Goal: Task Accomplishment & Management: Complete application form

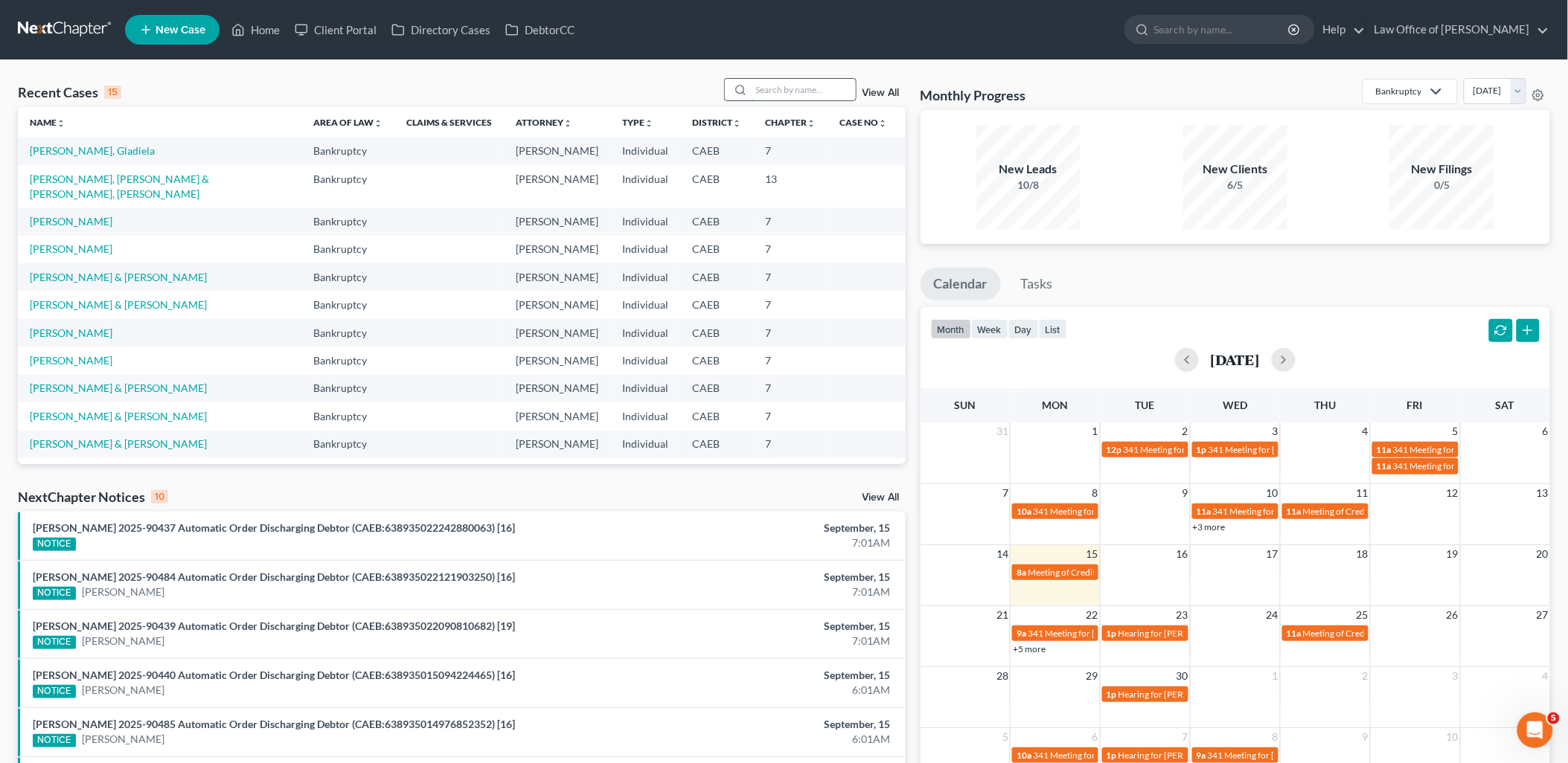
click at [809, 93] on input "search" at bounding box center [804, 90] width 105 height 22
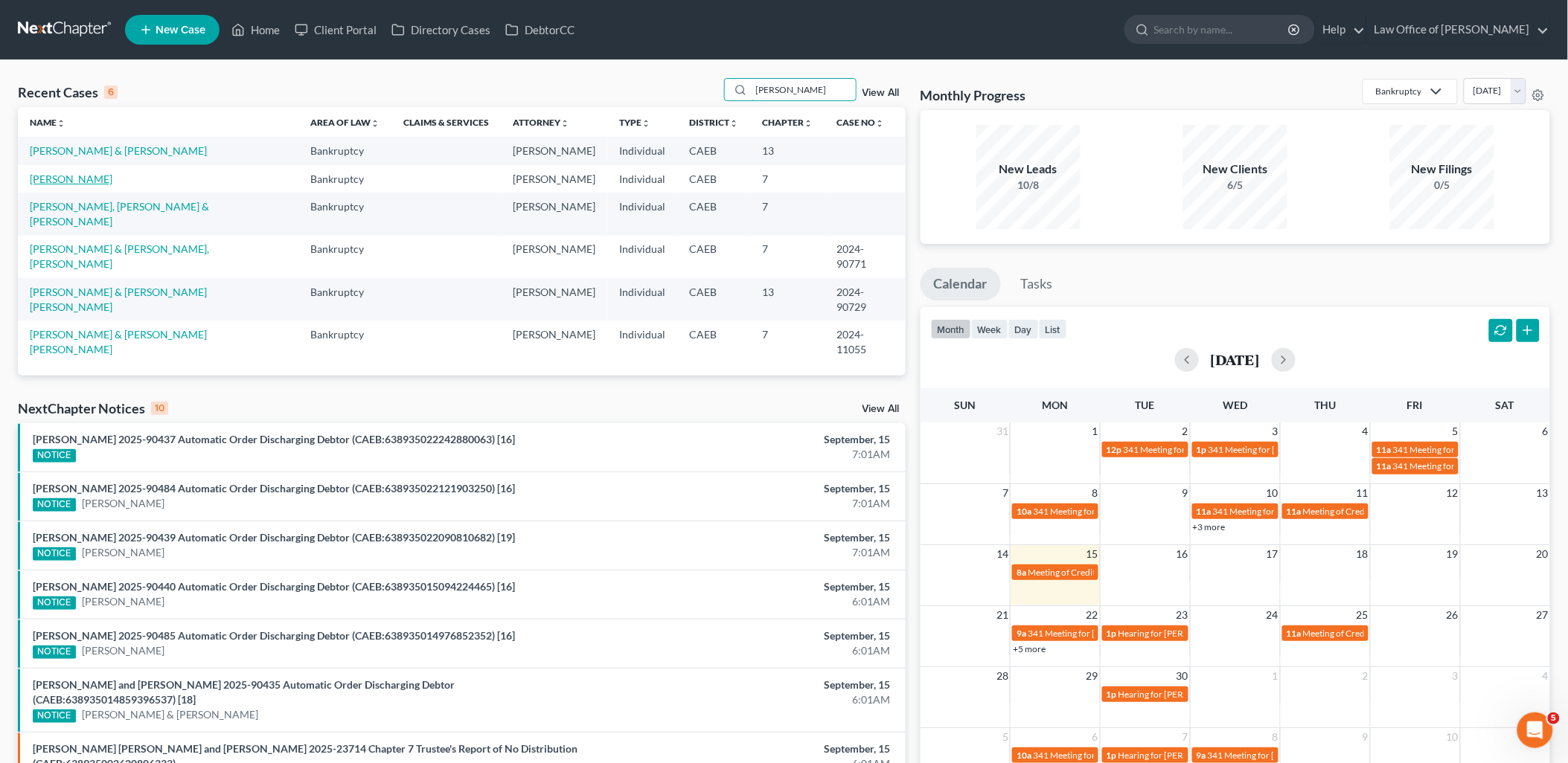
type input "[PERSON_NAME]"
click at [56, 177] on link "[PERSON_NAME]" at bounding box center [71, 179] width 83 height 13
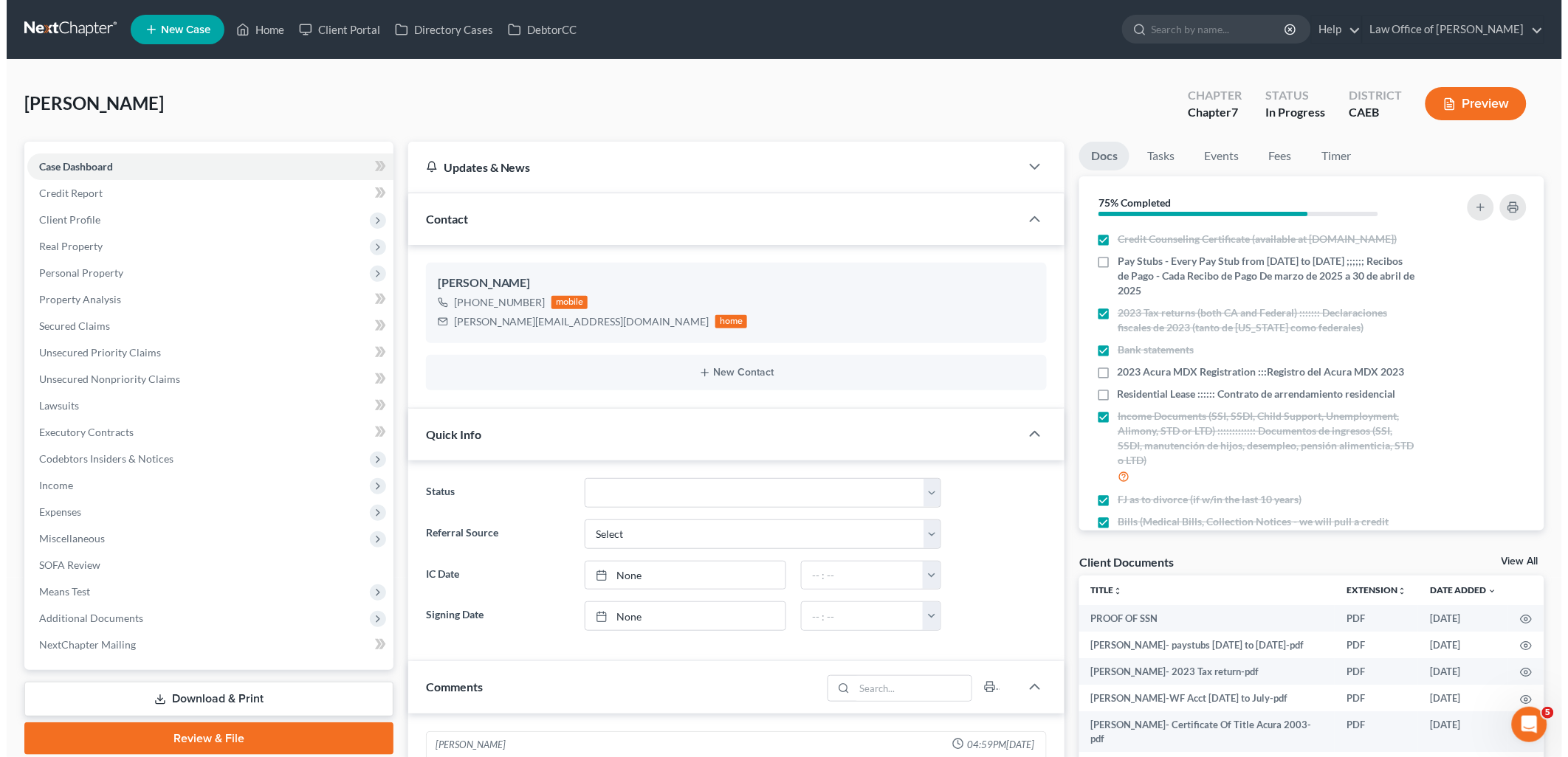
scroll to position [251, 0]
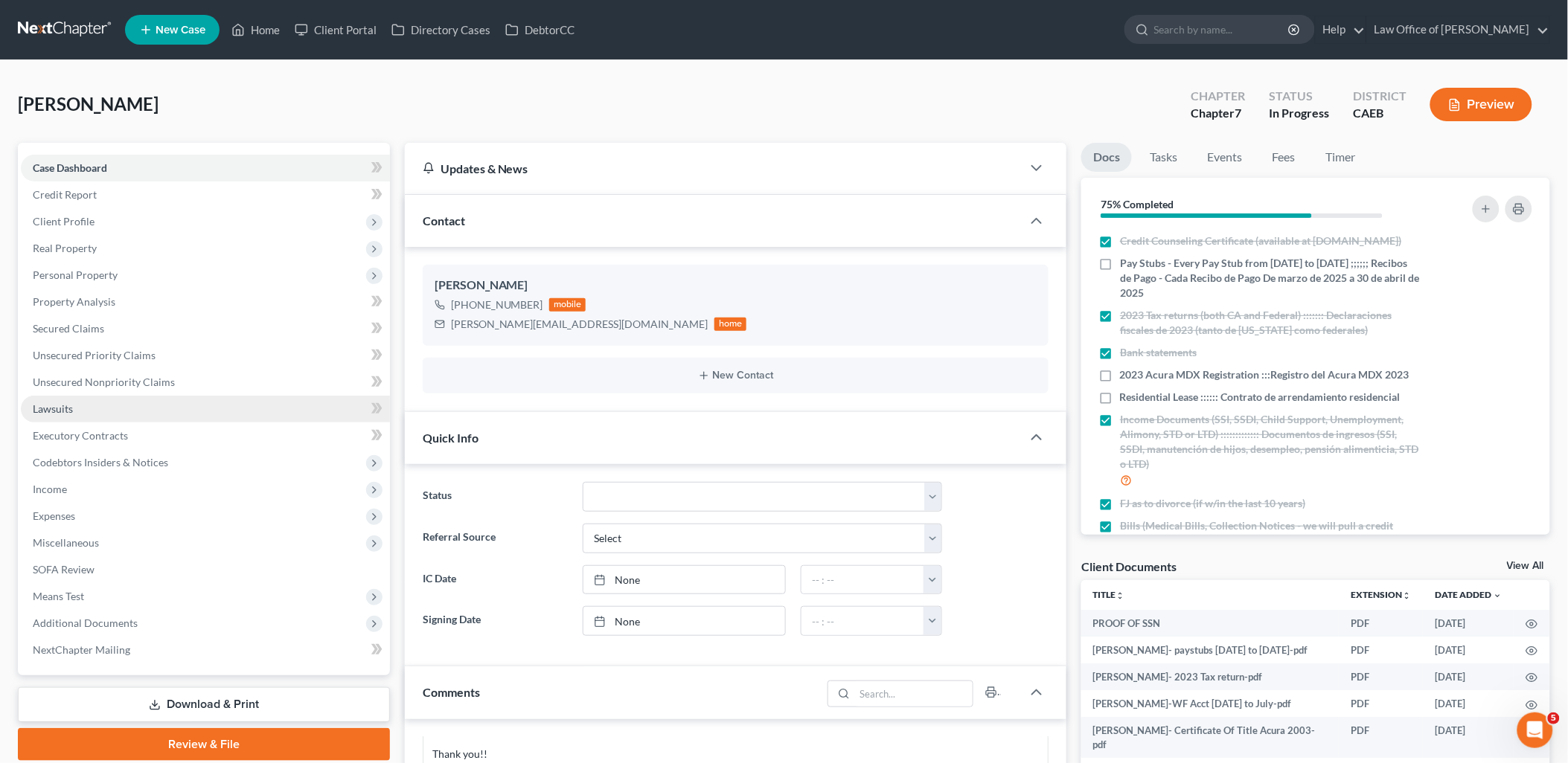
click at [53, 413] on span "Lawsuits" at bounding box center [52, 409] width 40 height 13
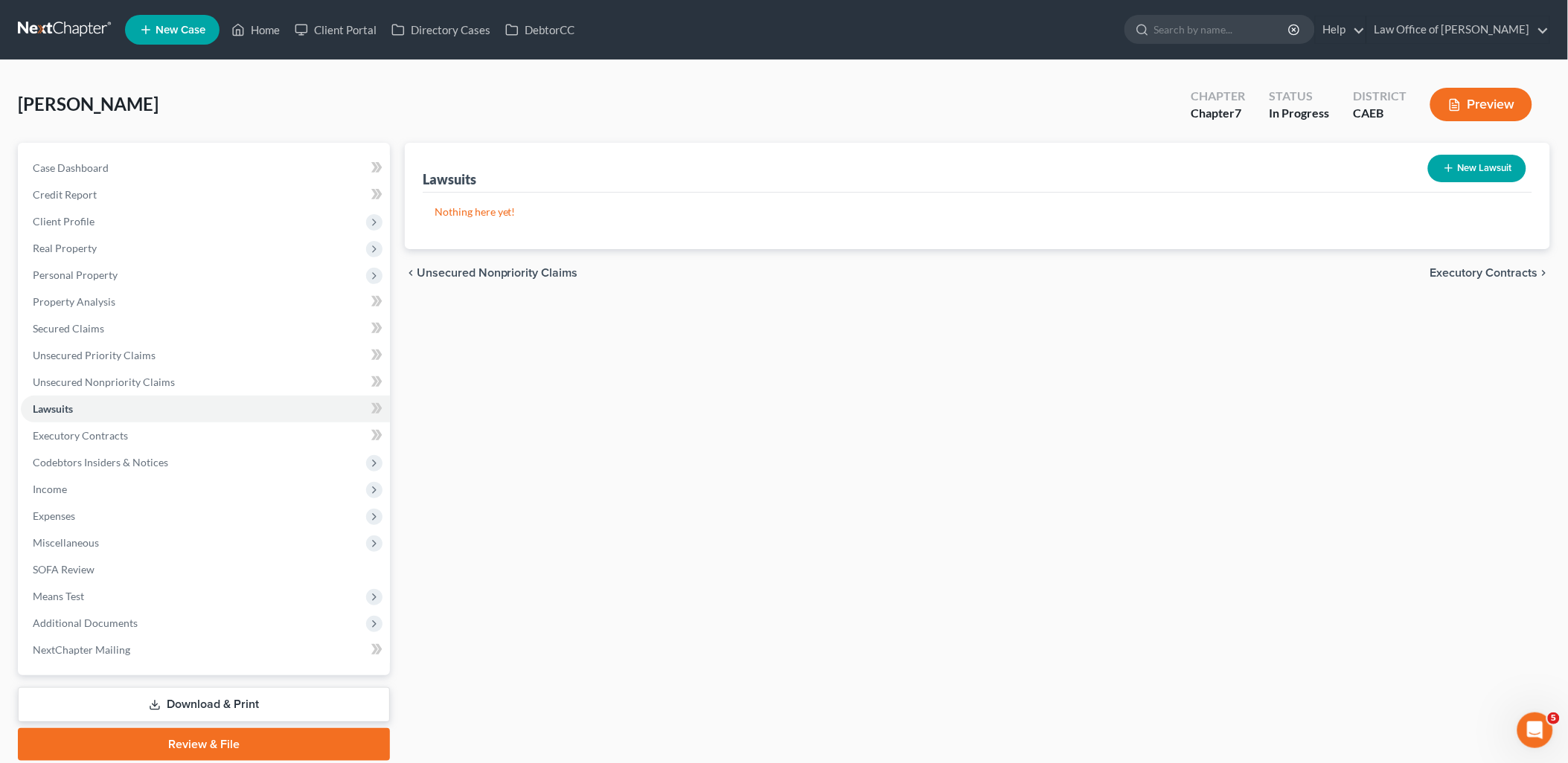
click at [1478, 170] on button "New Lawsuit" at bounding box center [1478, 169] width 99 height 28
select select "0"
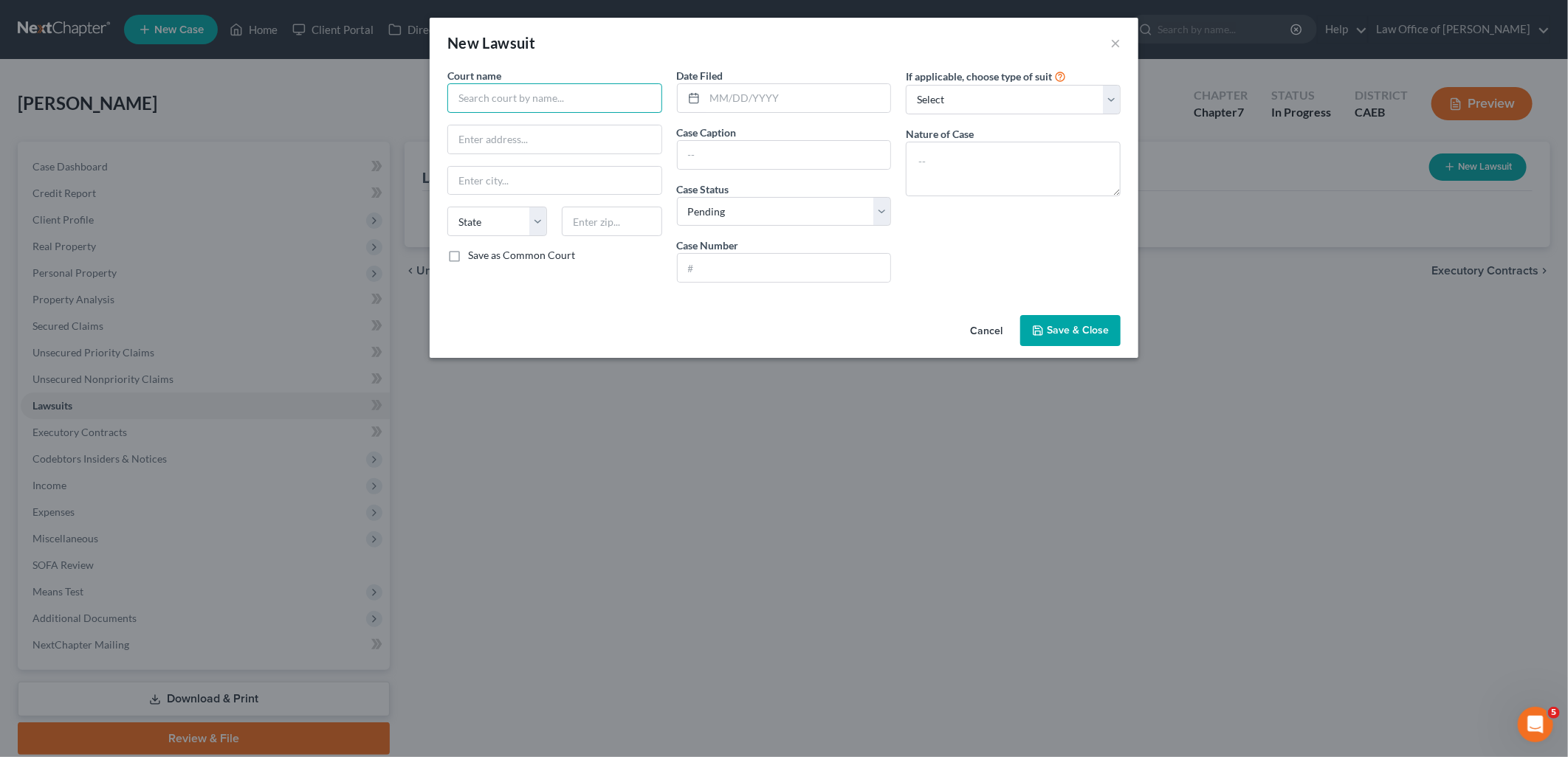
click at [538, 98] on input "text" at bounding box center [554, 98] width 214 height 29
click at [536, 127] on div "Sacramento Superior Court" at bounding box center [536, 123] width 154 height 15
type input "Sacramento Superior Court"
type input "720 9th Street"
type input "Sacramento"
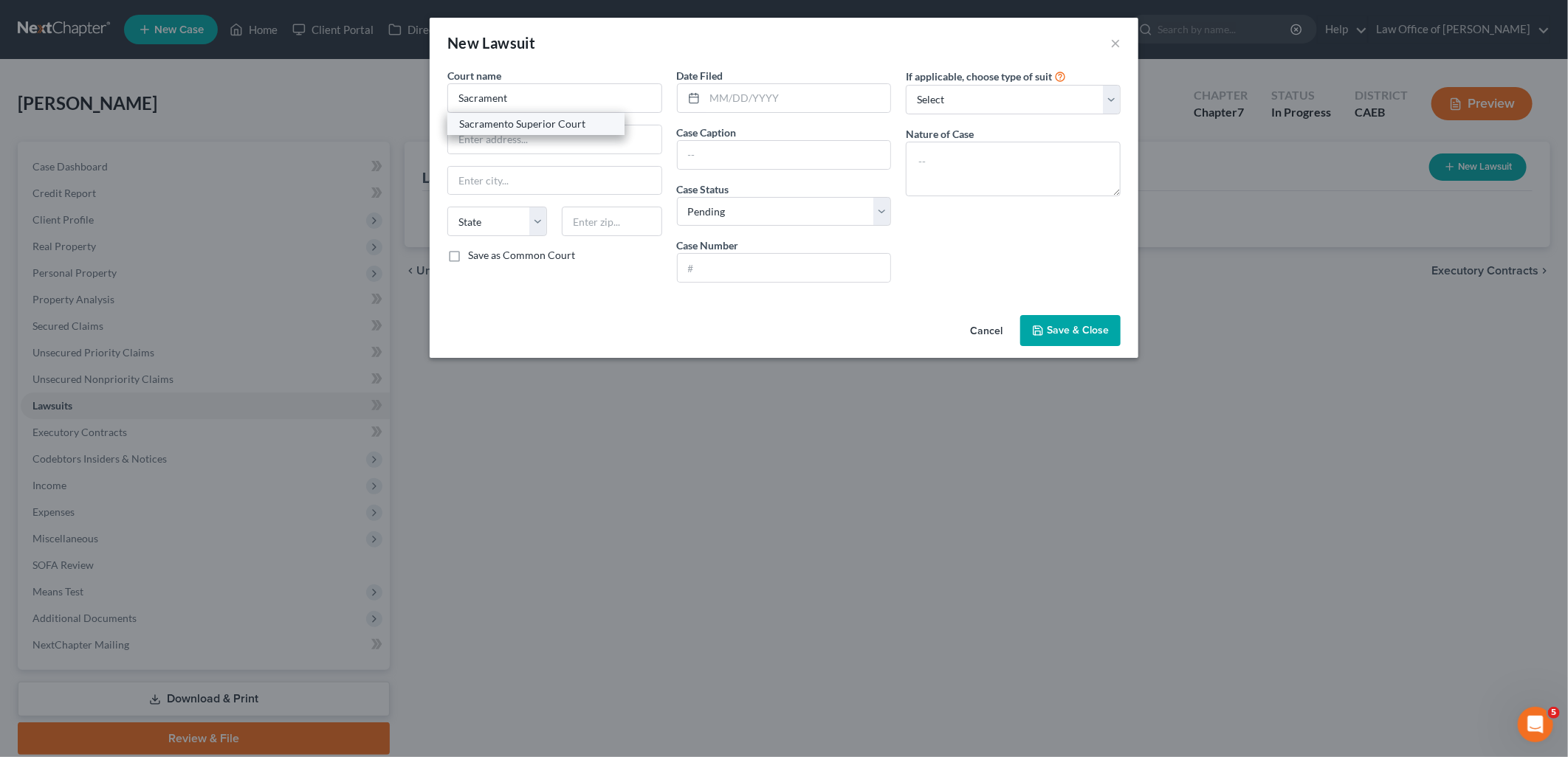
select select "4"
type input "95814"
click at [764, 94] on input "text" at bounding box center [798, 98] width 186 height 28
type input "01/01/2023"
type input "CV 23 00605"
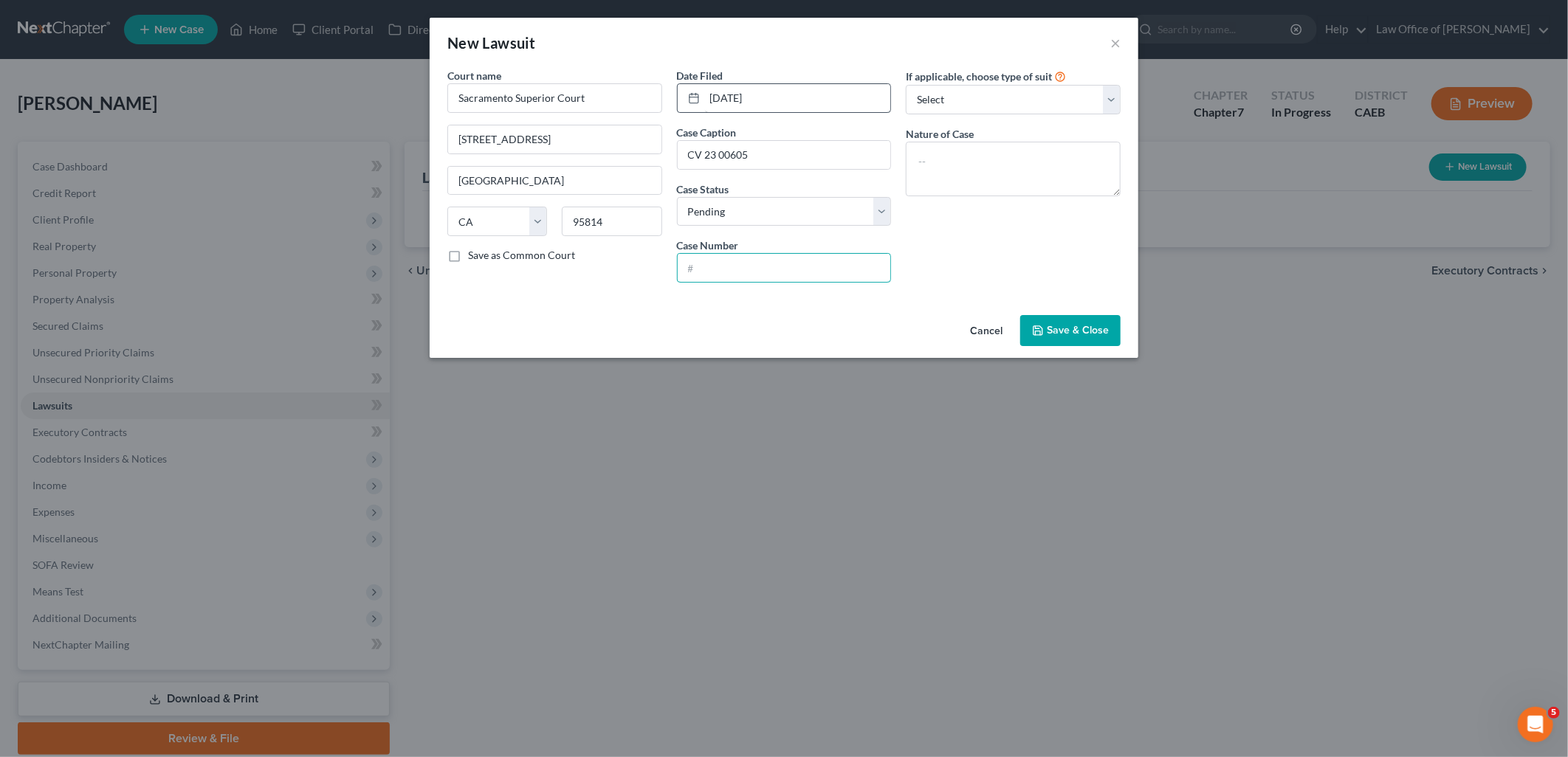
paste input "CV 23 00605"
type input "CV 23 00605"
drag, startPoint x: 780, startPoint y: 150, endPoint x: 667, endPoint y: 149, distance: 113.0
click at [667, 149] on div "Court name * Sacramento Superior Court 720 9th Street Sacramento State AL AK AR…" at bounding box center [784, 180] width 689 height 226
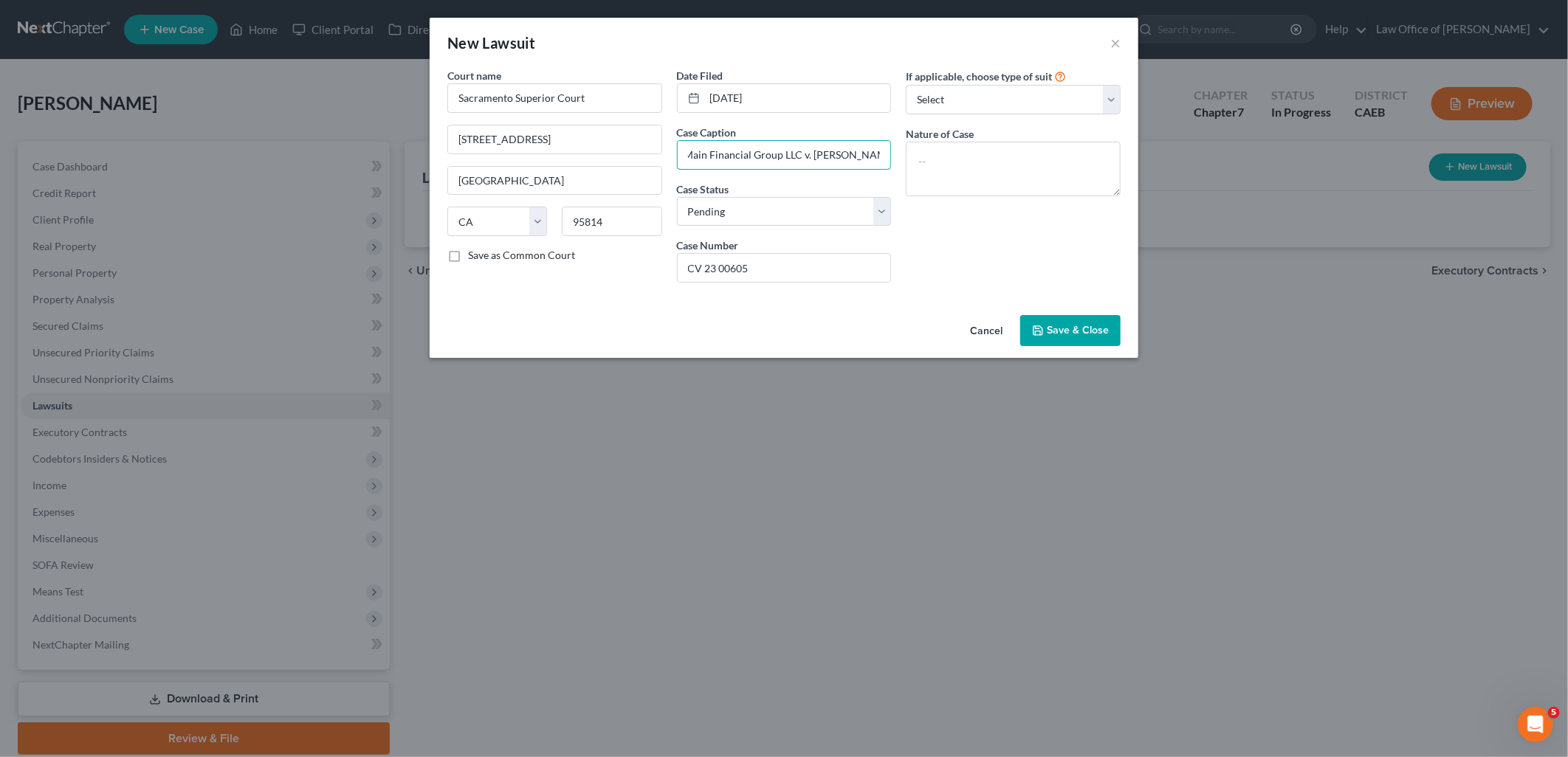
type input "OneMain Financial Group LLC v. Sylvia M. Lopez"
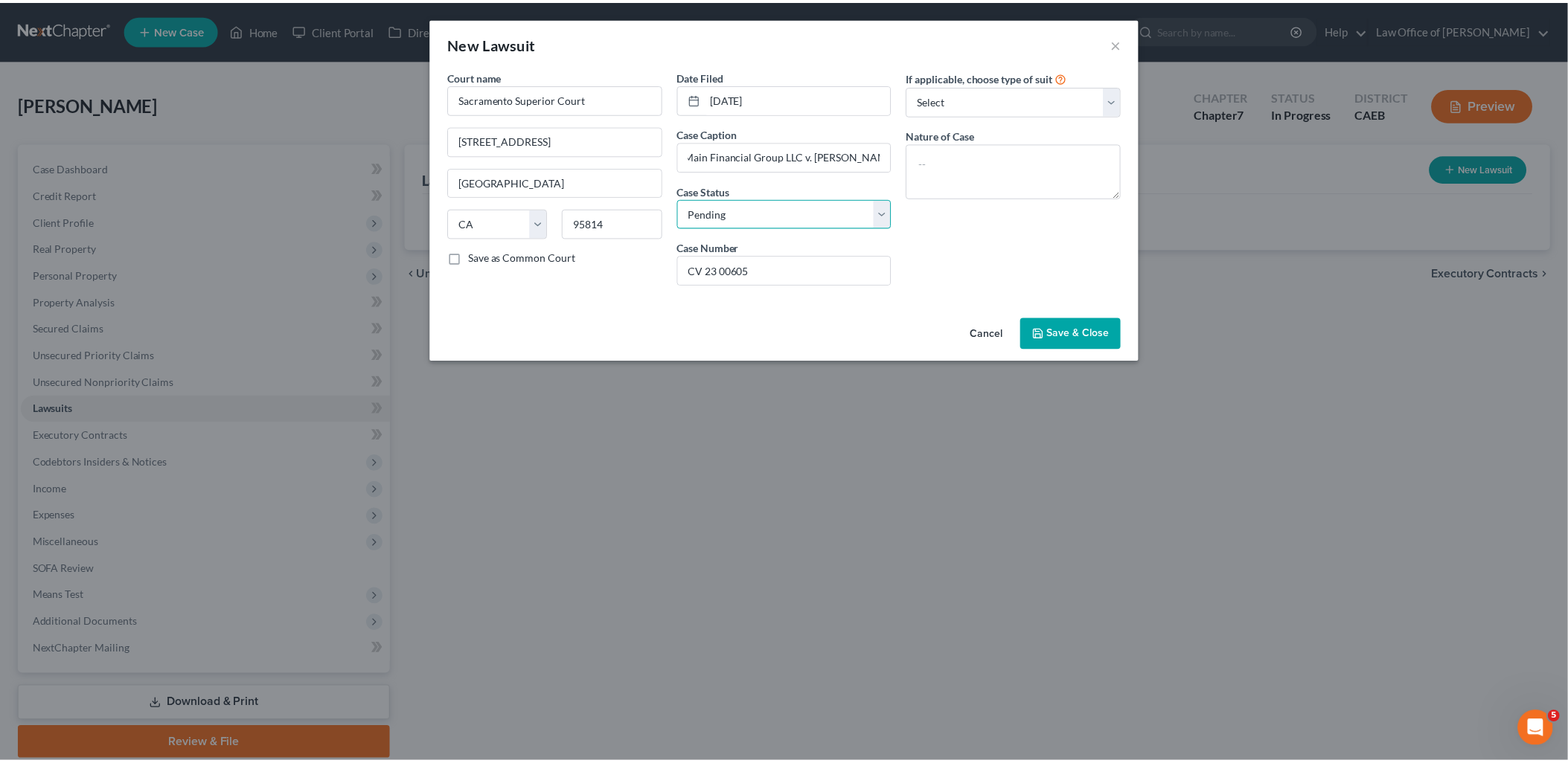
scroll to position [0, 0]
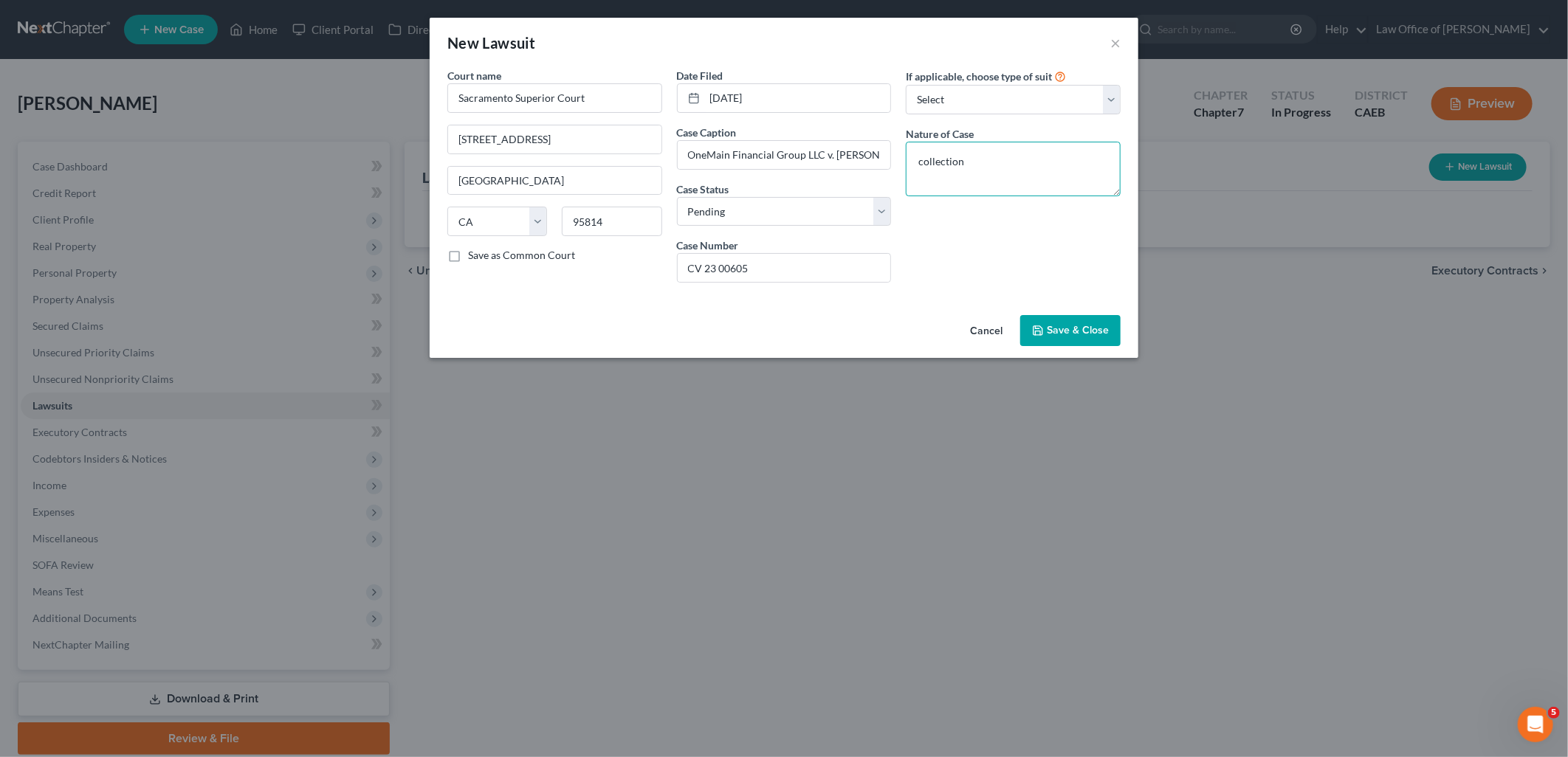
type textarea "collection"
click at [1080, 327] on span "Save & Close" at bounding box center [1077, 330] width 62 height 13
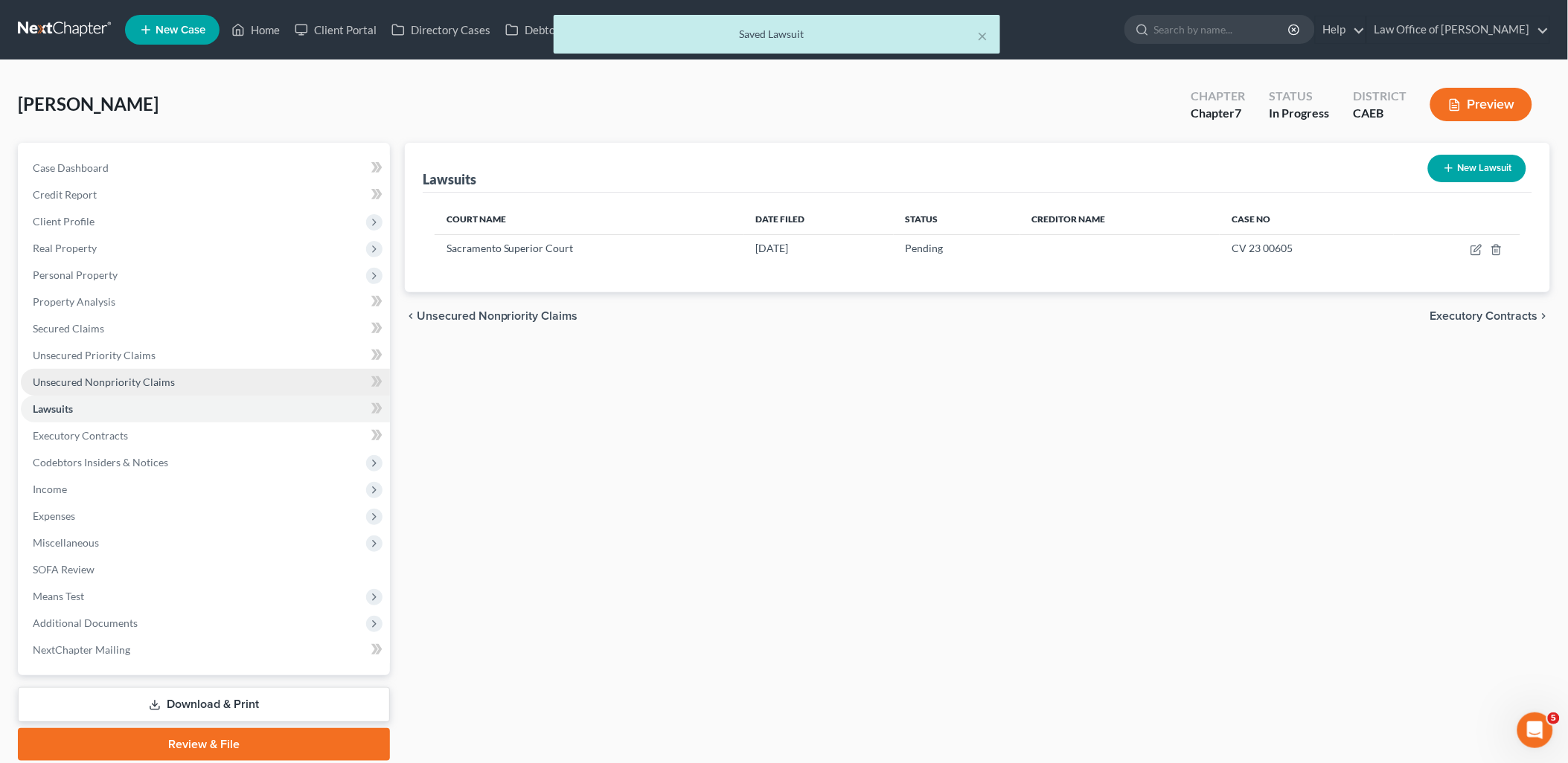
click at [71, 388] on link "Unsecured Nonpriority Claims" at bounding box center [205, 382] width 369 height 27
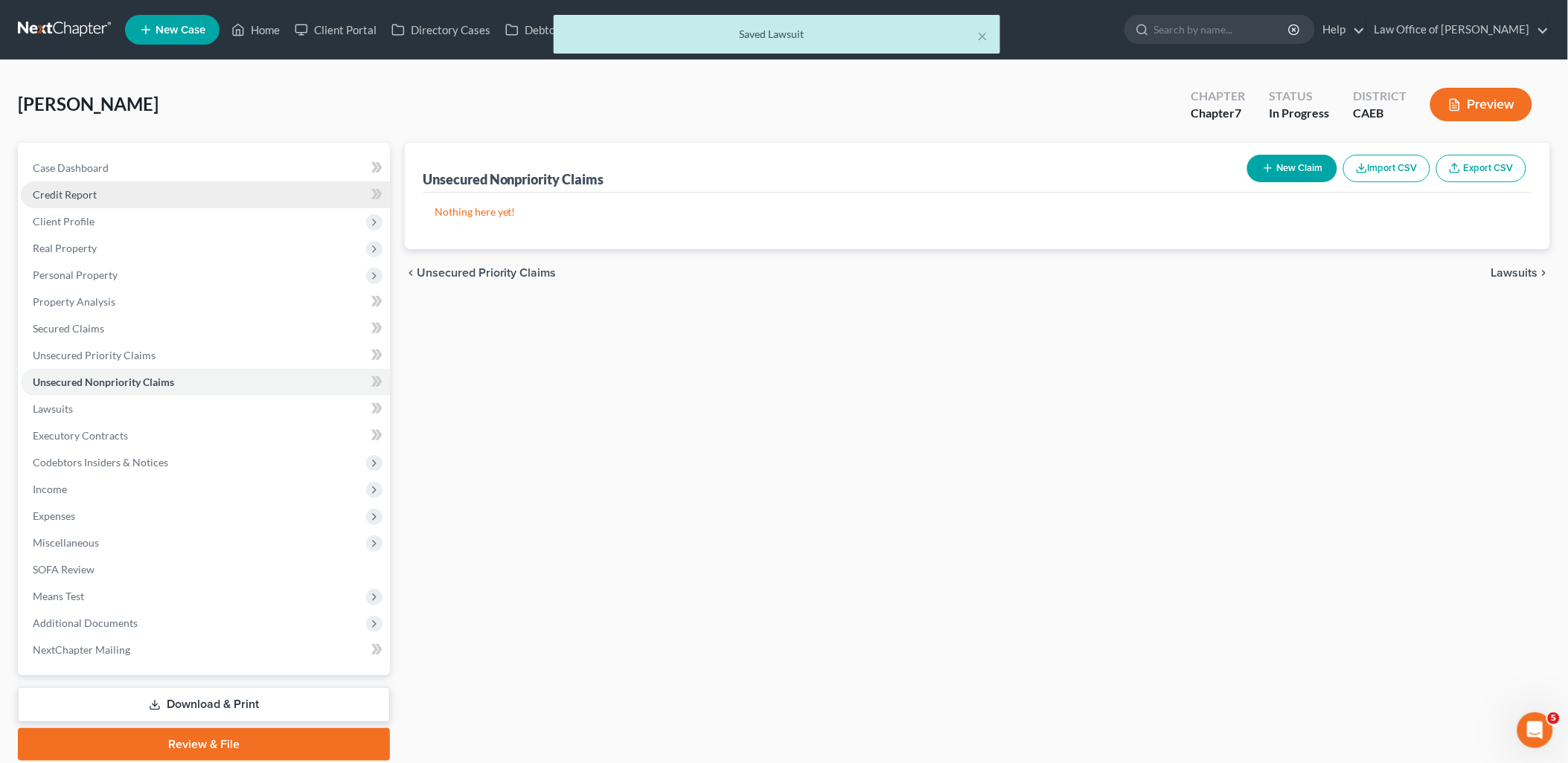
click at [97, 195] on link "Credit Report" at bounding box center [205, 194] width 369 height 27
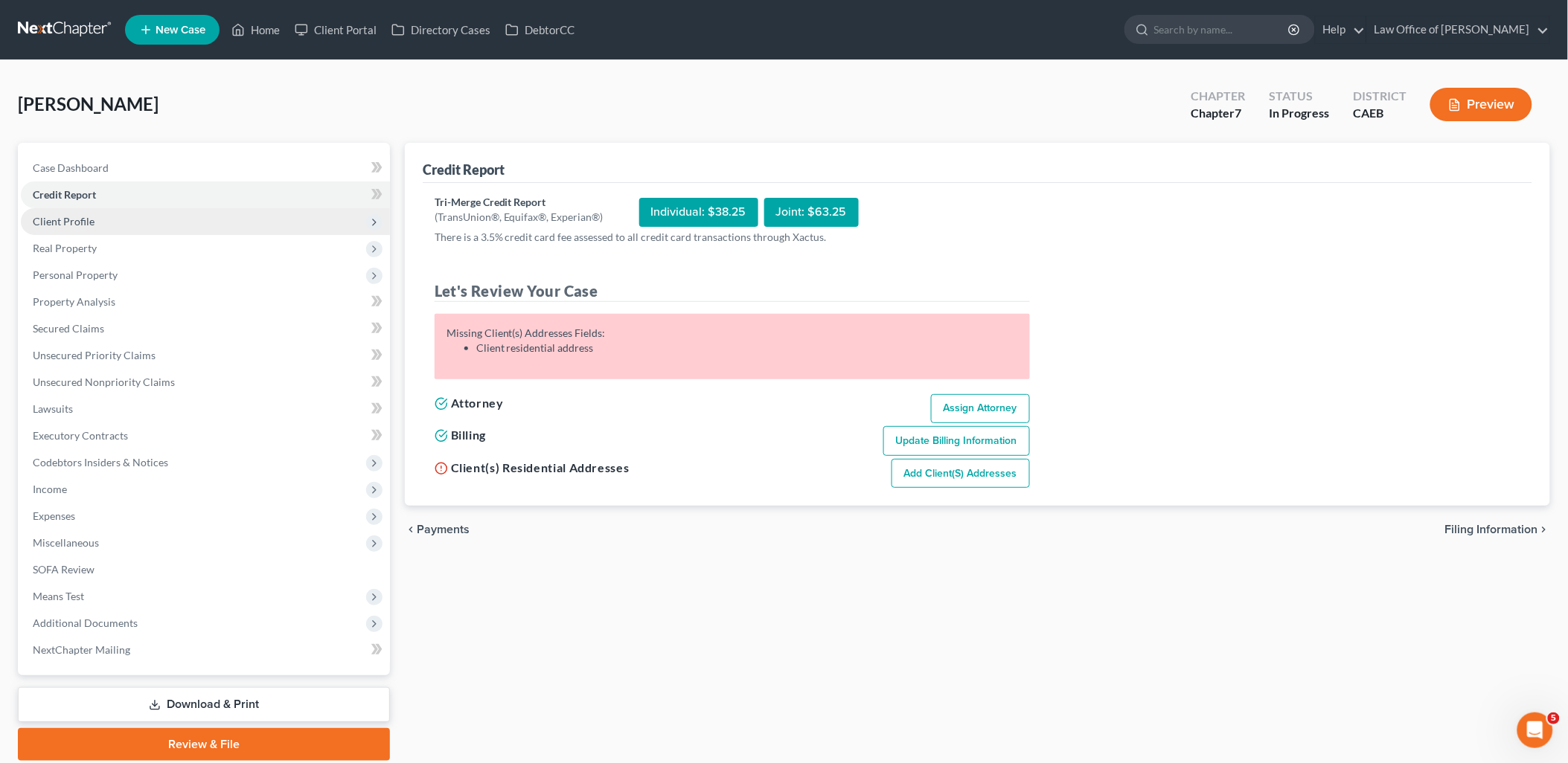
click at [67, 226] on span "Client Profile" at bounding box center [63, 221] width 62 height 13
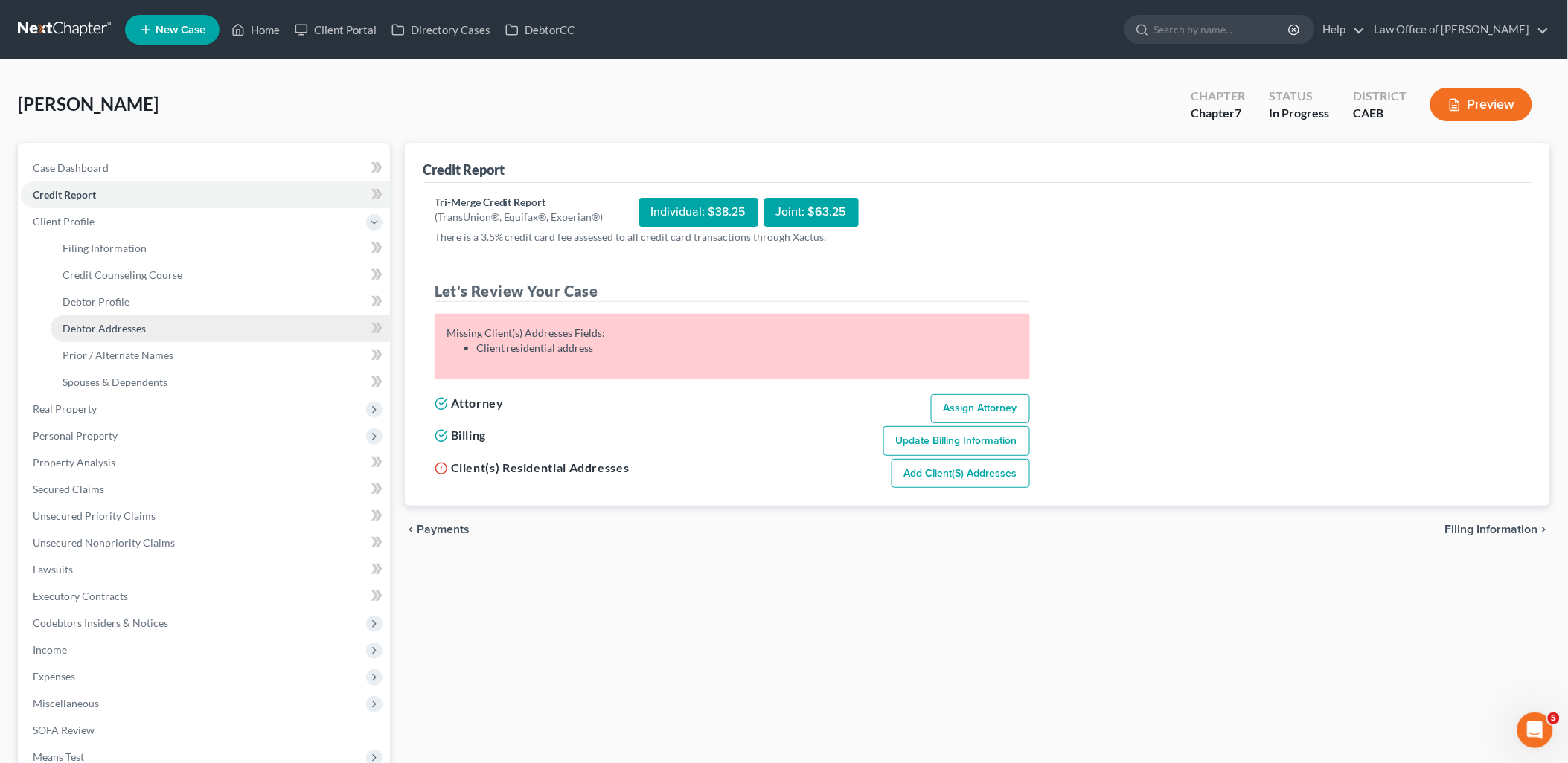
click at [95, 331] on span "Debtor Addresses" at bounding box center [104, 328] width 83 height 13
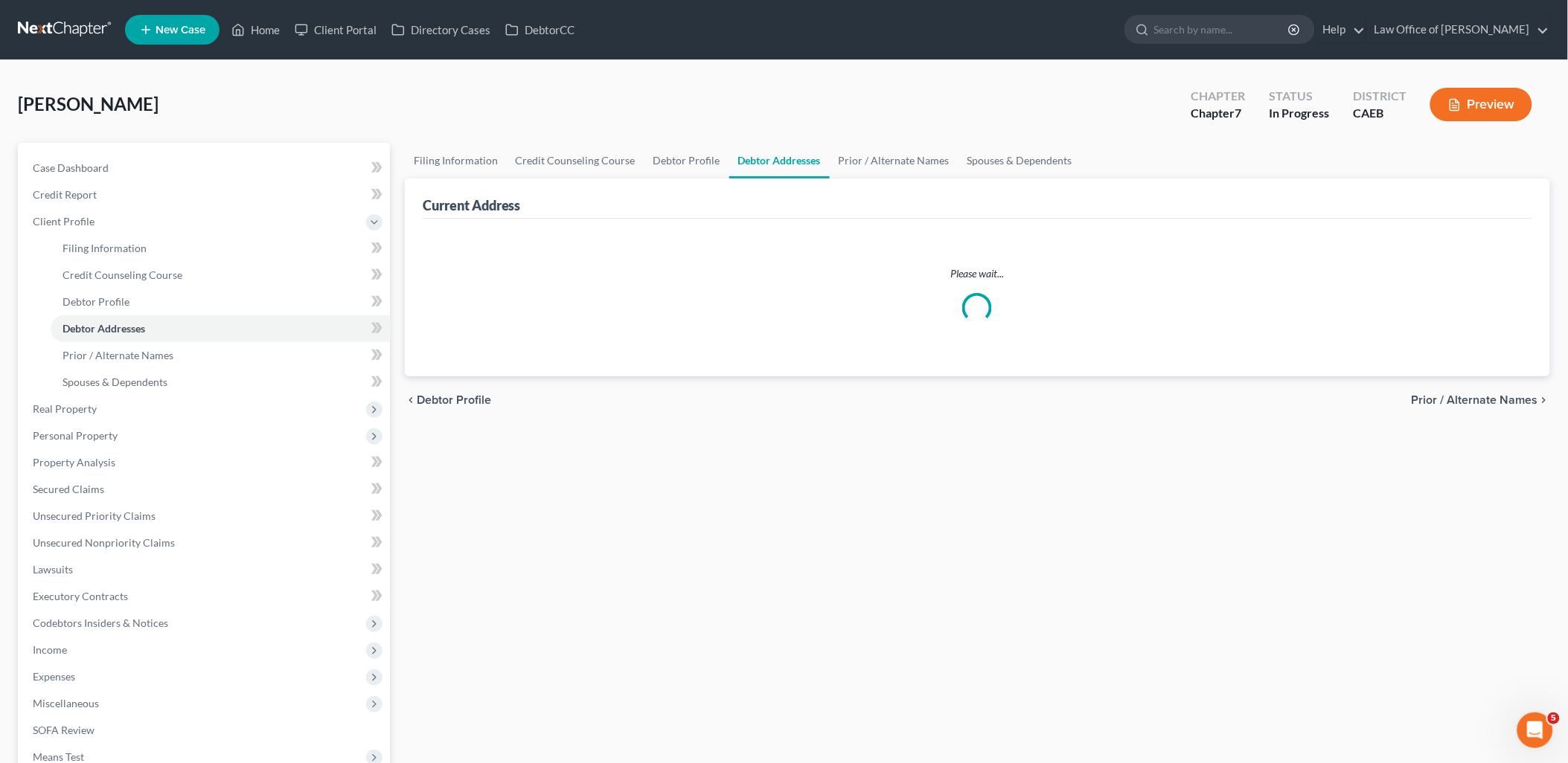
select select "0"
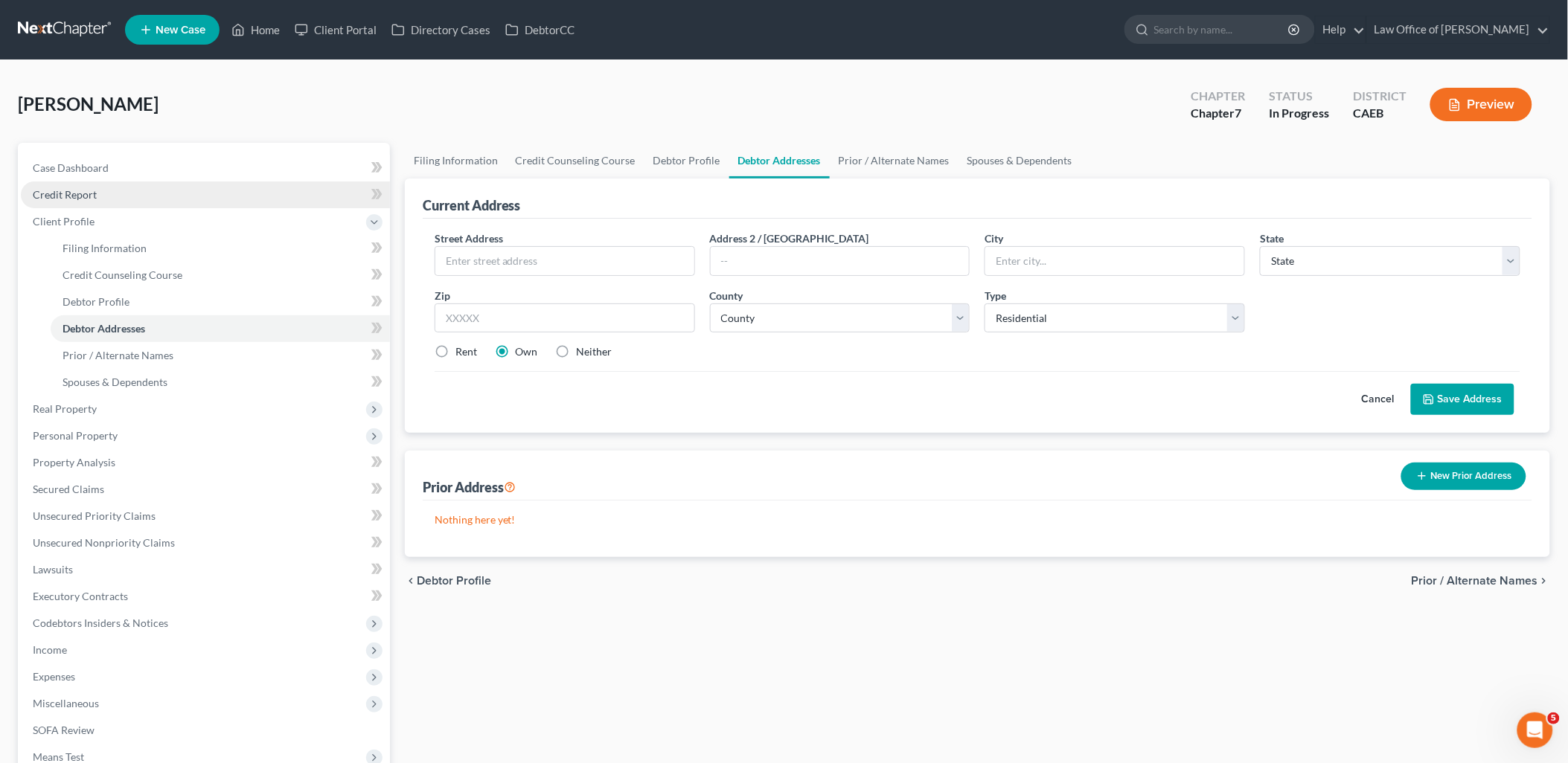
click at [91, 182] on link "Credit Report" at bounding box center [205, 194] width 369 height 27
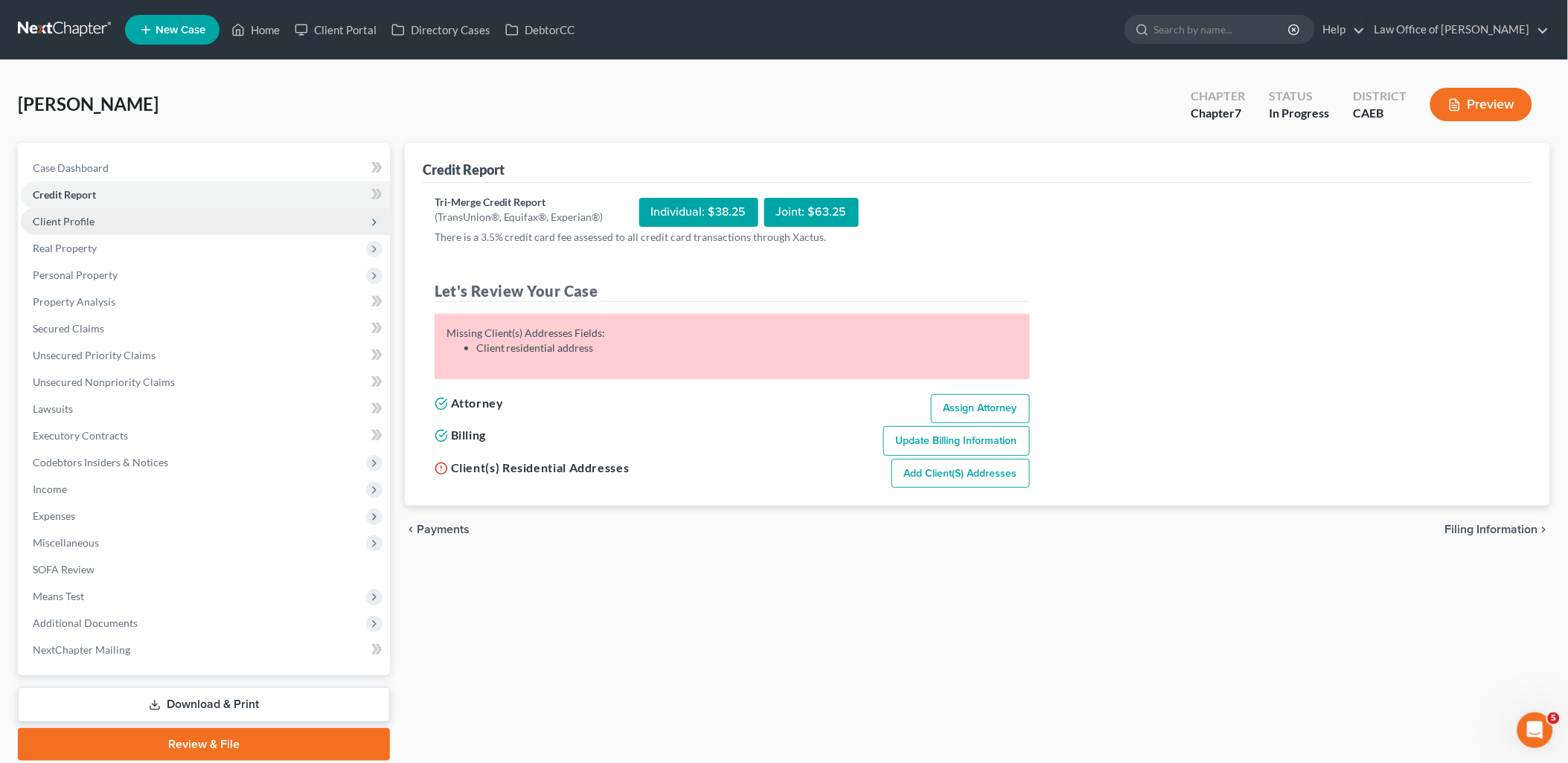
click at [82, 215] on span "Client Profile" at bounding box center [63, 221] width 62 height 13
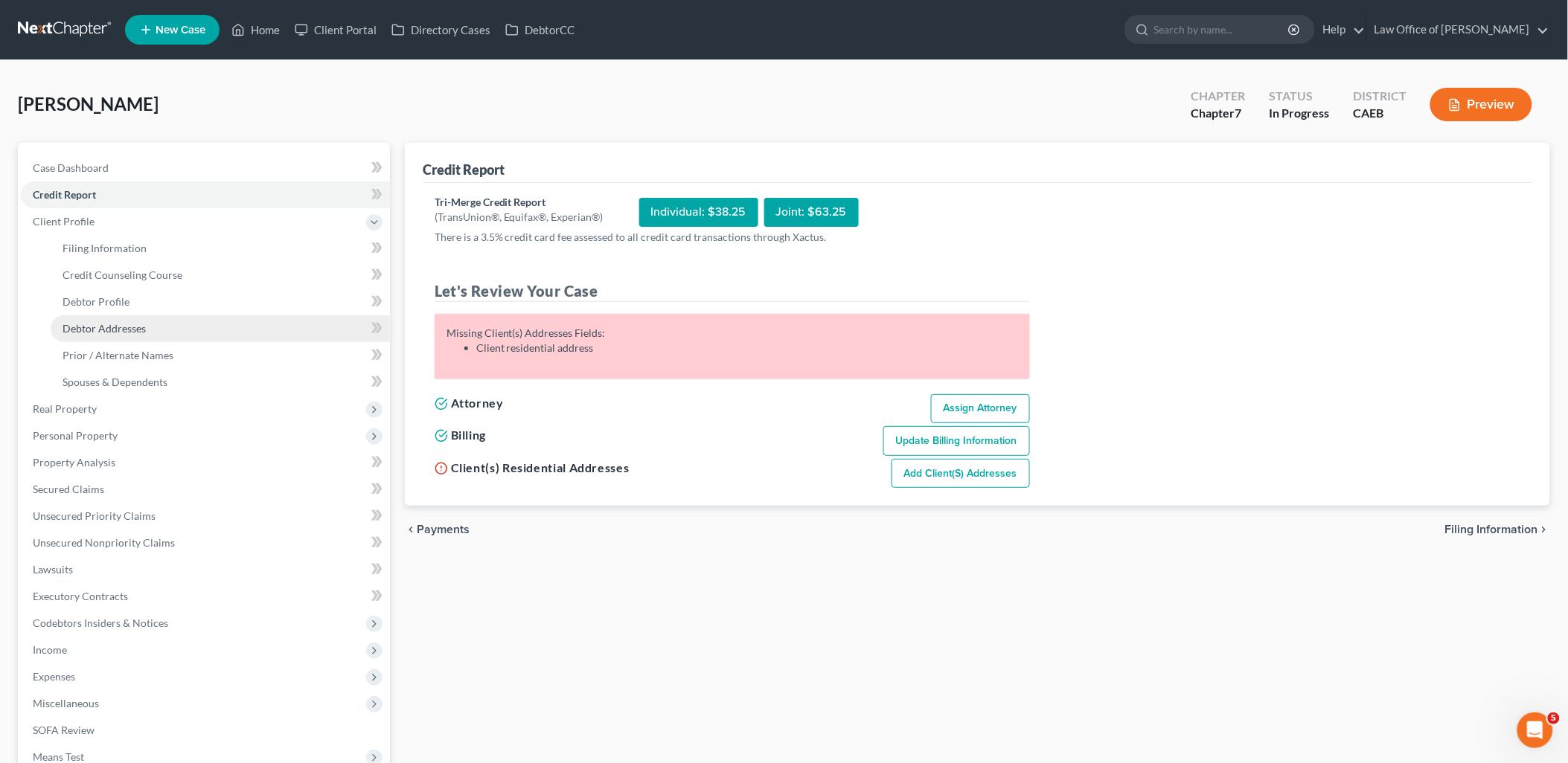
click at [90, 333] on span "Debtor Addresses" at bounding box center [104, 328] width 83 height 13
select select "0"
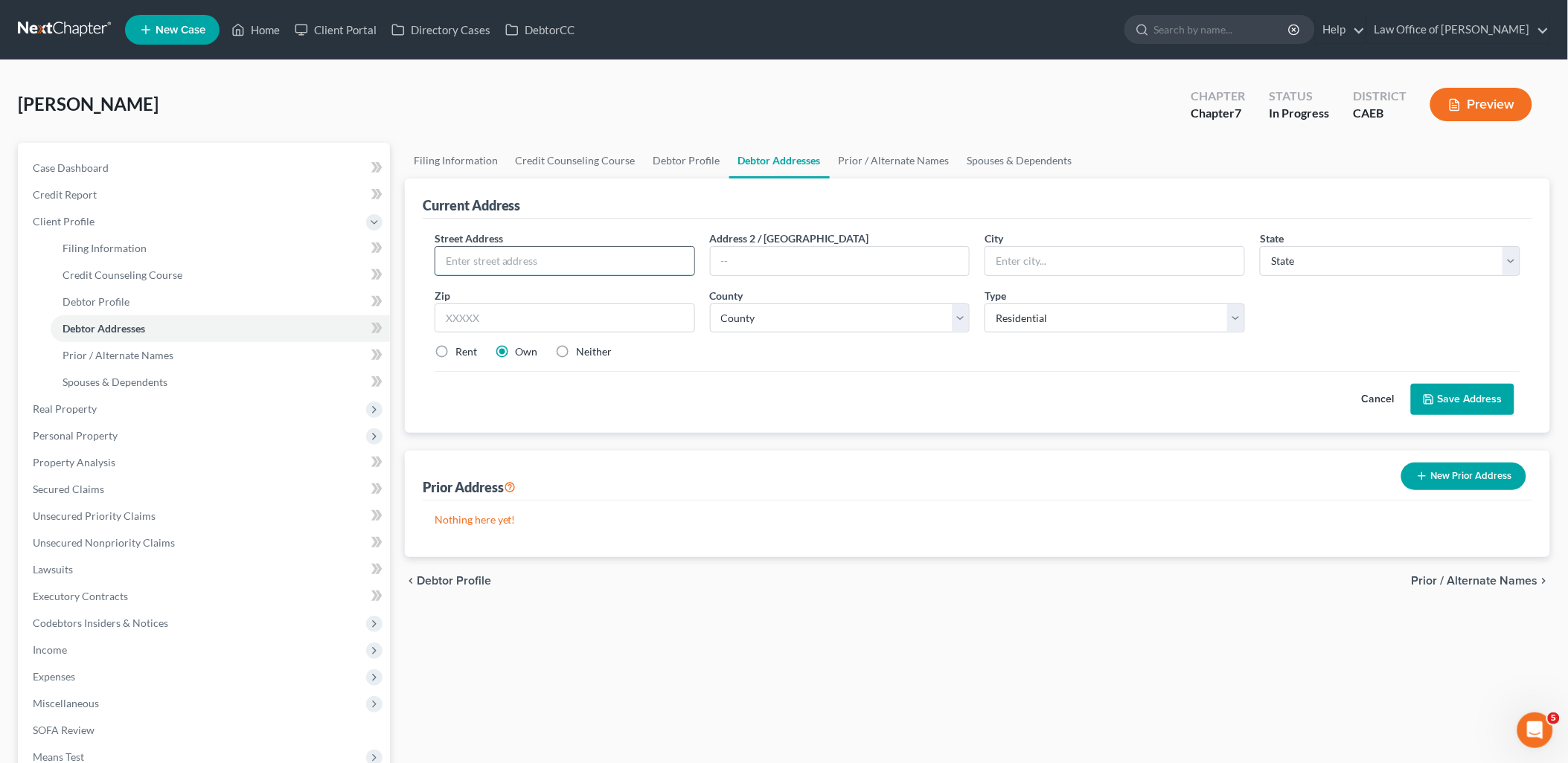
click at [576, 265] on input "text" at bounding box center [565, 261] width 259 height 29
type input "704"
click at [331, 38] on link "Client Portal" at bounding box center [336, 30] width 97 height 27
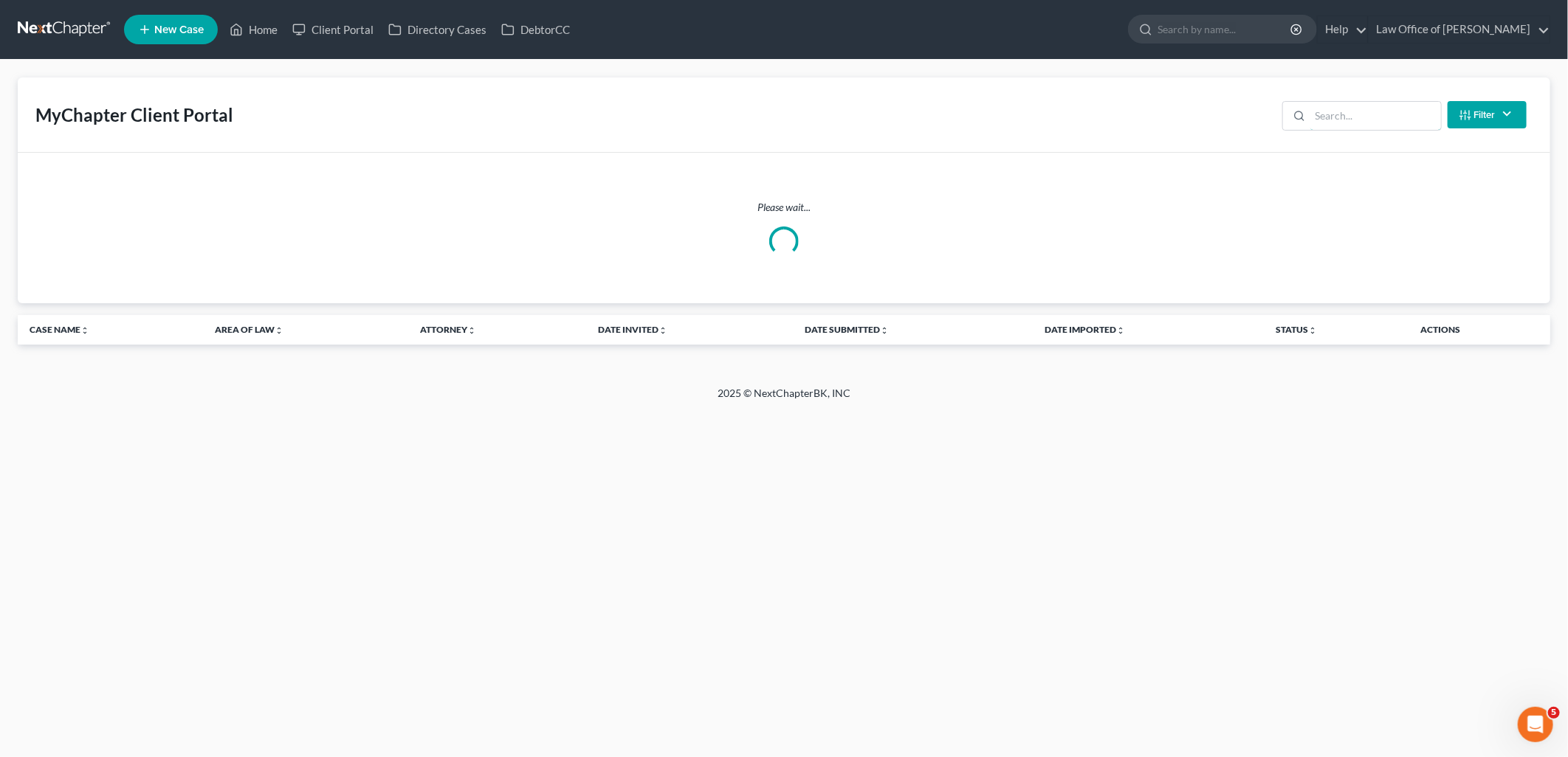
click at [1338, 113] on input "search" at bounding box center [1375, 116] width 130 height 28
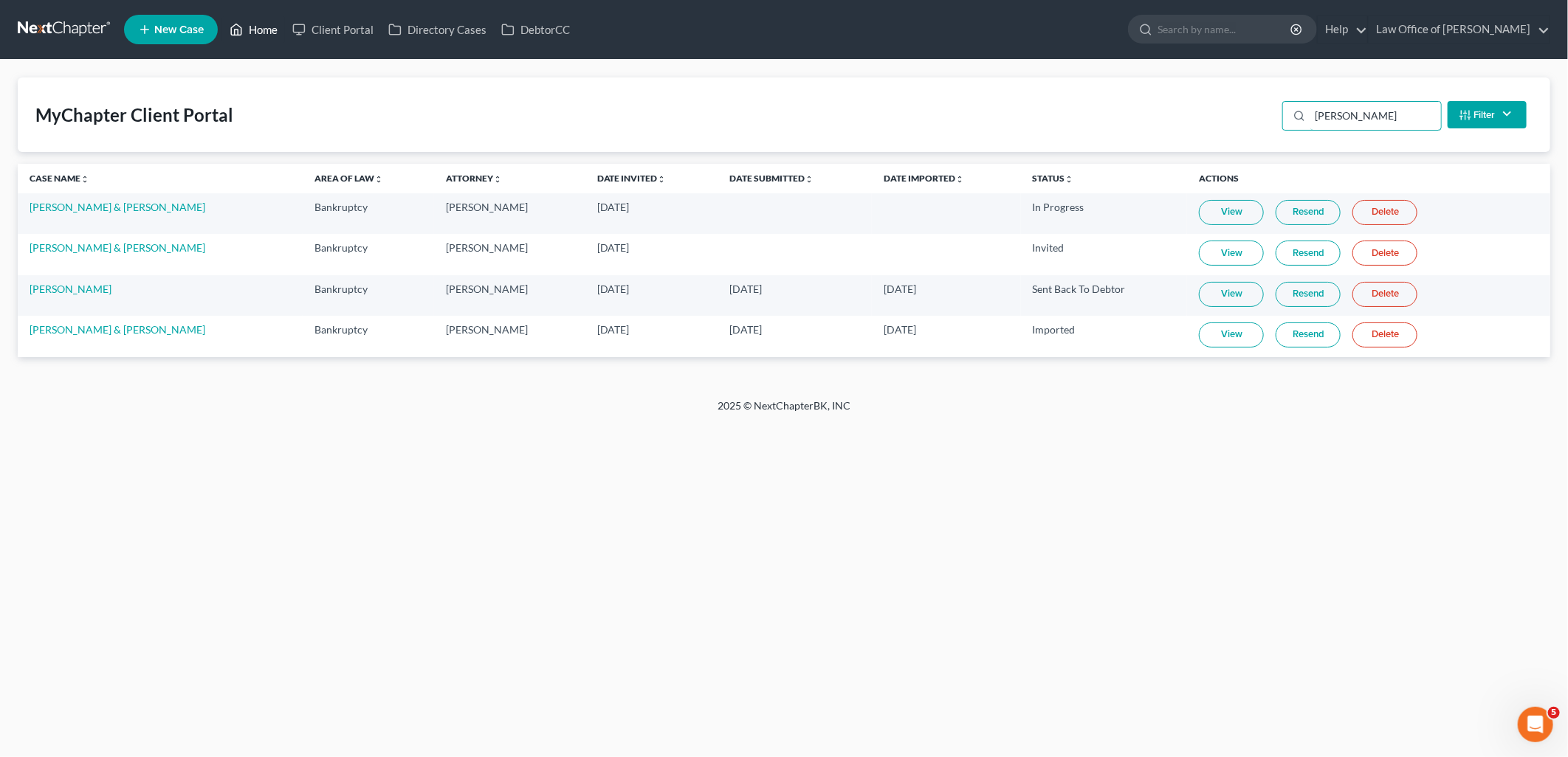
type input "lopez"
click at [256, 27] on link "Home" at bounding box center [254, 29] width 63 height 26
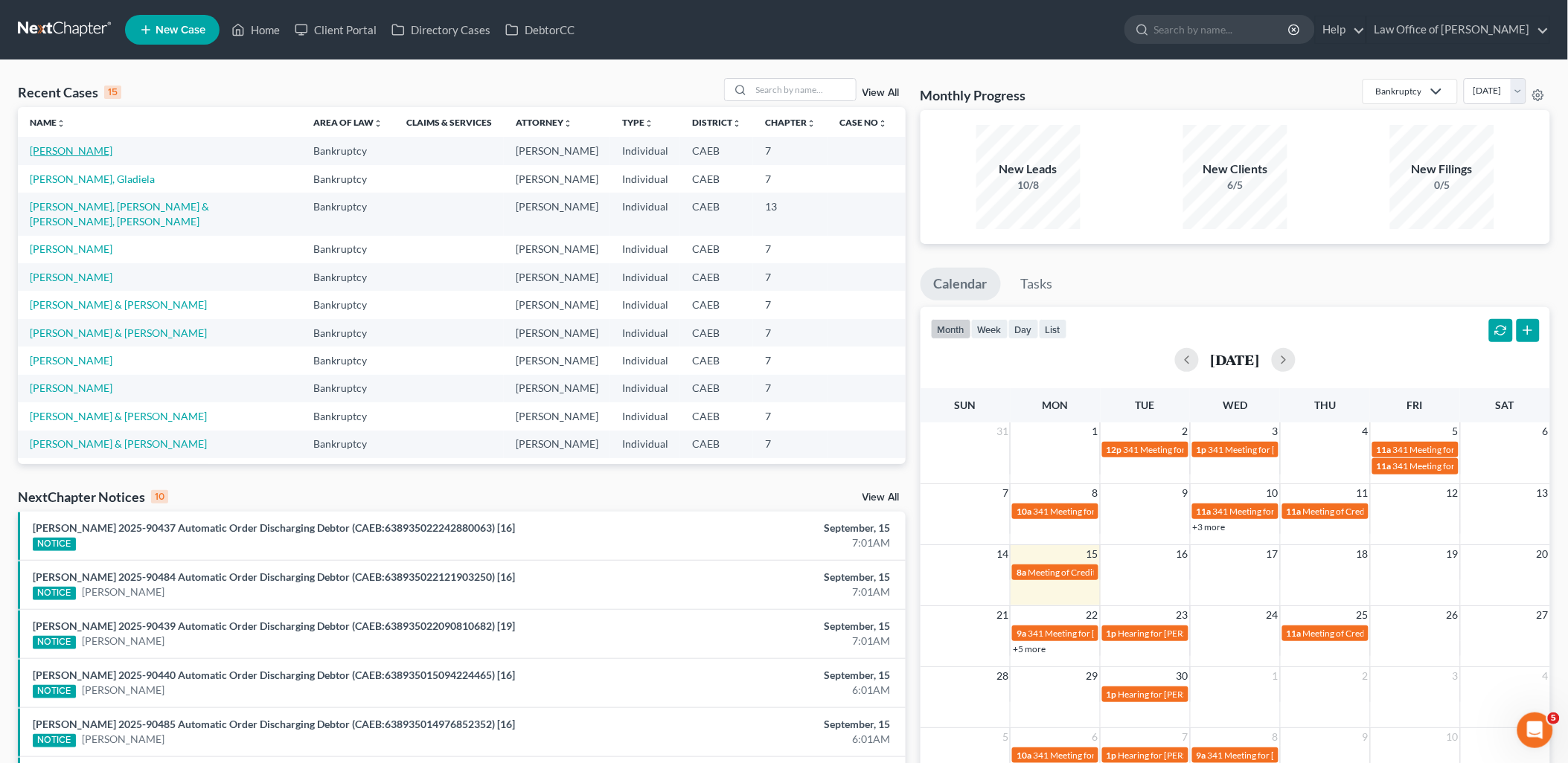
click at [80, 147] on link "[PERSON_NAME]" at bounding box center [71, 150] width 83 height 13
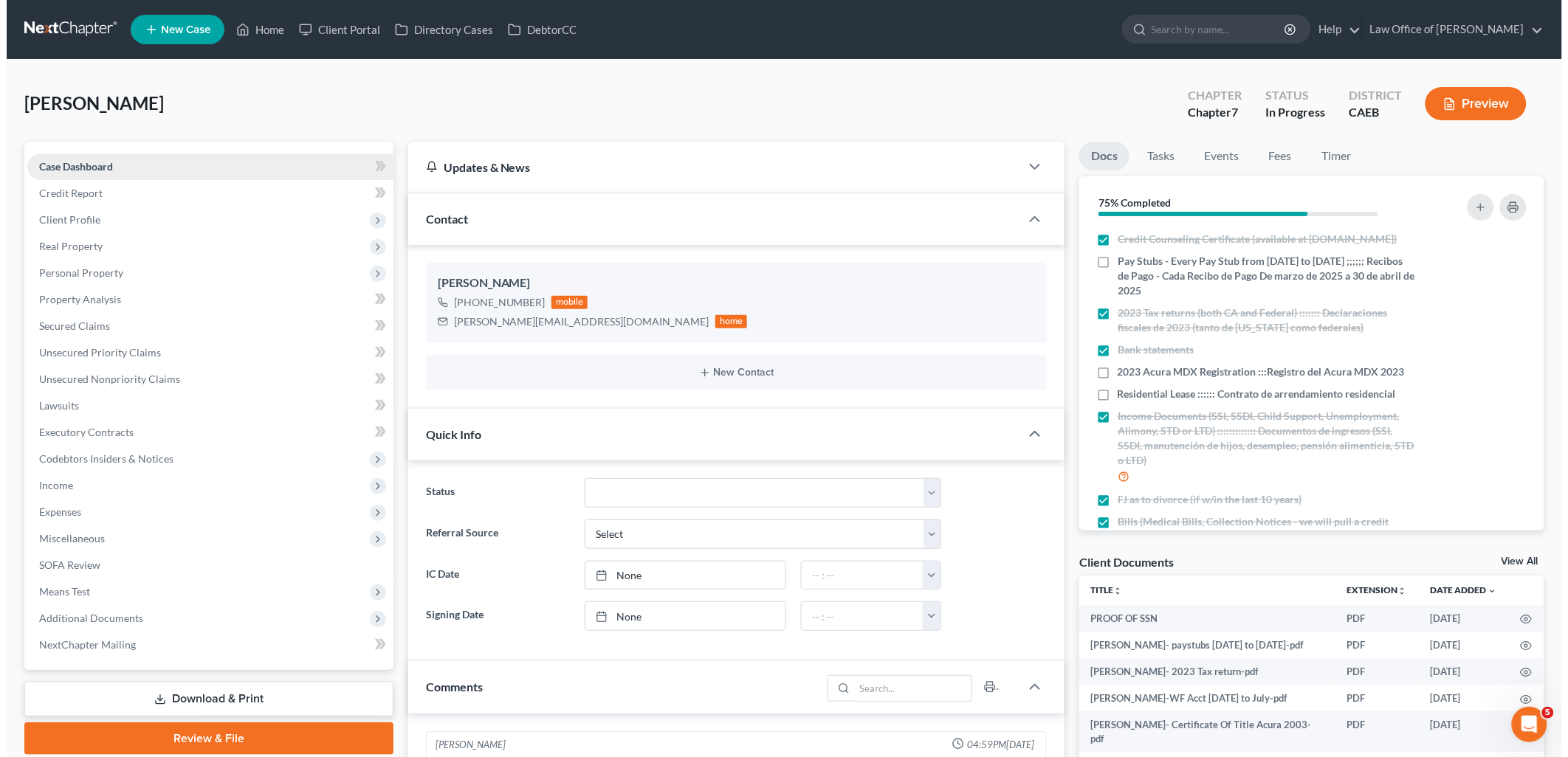
scroll to position [251, 0]
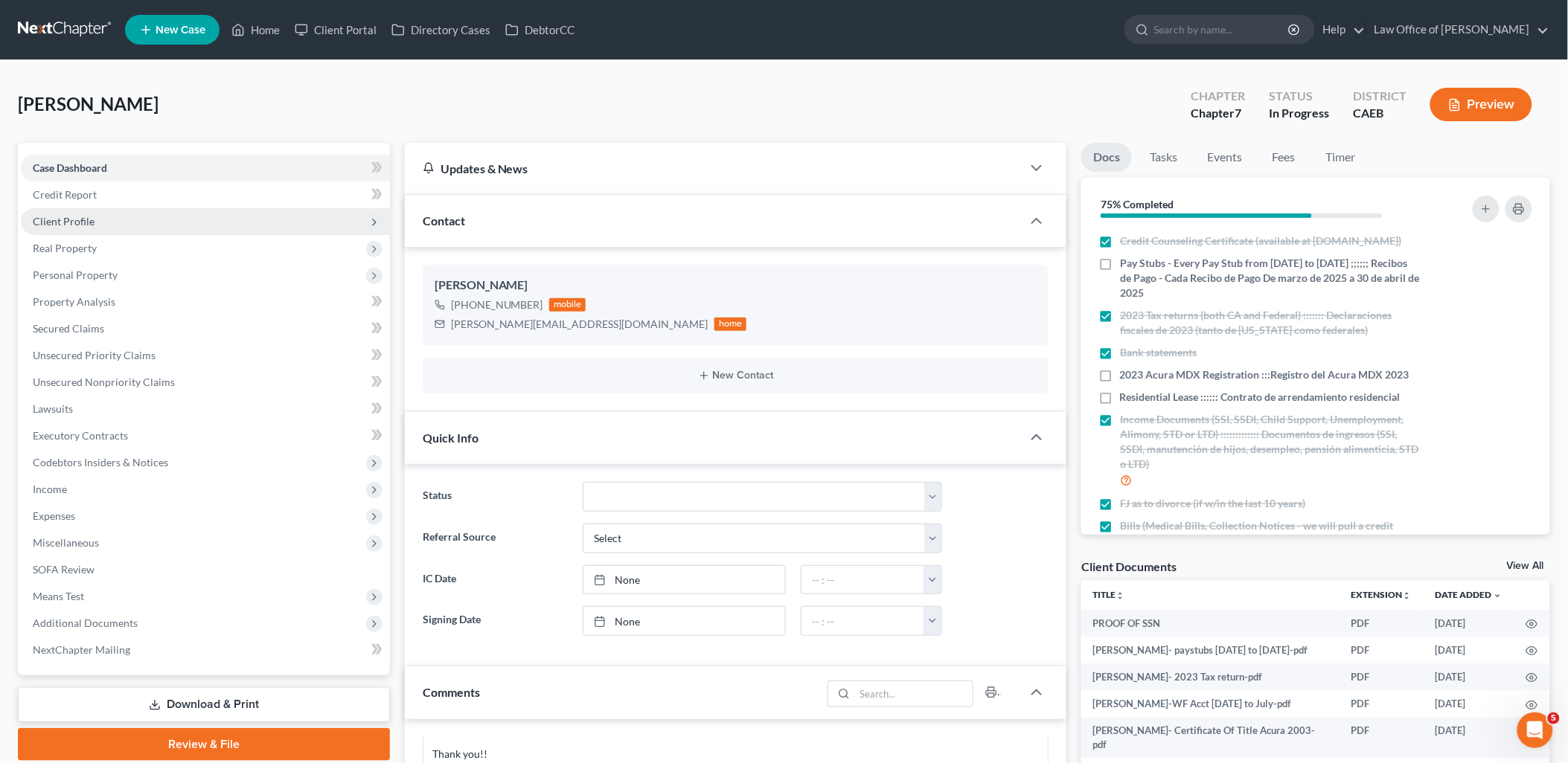
click at [74, 219] on span "Client Profile" at bounding box center [63, 221] width 62 height 13
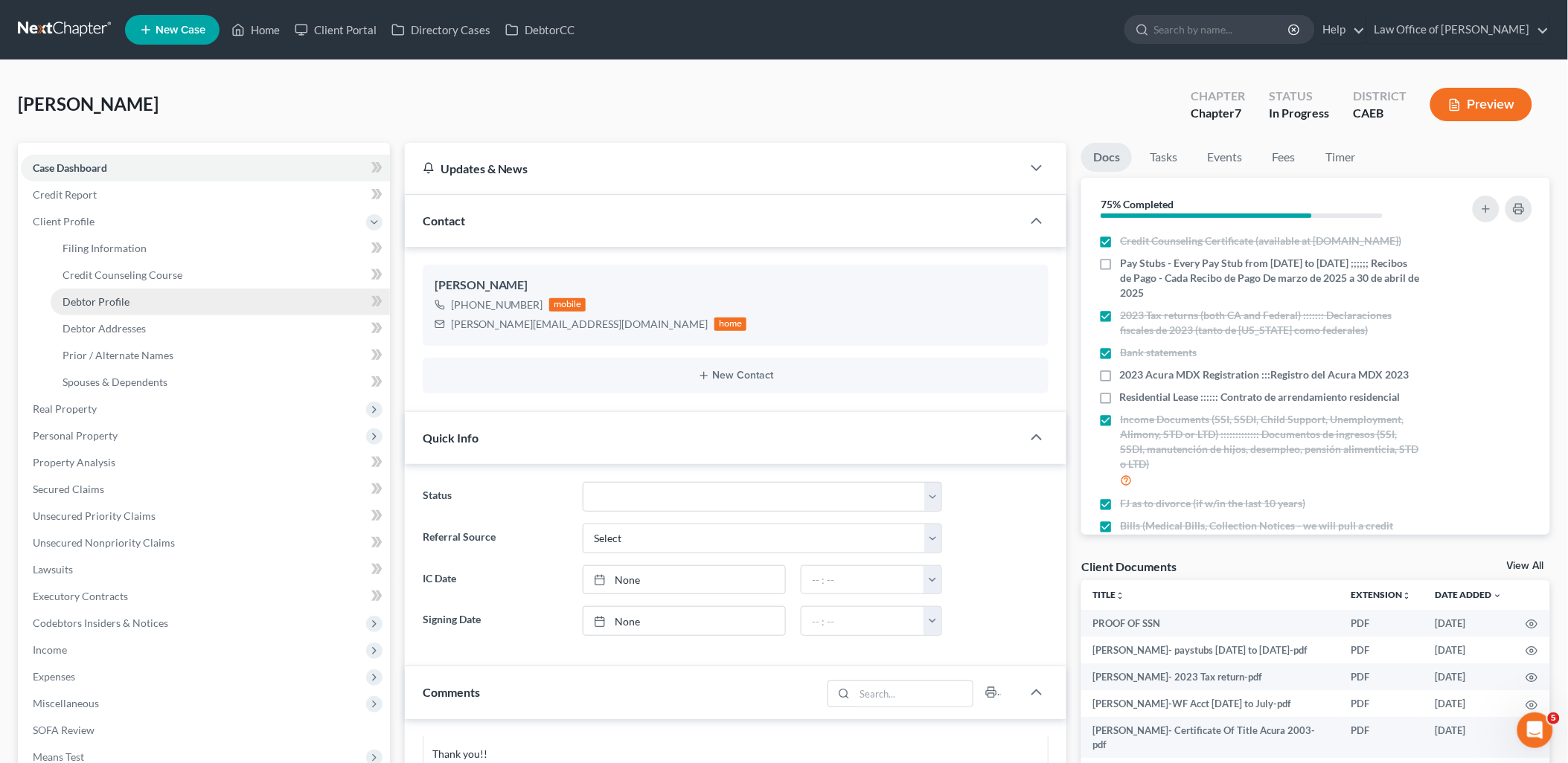
click at [111, 298] on span "Debtor Profile" at bounding box center [96, 301] width 67 height 13
select select "3"
select select "0"
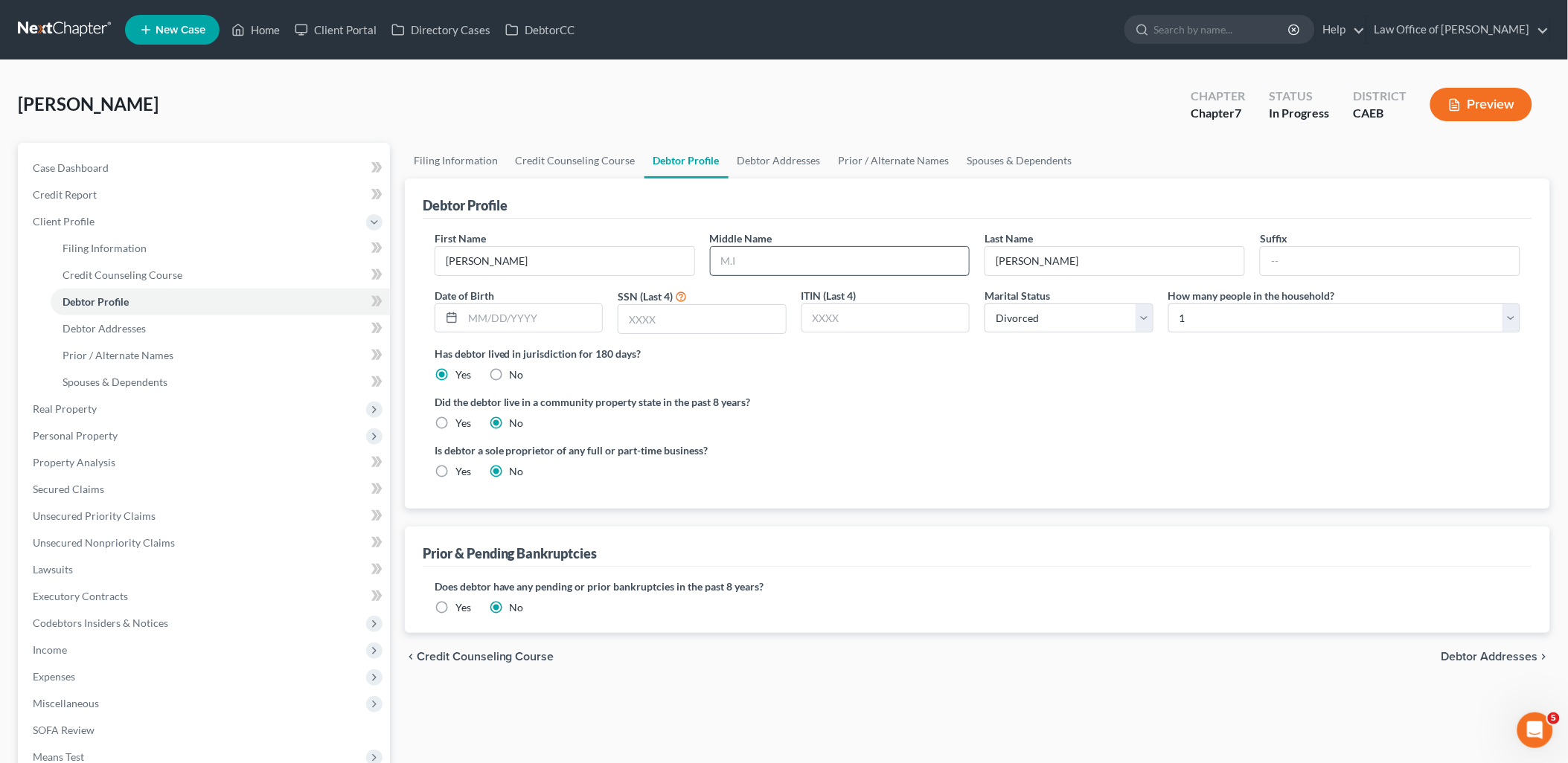
click at [788, 264] on input "text" at bounding box center [840, 261] width 259 height 29
type input "Marina"
click at [455, 425] on label "Yes" at bounding box center [463, 422] width 16 height 15
click at [461, 425] on input "Yes" at bounding box center [466, 420] width 10 height 10
radio input "true"
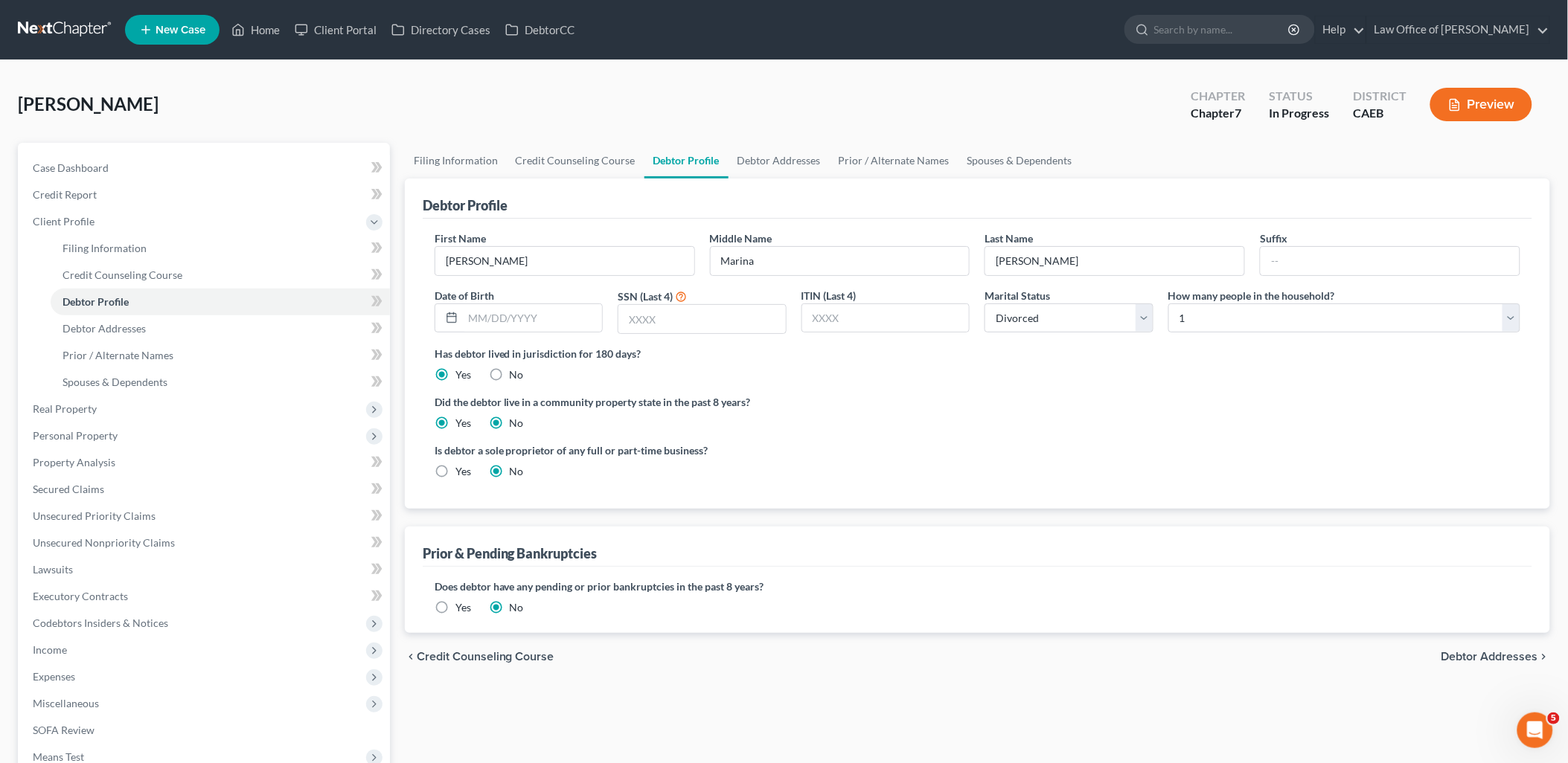
radio input "false"
click at [763, 165] on link "Debtor Addresses" at bounding box center [779, 161] width 102 height 36
select select "0"
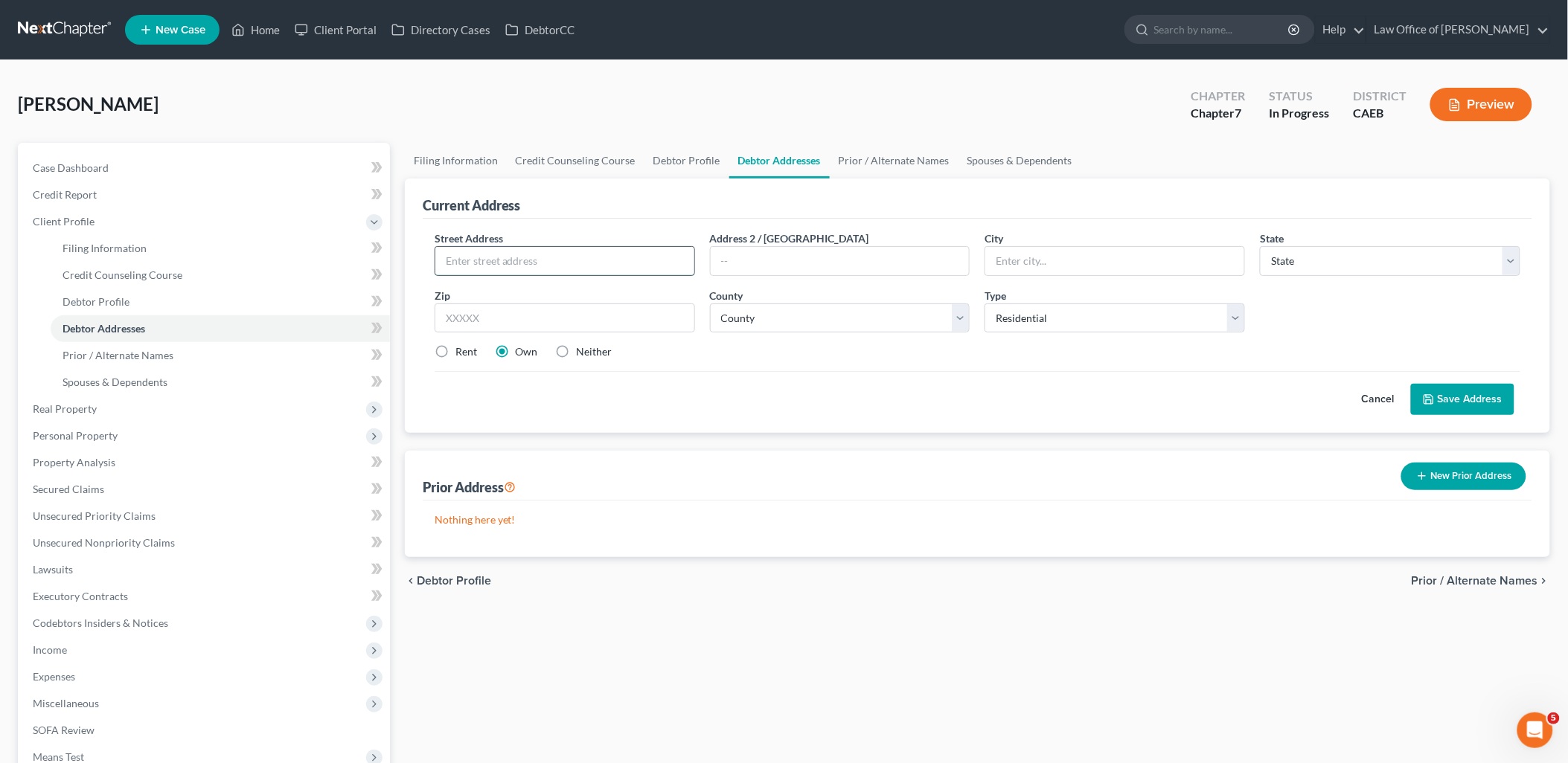
click at [484, 259] on input "text" at bounding box center [565, 261] width 259 height 29
type input "0"
type input "704 S Conejo Avenue"
type input "Apartment A"
type input "95354"
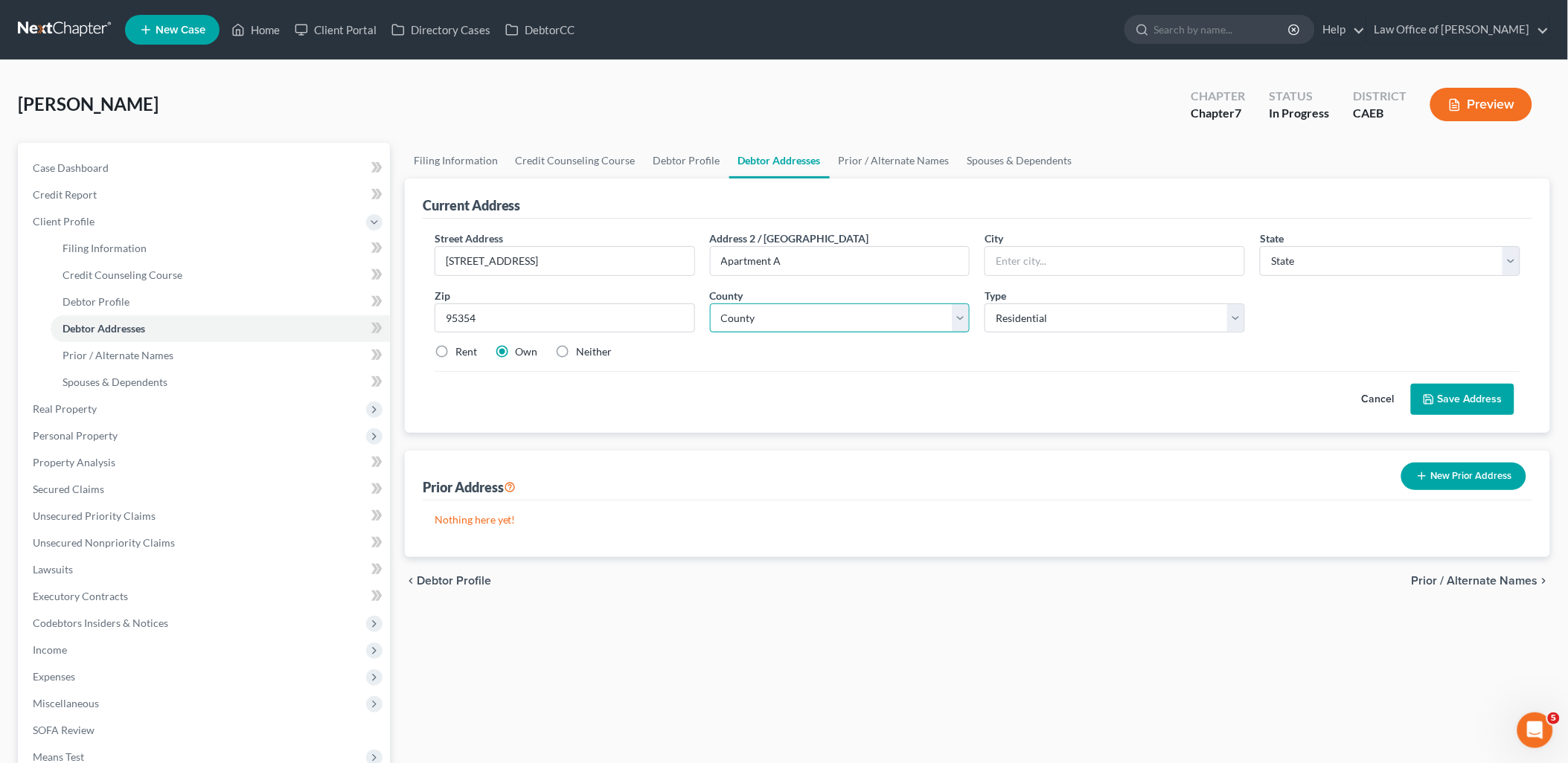
type input "Modesto"
select select "4"
click at [808, 324] on select "County Alameda County Alpine County Amador County Butte County Calaveras County…" at bounding box center [840, 319] width 261 height 30
select select "33"
click at [710, 304] on select "County Alameda County Alpine County Amador County Butte County Calaveras County…" at bounding box center [840, 319] width 261 height 30
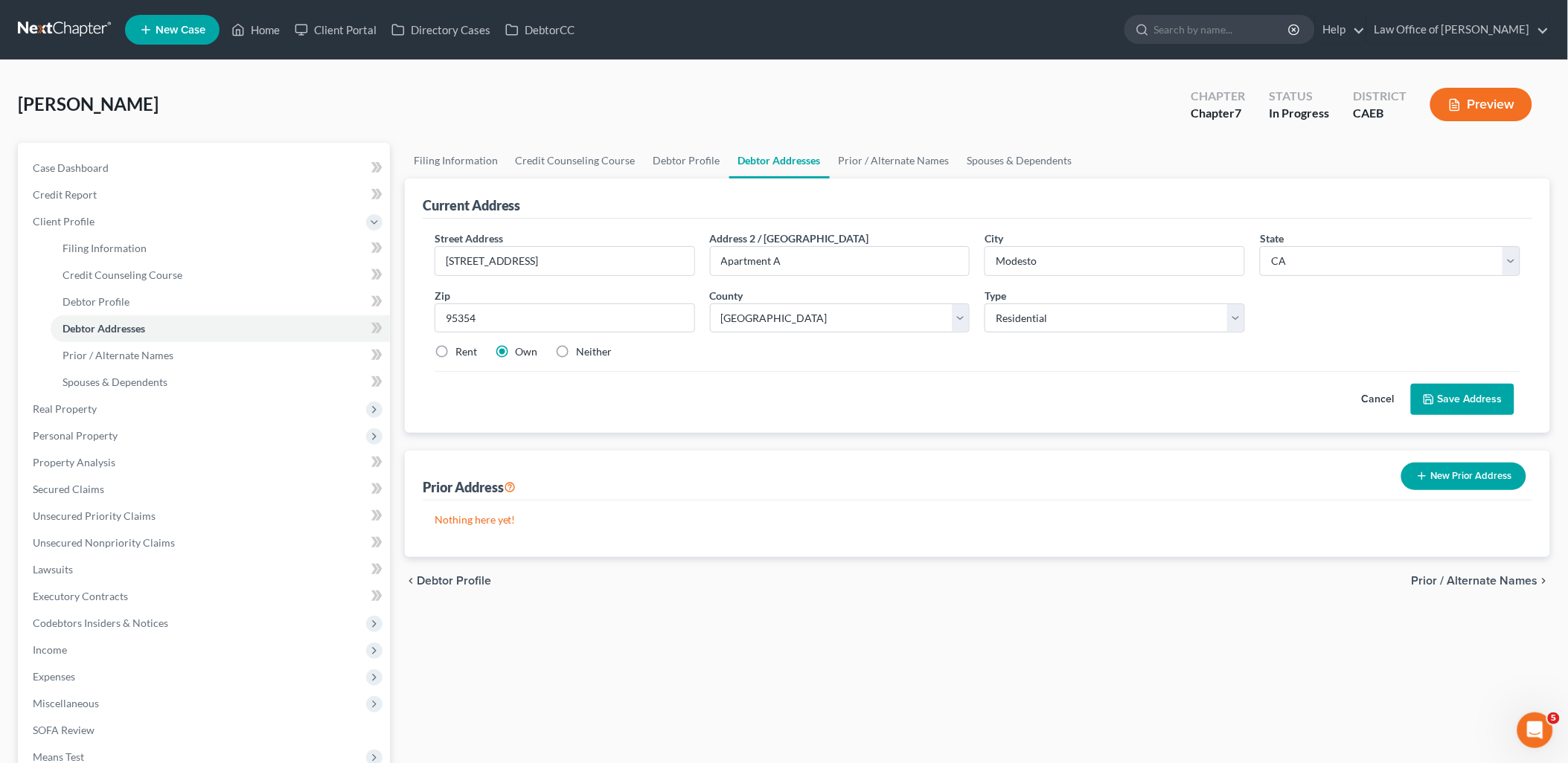
click at [455, 347] on label "Rent" at bounding box center [466, 351] width 22 height 15
click at [461, 347] on input "Rent" at bounding box center [466, 349] width 10 height 10
radio input "true"
click at [1451, 411] on button "Save Address" at bounding box center [1462, 400] width 104 height 32
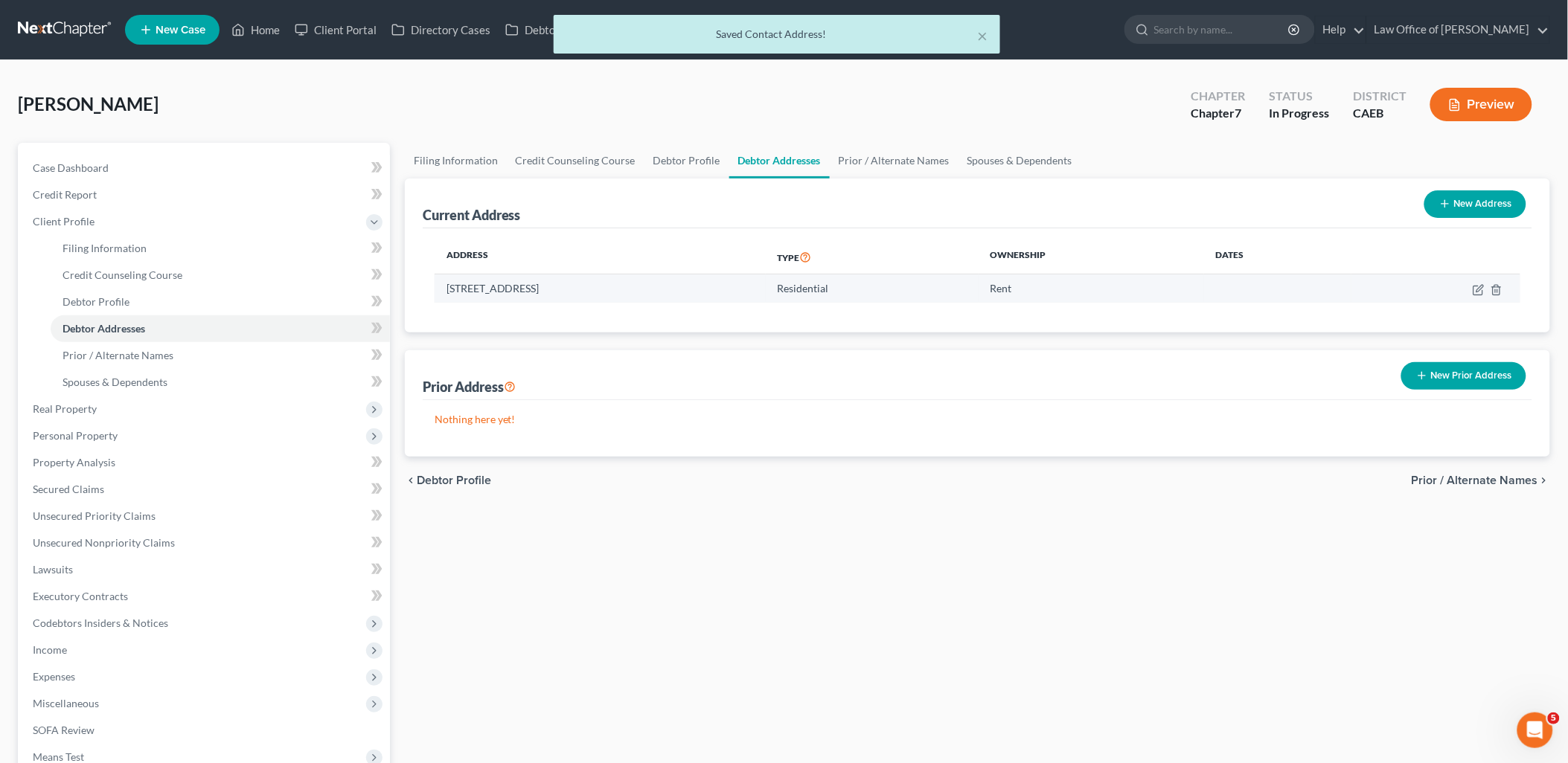
drag, startPoint x: 449, startPoint y: 288, endPoint x: 770, endPoint y: 292, distance: 321.0
click at [740, 288] on td "704 S Conejo Avenue, Apartment A, Modesto, CA 95354" at bounding box center [599, 288] width 331 height 29
copy td "04 S Conejo Avenue, Apartment A, Modesto, CA 95354"
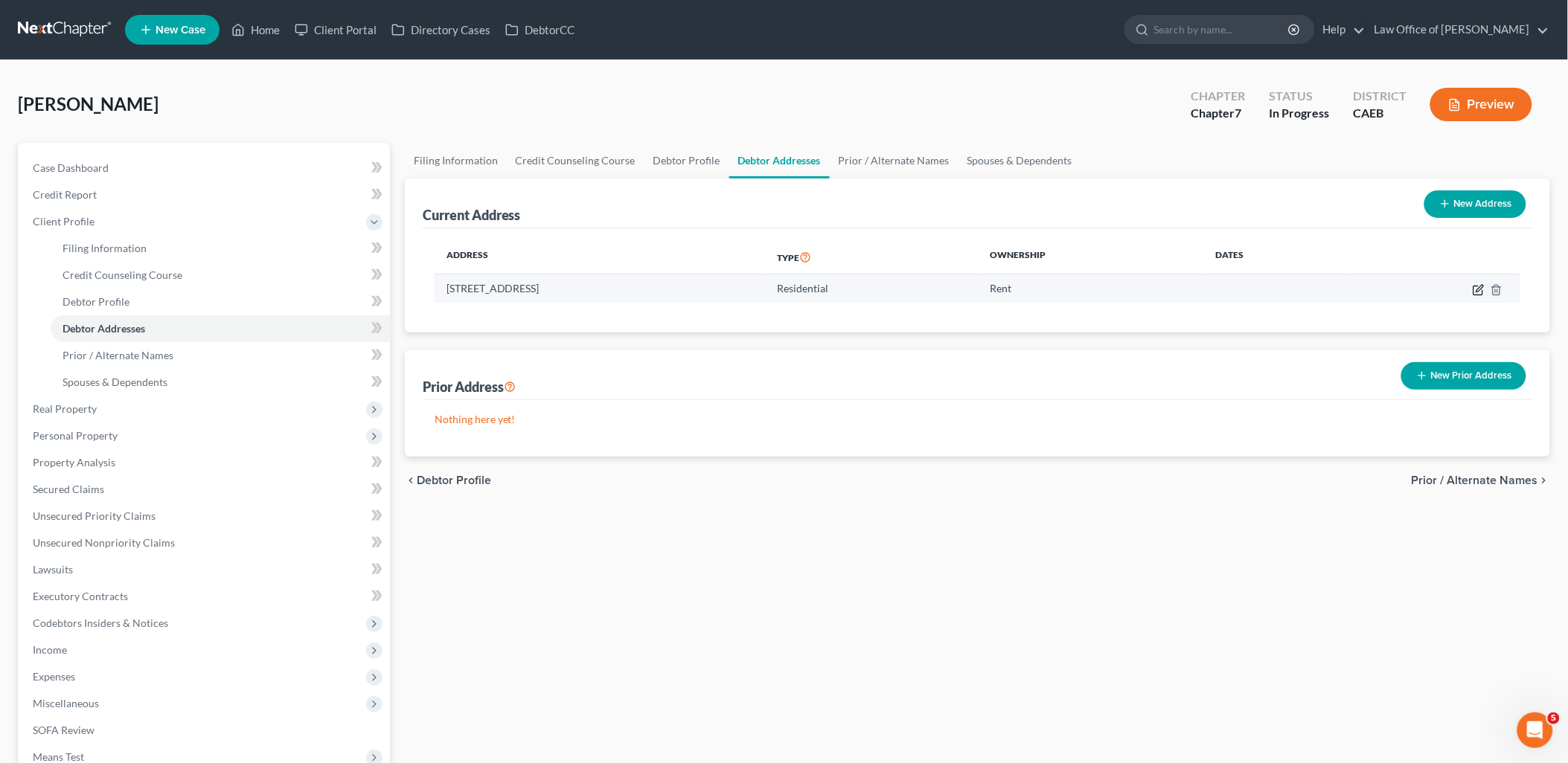
click at [1479, 285] on icon "button" at bounding box center [1479, 290] width 12 height 12
select select "4"
select select "33"
select select "0"
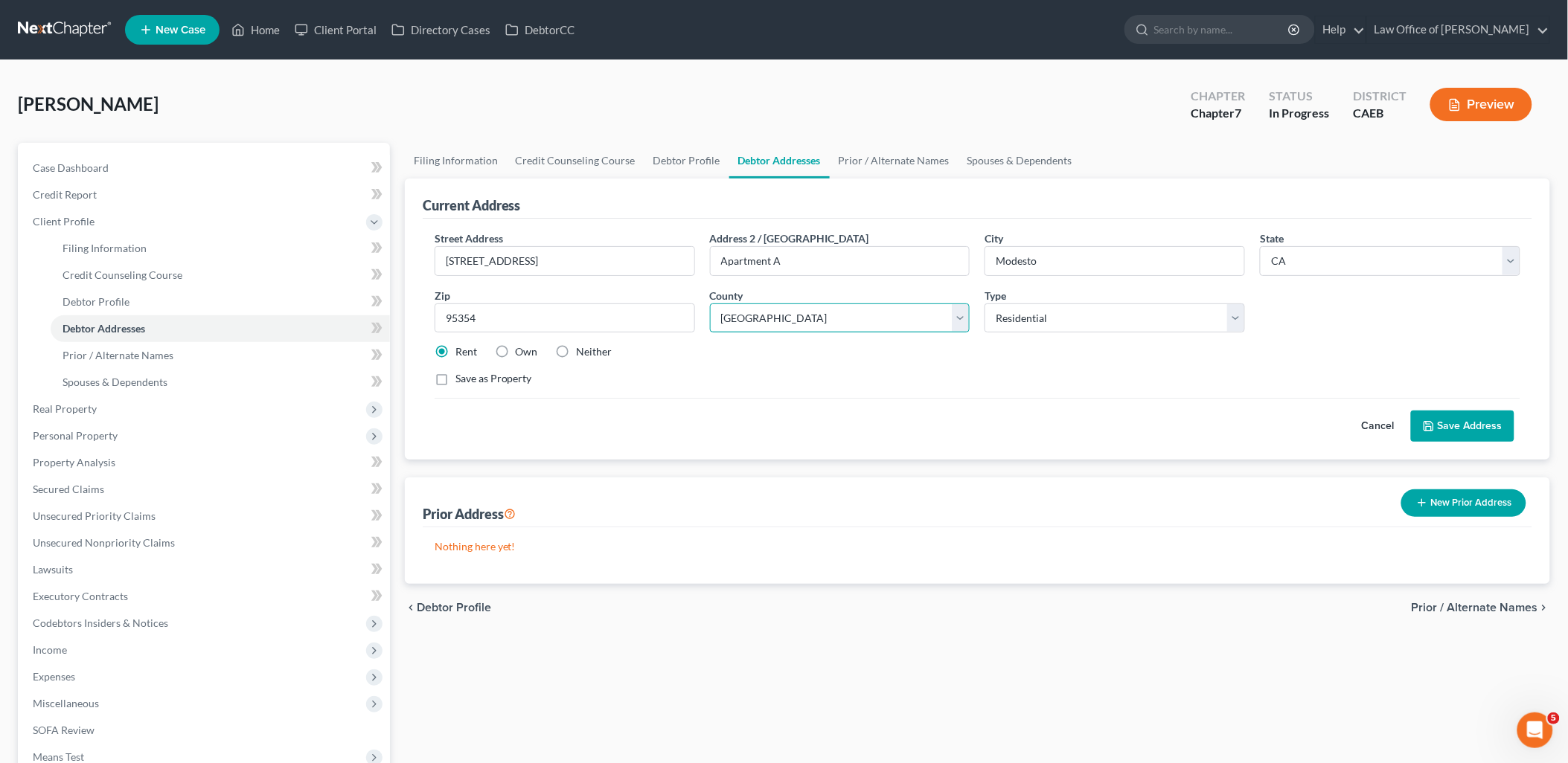
click at [860, 321] on select "County Alameda County Alpine County Amador County Butte County Calaveras County…" at bounding box center [840, 319] width 261 height 30
select select "49"
click at [710, 304] on select "County Alameda County Alpine County Amador County Butte County Calaveras County…" at bounding box center [840, 319] width 261 height 30
click at [1453, 436] on button "Save Address" at bounding box center [1462, 426] width 104 height 32
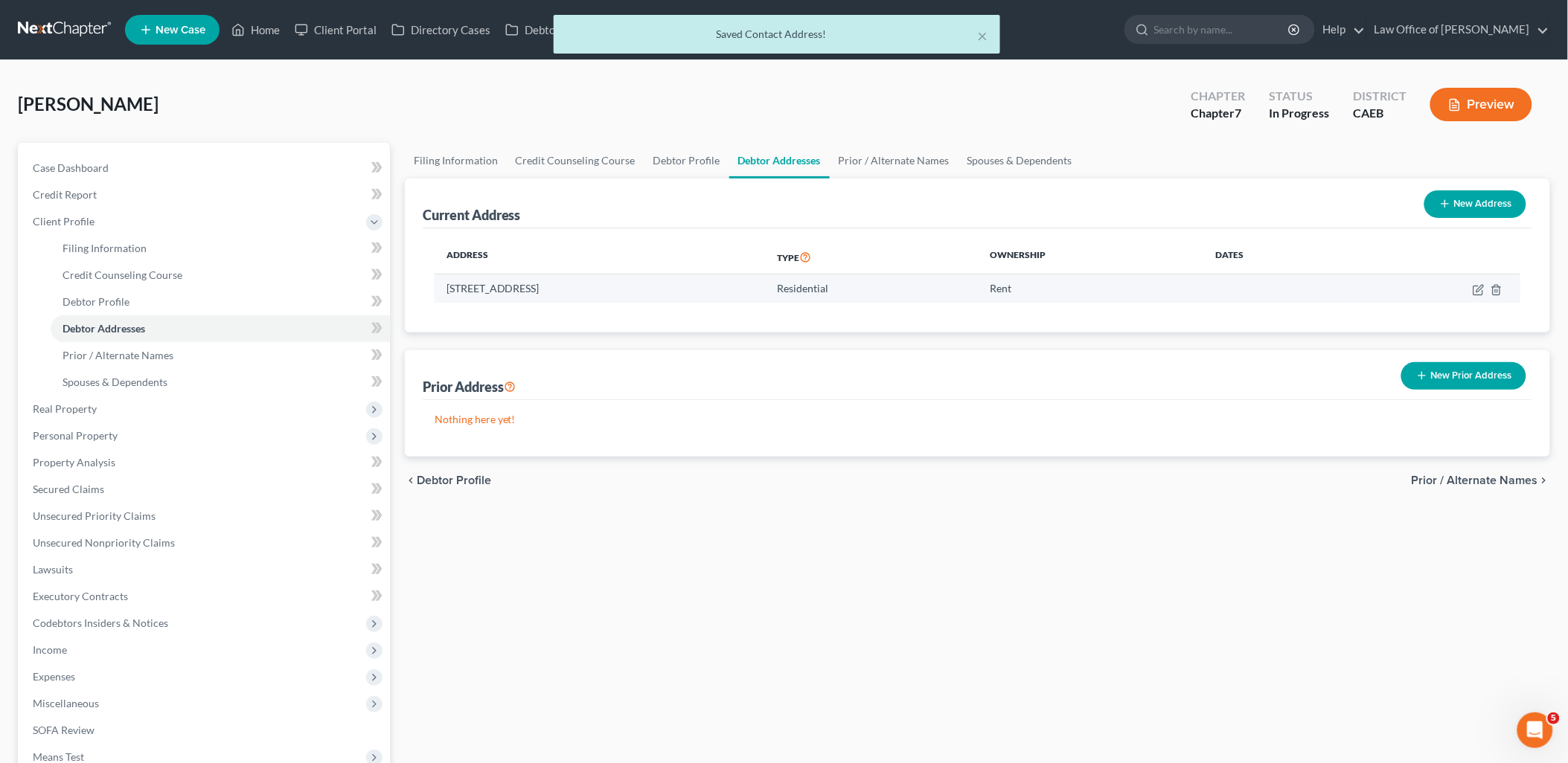
drag, startPoint x: 449, startPoint y: 282, endPoint x: 537, endPoint y: 284, distance: 88.0
click at [538, 283] on td "704 S Conejo Avenue, Apartment A, Modesto, CA 95354" at bounding box center [599, 288] width 331 height 29
drag, startPoint x: 537, startPoint y: 284, endPoint x: 448, endPoint y: 286, distance: 89.0
click at [448, 286] on td "704 S Conejo Avenue, Apartment A, Modesto, CA 95354" at bounding box center [599, 288] width 331 height 29
drag, startPoint x: 448, startPoint y: 286, endPoint x: 716, endPoint y: 286, distance: 268.0
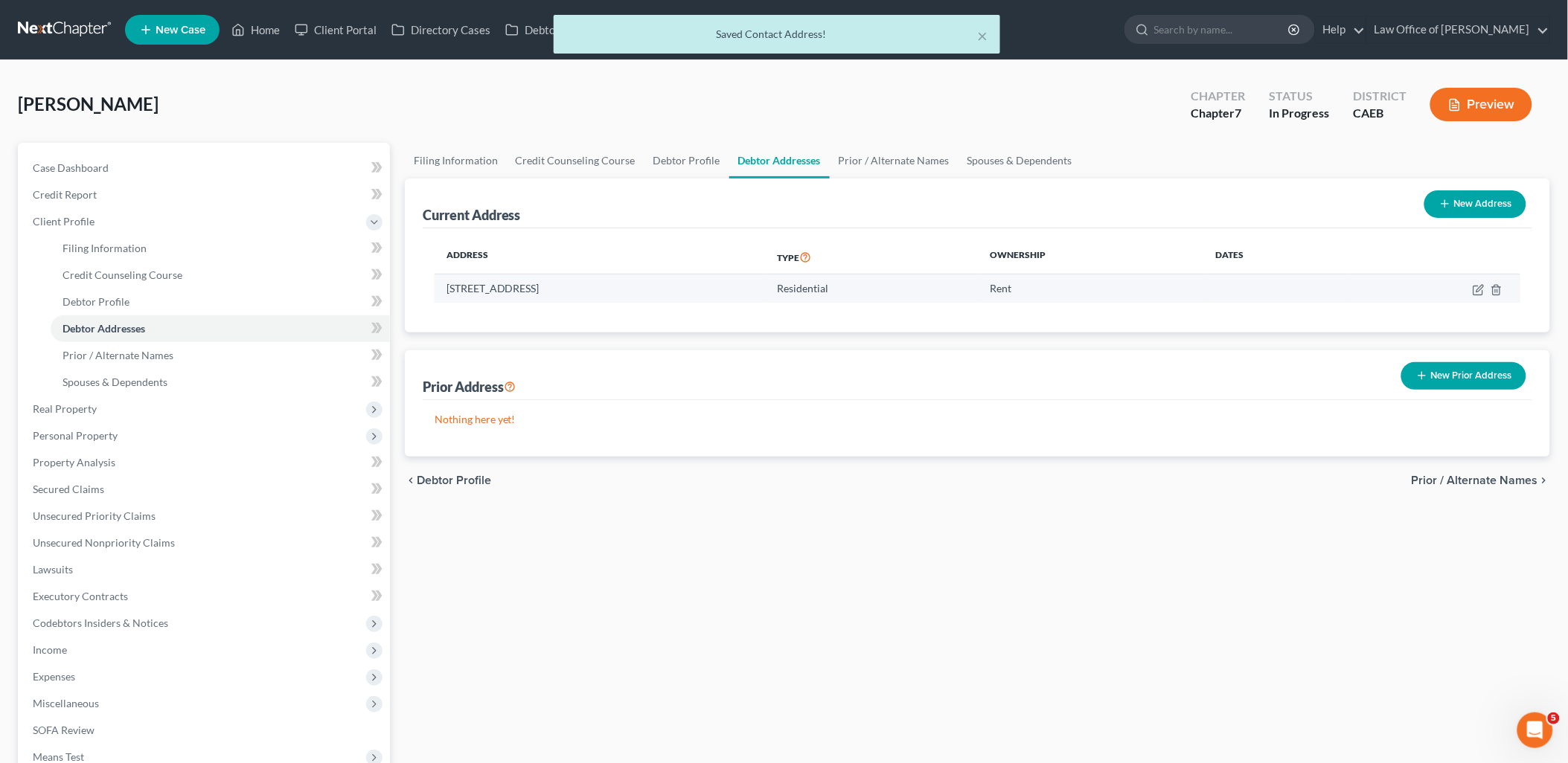
click at [716, 286] on td "704 S Conejo Avenue, Apartment A, Modesto, CA 95354" at bounding box center [599, 288] width 331 height 29
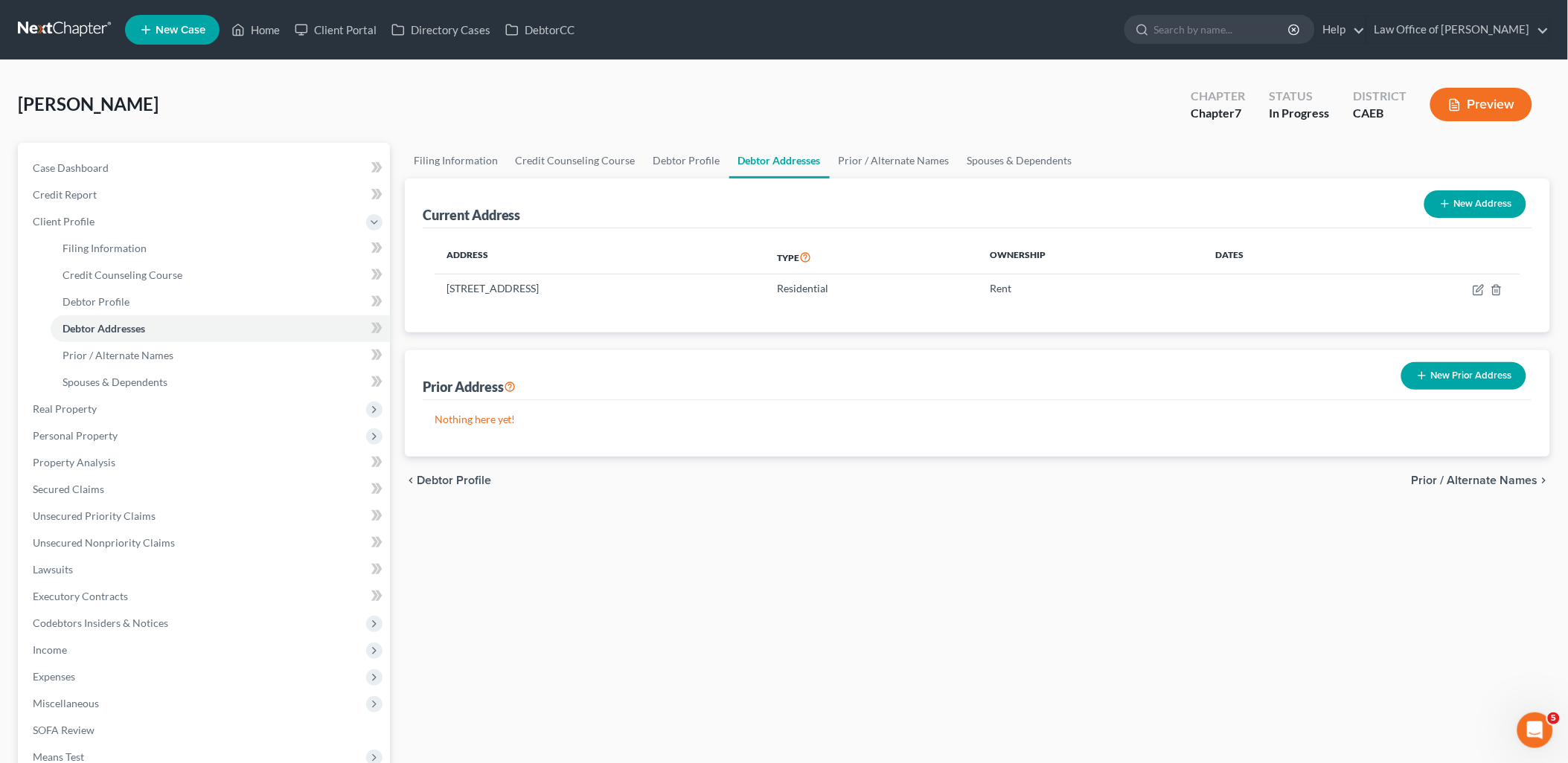
copy td "704 S Conejo Avenue, Apartment A, Modesto, CA 95354"
click at [63, 590] on span "Executory Contracts" at bounding box center [80, 596] width 95 height 13
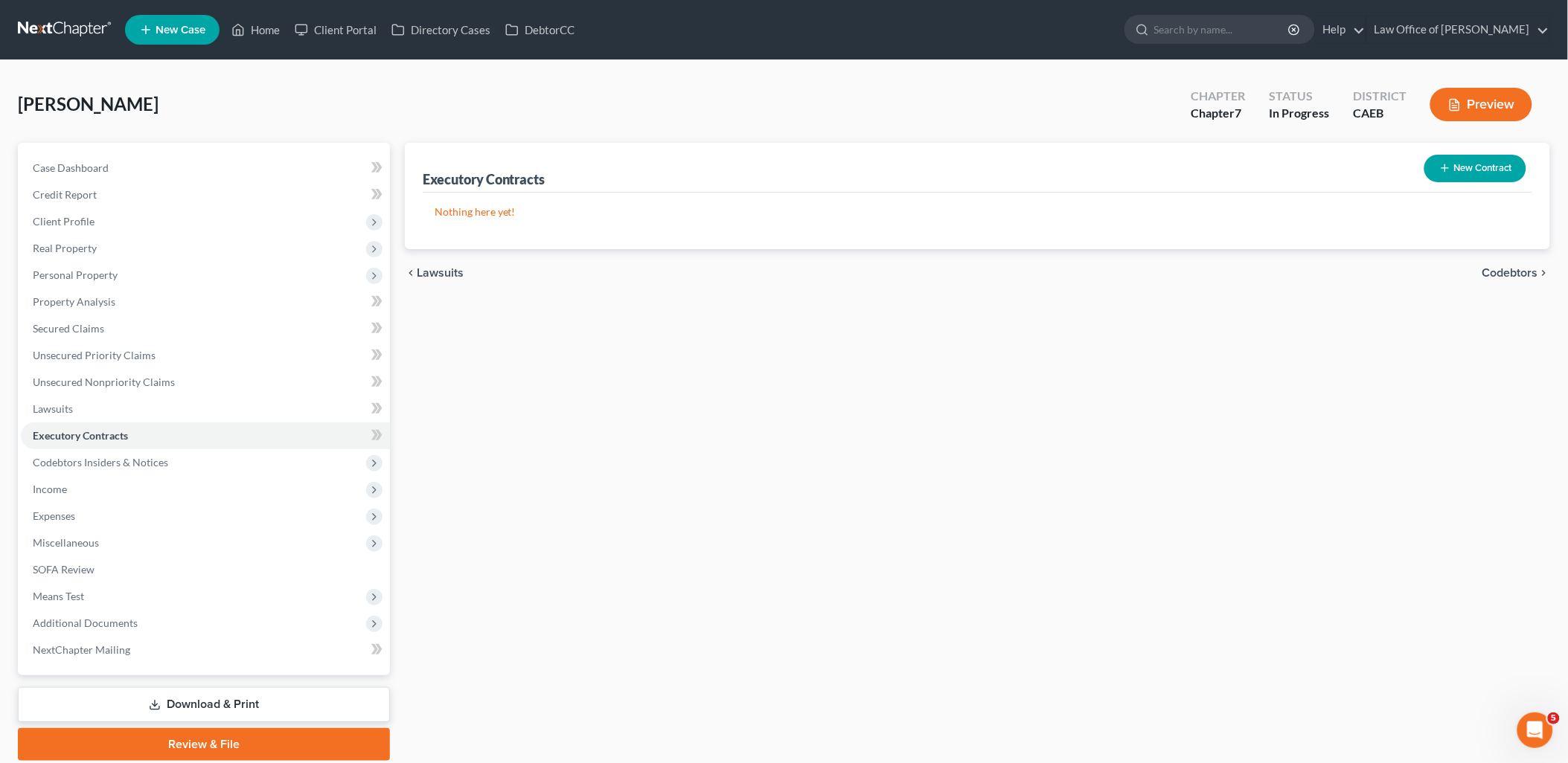
click at [1477, 164] on button "New Contract" at bounding box center [1475, 169] width 102 height 28
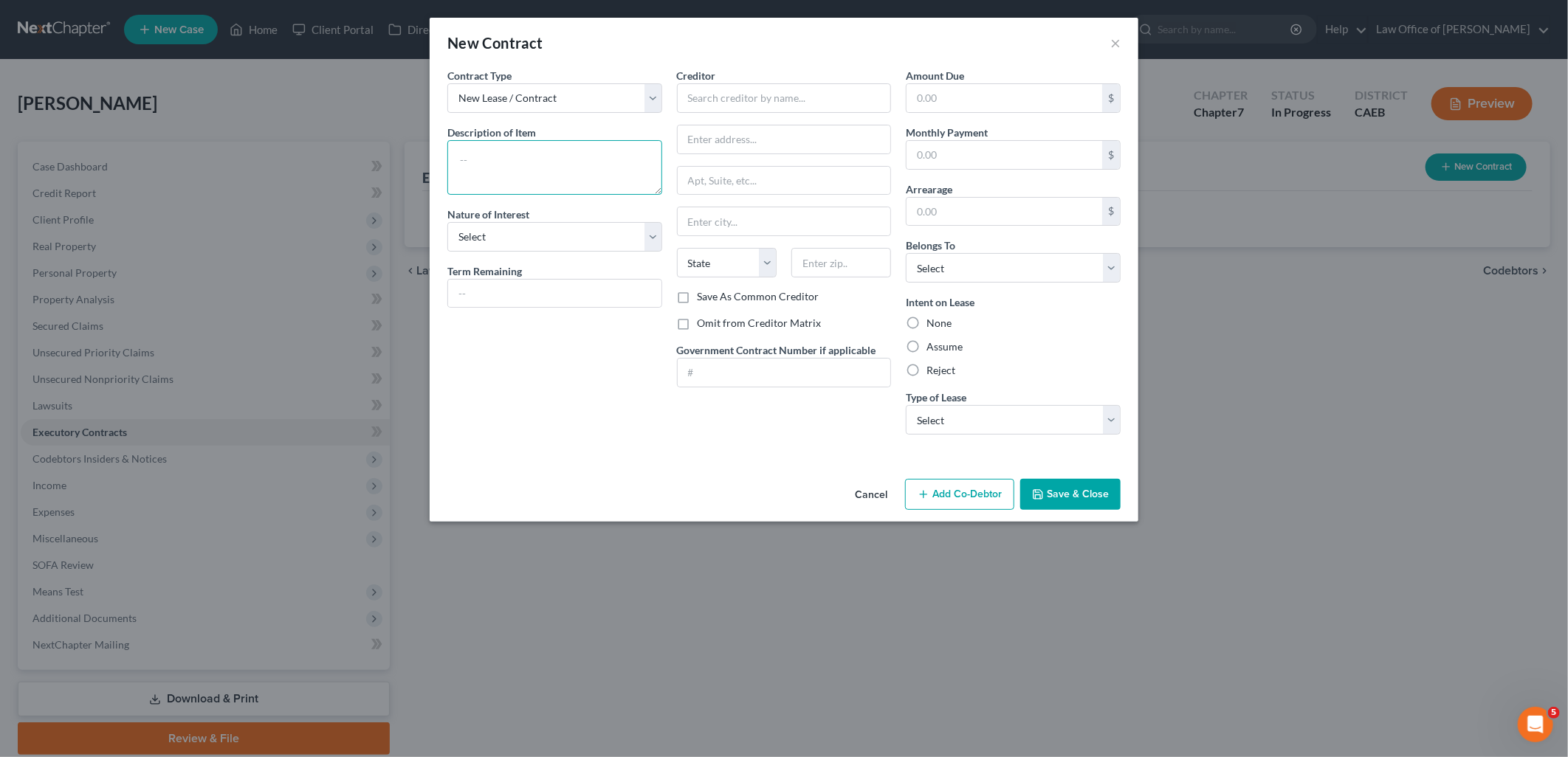
click at [505, 181] on textarea at bounding box center [554, 167] width 214 height 55
paste textarea "704 S Conejo Avenue, Apartment A, Modesto, CA 95354"
click at [554, 164] on textarea "704 S Conejo Avenue, Apartment A, Modesto, CA 95354" at bounding box center [554, 167] width 214 height 55
click at [520, 175] on textarea "704 S Conejo Avenue Apartment A, Modesto, CA 95354" at bounding box center [554, 167] width 214 height 55
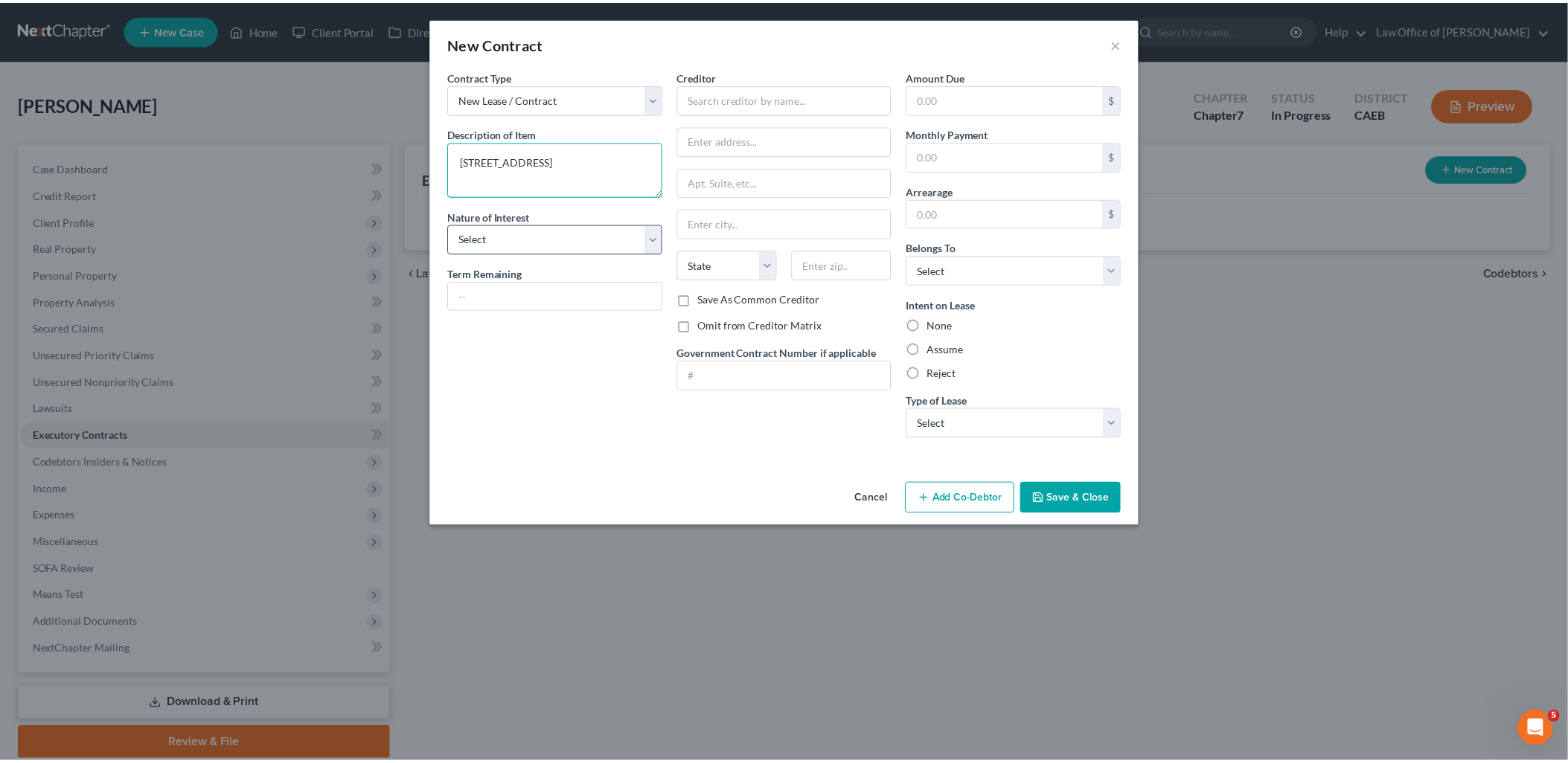
scroll to position [2, 0]
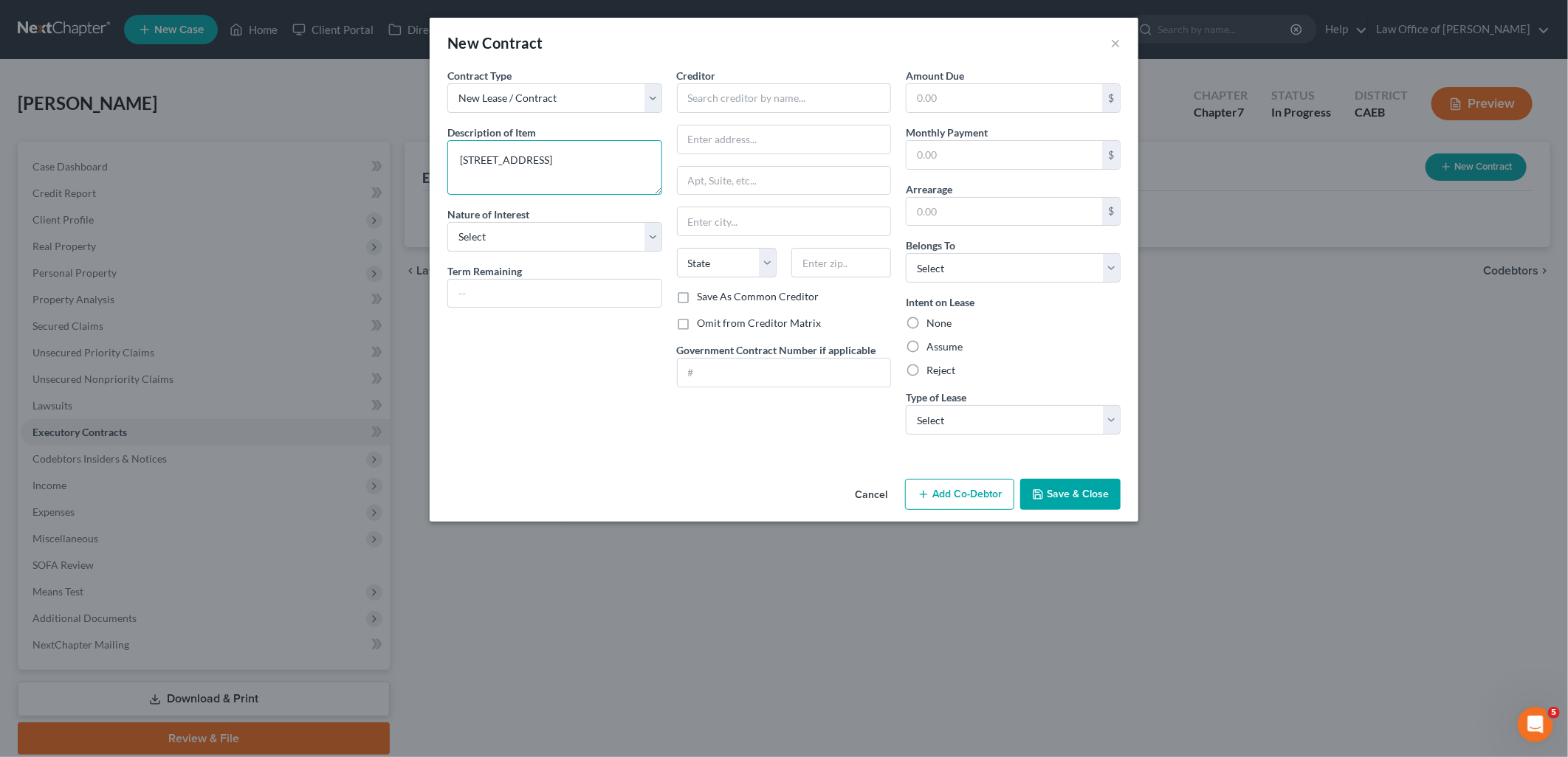
type textarea "704 S Conejo Avenue Apartment A Modesto, CA 95354"
click at [1081, 502] on button "Save & Close" at bounding box center [1070, 495] width 101 height 31
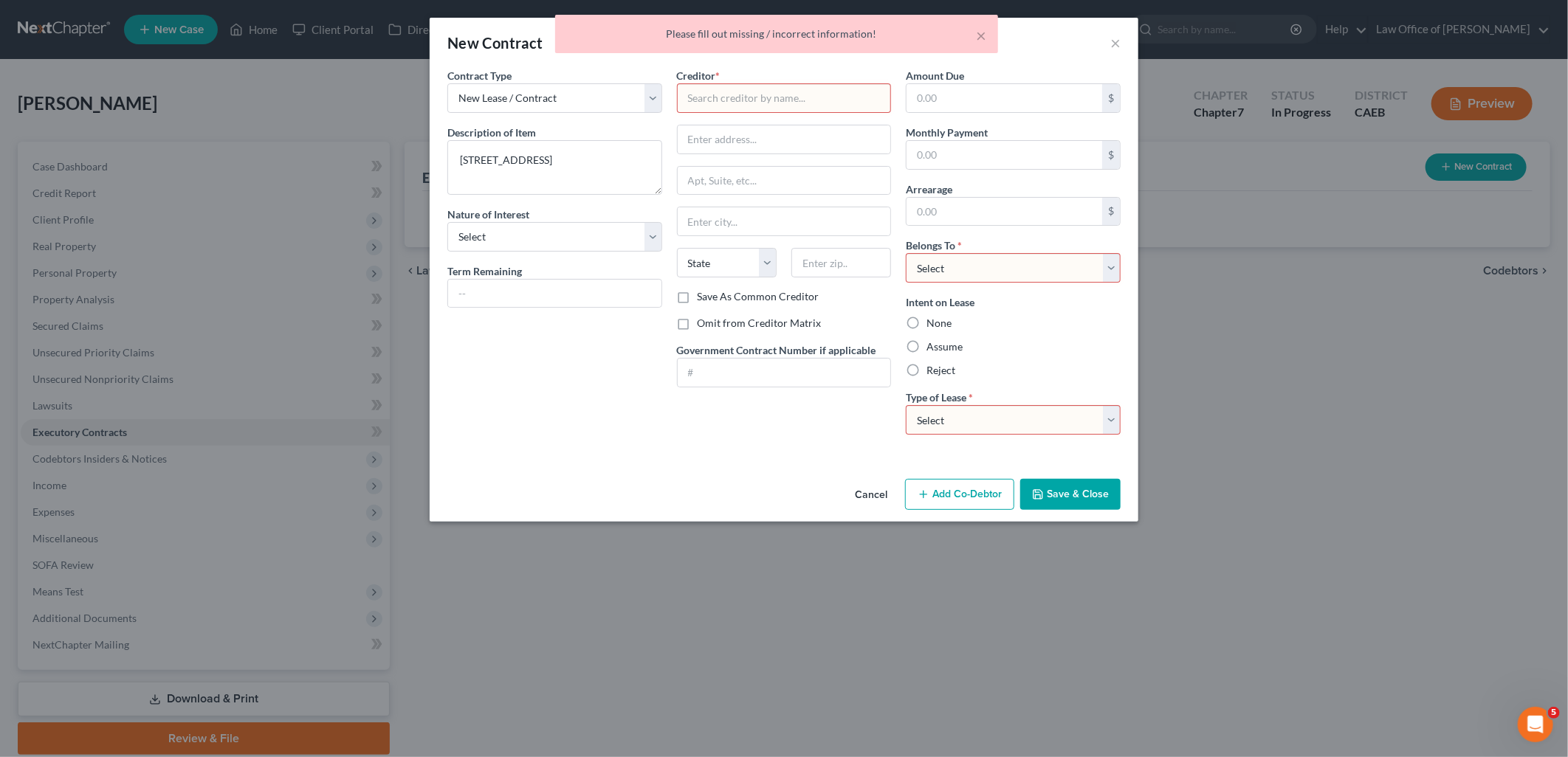
click at [961, 271] on select "Select Debtor 1 Only Debtor 2 Only Debtor 1 And Debtor 2 Only At Least One Of T…" at bounding box center [1013, 268] width 214 height 29
select select "0"
click at [906, 254] on select "Select Debtor 1 Only Debtor 2 Only Debtor 1 And Debtor 2 Only At Least One Of T…" at bounding box center [1013, 268] width 214 height 29
click at [992, 430] on select "Select Real Estate Car Other" at bounding box center [1013, 420] width 214 height 29
select select "0"
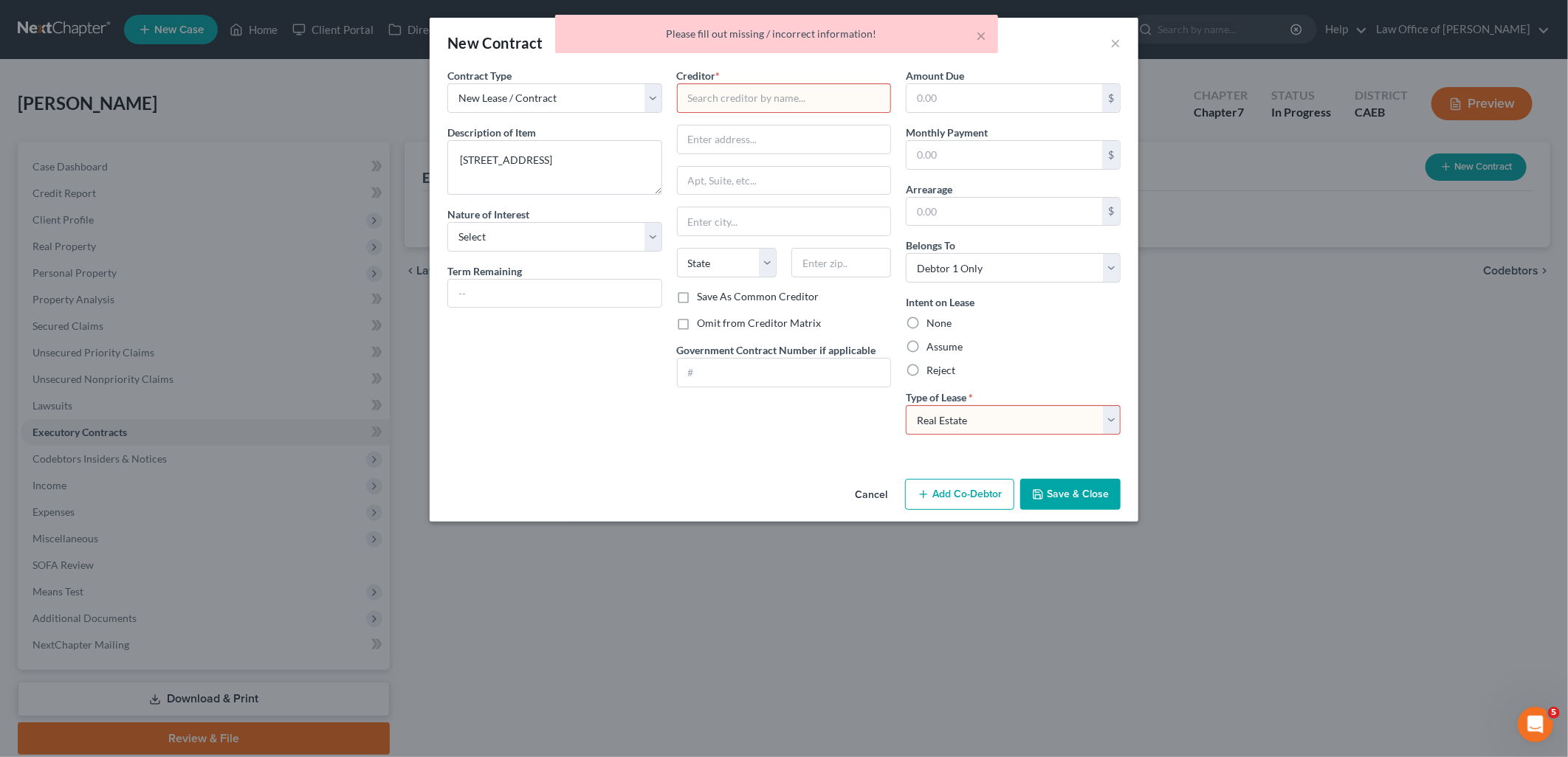
click at [906, 405] on select "Select Real Estate Car Other" at bounding box center [1013, 420] width 214 height 29
click at [756, 107] on input "text" at bounding box center [784, 98] width 214 height 29
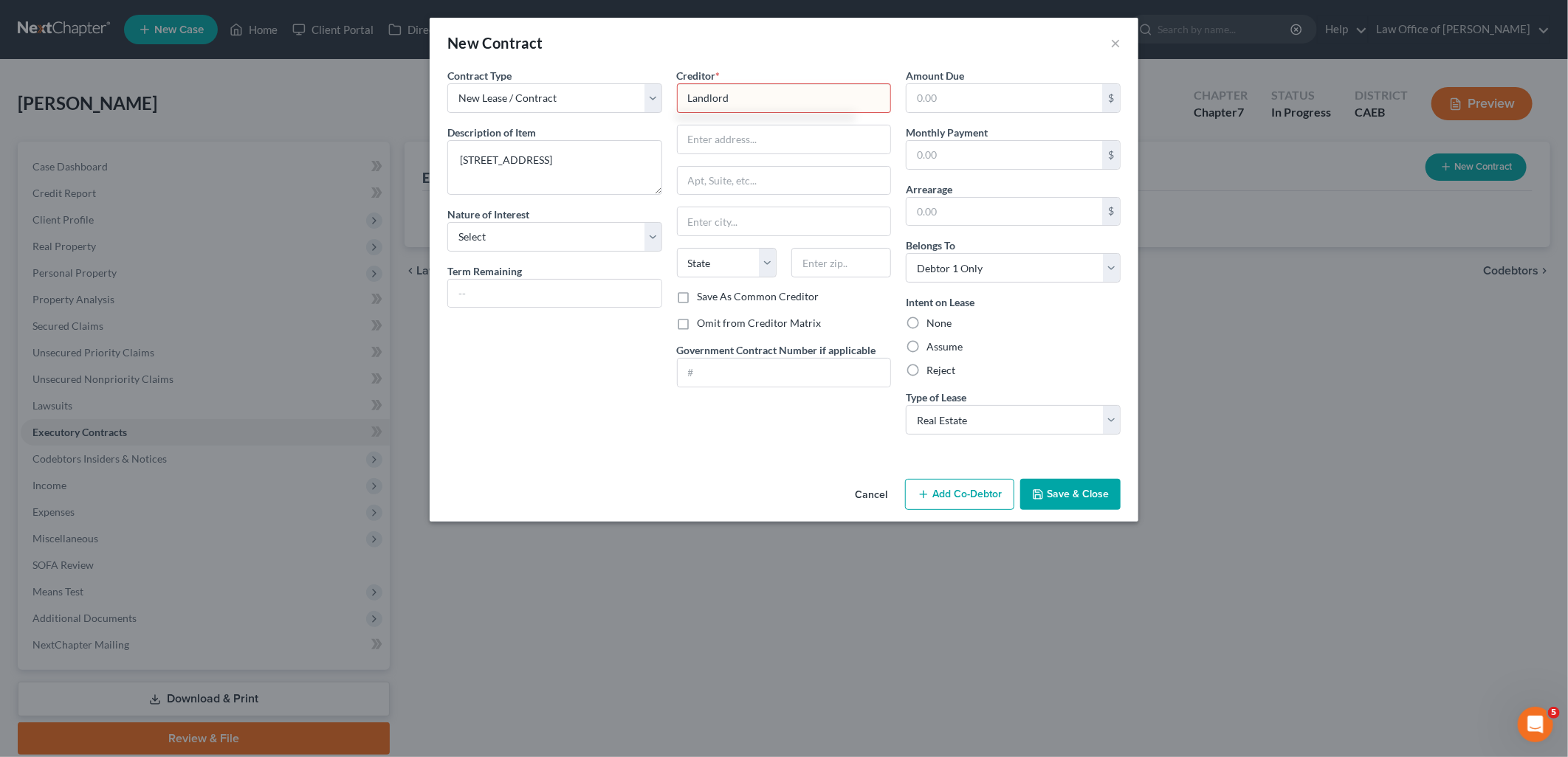
type input "Landlord"
click at [1081, 493] on button "Save & Close" at bounding box center [1070, 495] width 101 height 31
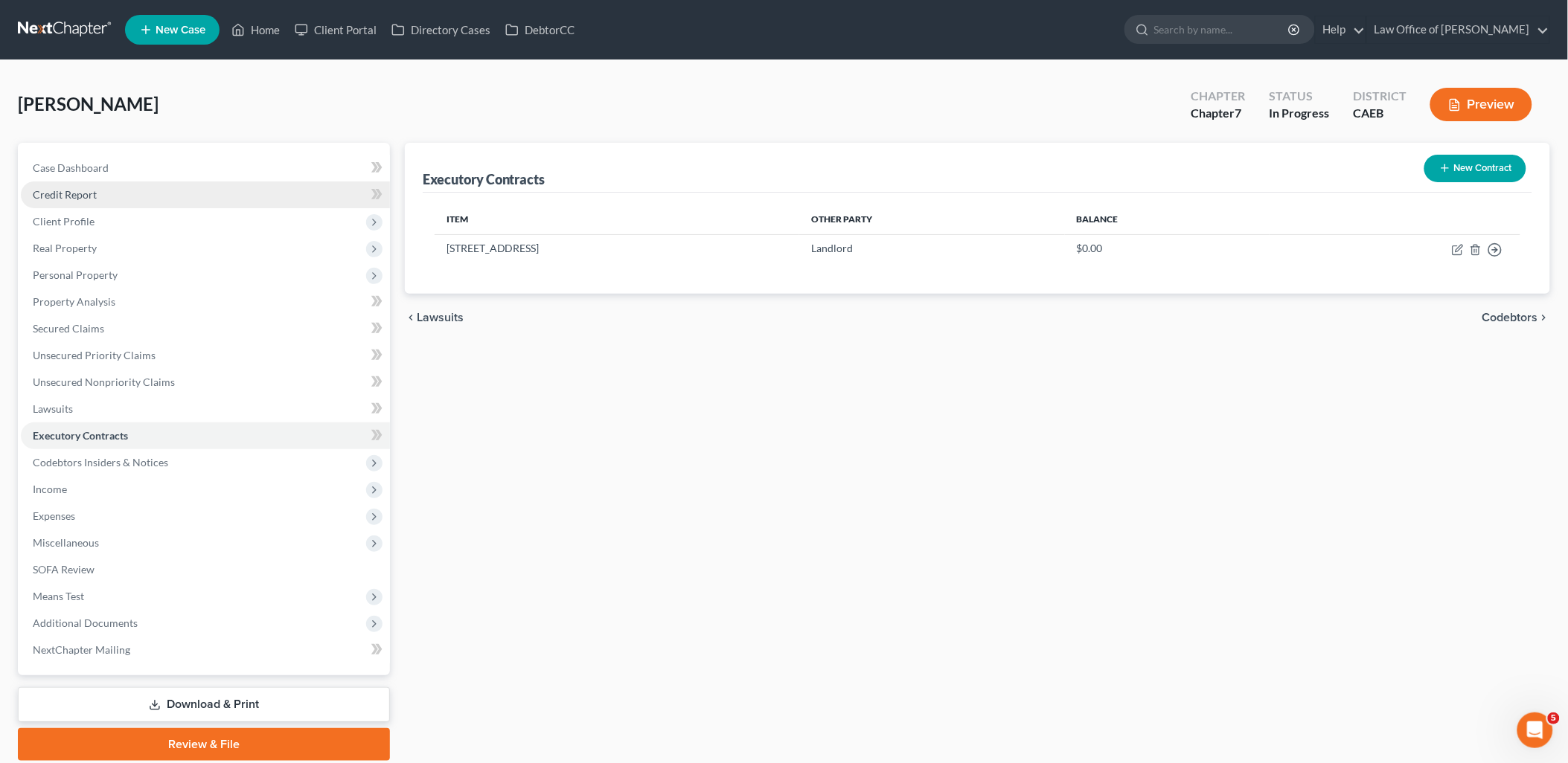
drag, startPoint x: 80, startPoint y: 194, endPoint x: 191, endPoint y: 191, distance: 111.0
click at [80, 194] on span "Credit Report" at bounding box center [64, 194] width 64 height 13
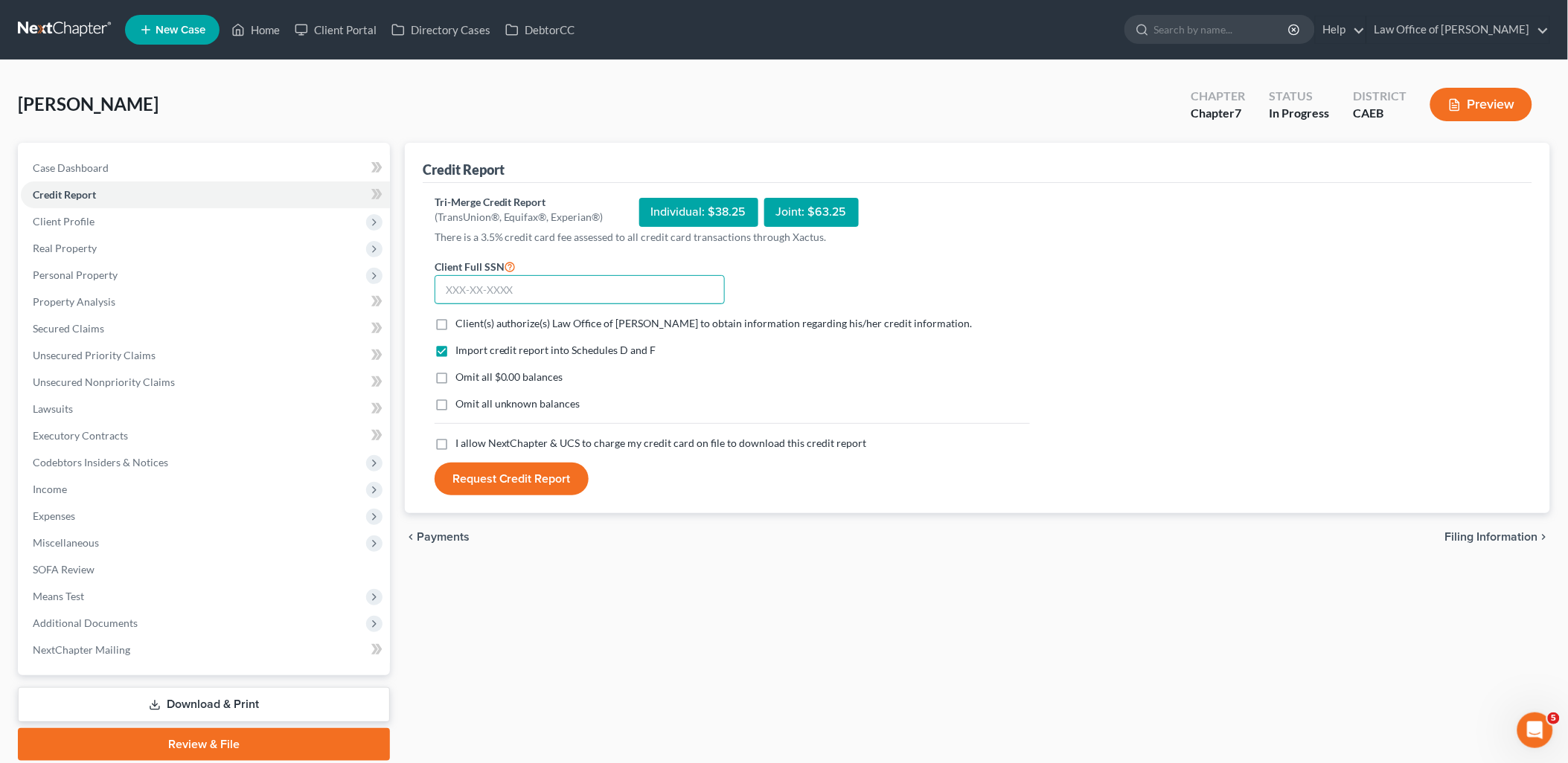
drag, startPoint x: 509, startPoint y: 294, endPoint x: 518, endPoint y: 288, distance: 10.8
click at [509, 293] on input "text" at bounding box center [580, 290] width 290 height 30
type input "955-94-6551"
click at [455, 322] on label "Client(s) authorize(s) Law Office of Flor A. Tataje to obtain information regar…" at bounding box center [714, 323] width 517 height 15
click at [461, 322] on input "Client(s) authorize(s) Law Office of Flor A. Tataje to obtain information regar…" at bounding box center [466, 321] width 10 height 10
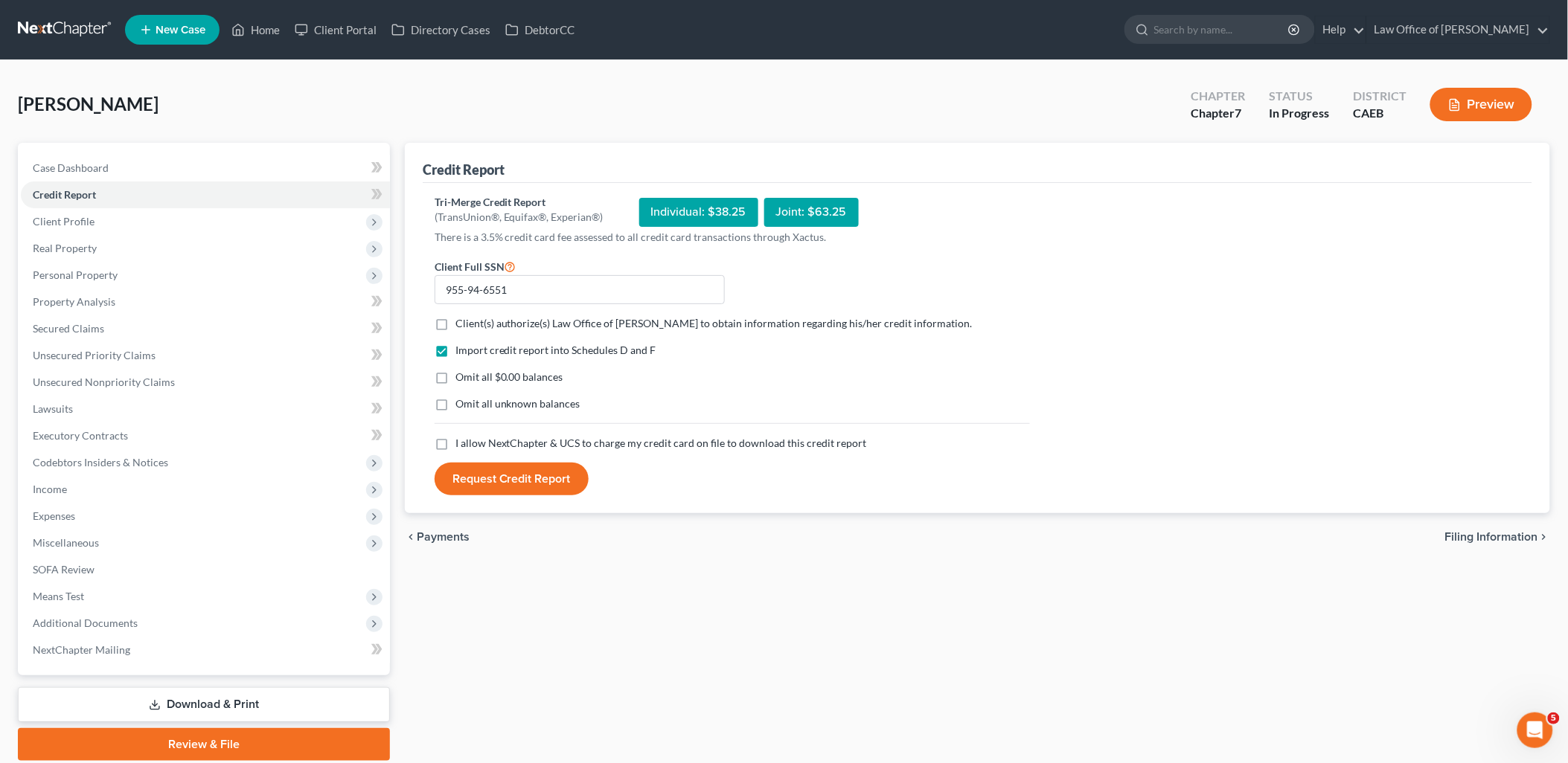
checkbox input "true"
click at [455, 380] on label "Omit all $0.00 balances" at bounding box center [509, 377] width 108 height 15
click at [461, 379] on input "Omit all $0.00 balances" at bounding box center [466, 375] width 10 height 10
checkbox input "true"
drag, startPoint x: 436, startPoint y: 407, endPoint x: 437, endPoint y: 445, distance: 38.0
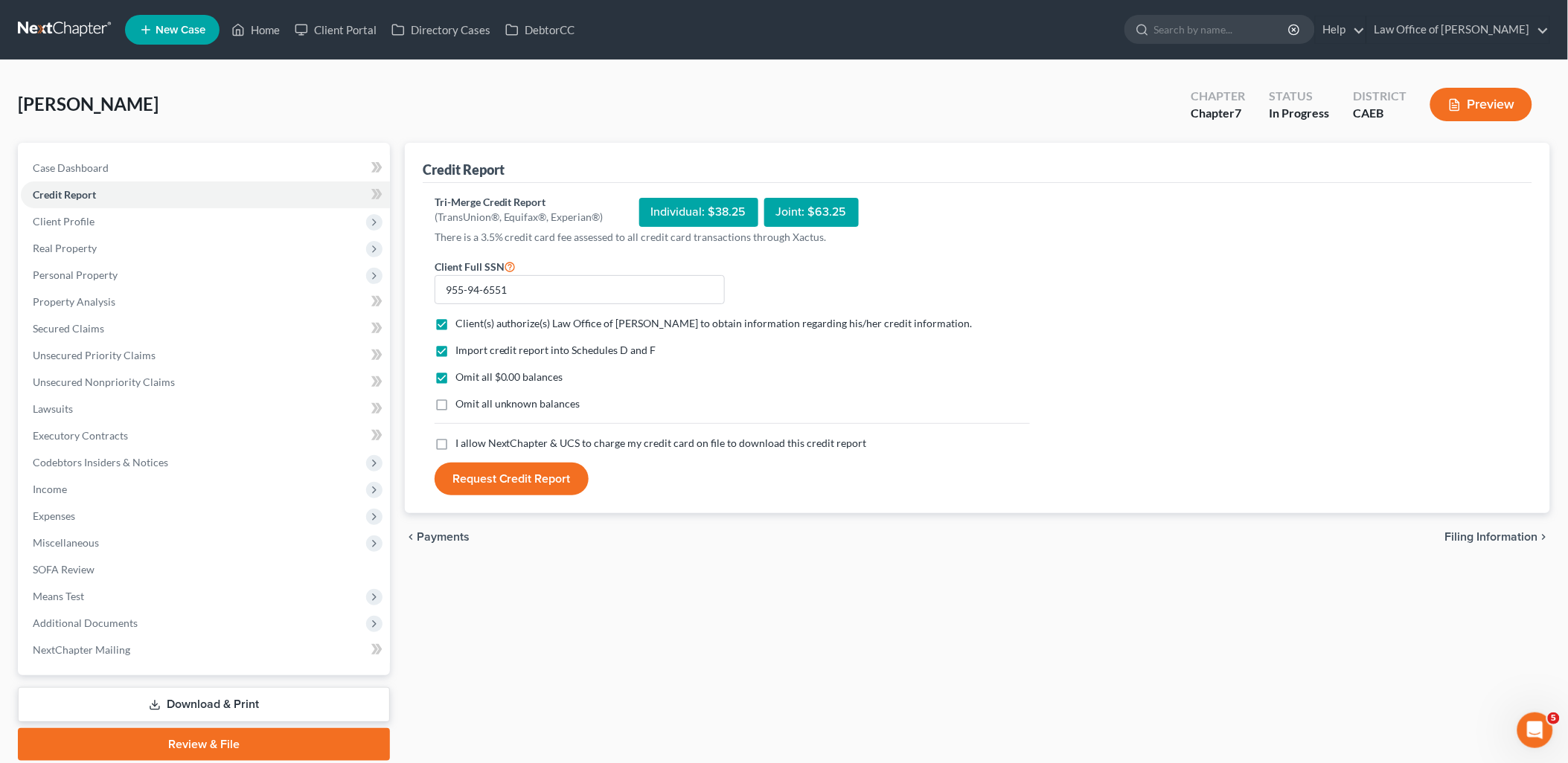
click at [455, 407] on label "Omit all unknown balances" at bounding box center [517, 404] width 125 height 15
click at [461, 407] on input "Omit all unknown balances" at bounding box center [466, 402] width 10 height 10
checkbox input "true"
click at [455, 440] on label "I allow NextChapter & UCS to charge my credit card on file to download this cre…" at bounding box center [661, 443] width 412 height 15
click at [461, 440] on input "I allow NextChapter & UCS to charge my credit card on file to download this cre…" at bounding box center [466, 441] width 10 height 10
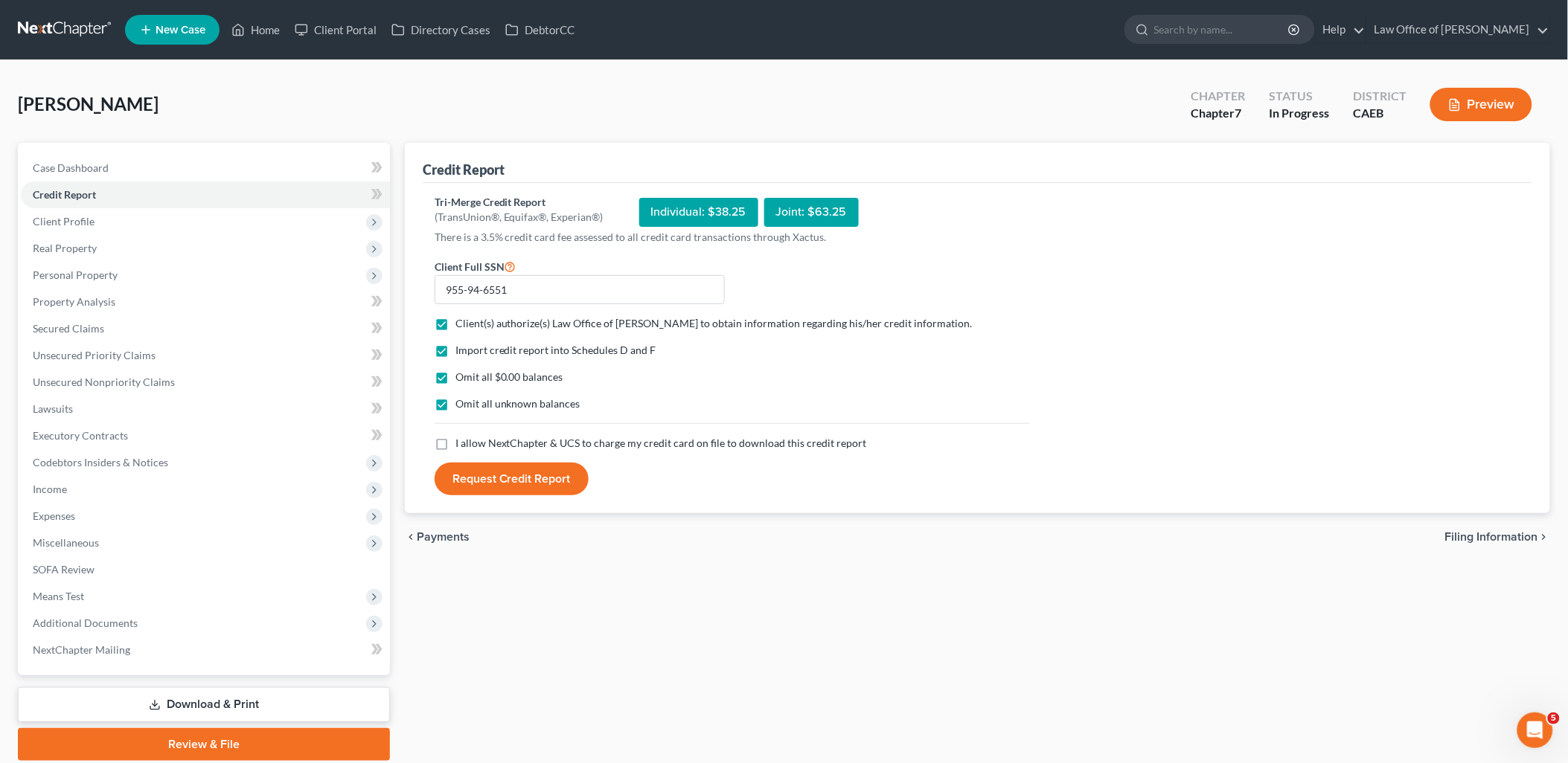
checkbox input "true"
click at [504, 489] on button "Request Credit Report" at bounding box center [511, 479] width 154 height 33
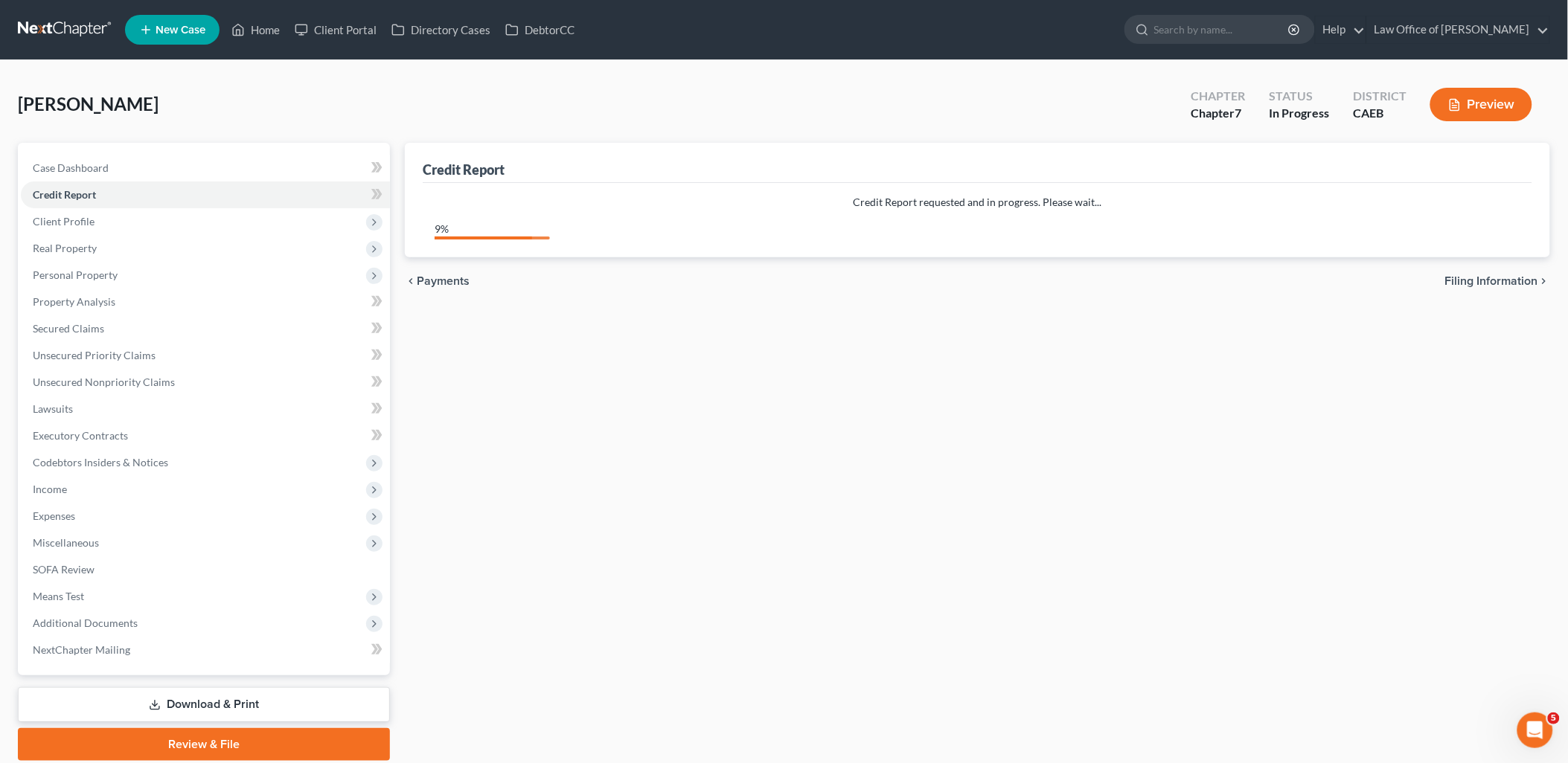
click at [934, 366] on div "Credit Report Credit Report requested and in progress. Please wait... 9% chevro…" at bounding box center [978, 452] width 1160 height 618
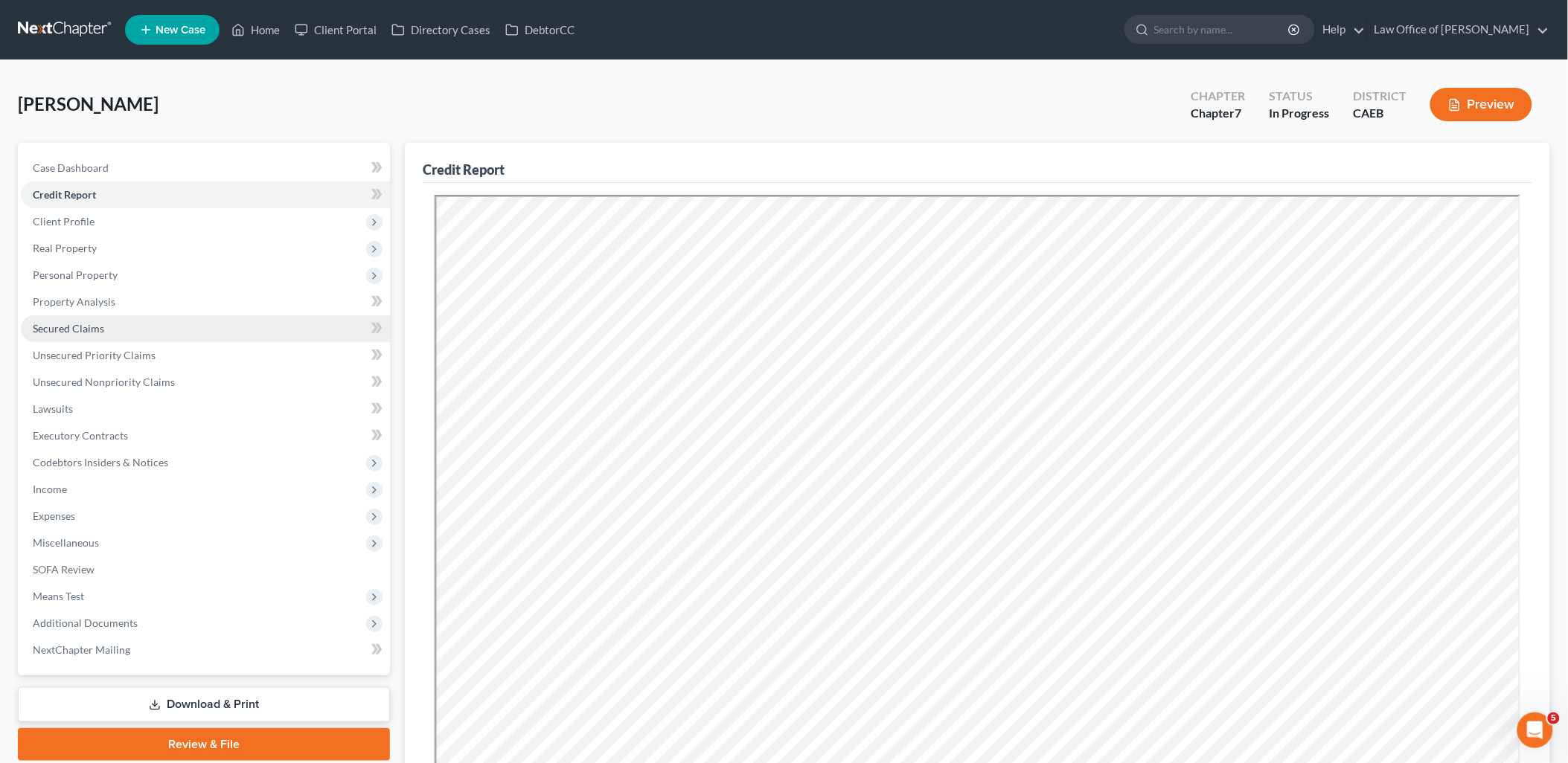
click at [77, 329] on span "Secured Claims" at bounding box center [68, 328] width 71 height 13
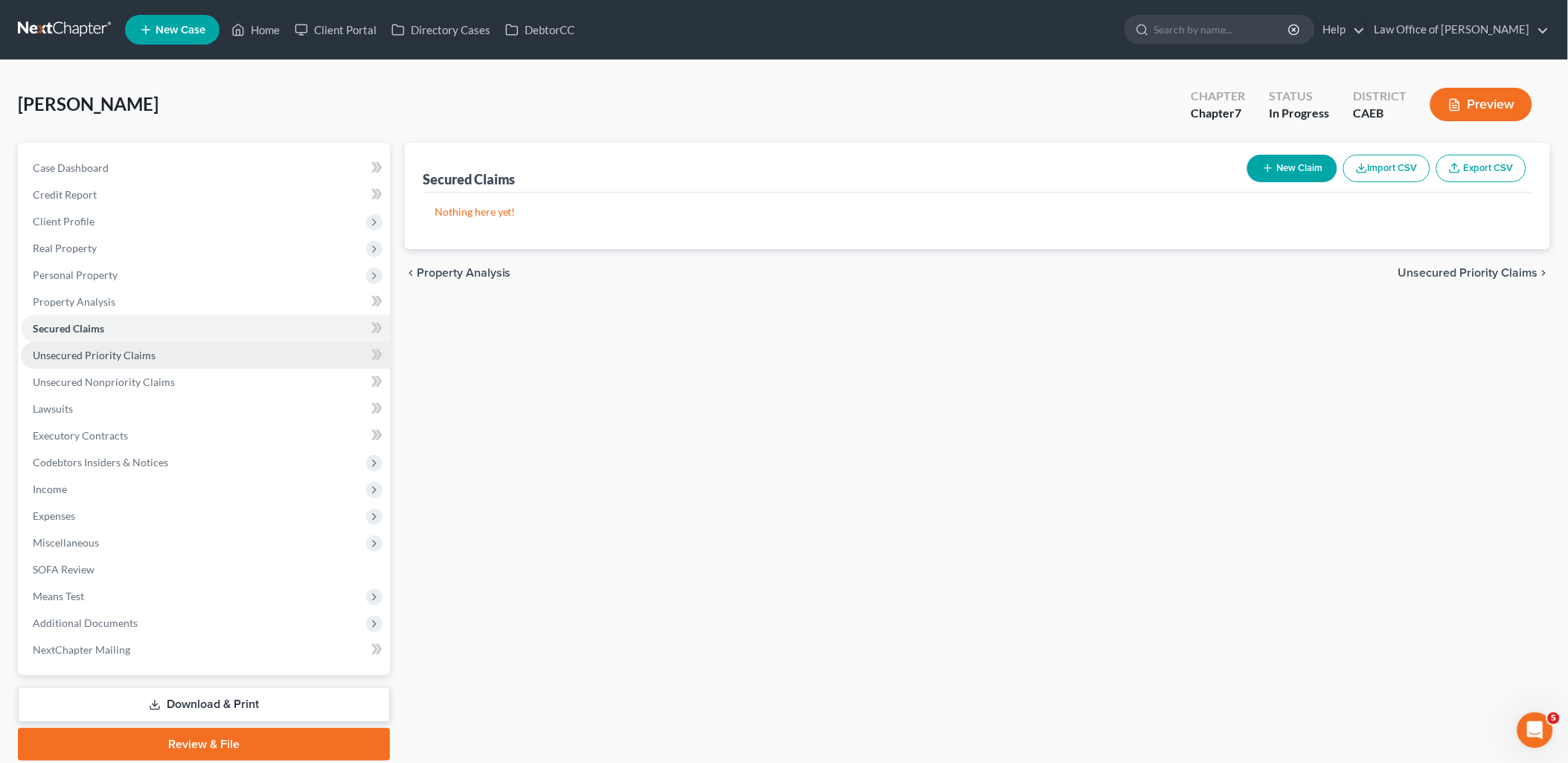
click at [79, 357] on span "Unsecured Priority Claims" at bounding box center [94, 355] width 122 height 13
click at [80, 376] on span "Unsecured Nonpriority Claims" at bounding box center [104, 382] width 142 height 13
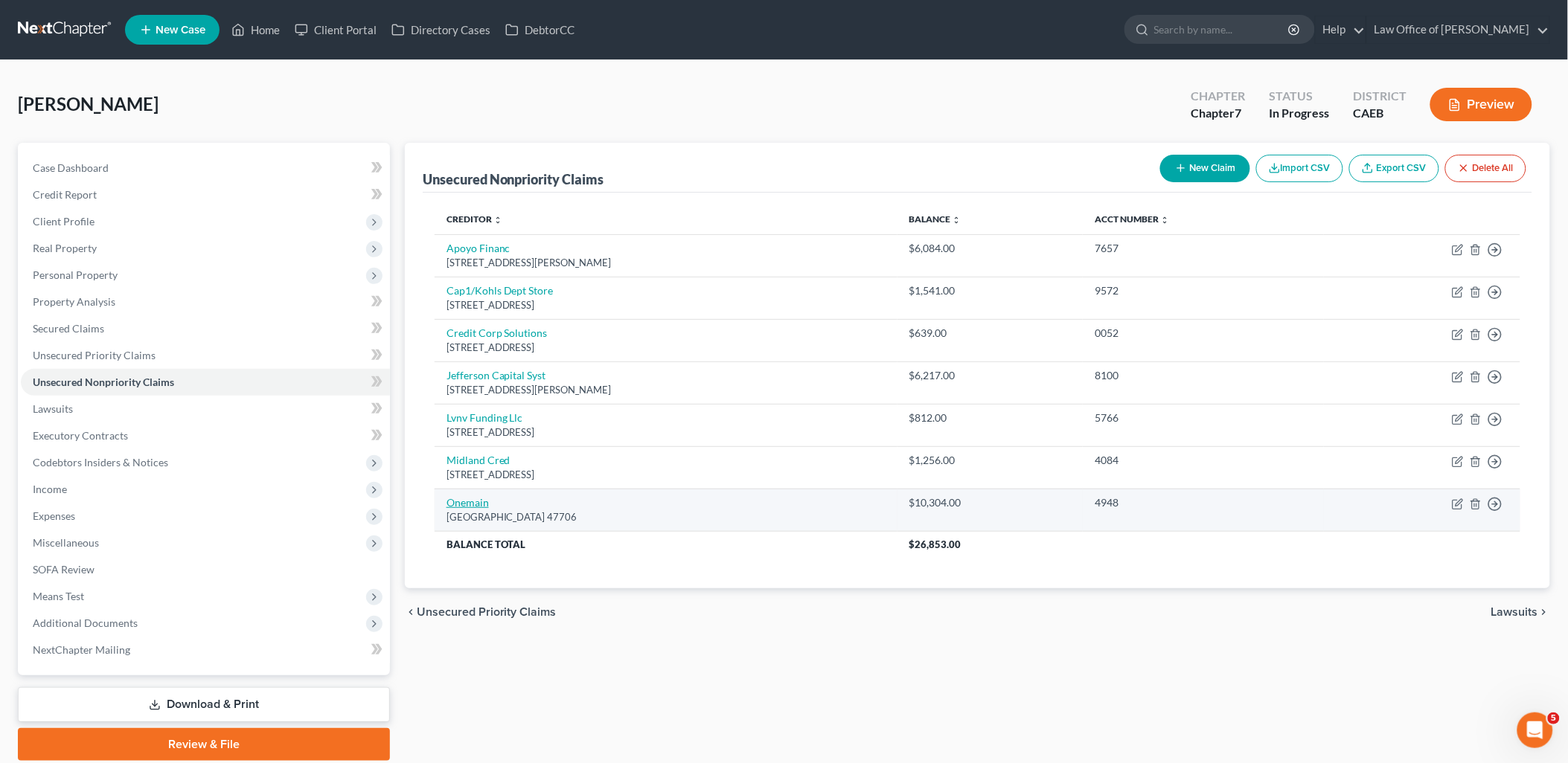
click at [480, 504] on link "Onemain" at bounding box center [467, 502] width 42 height 13
select select "15"
select select "0"
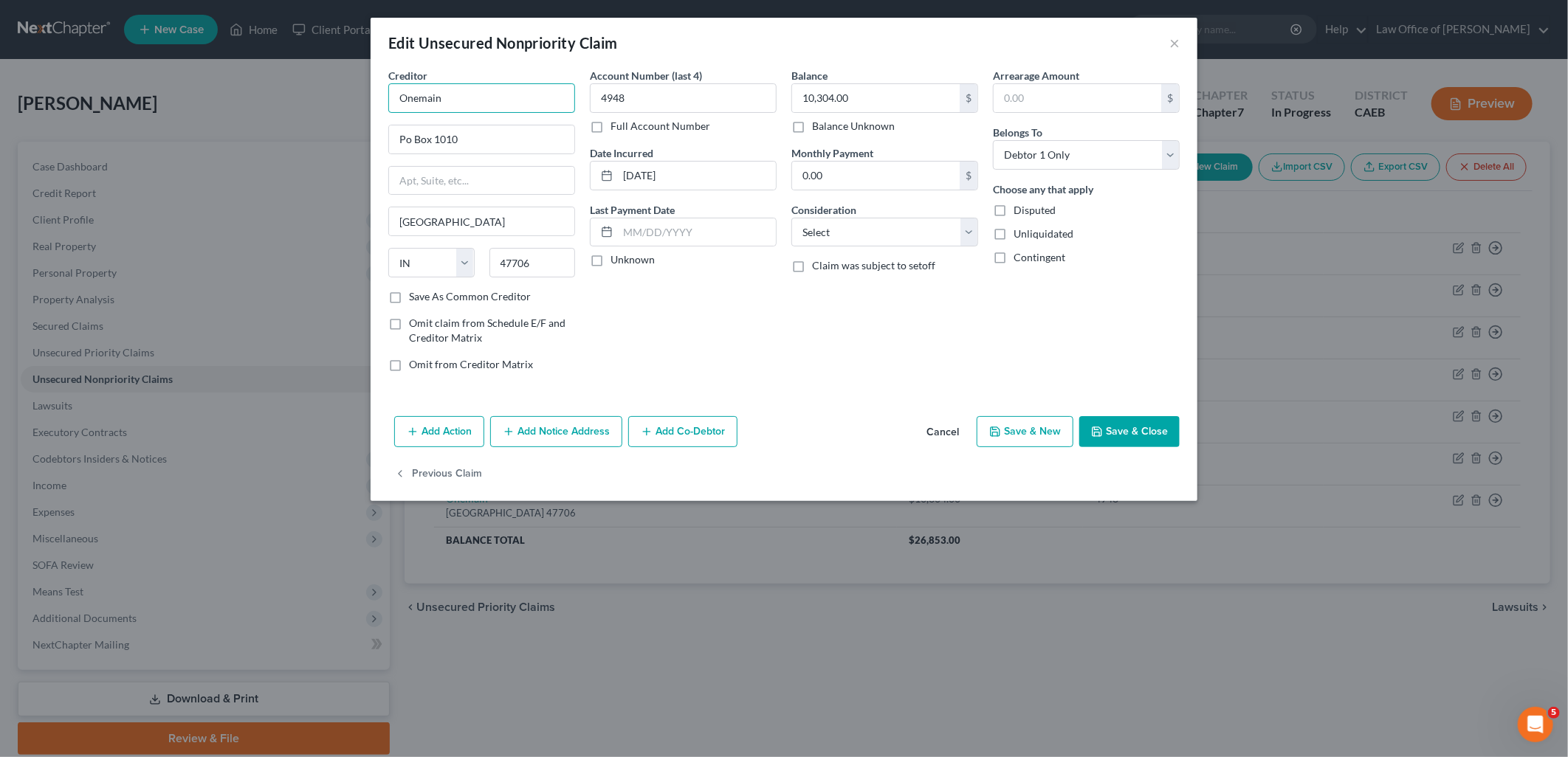
click at [463, 100] on input "Onemain" at bounding box center [482, 98] width 187 height 29
click at [1122, 426] on button "Save & Close" at bounding box center [1129, 432] width 101 height 31
type input "OneMain Financial"
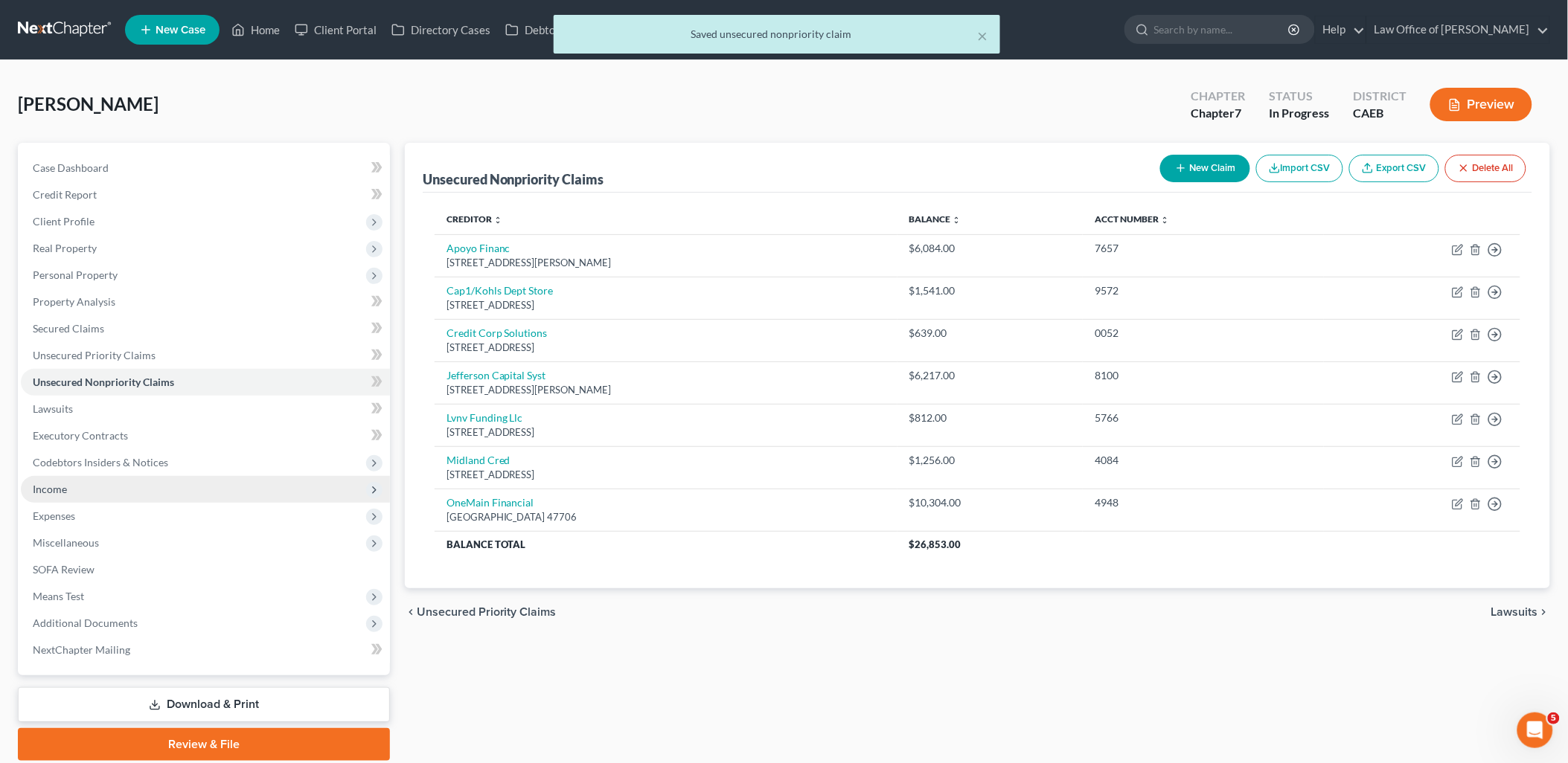
click at [56, 484] on span "Income" at bounding box center [49, 489] width 35 height 13
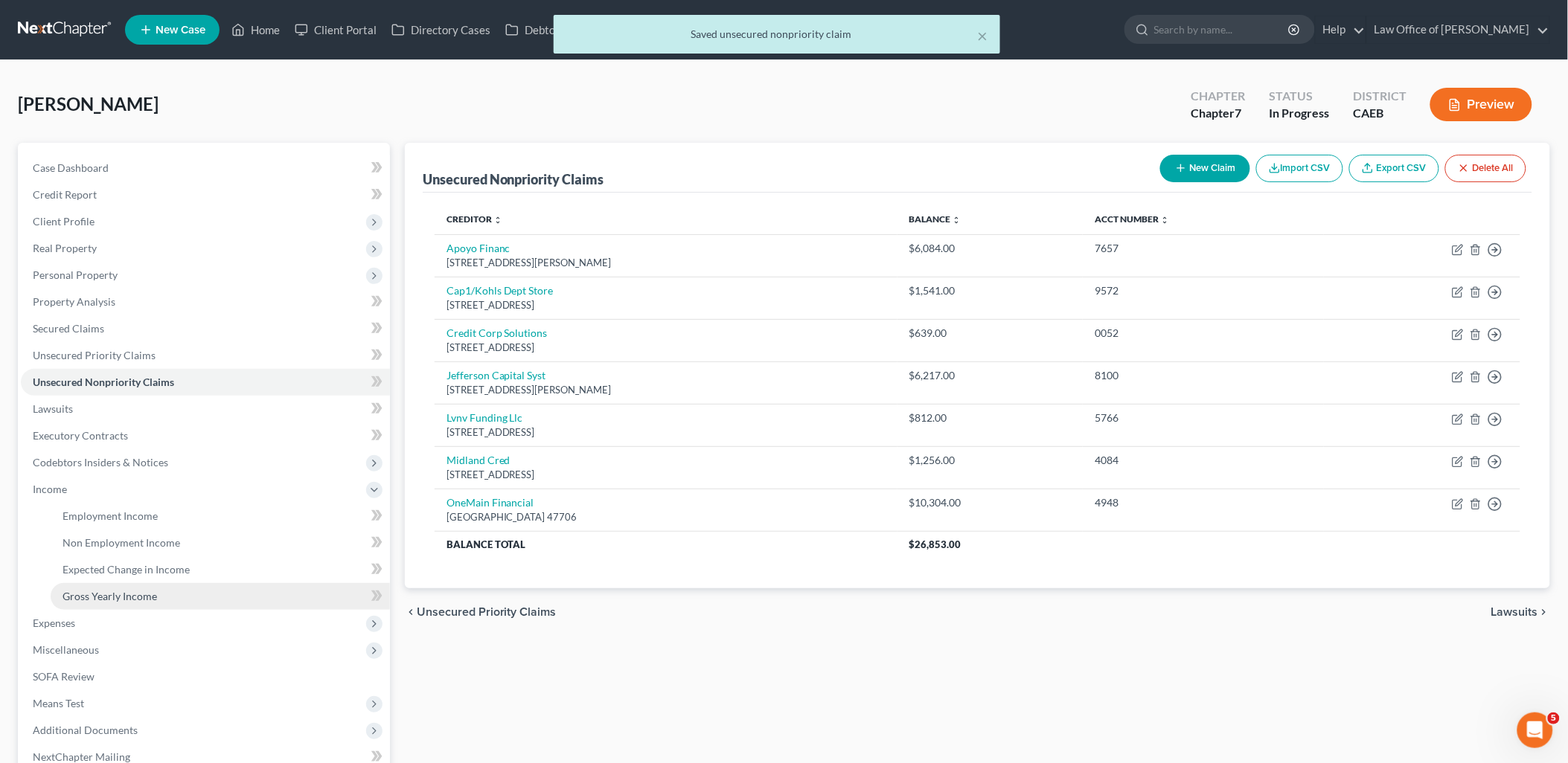
click at [95, 590] on span "Gross Yearly Income" at bounding box center [110, 596] width 95 height 13
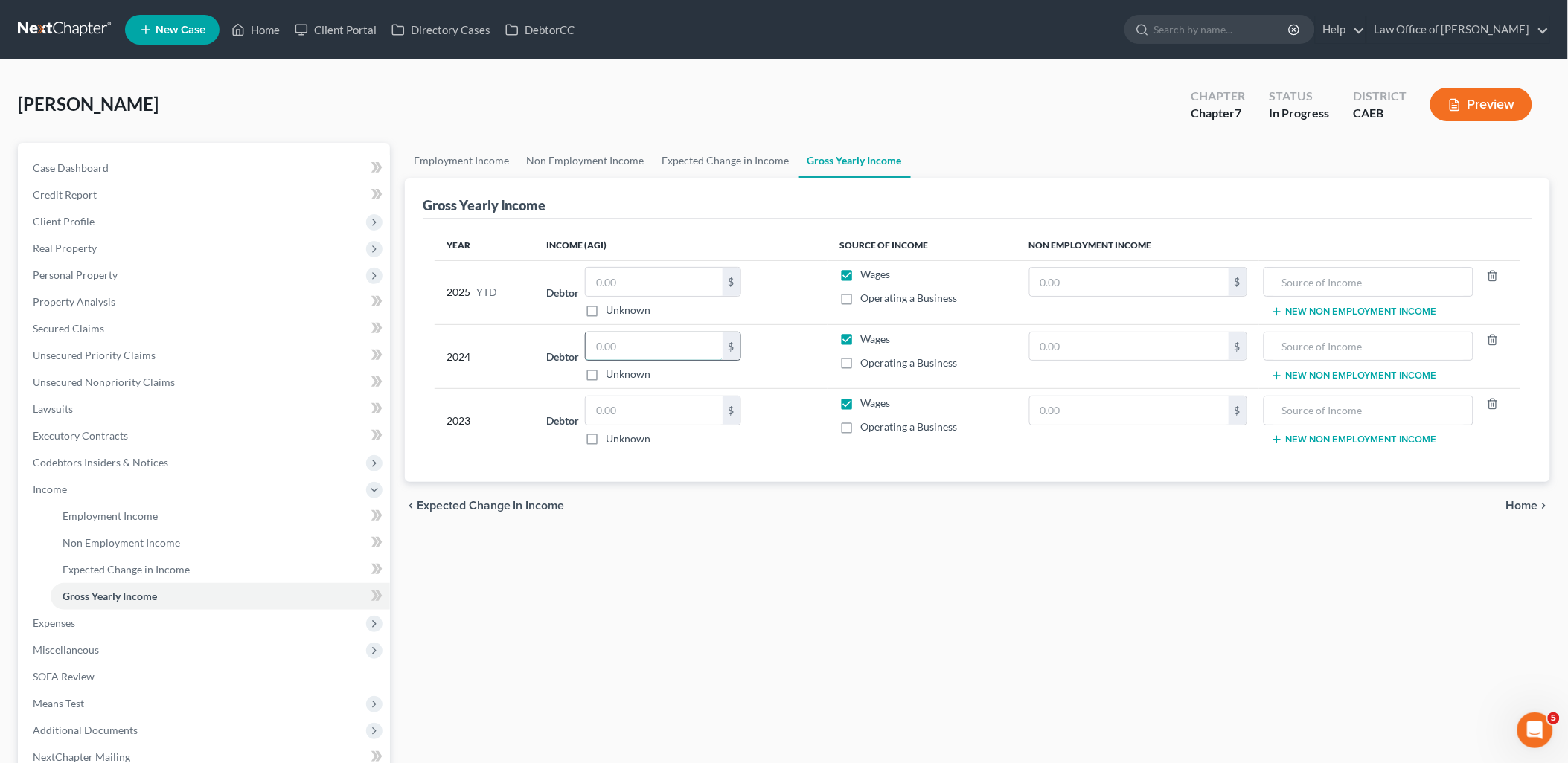
click at [659, 346] on input "text" at bounding box center [654, 346] width 137 height 29
type input "27,064.00"
click at [151, 376] on span "Unsecured Nonpriority Claims" at bounding box center [104, 382] width 142 height 13
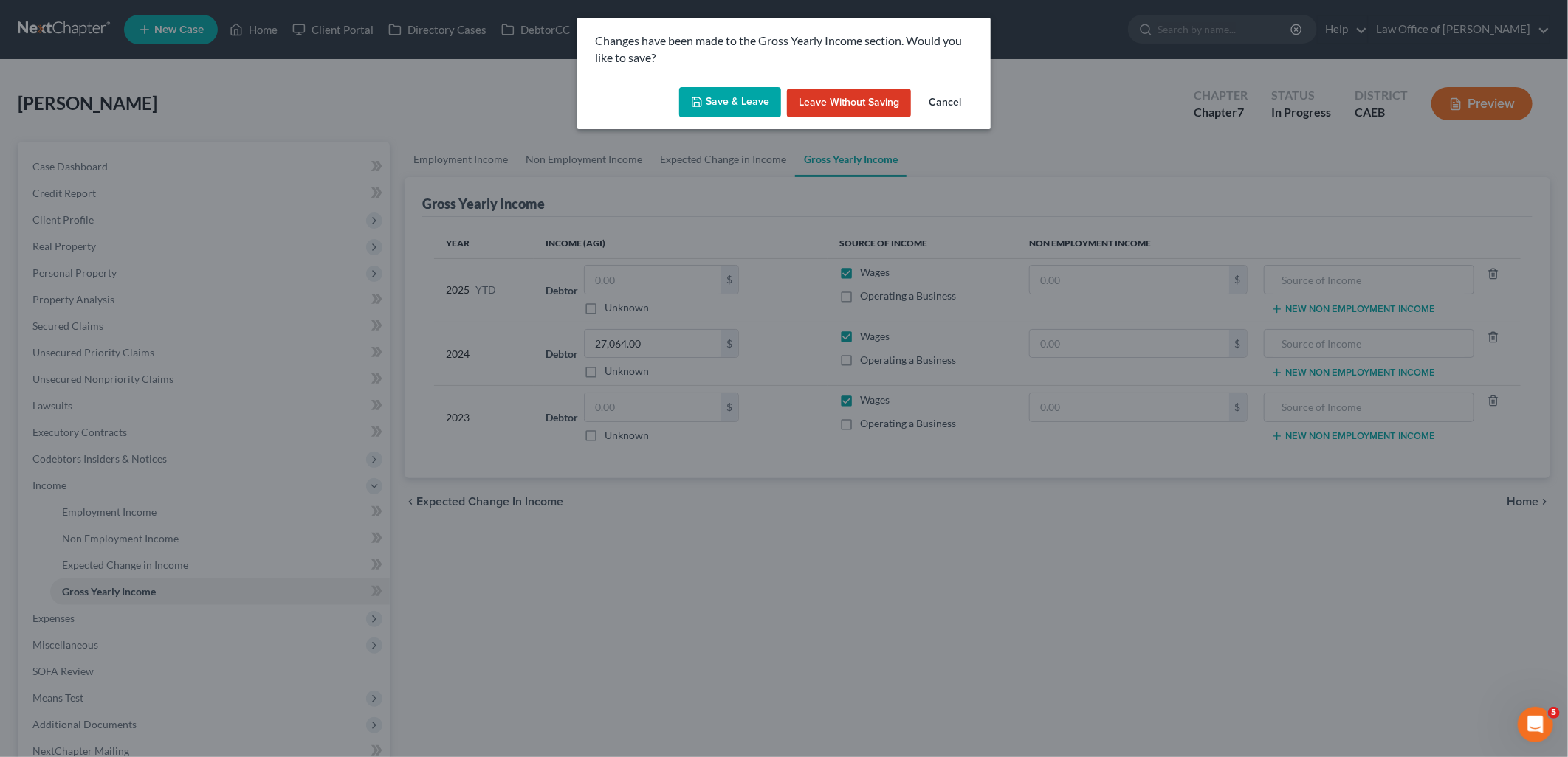
click at [736, 113] on button "Save & Leave" at bounding box center [731, 103] width 102 height 31
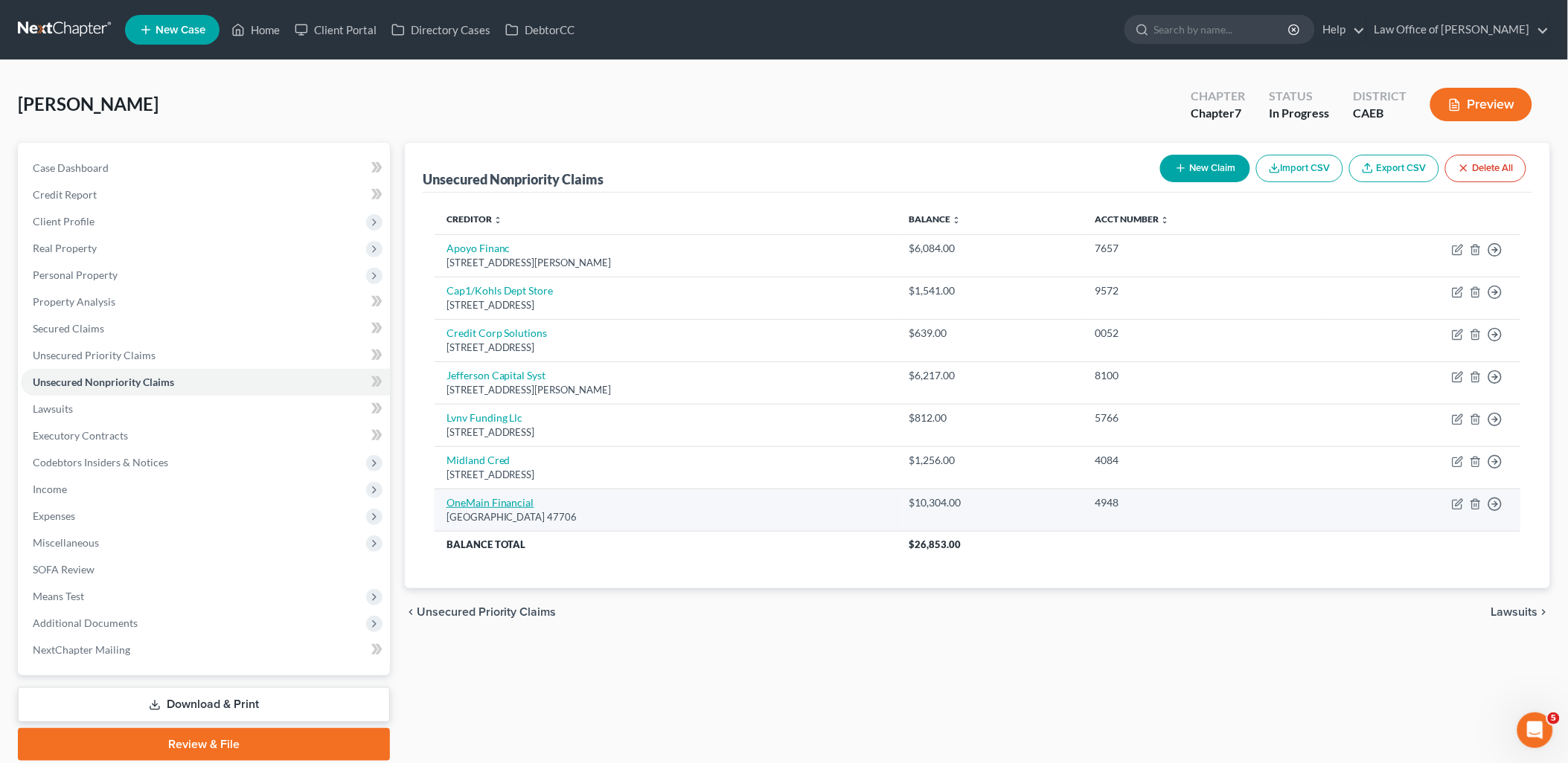
click at [503, 504] on link "OneMain Financial" at bounding box center [490, 502] width 88 height 13
select select "15"
select select "0"
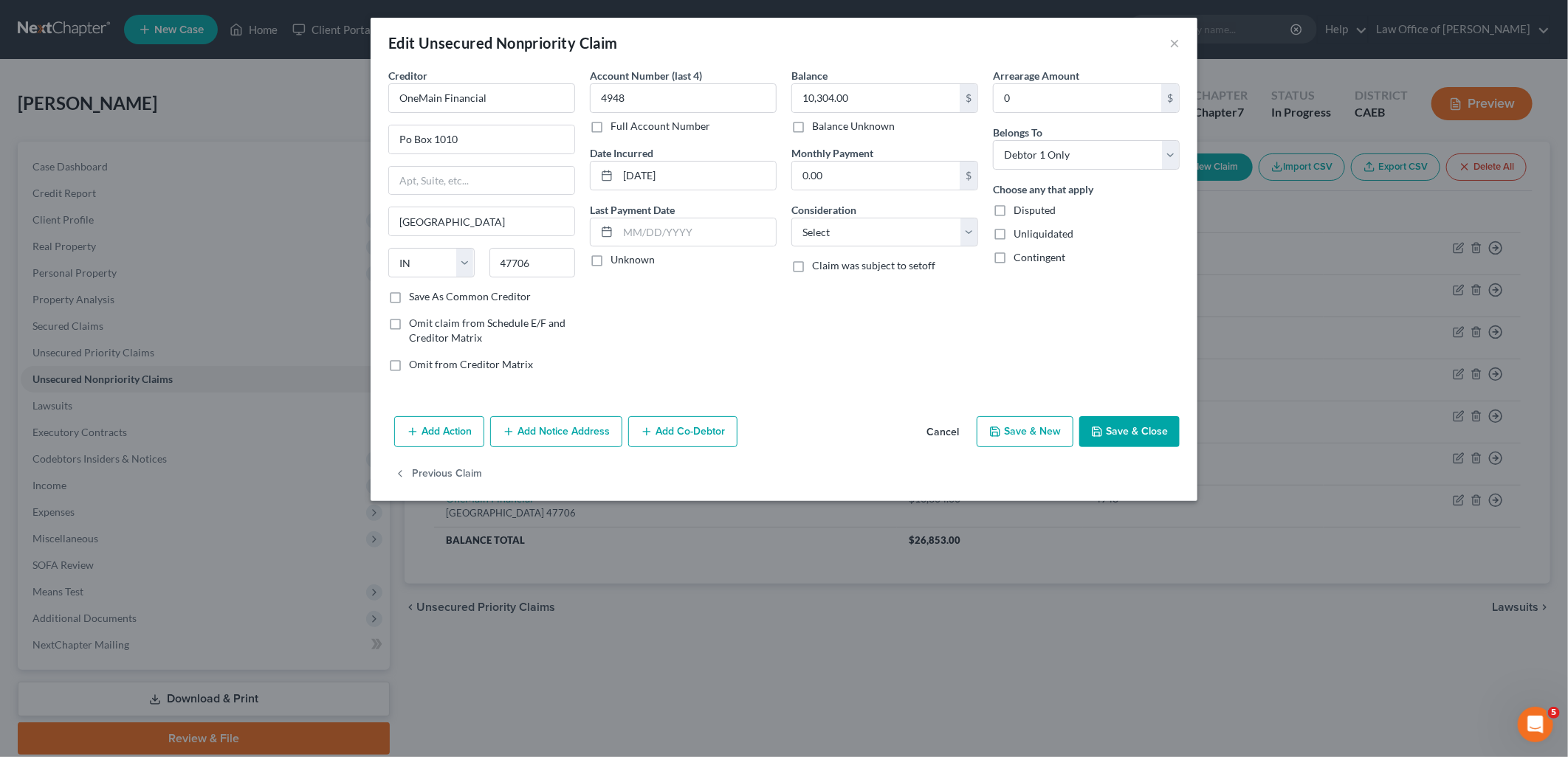
click at [577, 439] on button "Add Notice Address" at bounding box center [556, 432] width 132 height 31
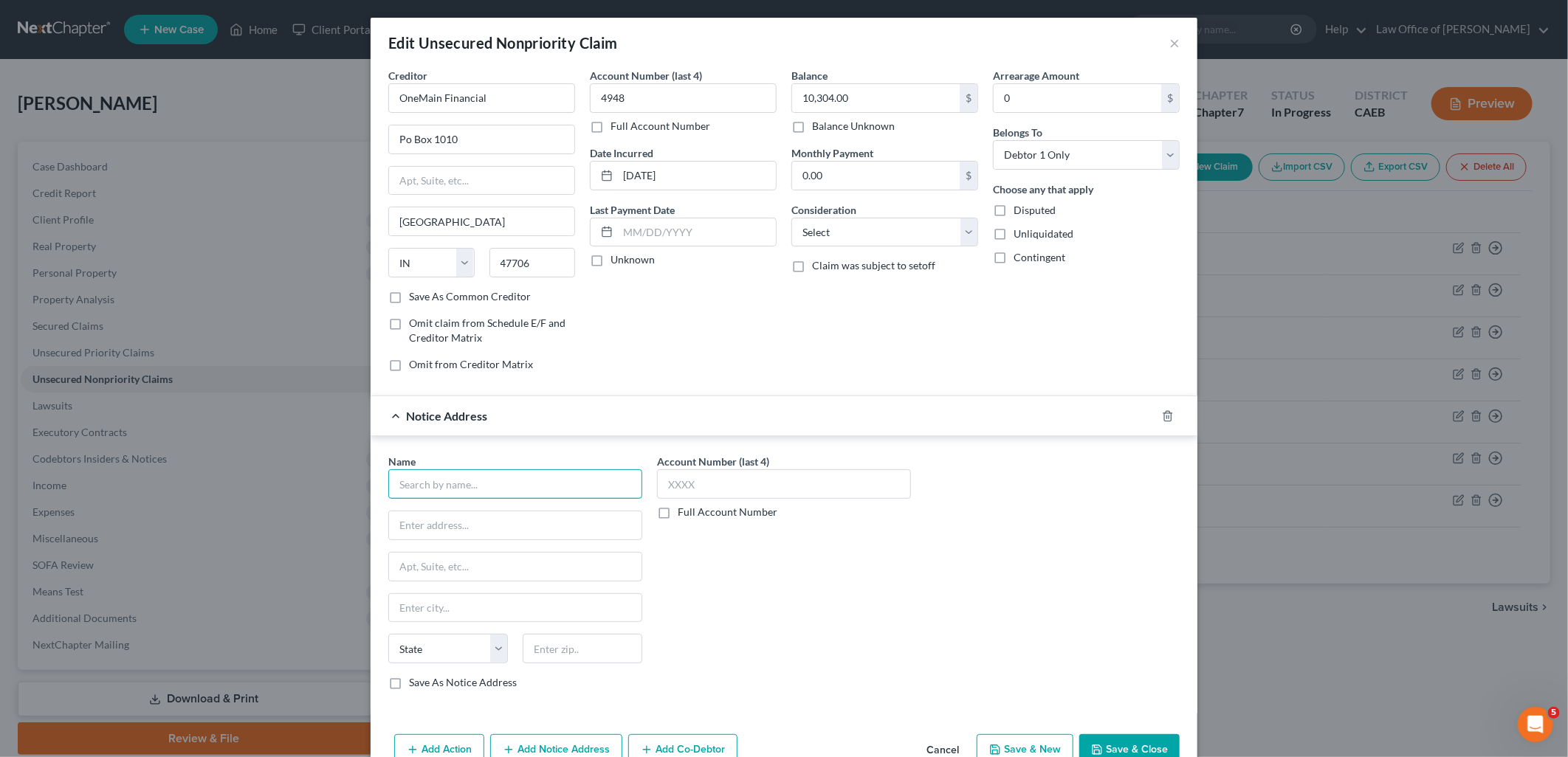
click at [465, 485] on input "text" at bounding box center [515, 484] width 254 height 29
type input "Reese Law Group"
type input "3168 Lionhead Avenue"
type input "92010"
click at [409, 683] on label "Save As Notice Address" at bounding box center [463, 683] width 108 height 15
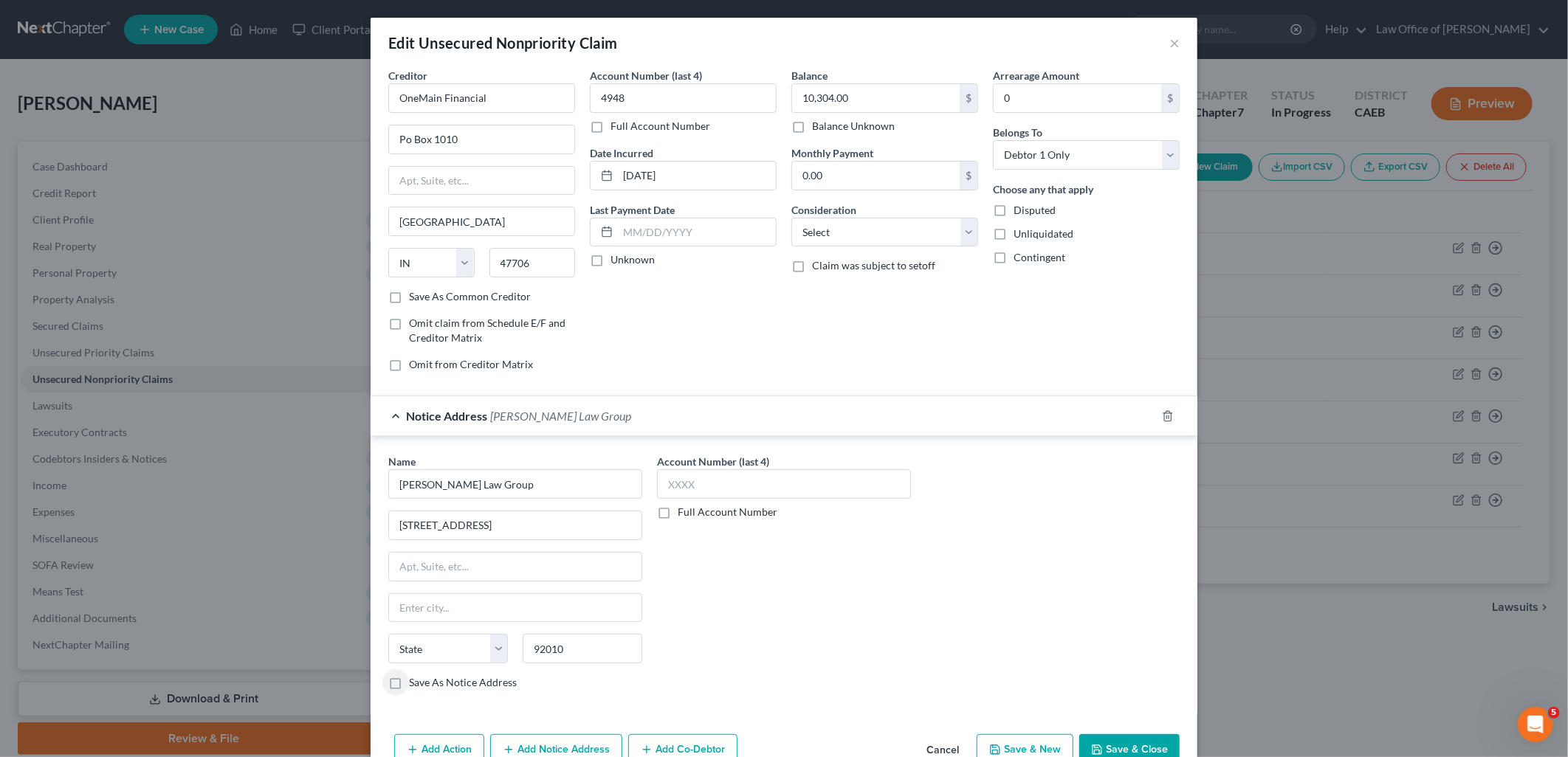
click at [415, 683] on input "Save As Notice Address" at bounding box center [420, 681] width 10 height 10
click at [1141, 748] on button "Save & Close" at bounding box center [1129, 750] width 101 height 31
checkbox input "false"
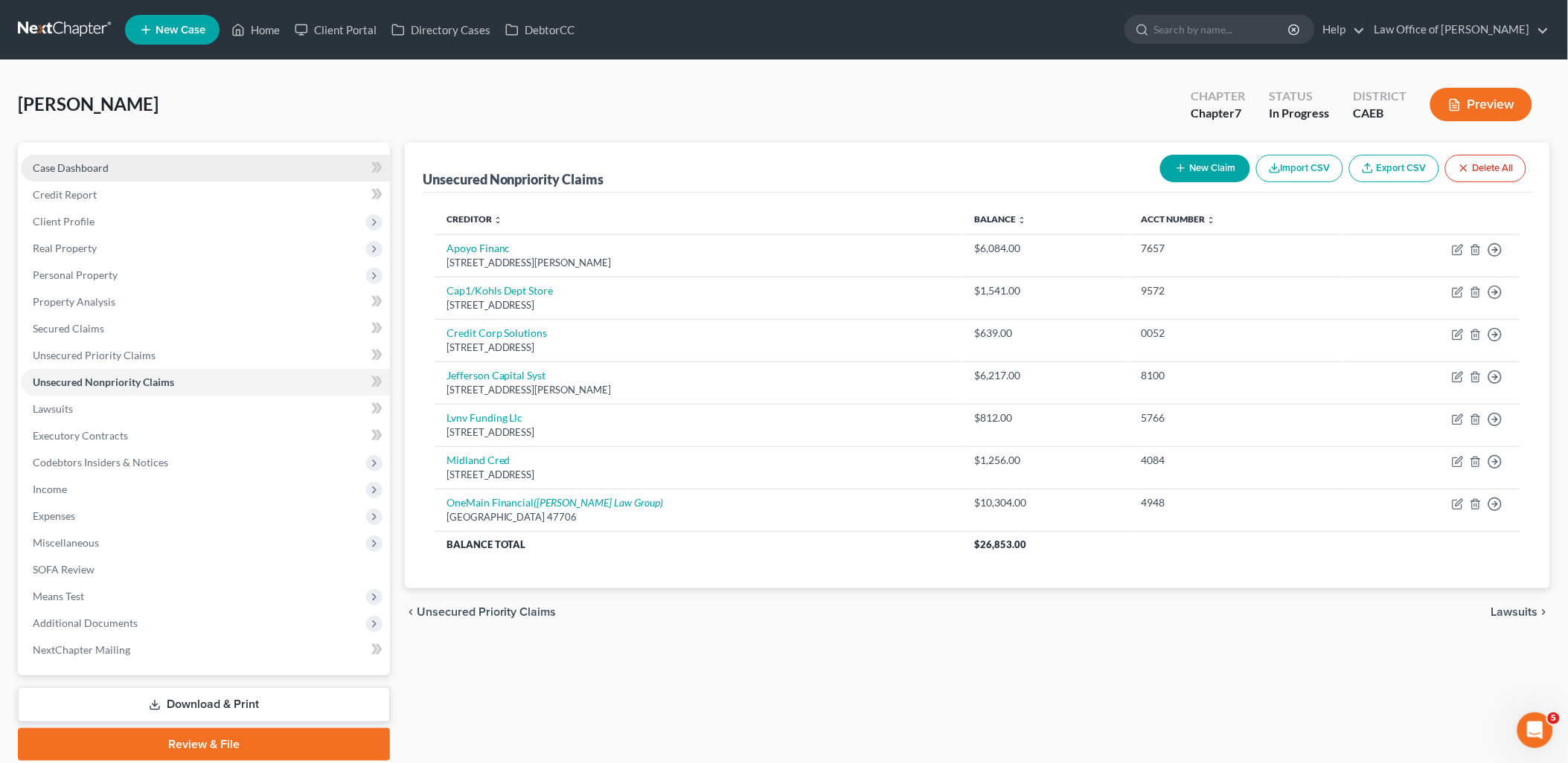
drag, startPoint x: 73, startPoint y: 164, endPoint x: 106, endPoint y: 168, distance: 33.2
click at [72, 165] on span "Case Dashboard" at bounding box center [70, 168] width 76 height 13
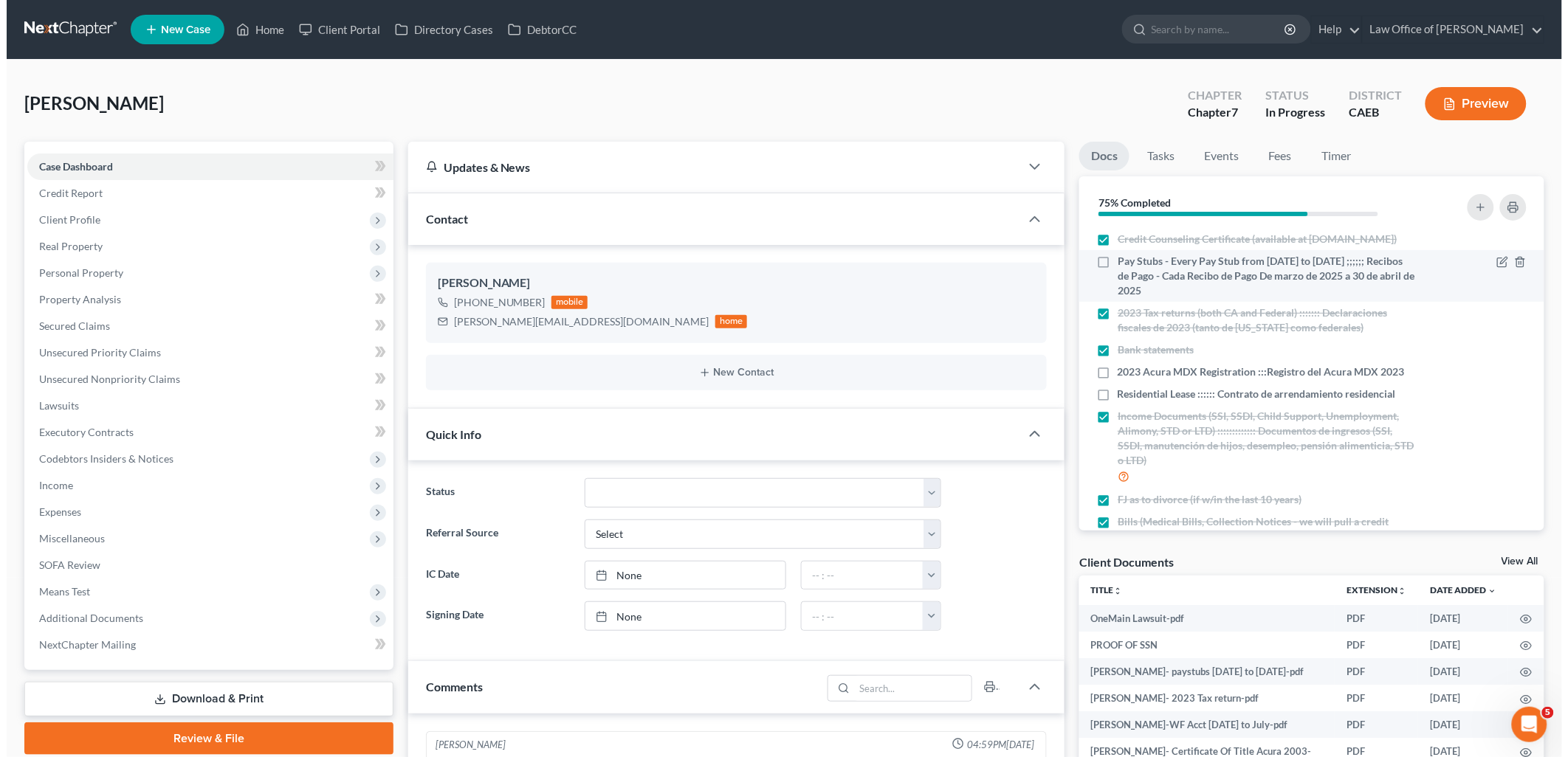
scroll to position [251, 0]
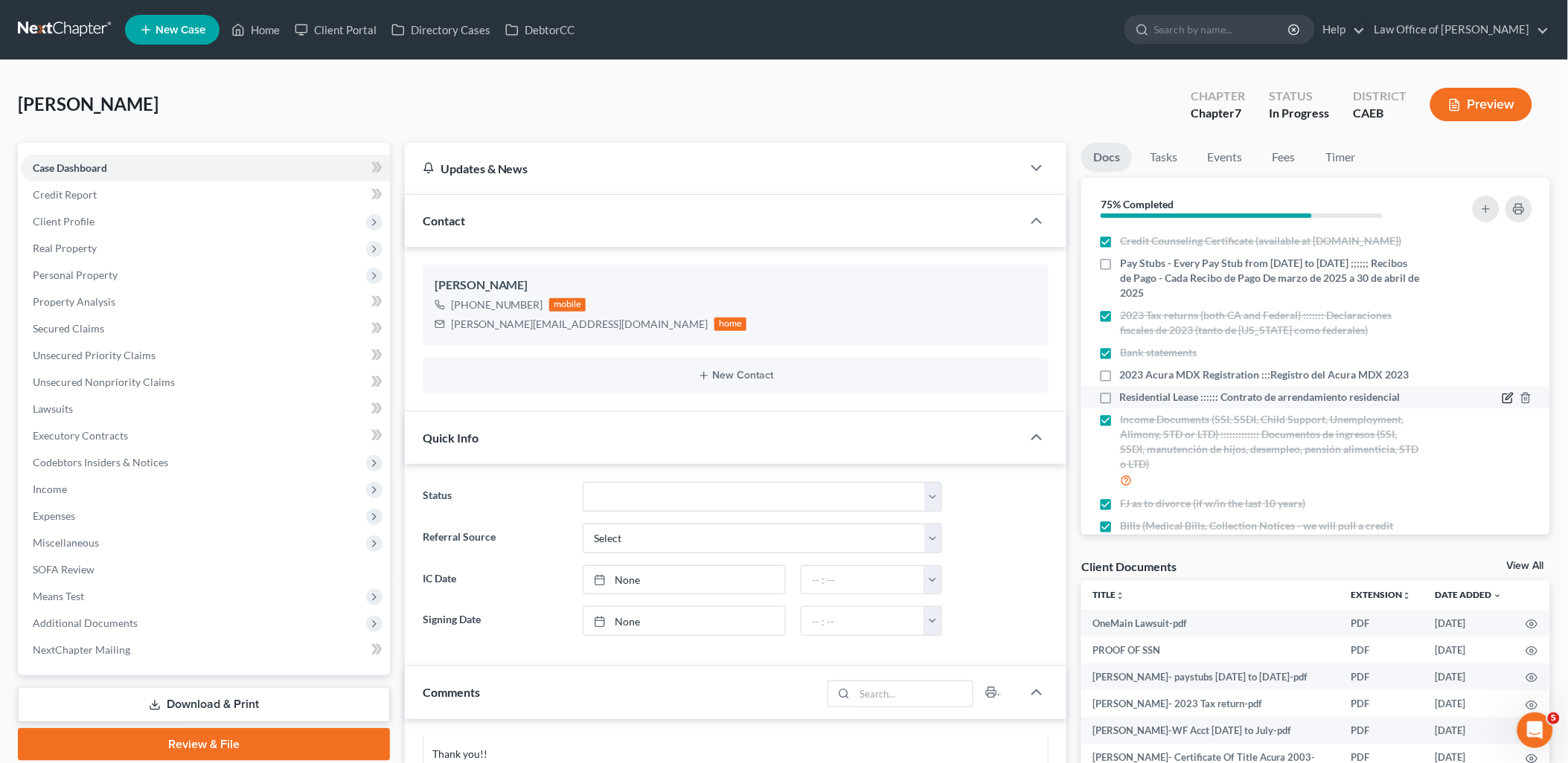
click at [1503, 404] on icon "button" at bounding box center [1509, 398] width 12 height 12
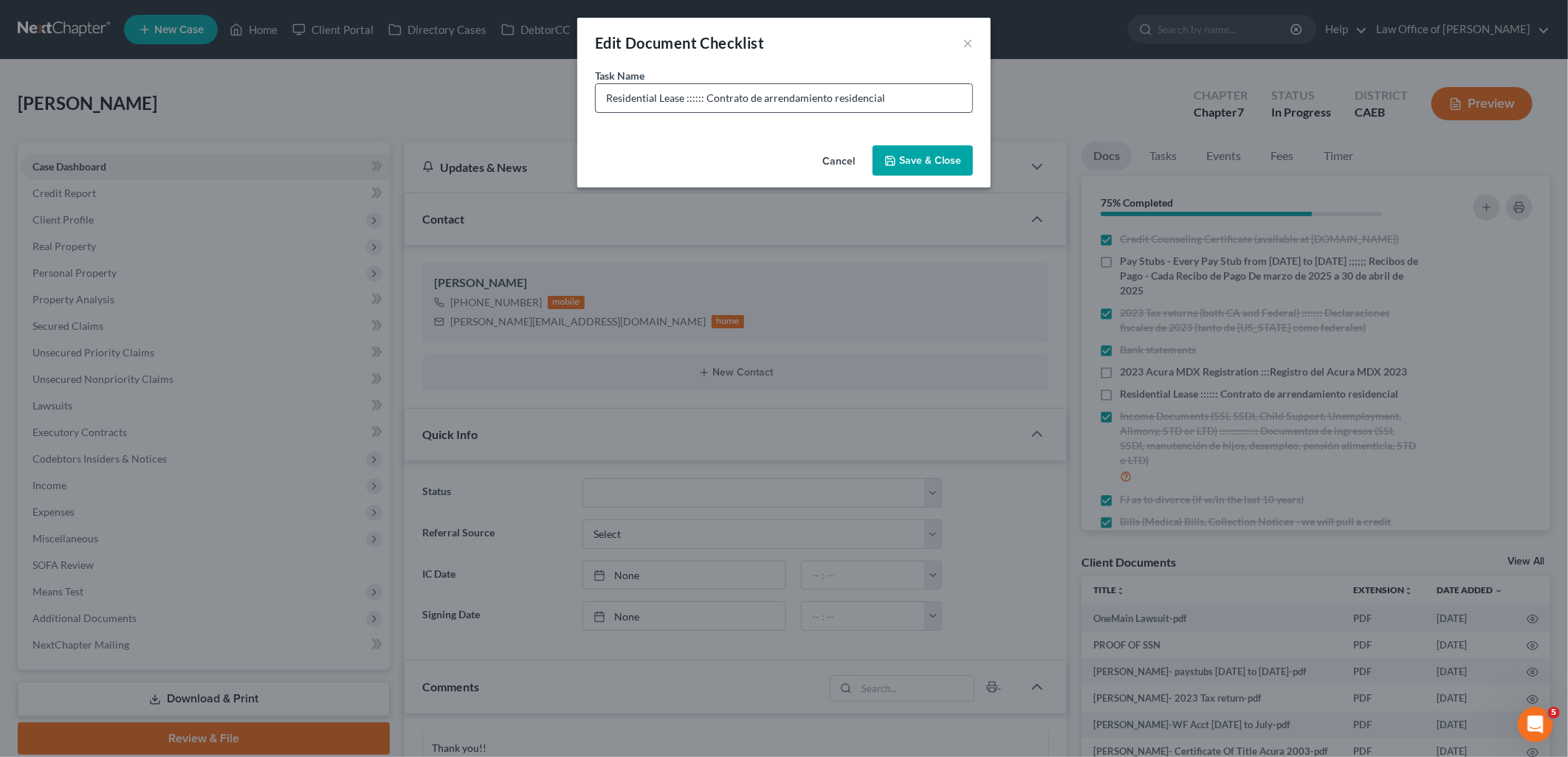
click at [933, 84] on input "Residential Lease :::::: Contrato de arrendamiento residencial" at bounding box center [784, 98] width 376 height 28
type input "Residential Lease :::::: Contrato de arrendamiento residencial - MONTH TO MONTH…"
click at [933, 166] on button "Save & Close" at bounding box center [923, 162] width 101 height 31
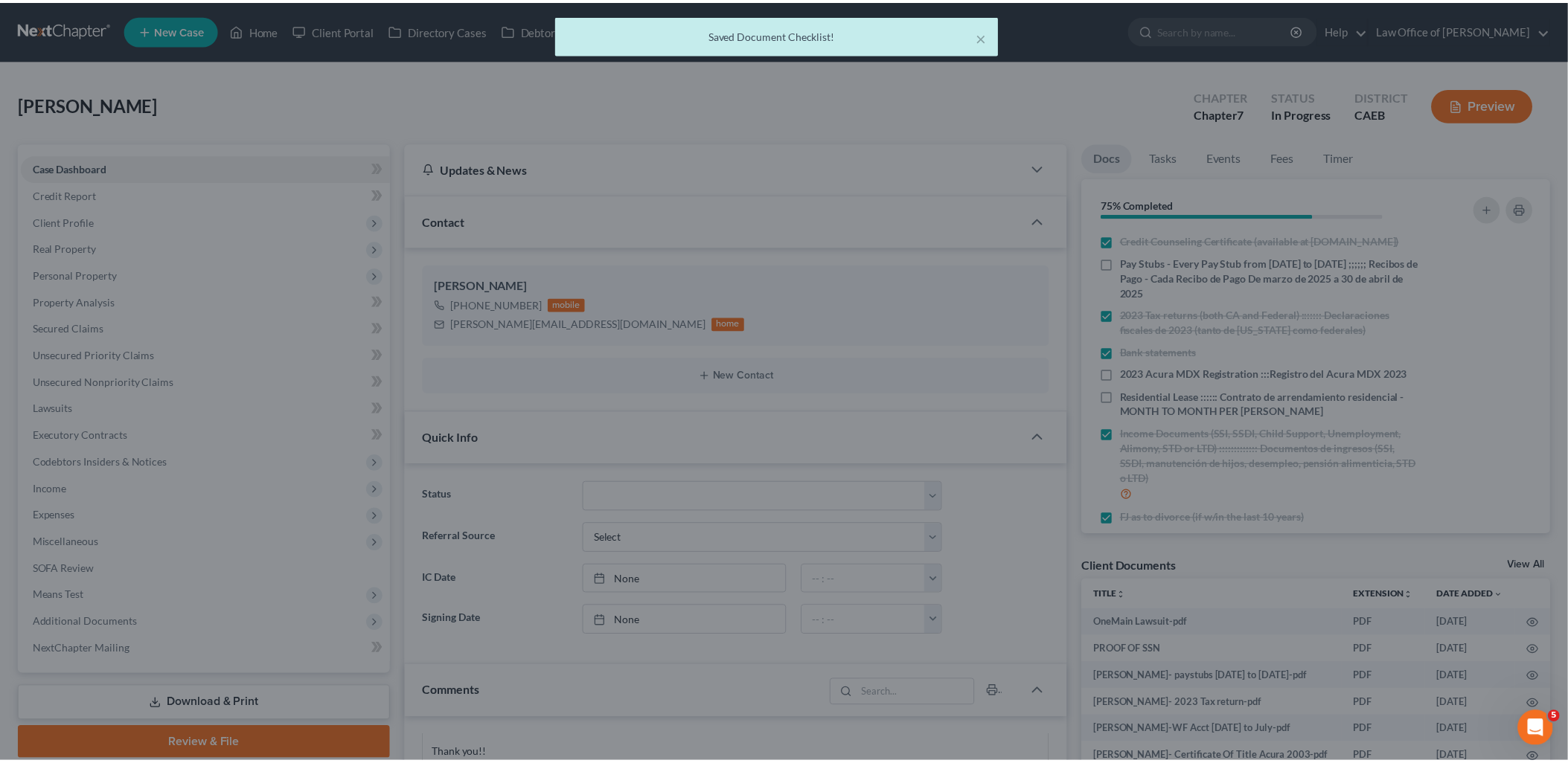
scroll to position [0, 0]
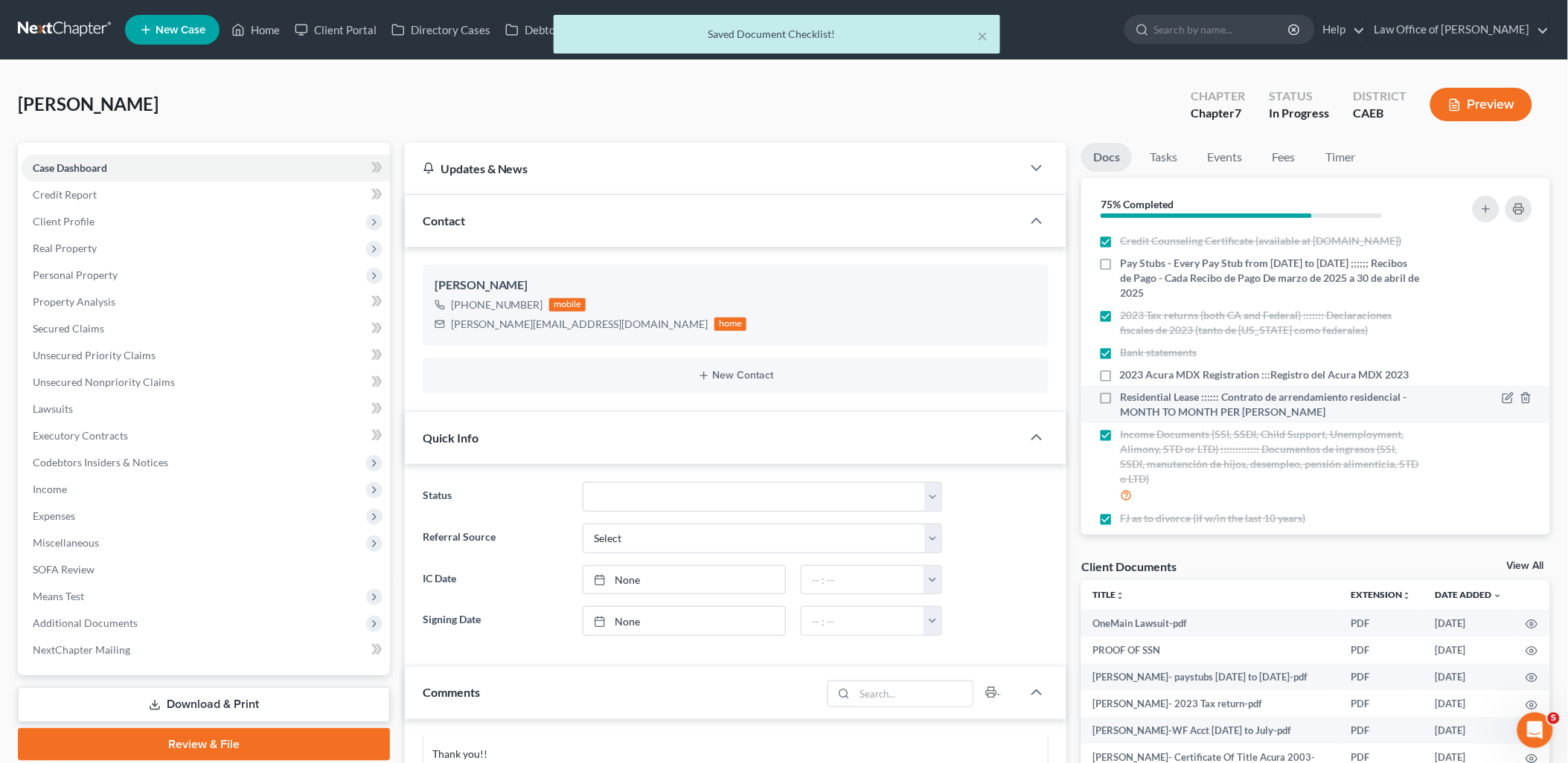
click at [1121, 413] on label "Residential Lease :::::: Contrato de arrendamiento residencial - MONTH TO MONTH…" at bounding box center [1271, 405] width 300 height 30
click at [1127, 400] on input "Residential Lease :::::: Contrato de arrendamiento residencial - MONTH TO MONTH…" at bounding box center [1132, 395] width 10 height 10
checkbox input "true"
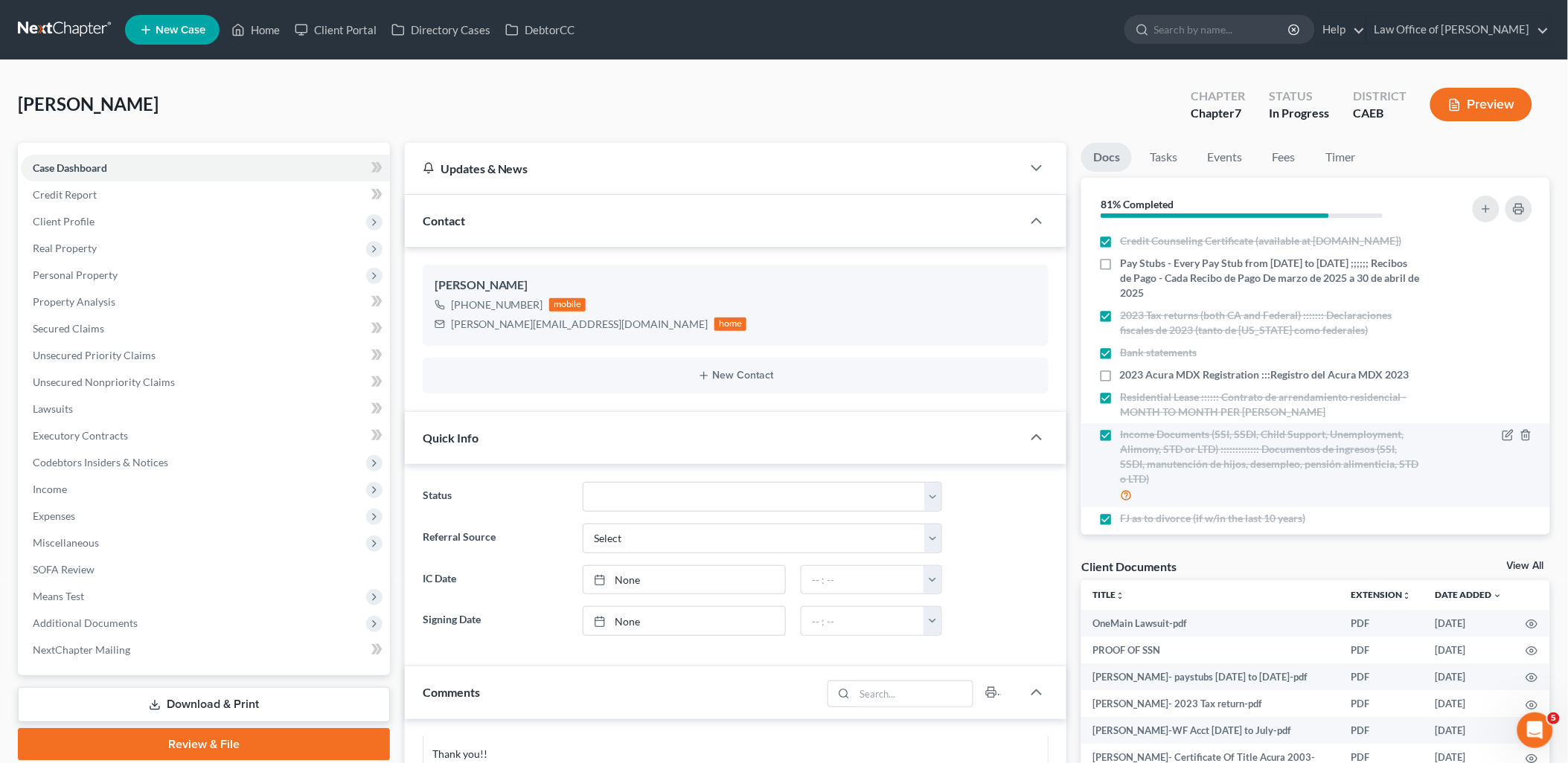
scroll to position [259, 0]
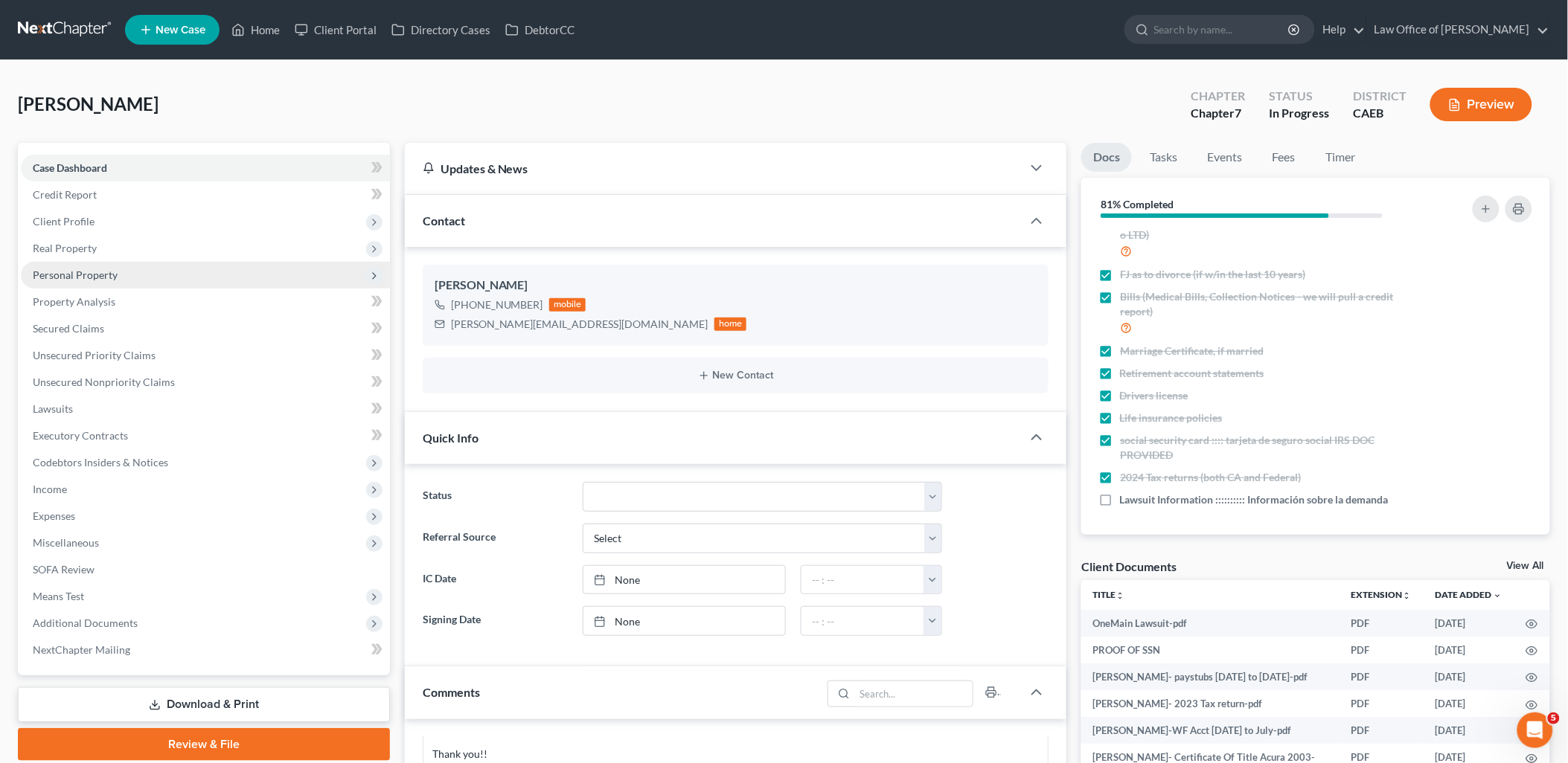
drag, startPoint x: 74, startPoint y: 276, endPoint x: 67, endPoint y: 275, distance: 7.1
click at [74, 276] on span "Personal Property" at bounding box center [75, 274] width 85 height 13
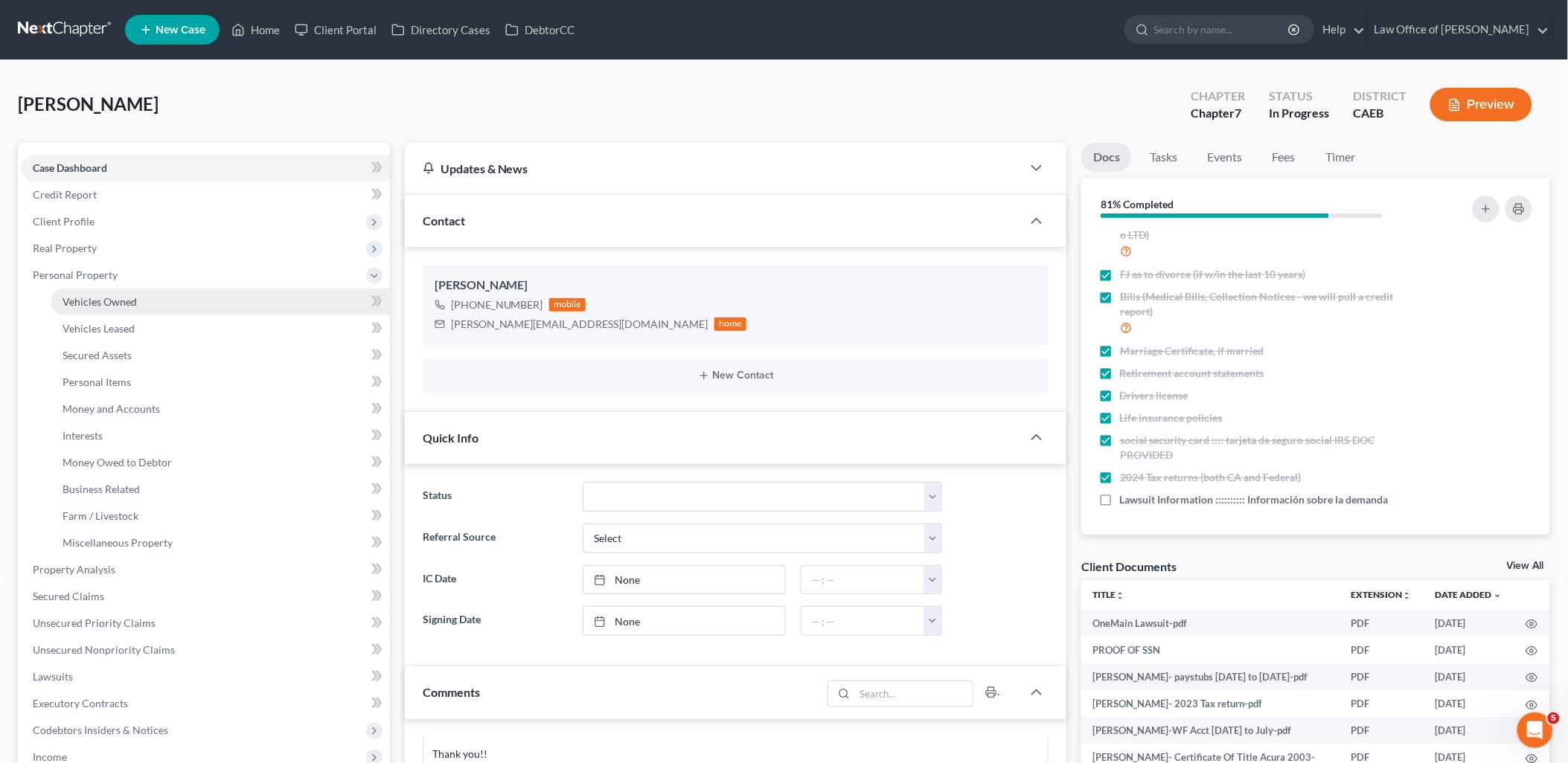
click at [93, 300] on span "Vehicles Owned" at bounding box center [99, 301] width 74 height 13
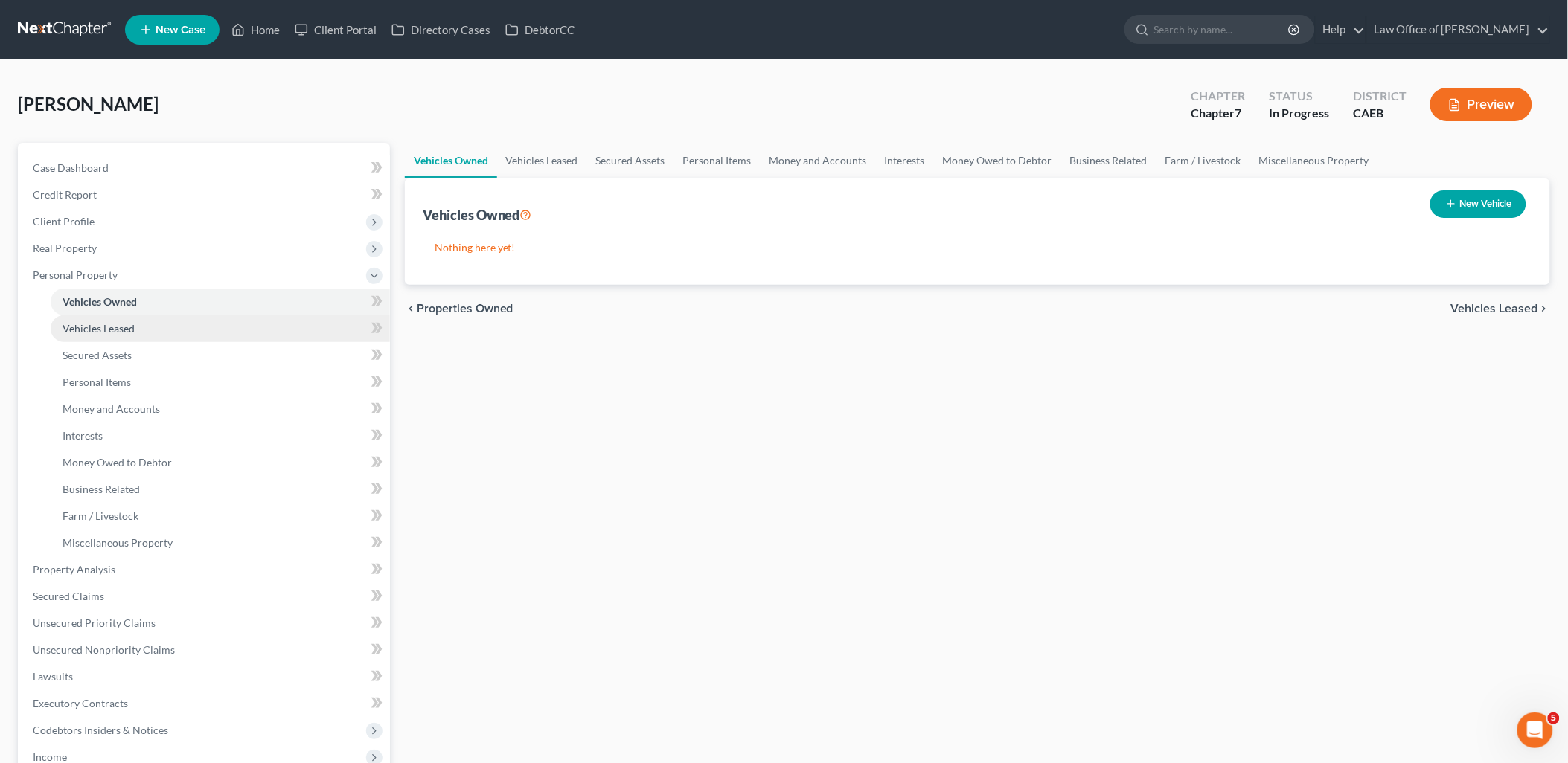
click at [107, 331] on span "Vehicles Leased" at bounding box center [98, 328] width 72 height 13
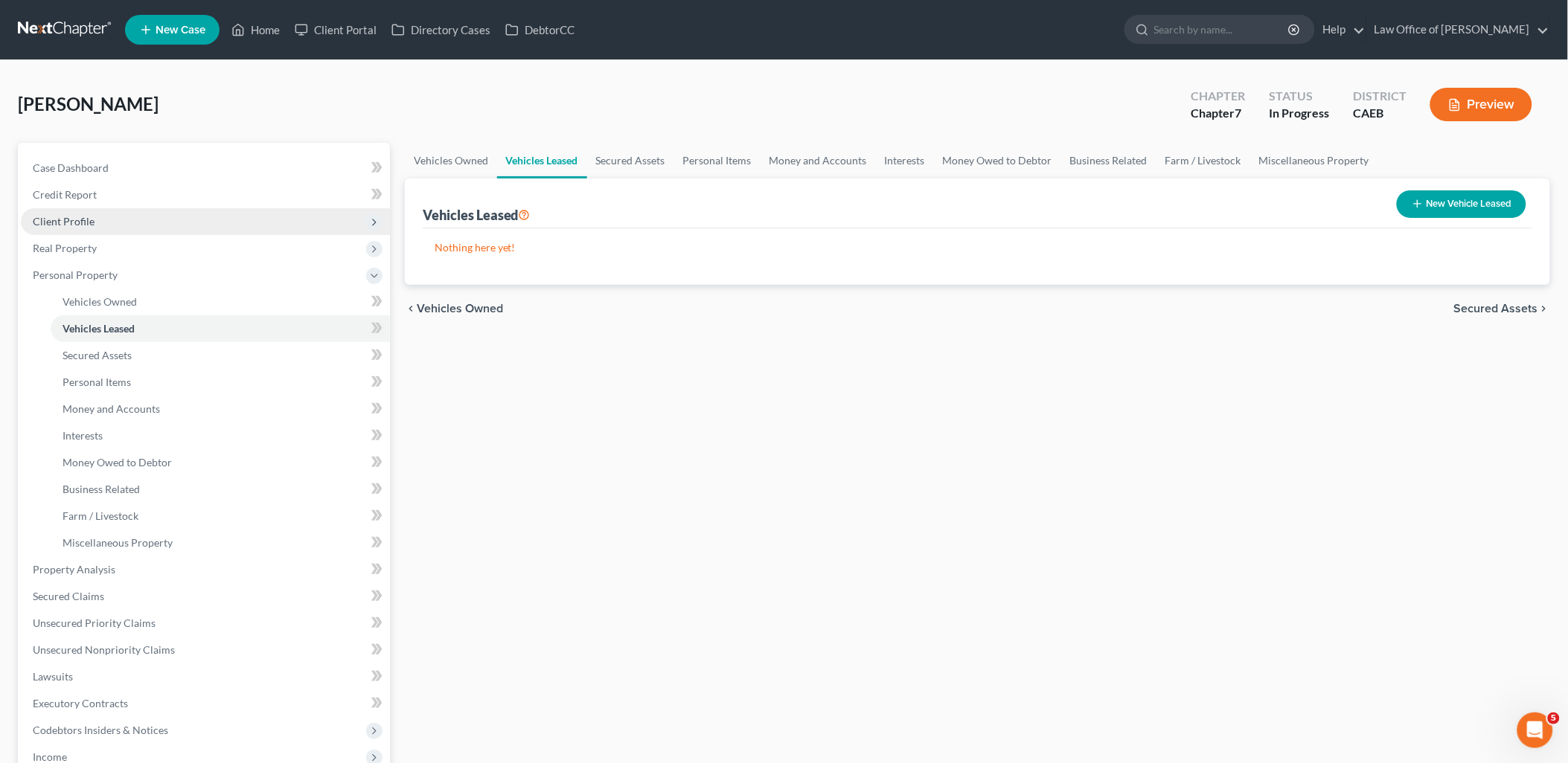
click at [55, 228] on span "Client Profile" at bounding box center [205, 221] width 369 height 27
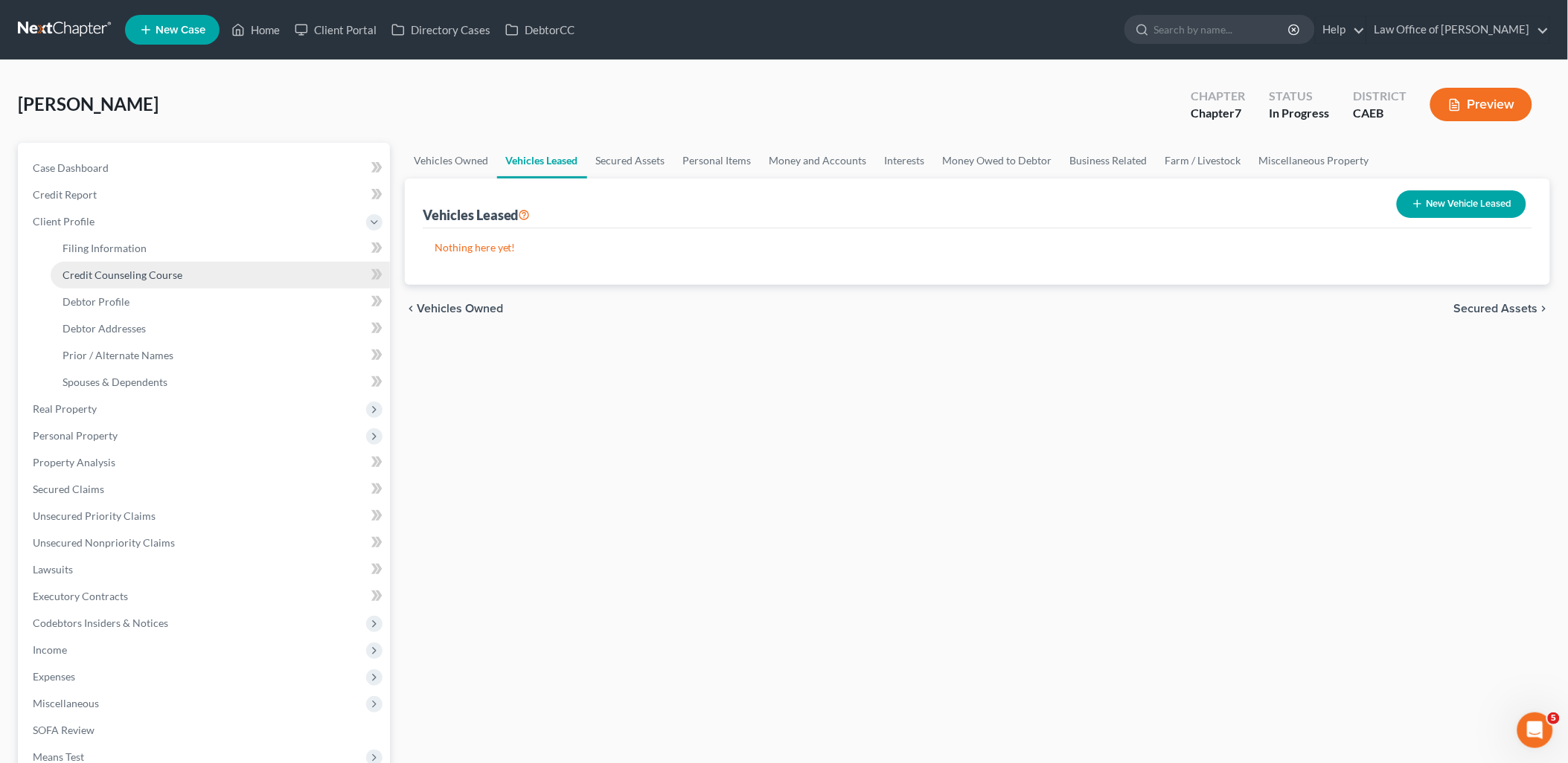
click at [86, 279] on span "Credit Counseling Course" at bounding box center [121, 274] width 119 height 13
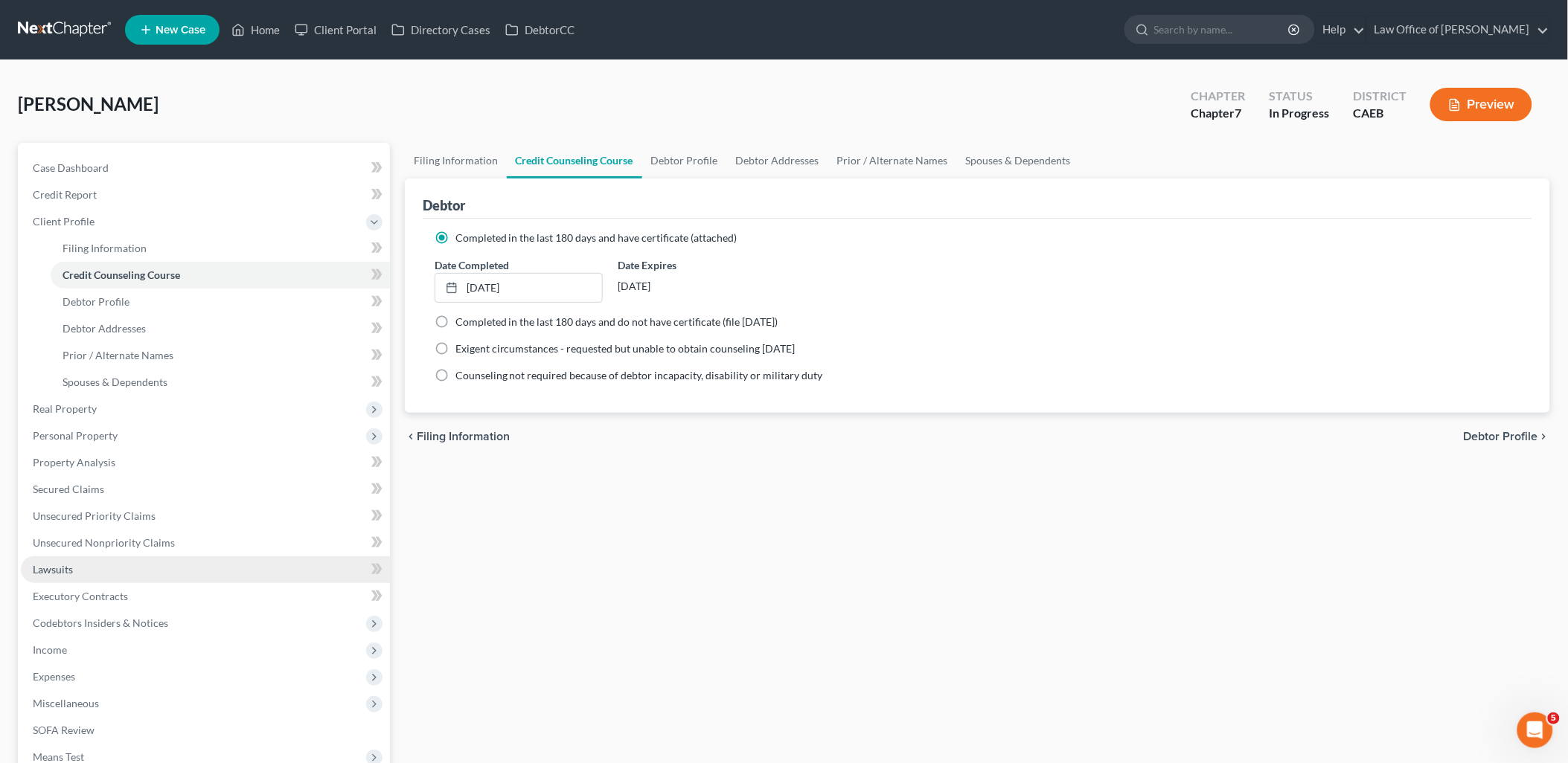
click at [61, 566] on span "Lawsuits" at bounding box center [52, 570] width 40 height 13
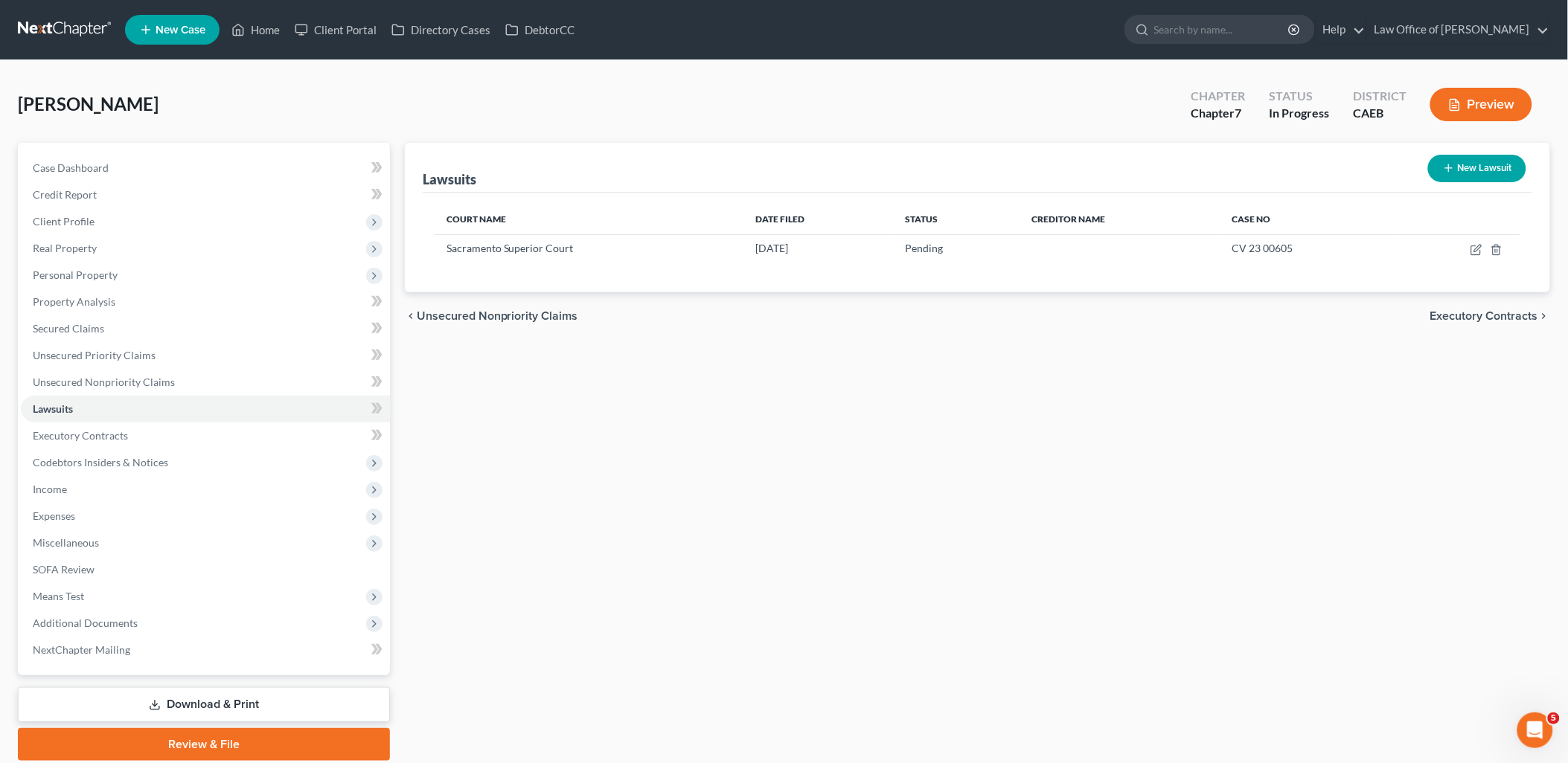
click at [1457, 174] on button "New Lawsuit" at bounding box center [1478, 169] width 99 height 28
select select "0"
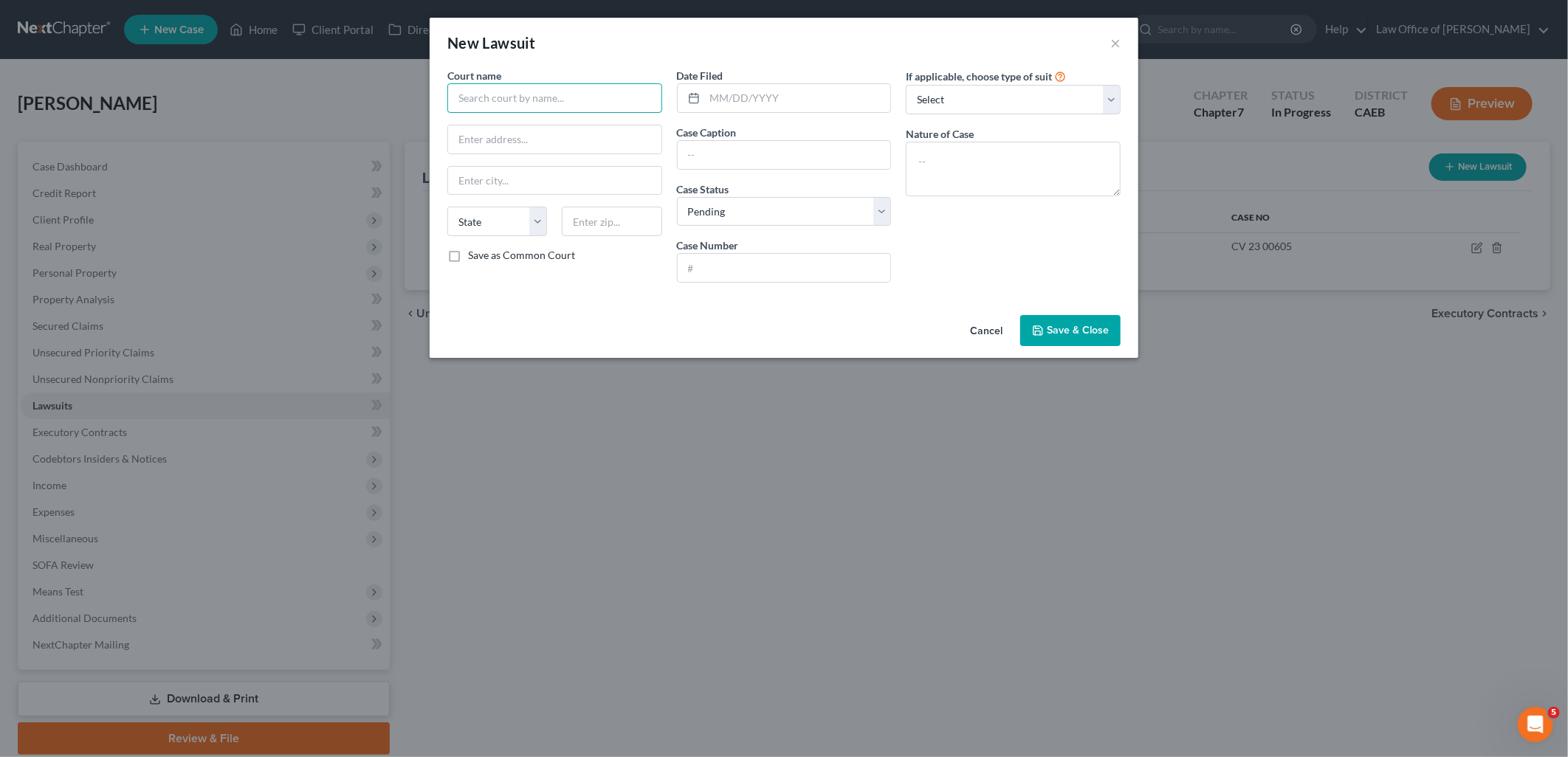
click at [528, 91] on input "text" at bounding box center [554, 98] width 214 height 29
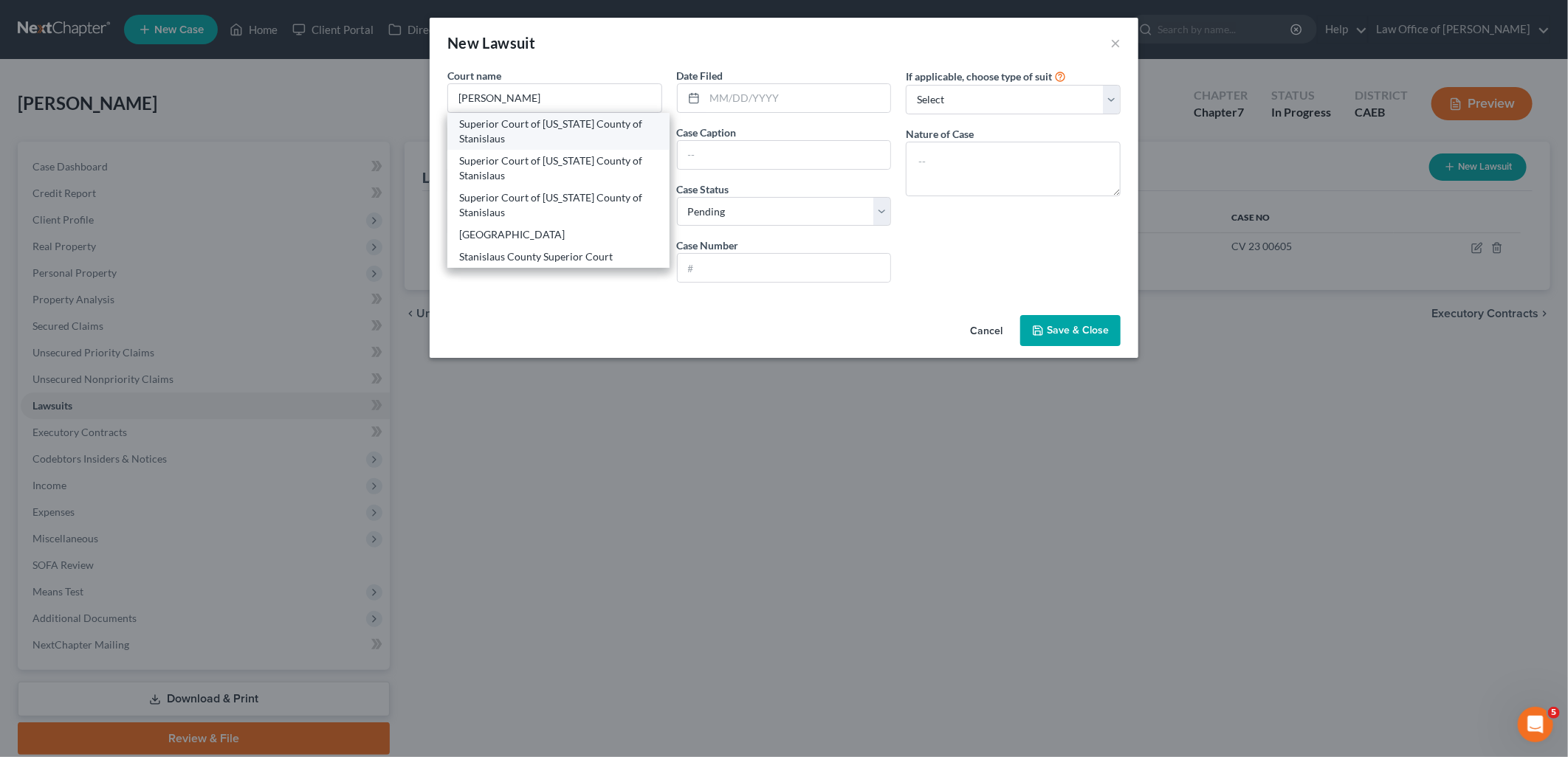
click at [543, 122] on div "Superior Court of California County of Stanislaus" at bounding box center [558, 131] width 199 height 29
type input "Superior Court of California County of Stanislaus"
type input "800 11th Street"
type input "Modesto"
select select "4"
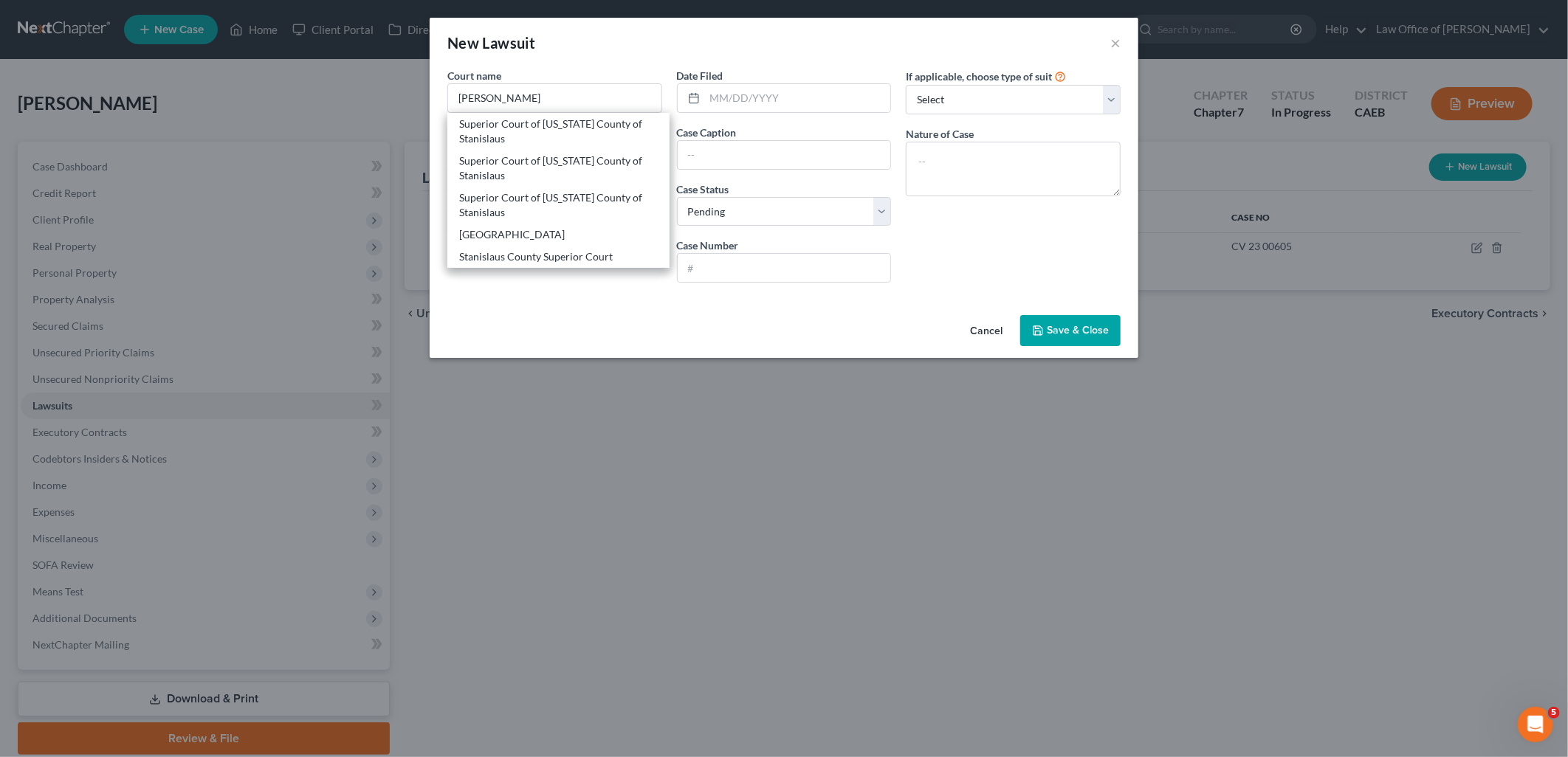
type input "95354"
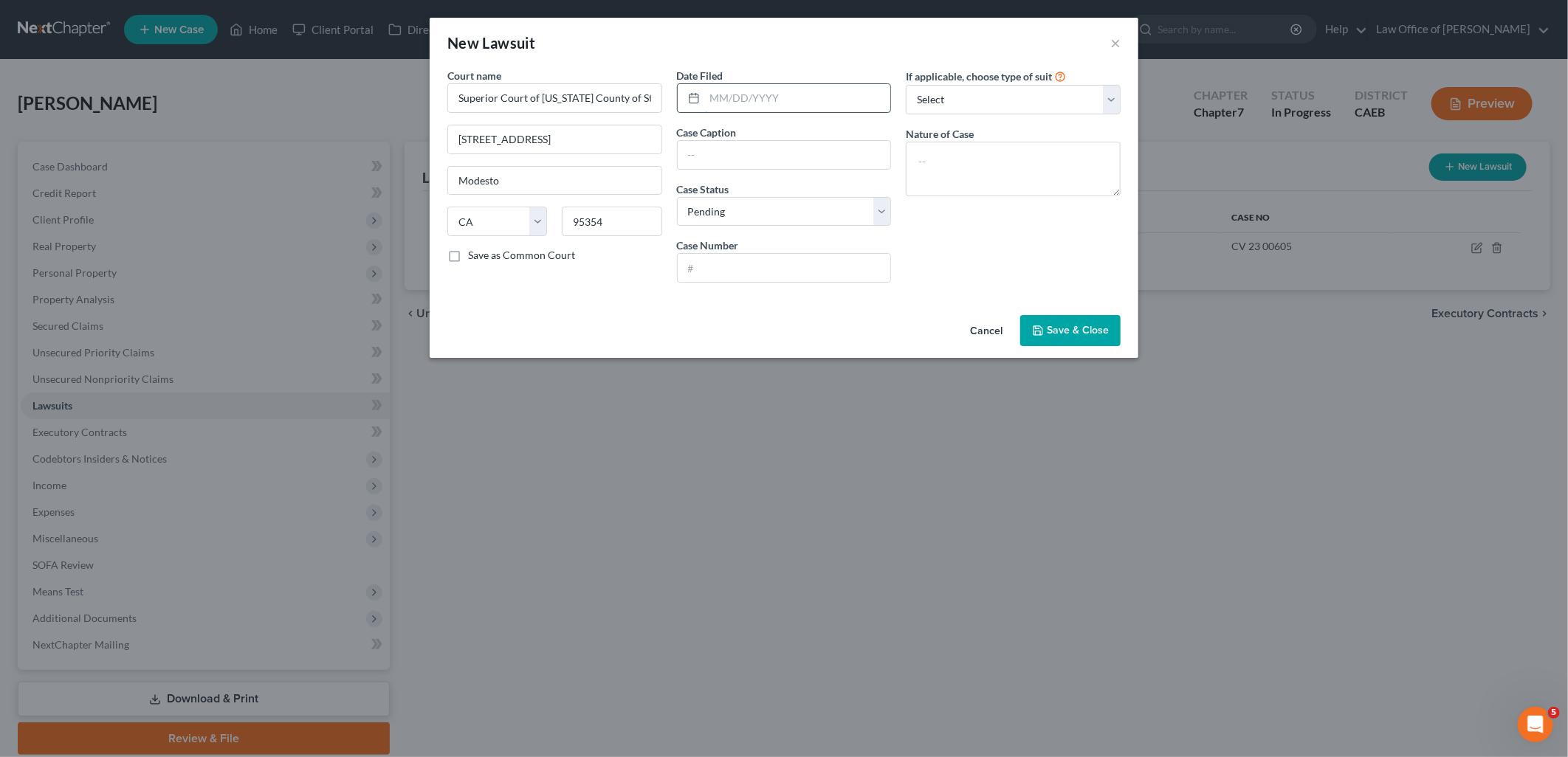
click at [832, 91] on input "text" at bounding box center [798, 98] width 186 height 28
type input "01/003/2024"
type input "f"
type input "FL VA 000977"
drag, startPoint x: 755, startPoint y: 150, endPoint x: 687, endPoint y: 159, distance: 68.6
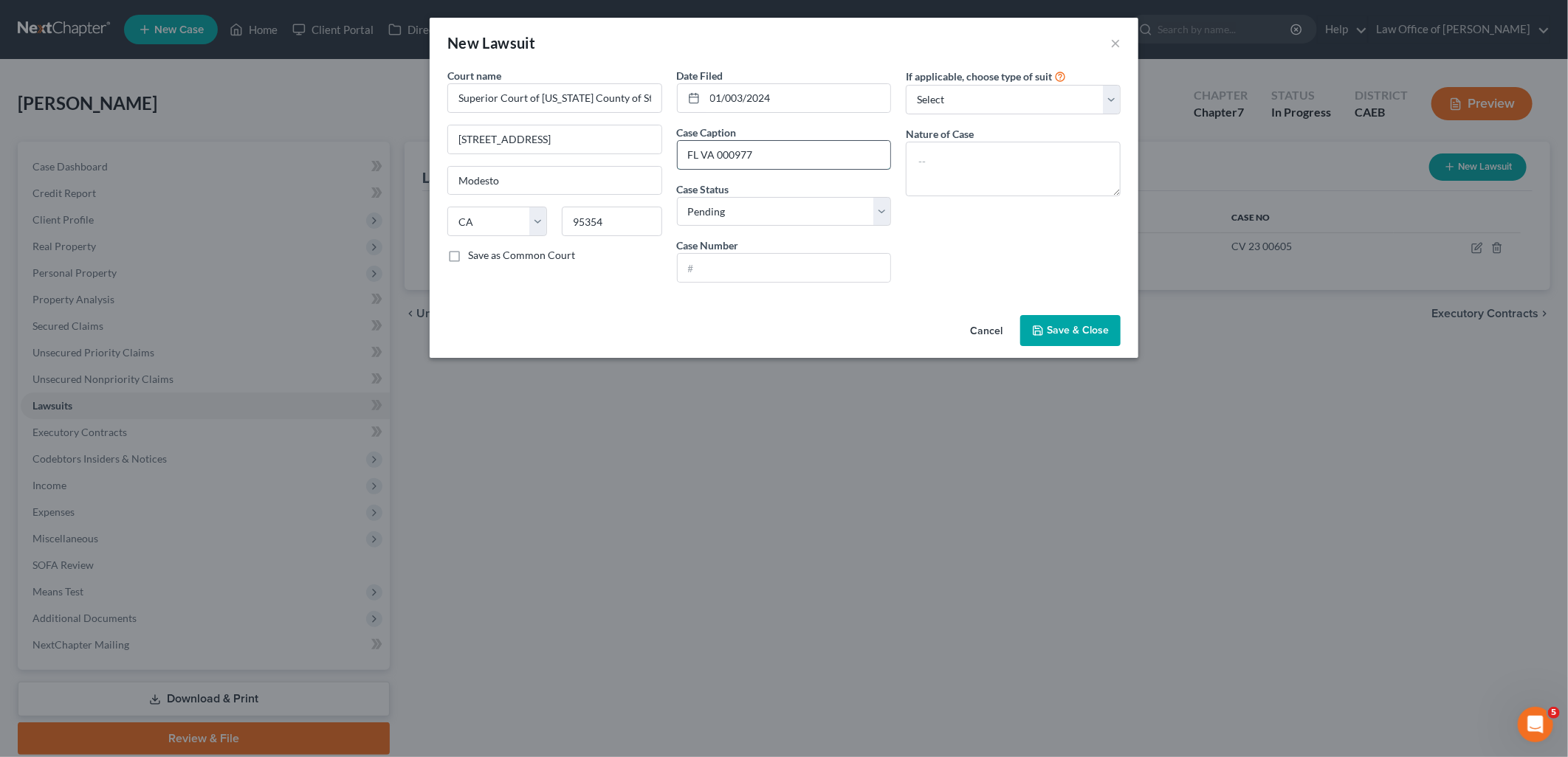
click at [687, 159] on input "FL VA 000977" at bounding box center [784, 155] width 214 height 28
click at [808, 255] on input "text" at bounding box center [784, 267] width 214 height 28
paste input "FL VA 000977"
type input "FL VA 000977"
drag, startPoint x: 785, startPoint y: 158, endPoint x: 616, endPoint y: 166, distance: 169.2
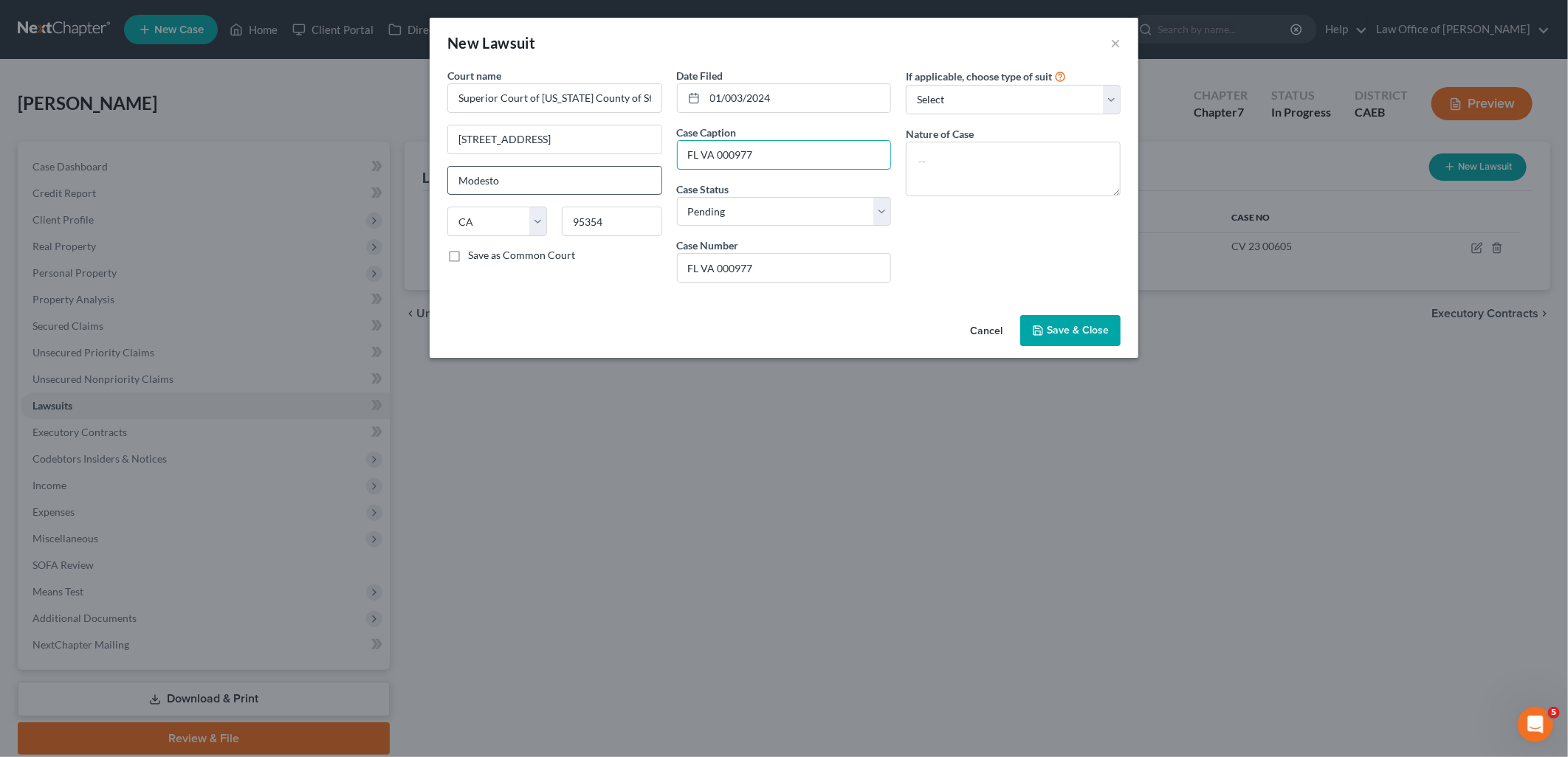
click at [616, 166] on div "Court name * Superior Court of California County of Stanislaus 800 11th Street …" at bounding box center [784, 180] width 689 height 226
type input "Silvia Lopez v. Jorge A. Rivera"
type textarea "c"
type textarea "divorce"
drag, startPoint x: 1079, startPoint y: 338, endPoint x: 1147, endPoint y: 331, distance: 68.4
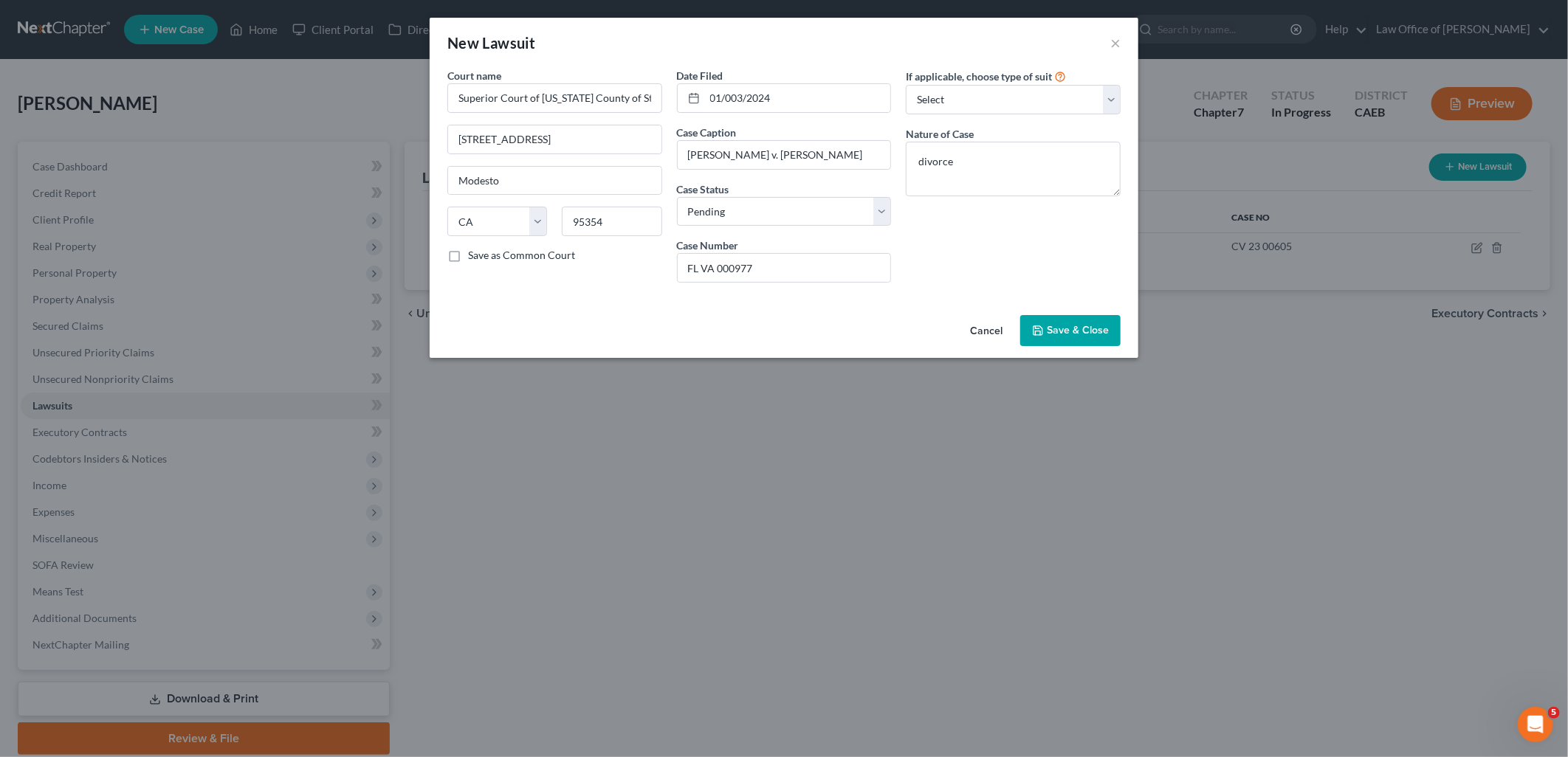
click at [1080, 338] on button "Save & Close" at bounding box center [1070, 331] width 101 height 31
click at [731, 92] on input "01/003/2024" at bounding box center [798, 98] width 186 height 28
type input "01/03/2024"
click at [1095, 337] on span "Save & Close" at bounding box center [1077, 330] width 62 height 13
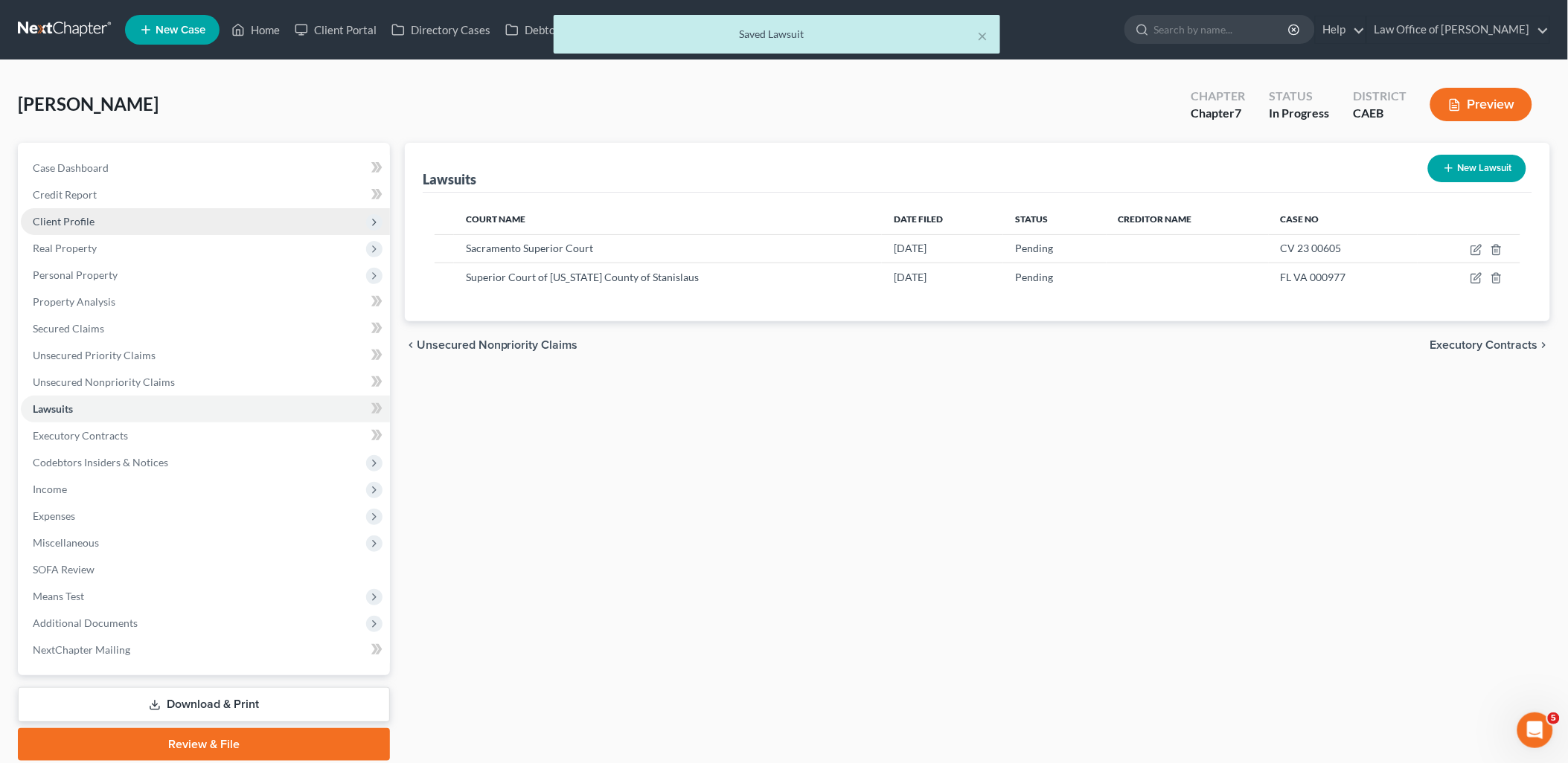
click at [62, 215] on span "Client Profile" at bounding box center [63, 221] width 62 height 13
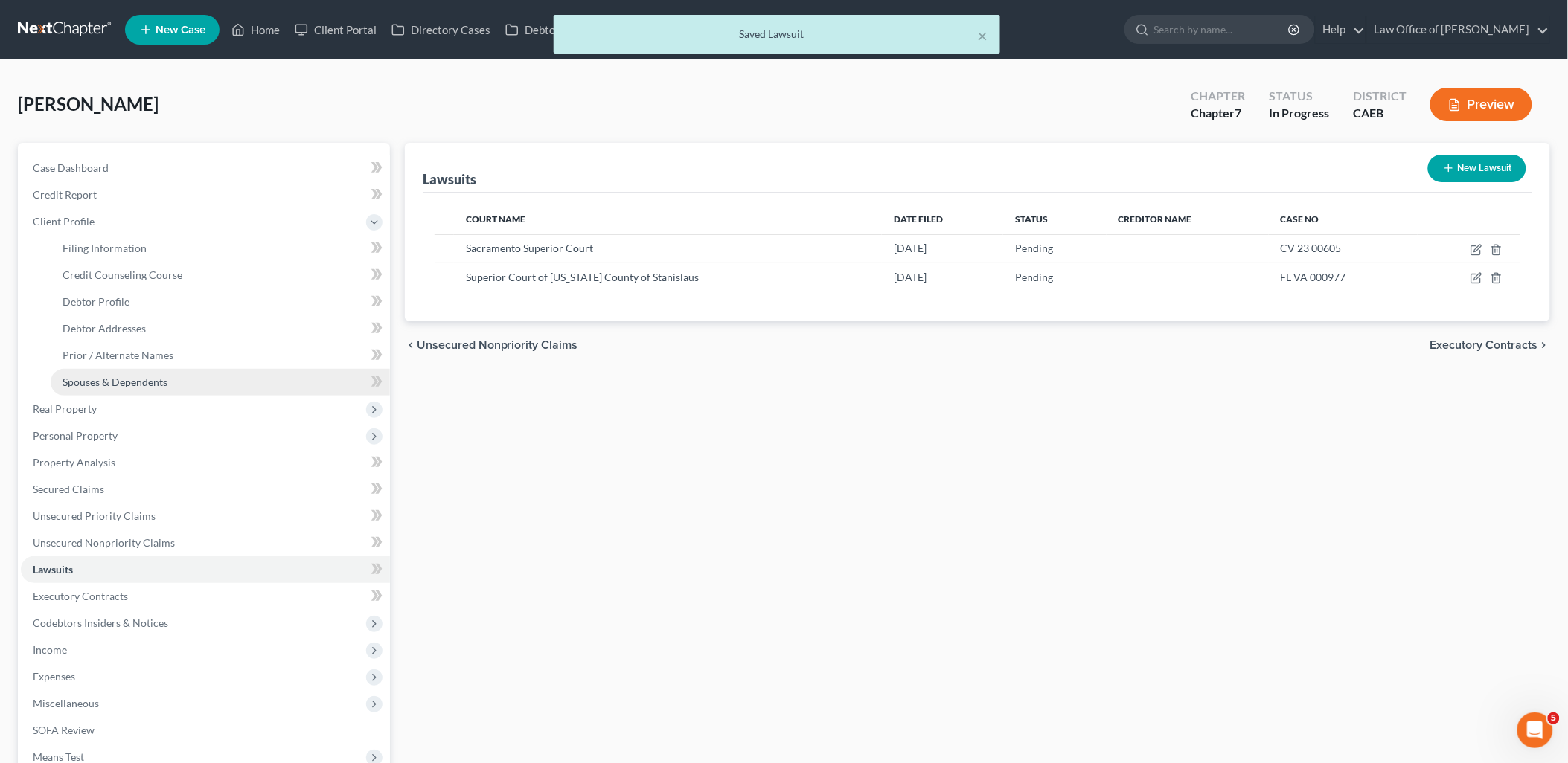
click at [100, 373] on link "Spouses & Dependents" at bounding box center [220, 382] width 340 height 27
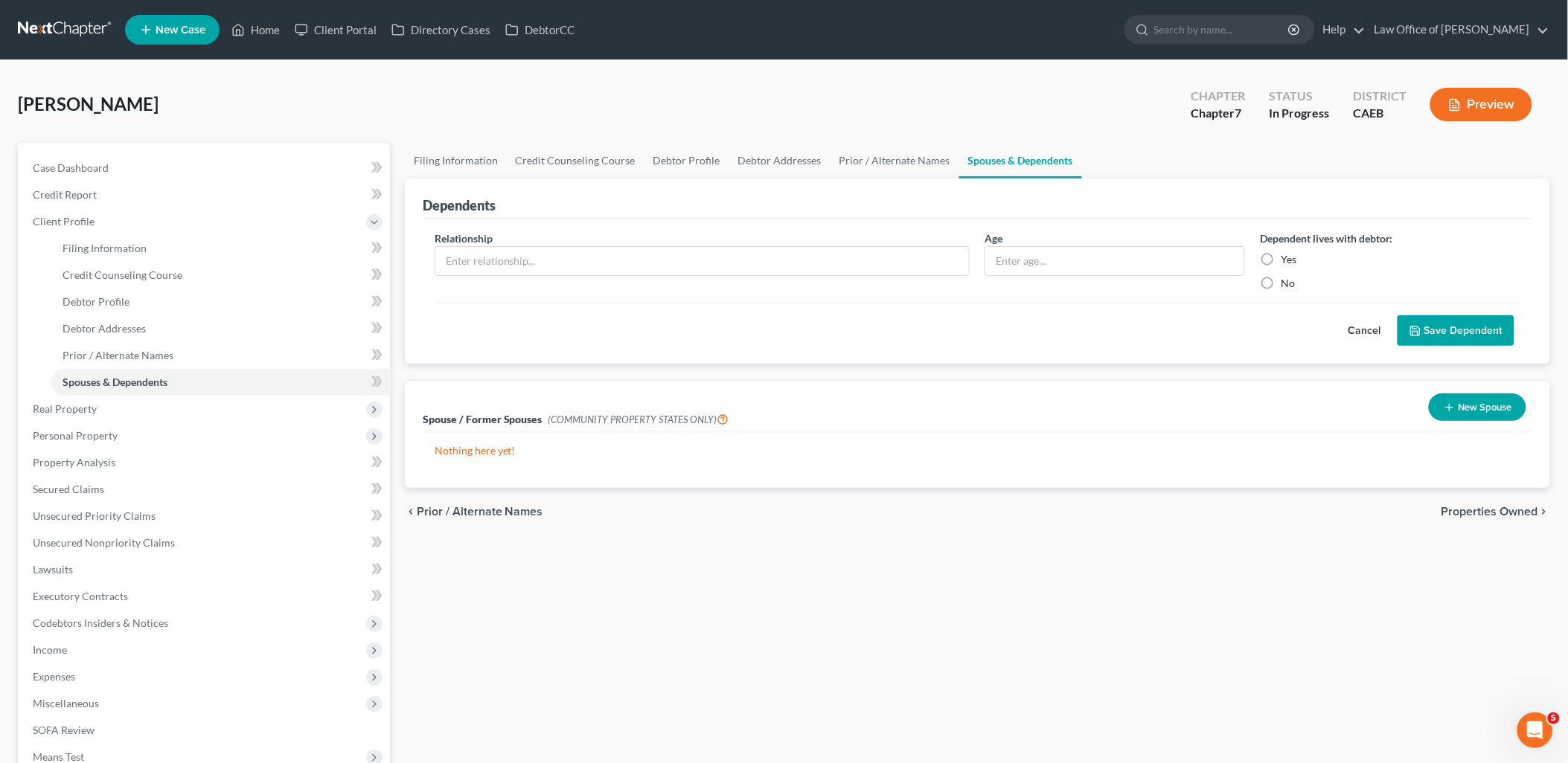
click at [1491, 399] on button "New Spouse" at bounding box center [1477, 408] width 98 height 28
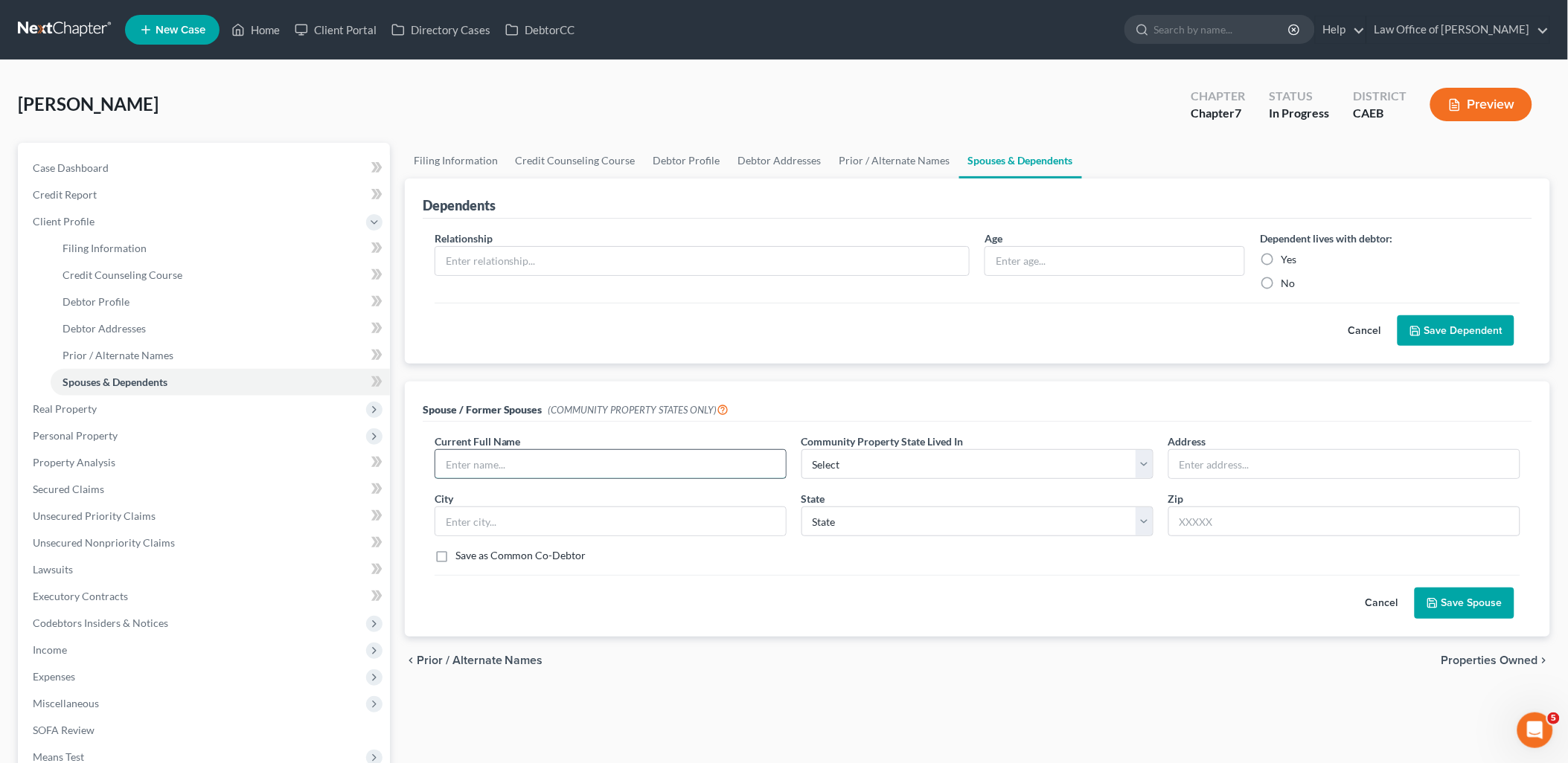
drag, startPoint x: 567, startPoint y: 457, endPoint x: 591, endPoint y: 444, distance: 27.3
click at [568, 457] on input "text" at bounding box center [610, 464] width 351 height 29
type input "Jorge Rivera"
click at [832, 473] on select "Select AZ CA GU ID LA NV NM PR TX WA WI" at bounding box center [978, 464] width 353 height 30
select select "1"
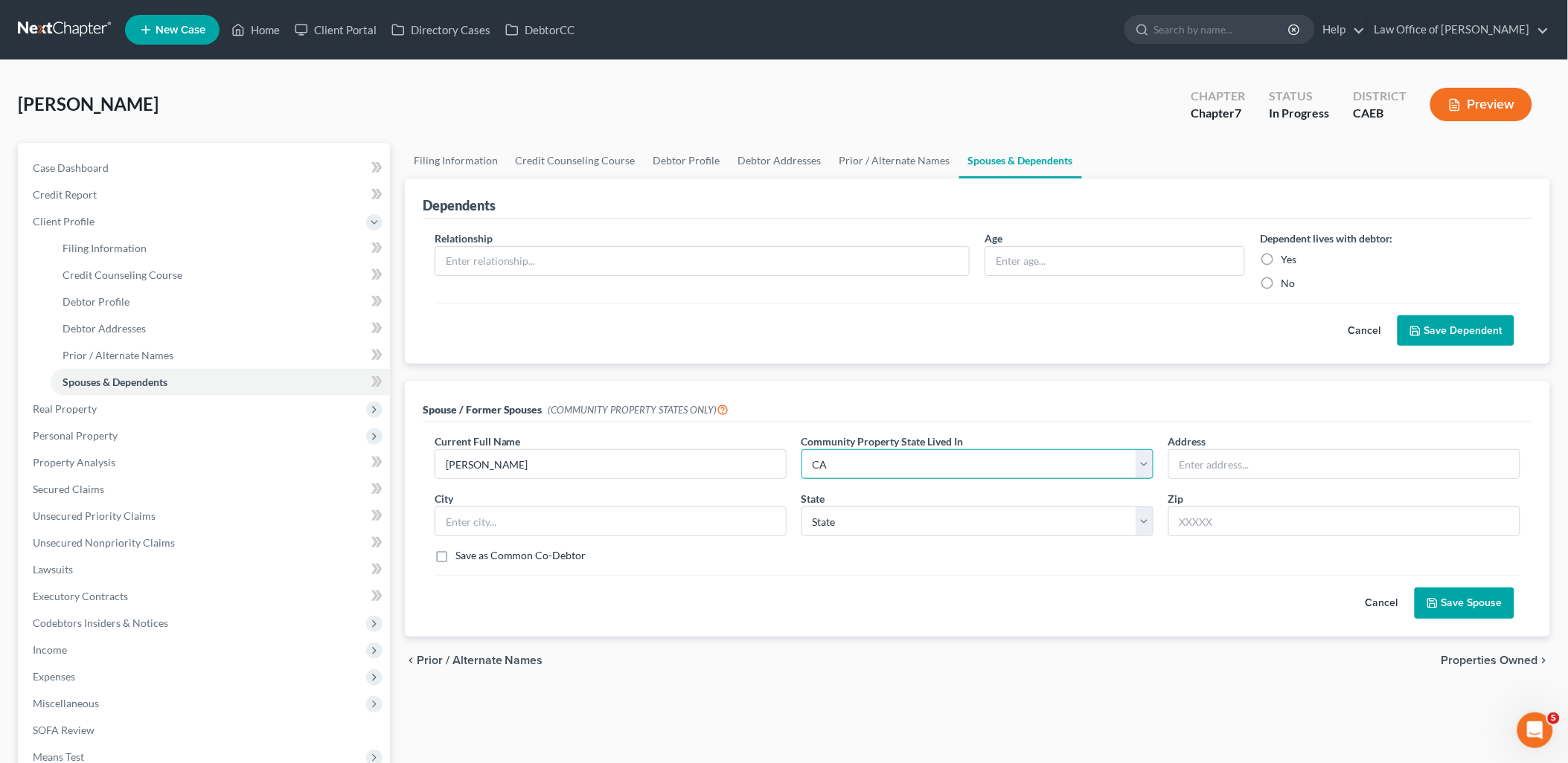
click at [802, 449] on select "Select AZ CA GU ID LA NV NM PR TX WA WI" at bounding box center [978, 464] width 353 height 30
click at [845, 521] on select "State AL AK AR AZ CA CO CT DE DC FL GA GU HI ID IL IN IA KS KY LA ME MD MA MI M…" at bounding box center [978, 521] width 353 height 30
select select "4"
click at [802, 506] on select "State AL AK AR AZ CA CO CT DE DC FL GA GU HI ID IL IN IA KS KY LA ME MD MA MI M…" at bounding box center [978, 521] width 353 height 30
click at [1475, 598] on button "Save Spouse" at bounding box center [1464, 604] width 100 height 32
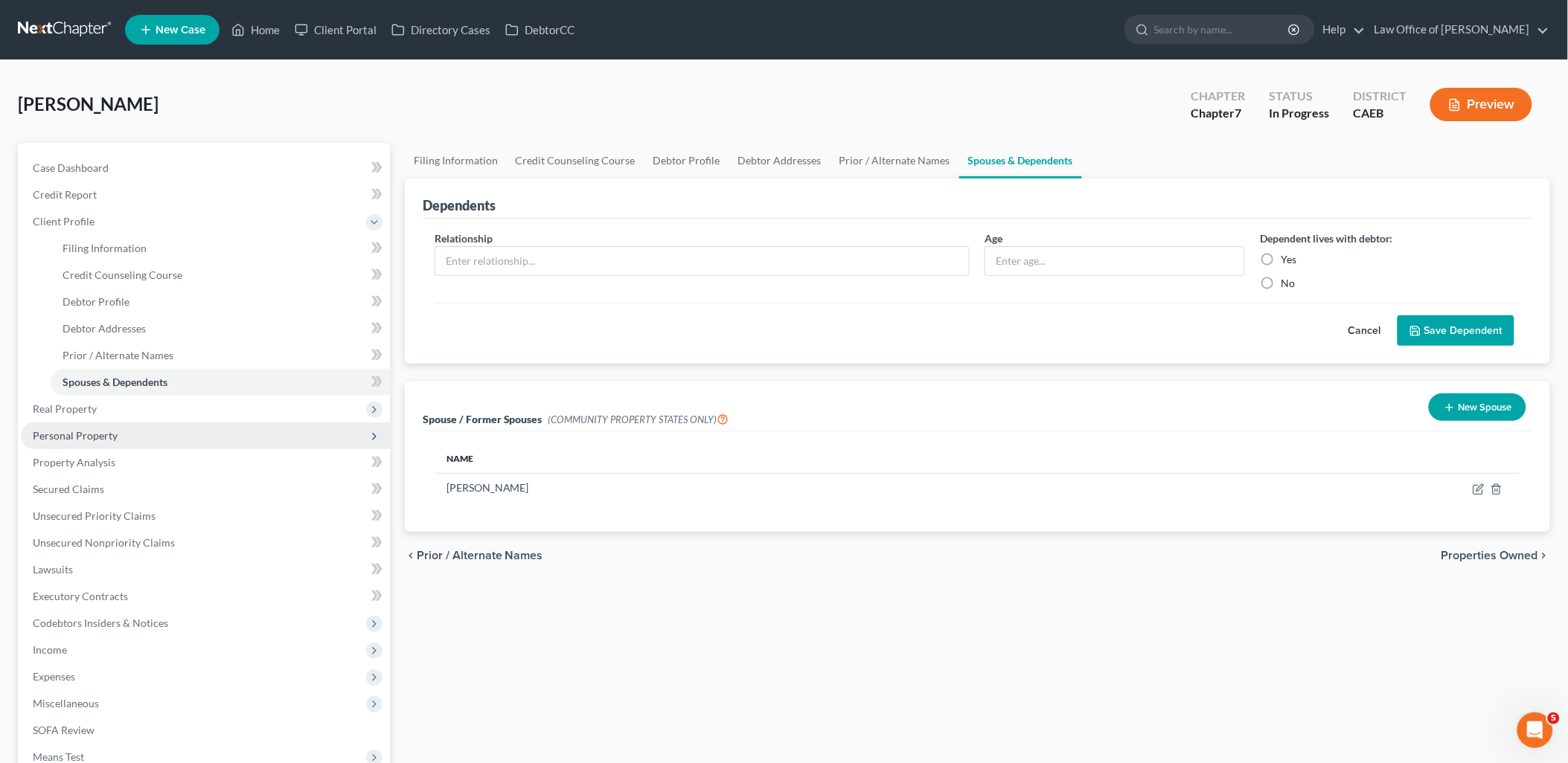
click at [60, 435] on span "Personal Property" at bounding box center [75, 435] width 85 height 13
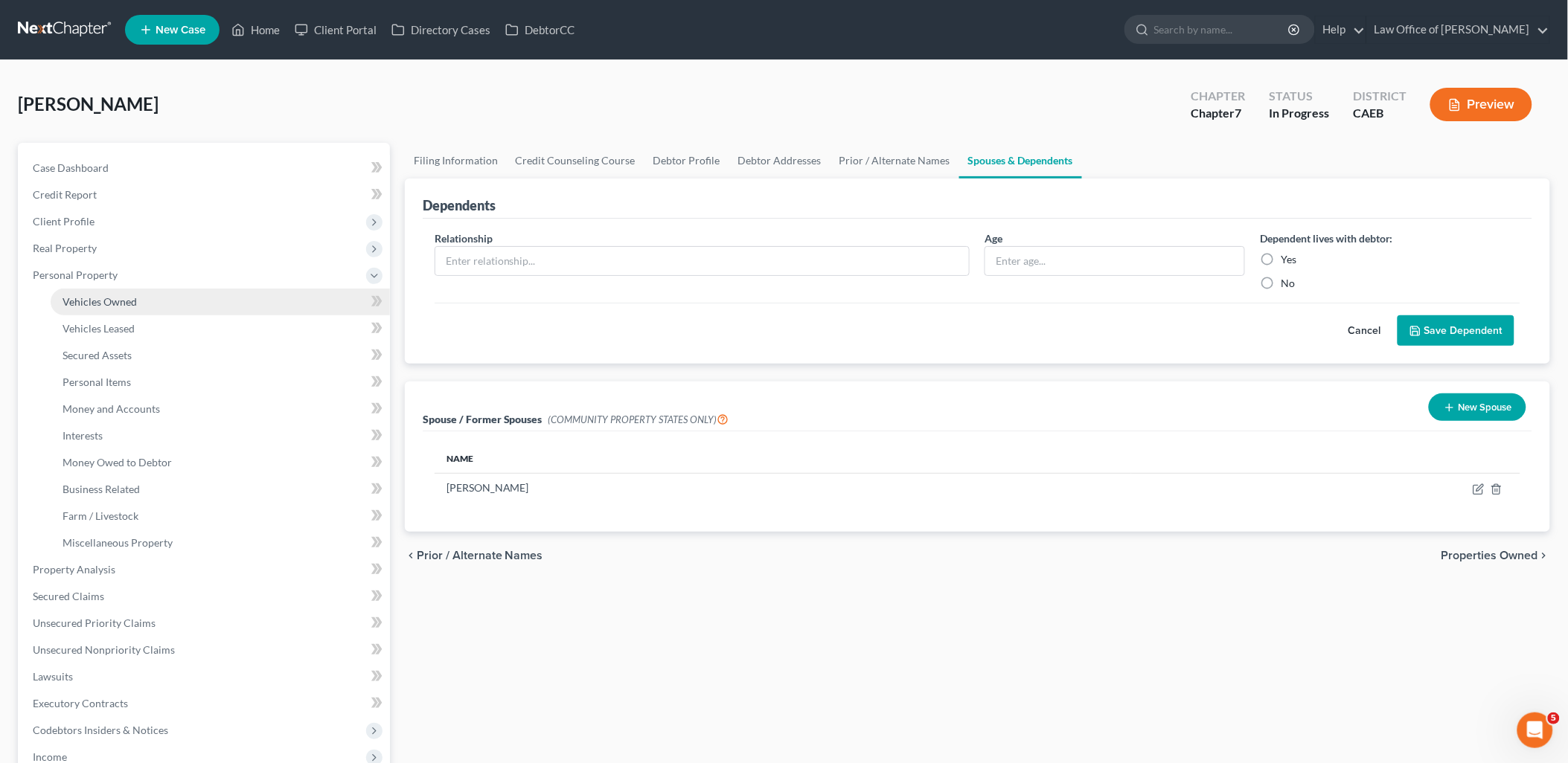
click at [114, 306] on span "Vehicles Owned" at bounding box center [99, 301] width 74 height 13
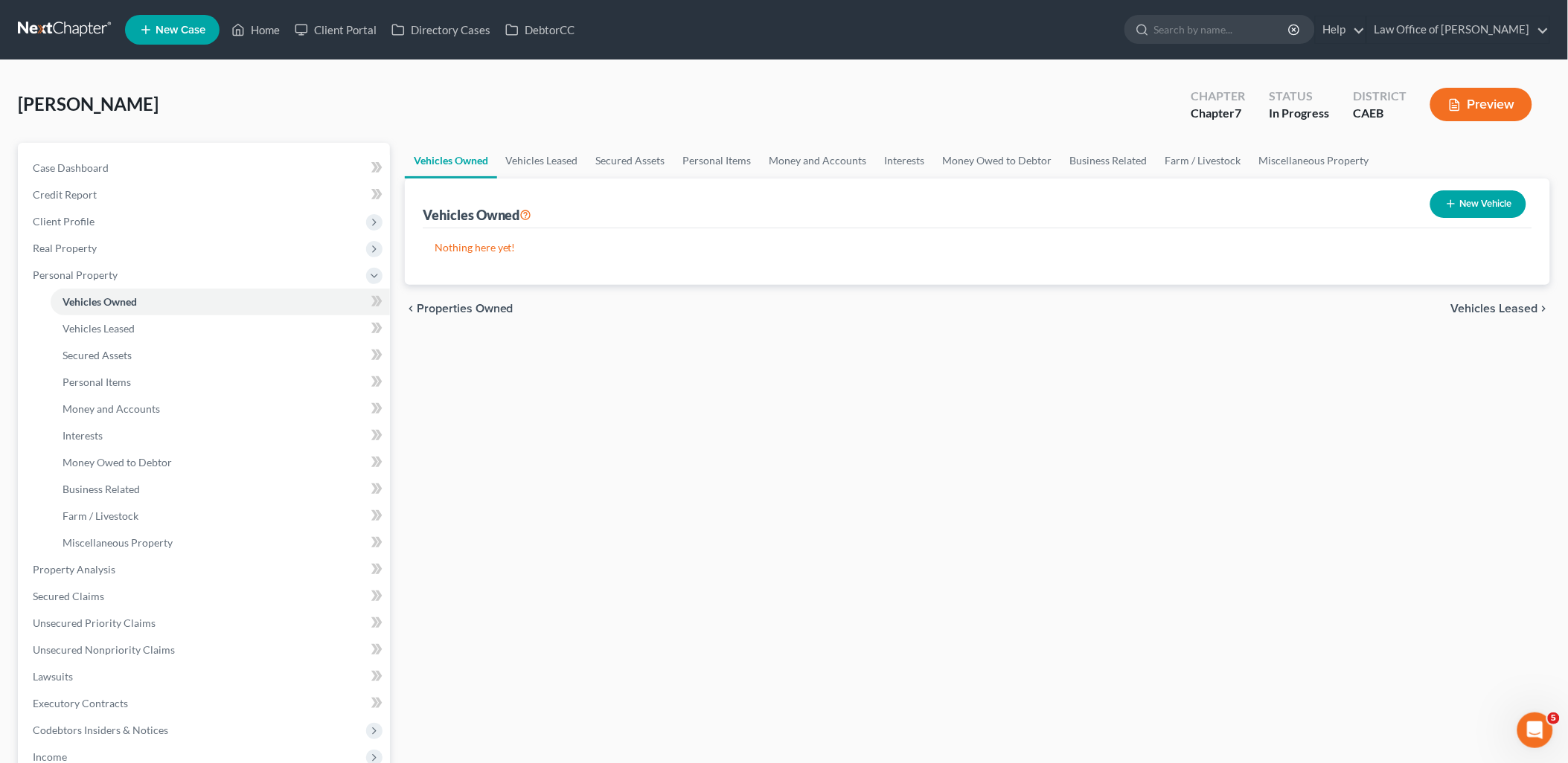
click at [1504, 205] on button "New Vehicle" at bounding box center [1478, 204] width 96 height 28
select select "0"
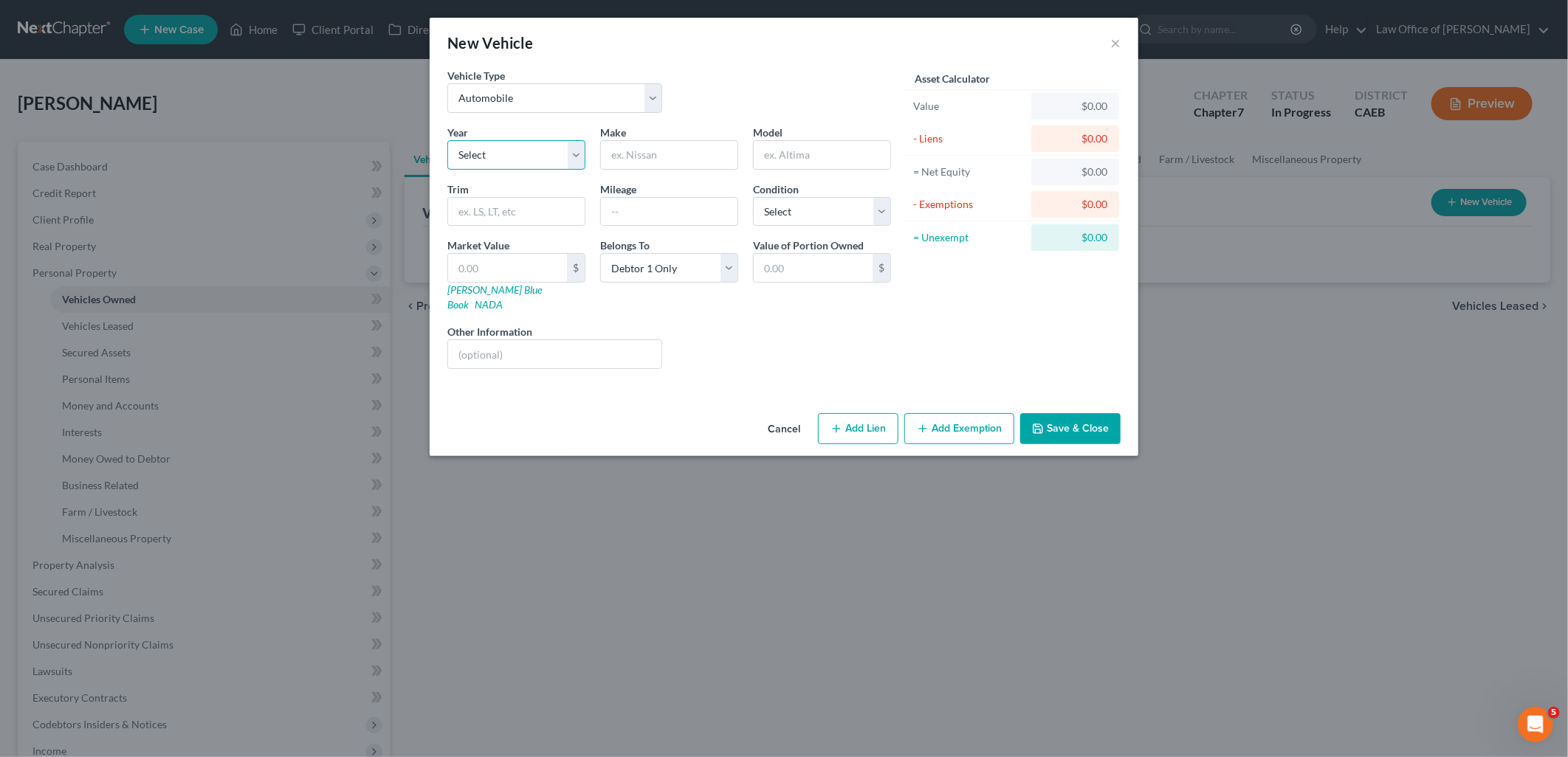
click at [535, 155] on select "Select 2026 2025 2024 2023 2022 2021 2020 2019 2018 2017 2016 2015 2014 2013 20…" at bounding box center [516, 155] width 138 height 29
select select "23"
click at [448, 140] on select "Select 2026 2025 2024 2023 2022 2021 2020 2019 2018 2017 2016 2015 2014 2013 20…" at bounding box center [516, 155] width 138 height 29
click at [641, 161] on input "text" at bounding box center [669, 155] width 136 height 28
type input "Acura"
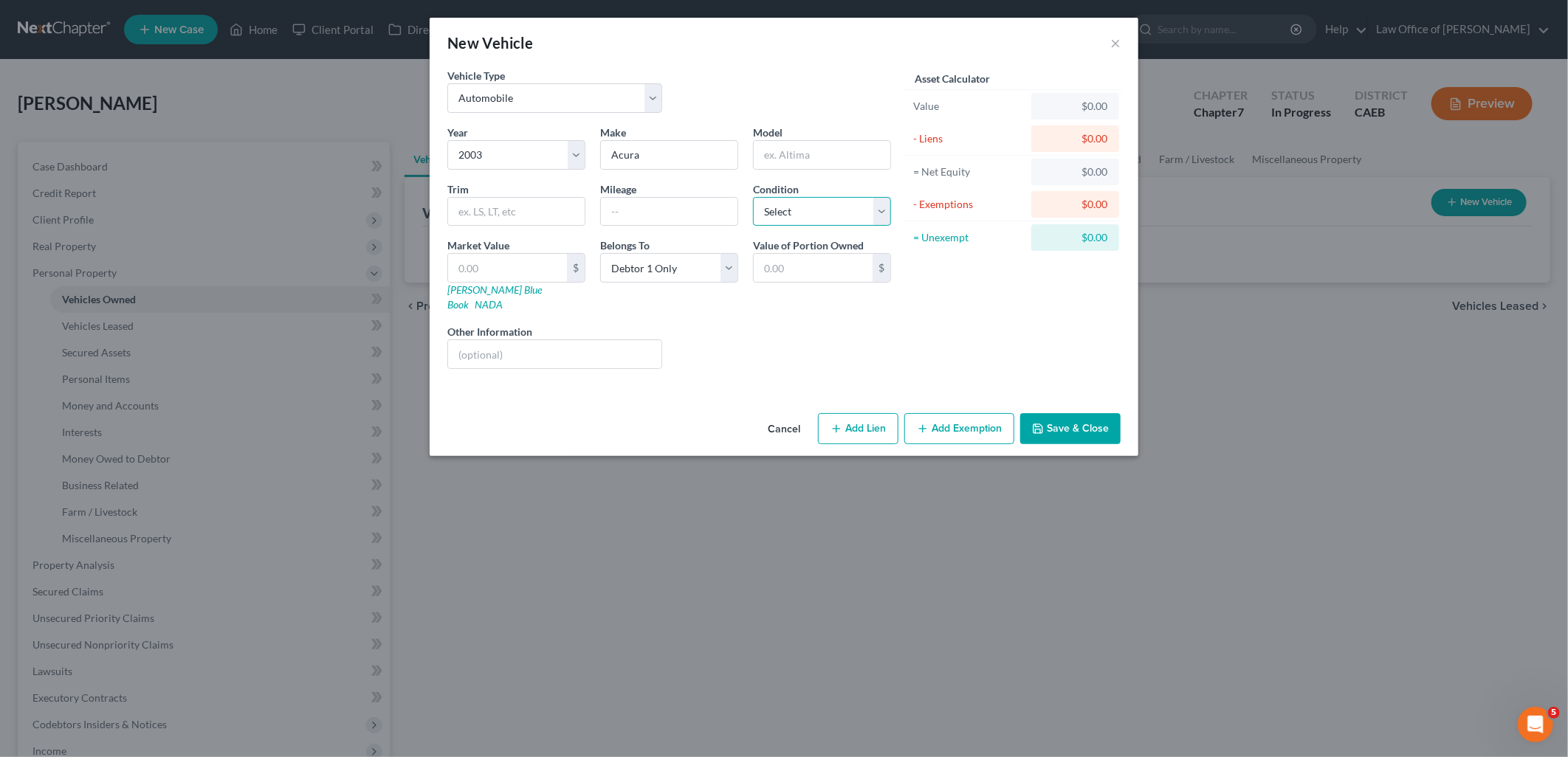
click at [781, 206] on select "Select Excellent Very Good Good Fair Poor" at bounding box center [822, 212] width 138 height 29
click at [753, 197] on select "Select Excellent Very Good Good Fair Poor" at bounding box center [822, 212] width 138 height 29
drag, startPoint x: 826, startPoint y: 217, endPoint x: 826, endPoint y: 229, distance: 12.0
click at [826, 217] on select "Select Excellent Very Good Good Fair Poor" at bounding box center [822, 212] width 138 height 29
select select "4"
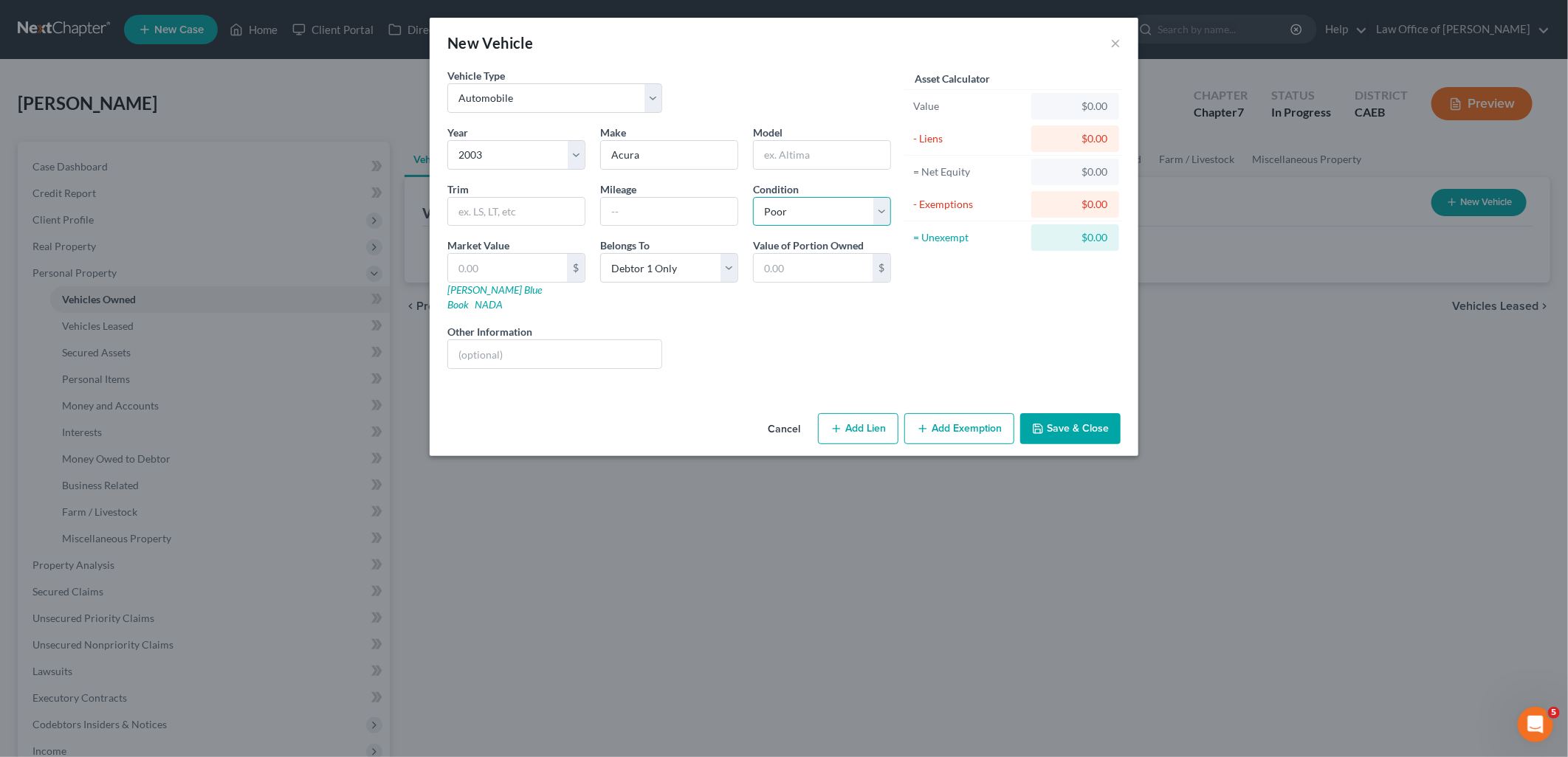
click at [753, 197] on select "Select Excellent Very Good Good Fair Poor" at bounding box center [822, 212] width 138 height 29
click at [532, 341] on input "text" at bounding box center [555, 355] width 214 height 28
click at [459, 341] on input "2HNYD18853H535598" at bounding box center [555, 355] width 214 height 28
type input "VIN 2HNYD18853H535598"
drag, startPoint x: 1086, startPoint y: 424, endPoint x: 1100, endPoint y: 417, distance: 15.7
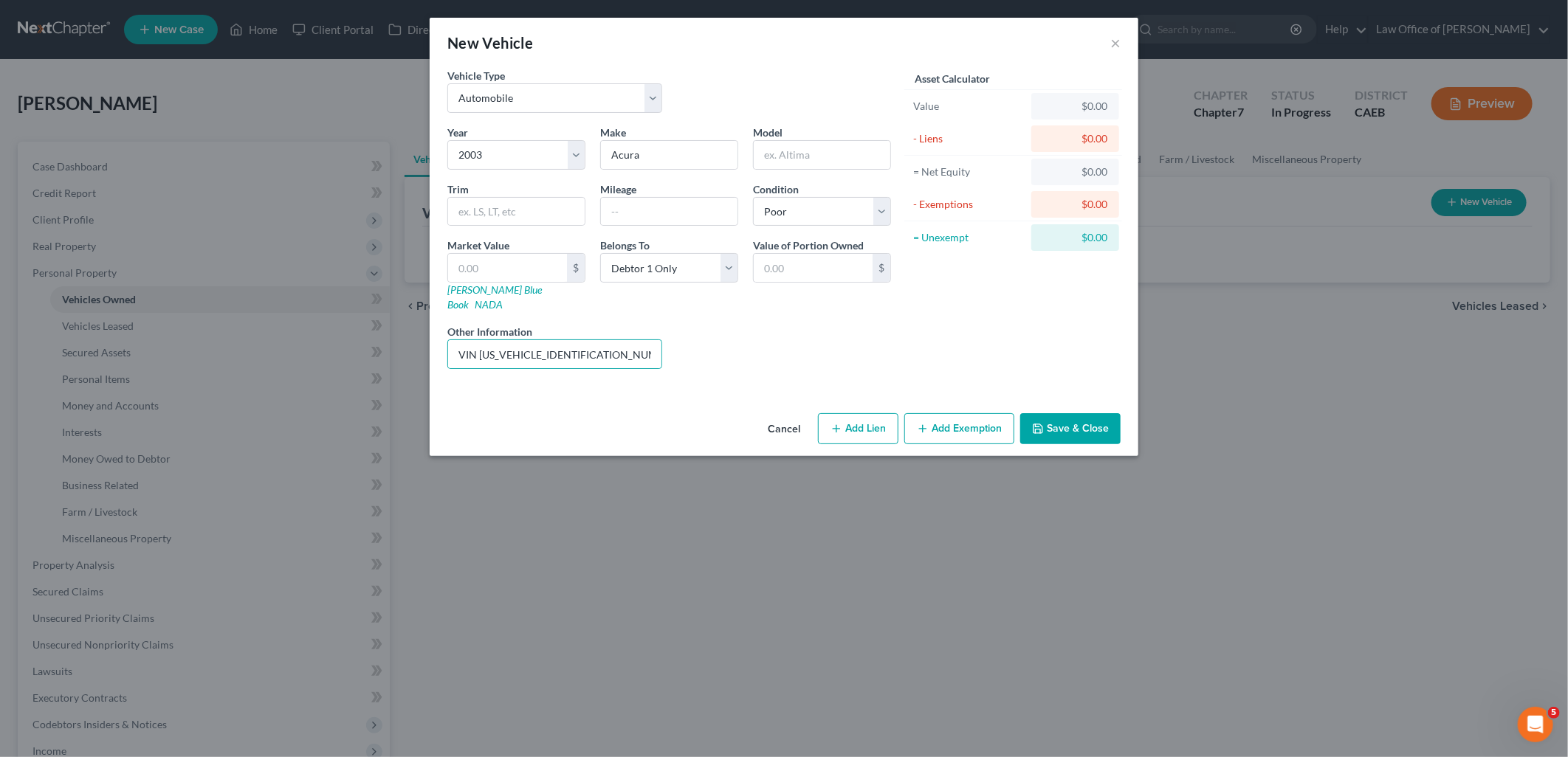
click at [1086, 424] on button "Save & Close" at bounding box center [1070, 429] width 101 height 31
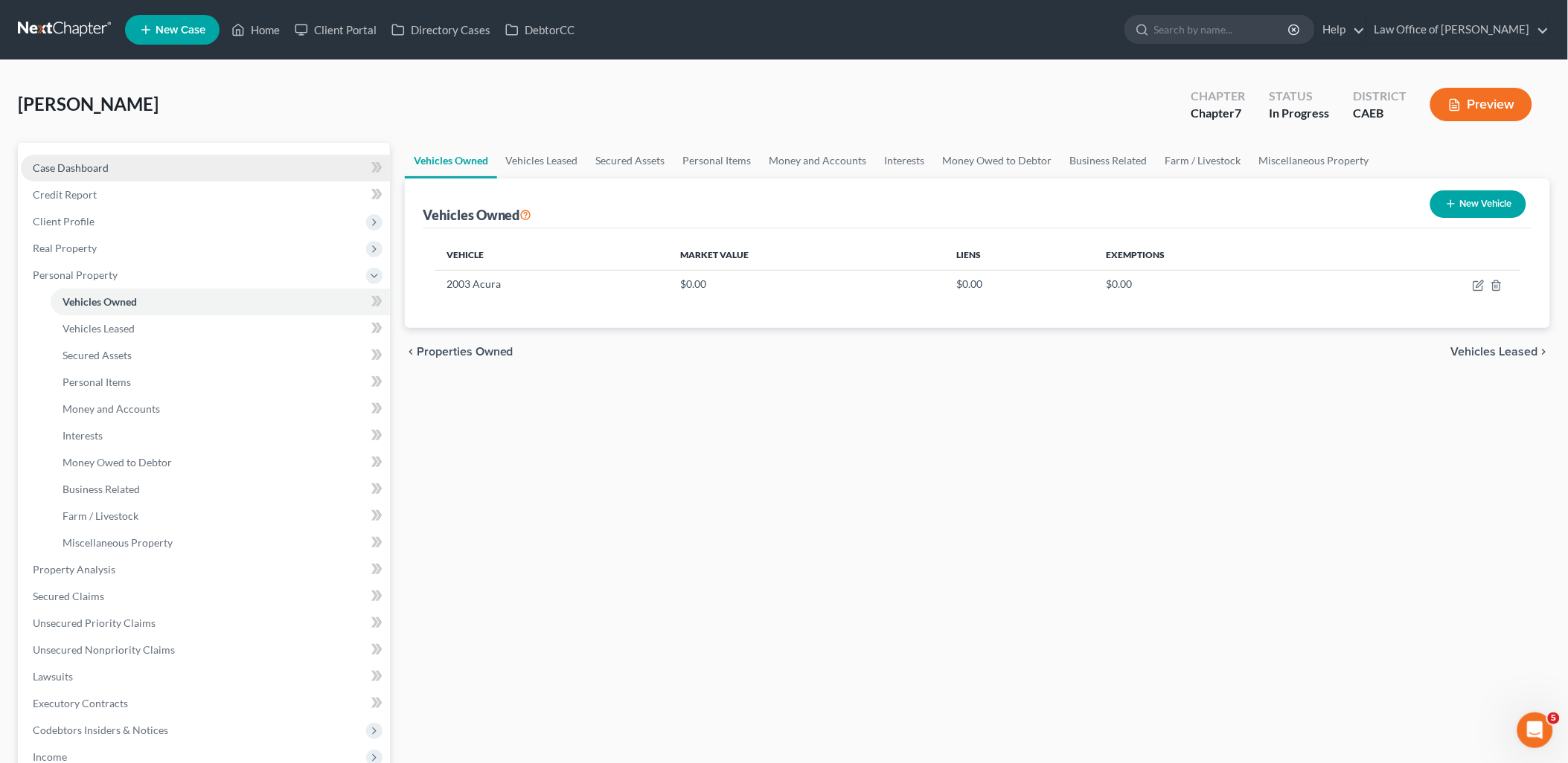
click at [62, 173] on span "Case Dashboard" at bounding box center [70, 168] width 76 height 13
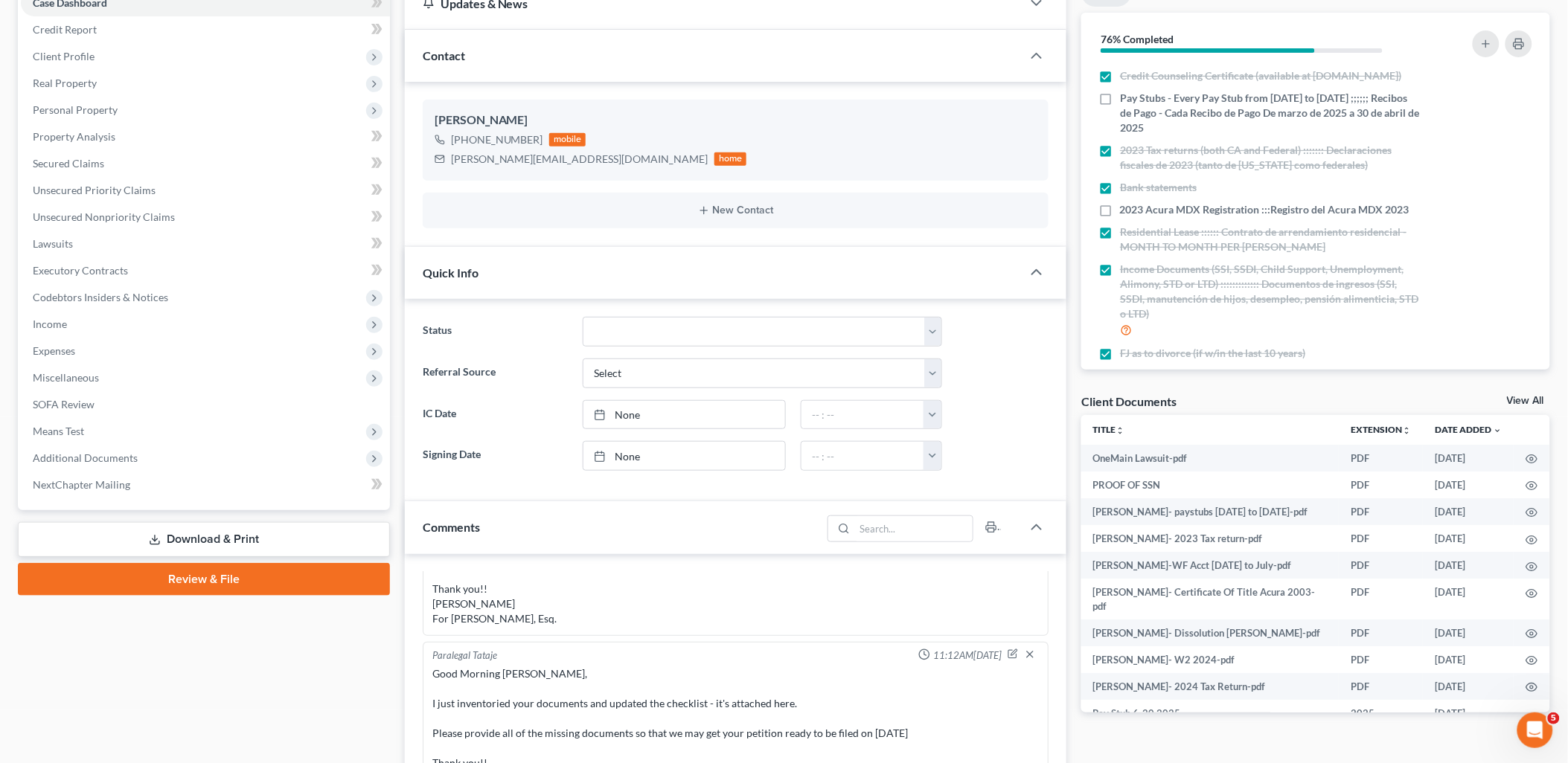
click at [1536, 399] on link "View All" at bounding box center [1526, 401] width 38 height 11
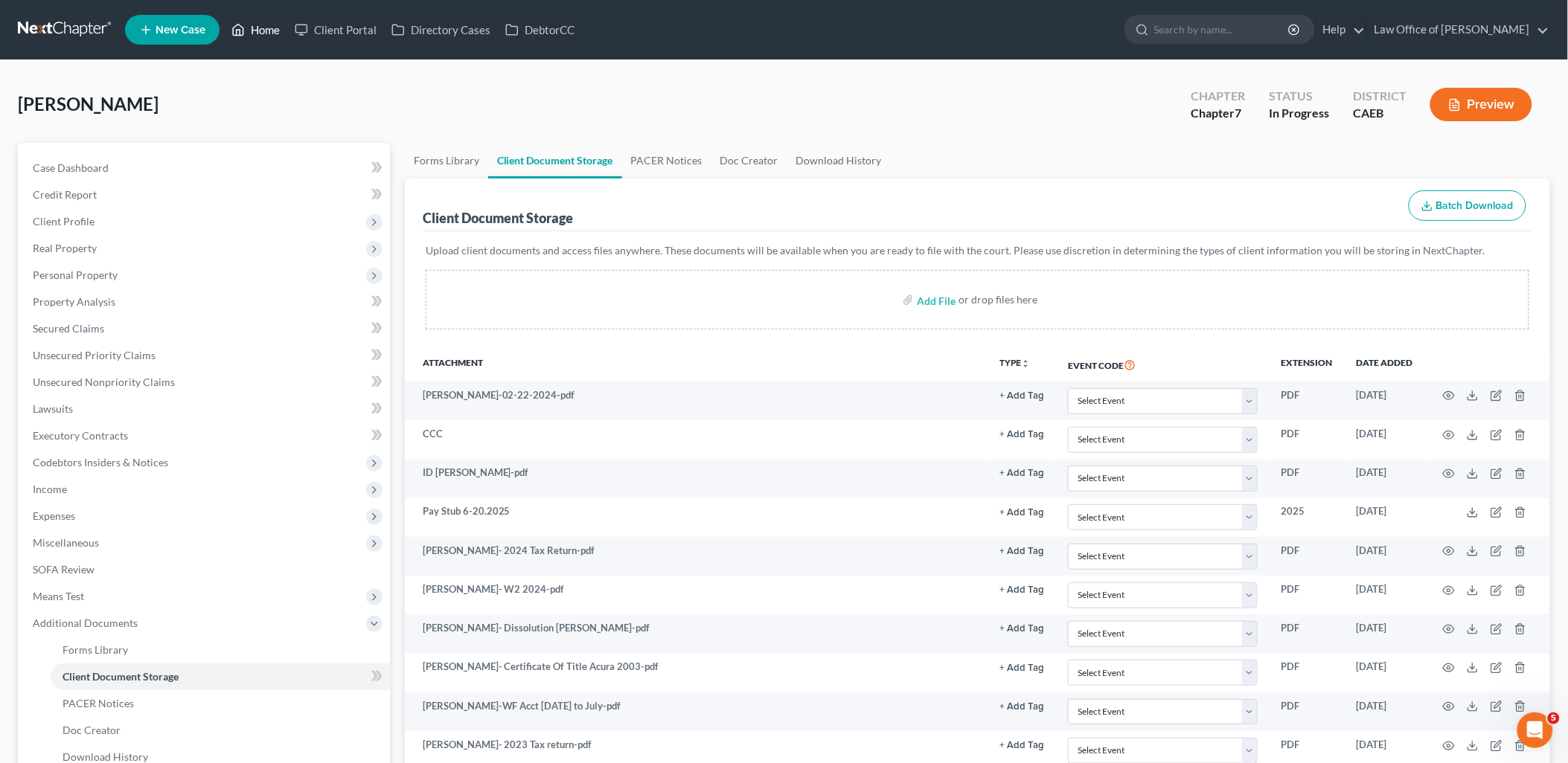
click at [264, 32] on link "Home" at bounding box center [256, 30] width 63 height 27
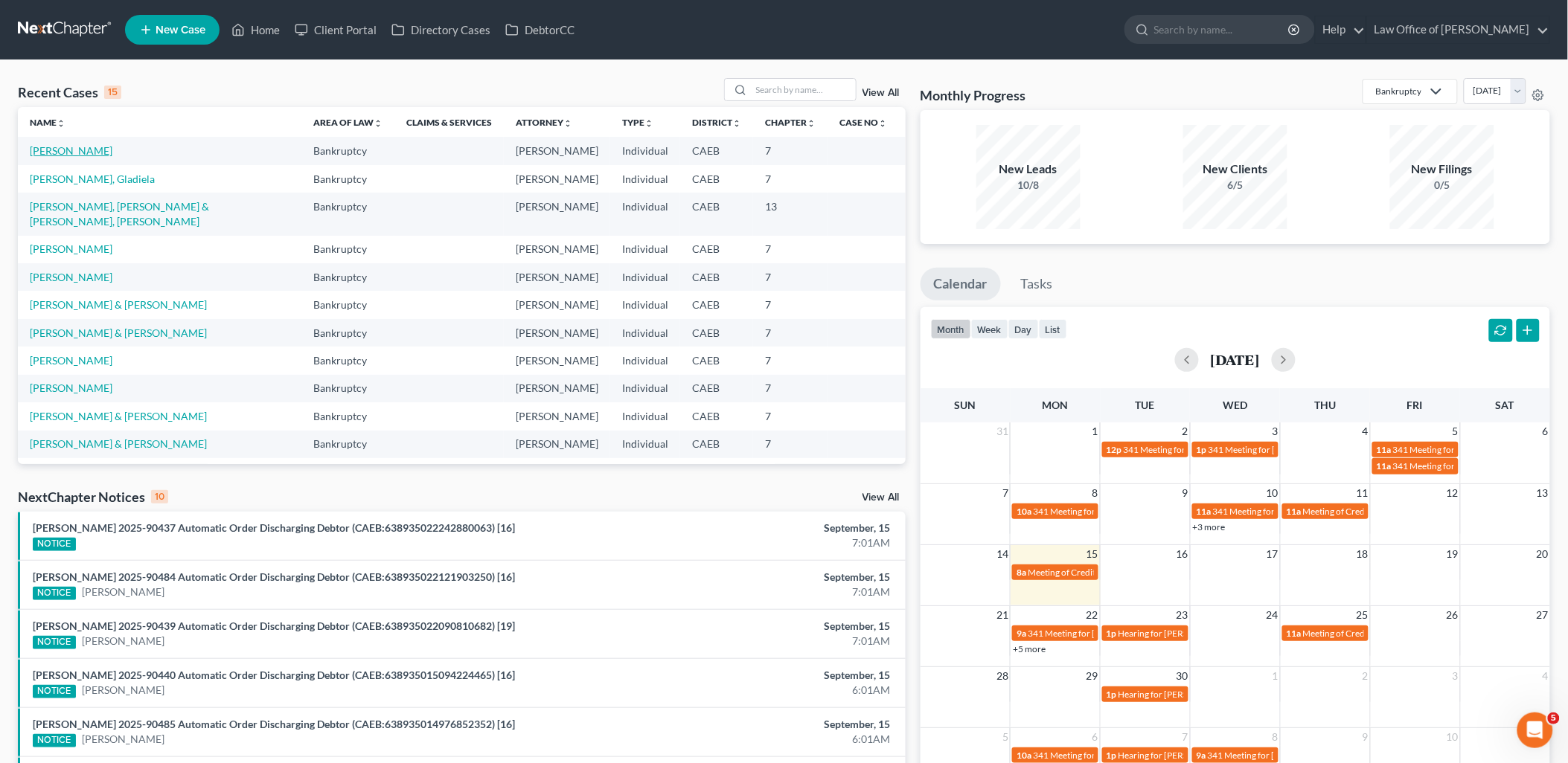
click at [45, 152] on link "[PERSON_NAME]" at bounding box center [71, 150] width 83 height 13
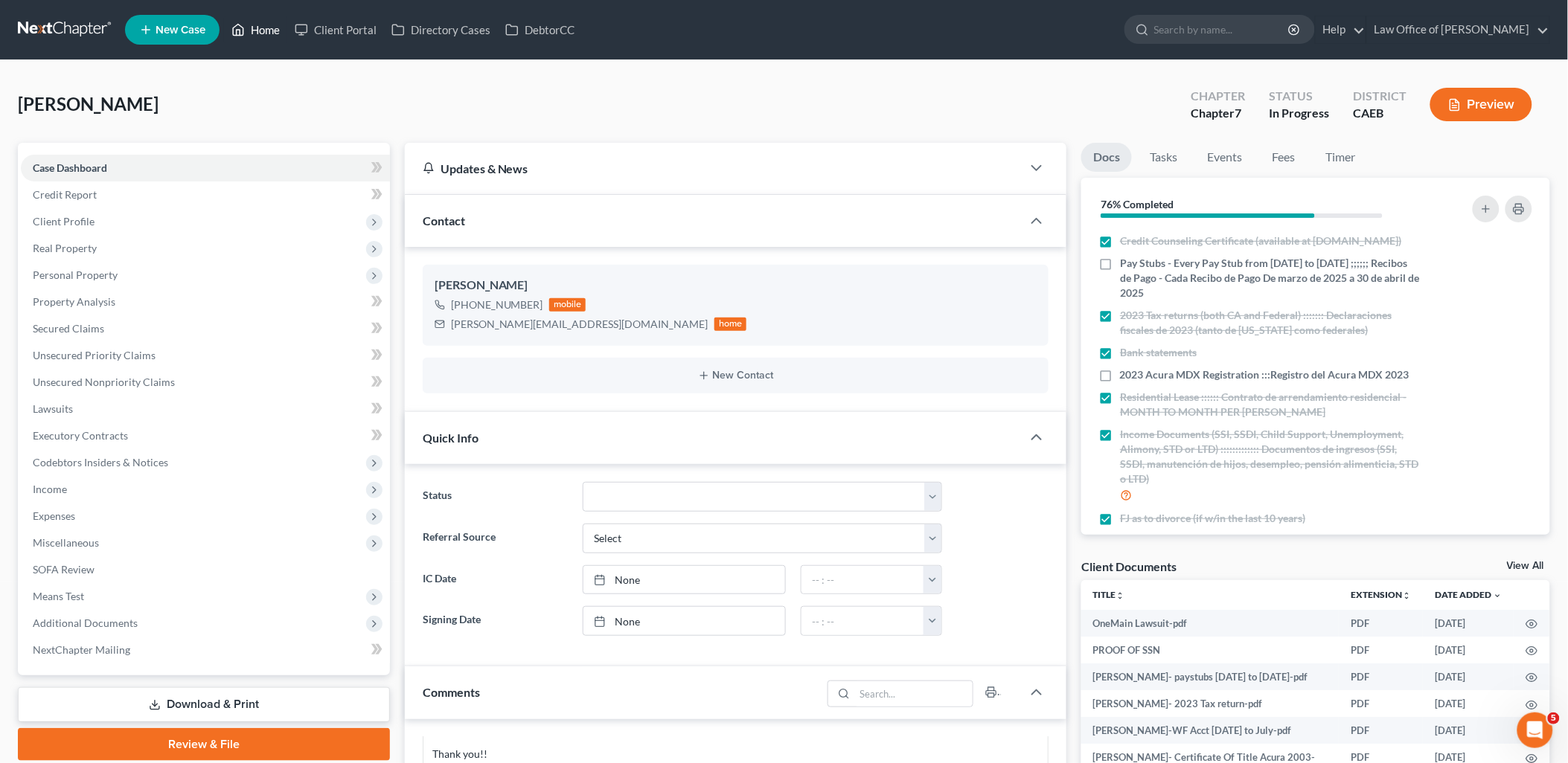
drag, startPoint x: 285, startPoint y: 34, endPoint x: 259, endPoint y: 43, distance: 27.5
click at [285, 34] on link "Home" at bounding box center [256, 30] width 63 height 27
click at [259, 29] on link "Home" at bounding box center [256, 30] width 63 height 27
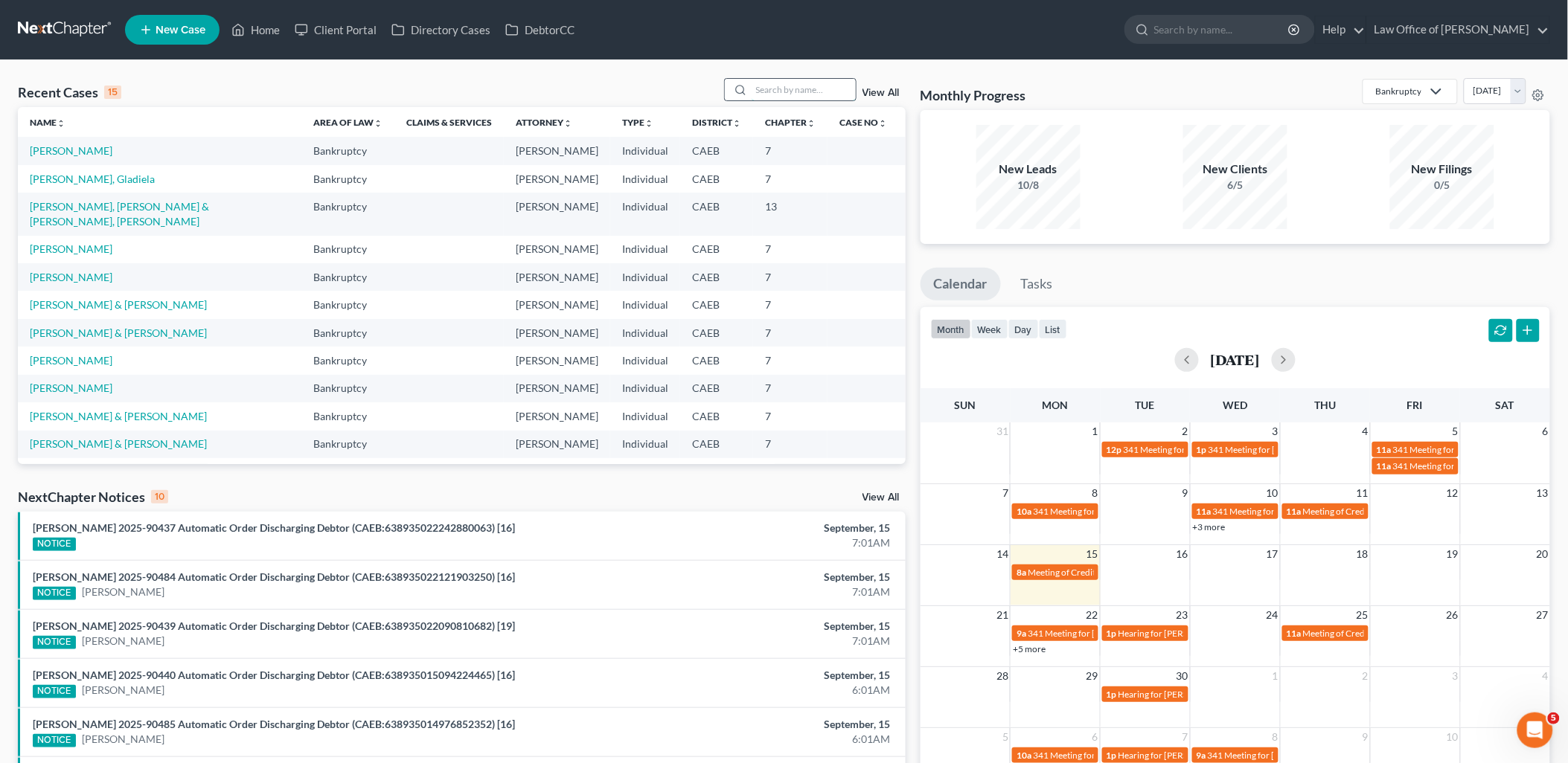
drag, startPoint x: 799, startPoint y: 84, endPoint x: 826, endPoint y: 82, distance: 27.1
click at [800, 83] on input "search" at bounding box center [804, 90] width 105 height 22
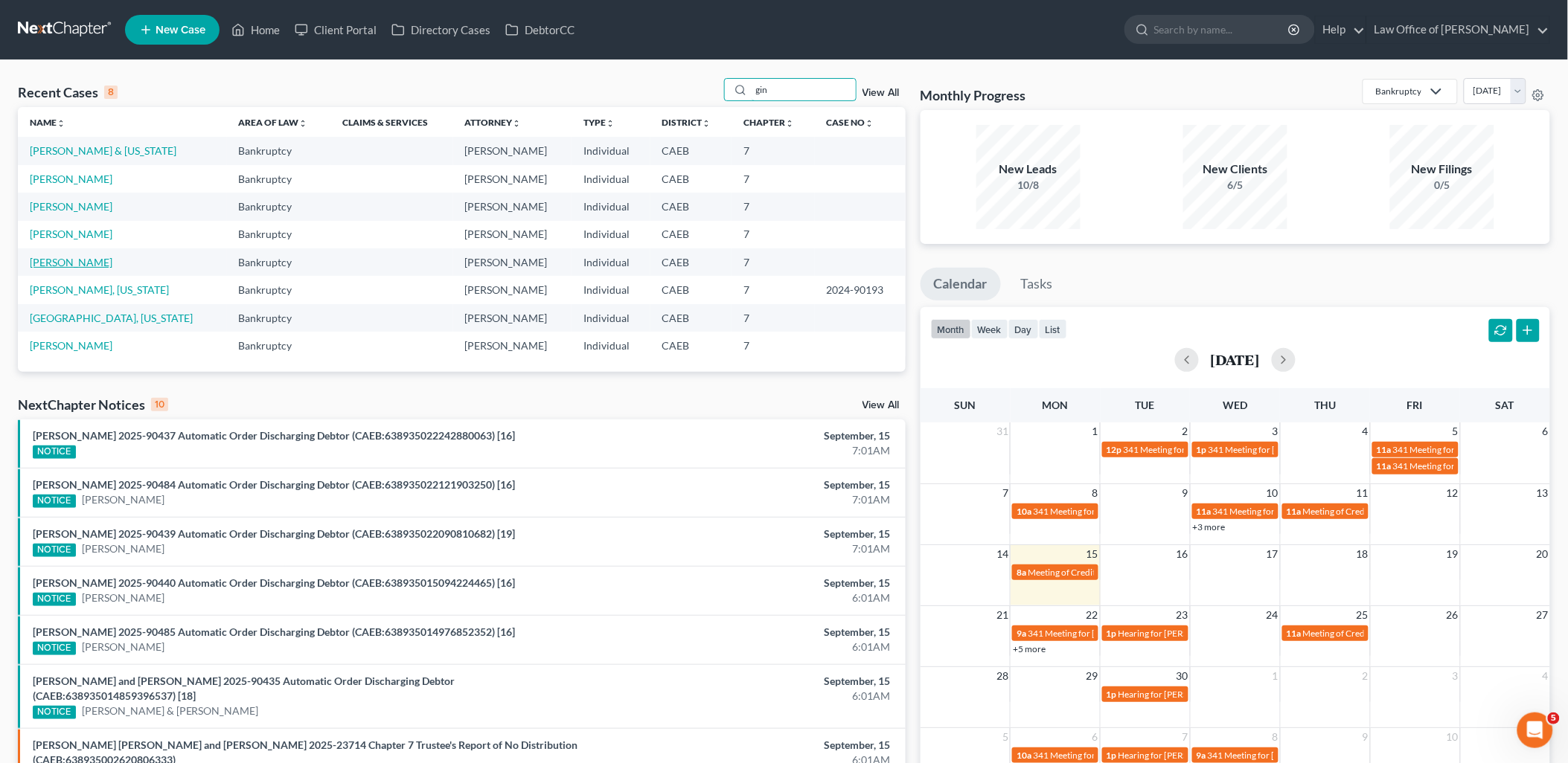
type input "gin"
click at [65, 259] on link "Gin, Randall Sr." at bounding box center [71, 262] width 83 height 13
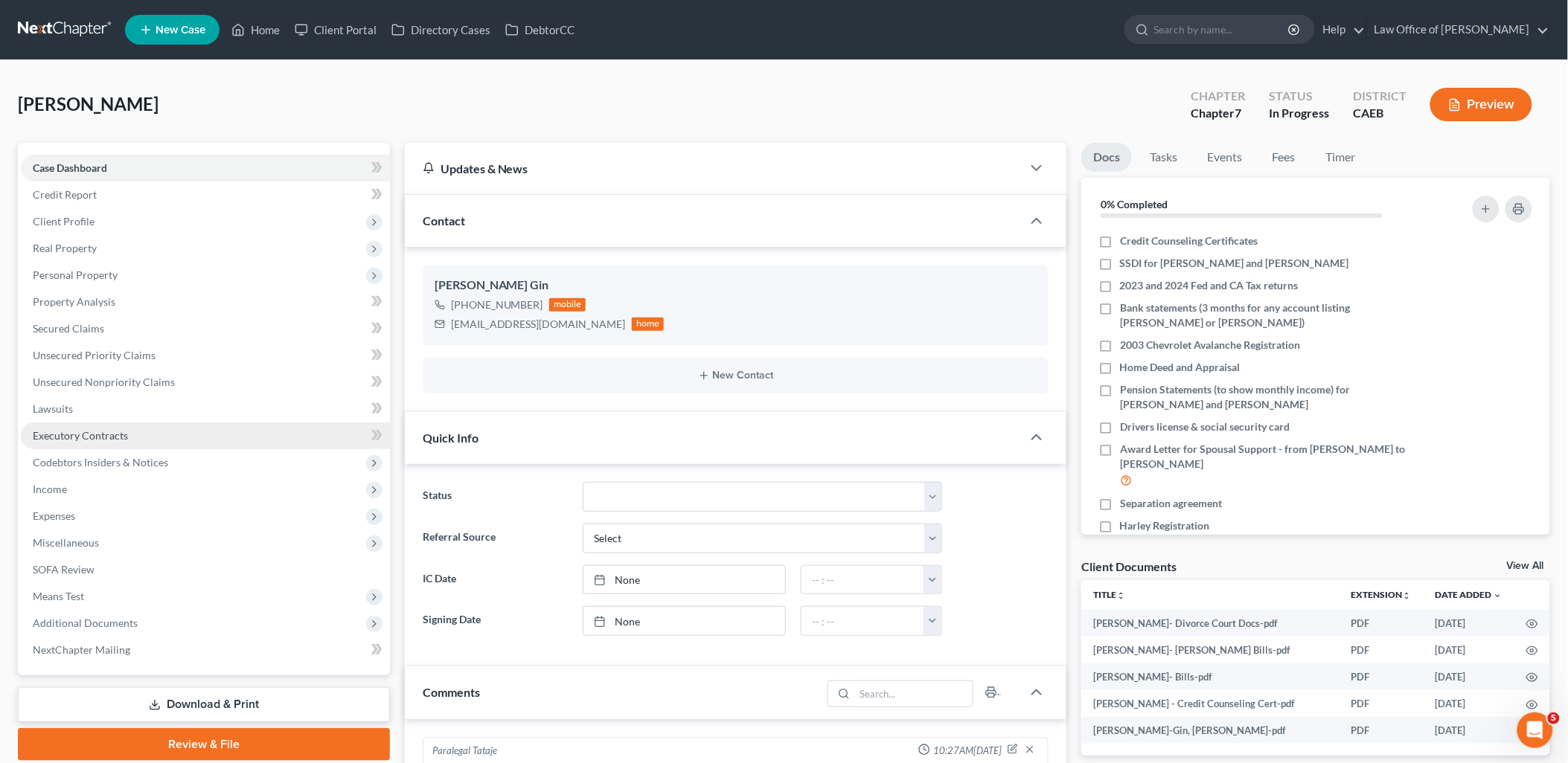
scroll to position [262, 0]
click at [79, 376] on span "Unsecured Nonpriority Claims" at bounding box center [104, 382] width 142 height 13
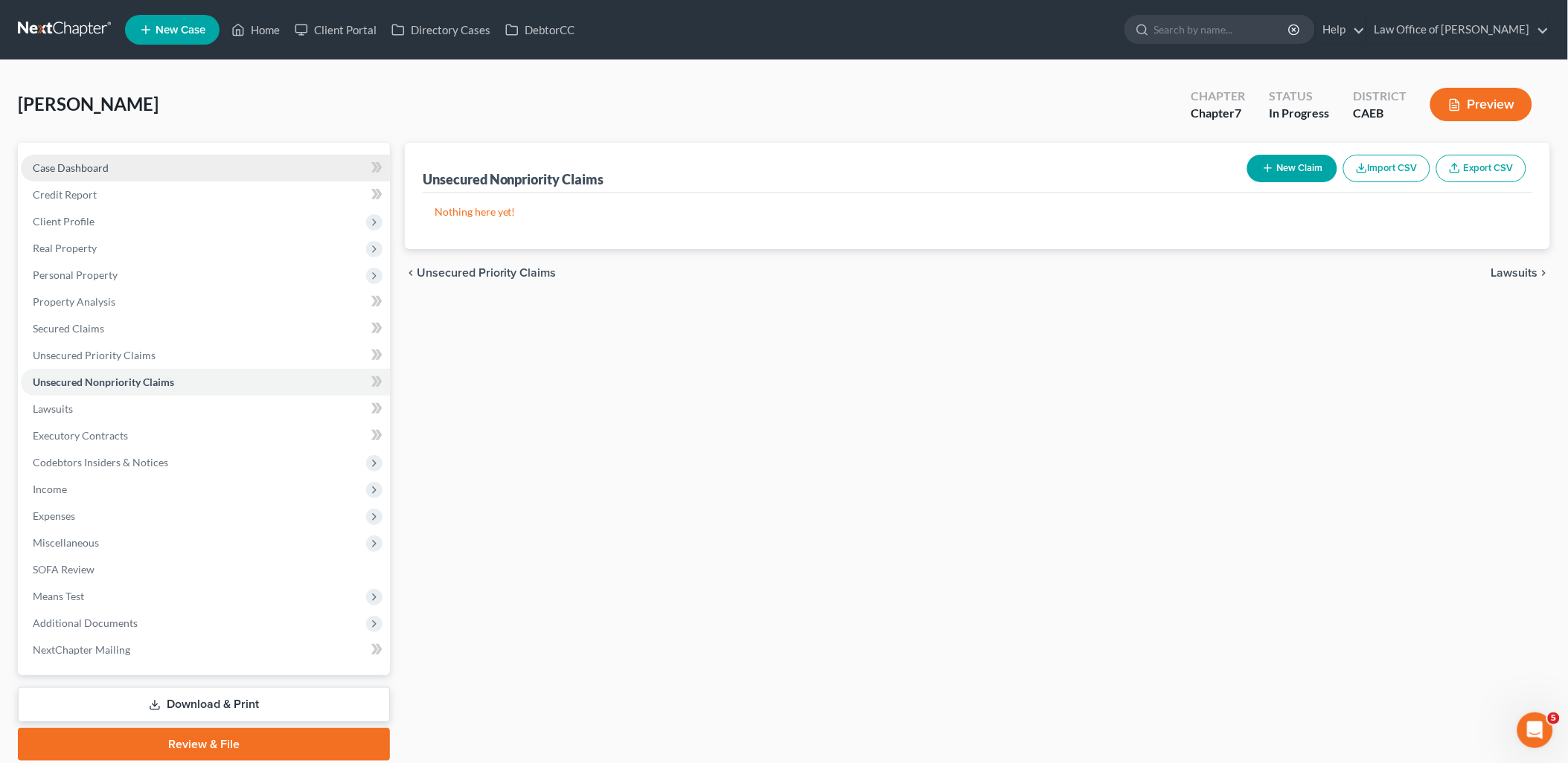
click at [79, 162] on span "Case Dashboard" at bounding box center [70, 168] width 76 height 13
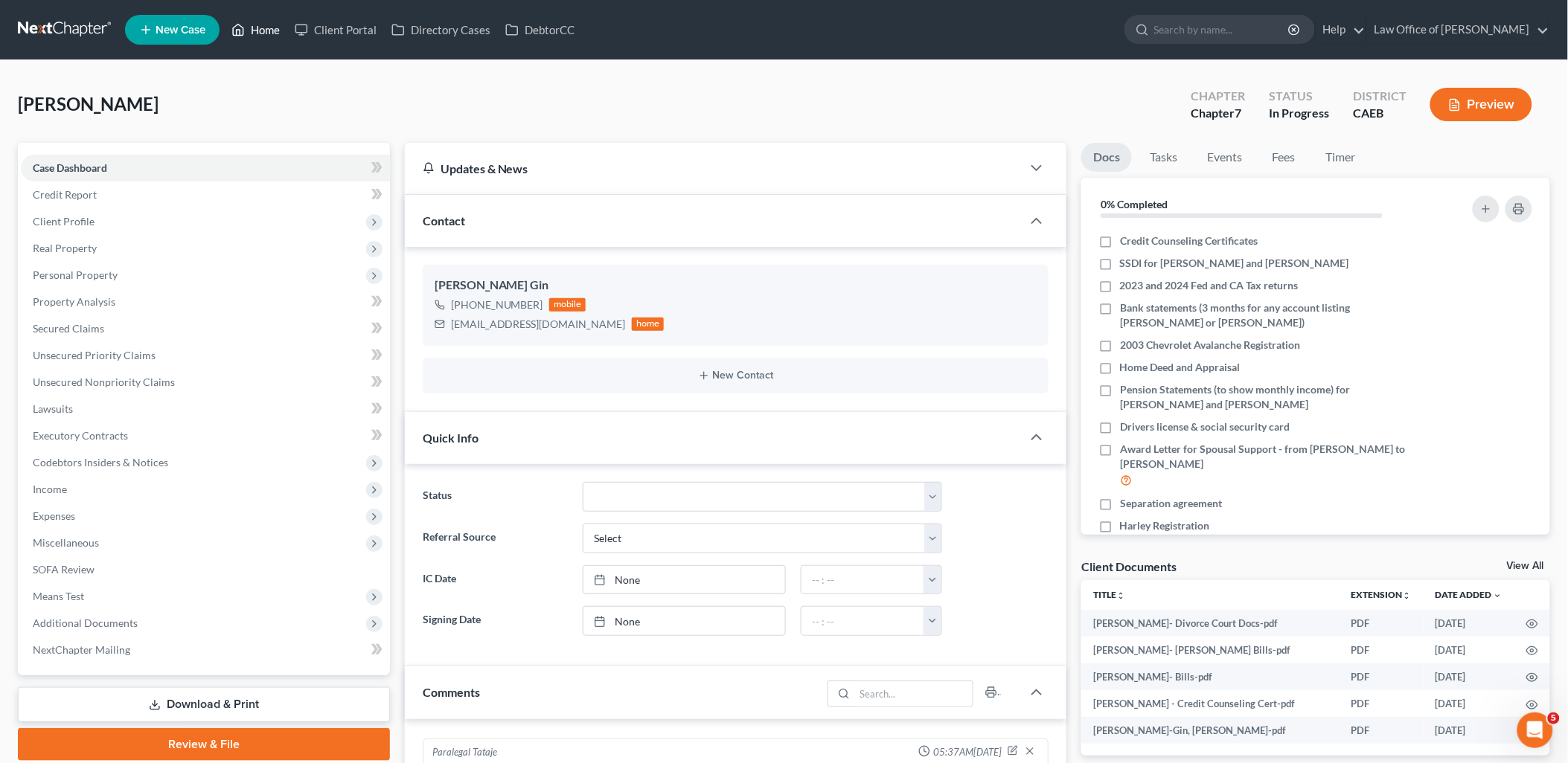
click at [259, 33] on link "Home" at bounding box center [256, 30] width 63 height 27
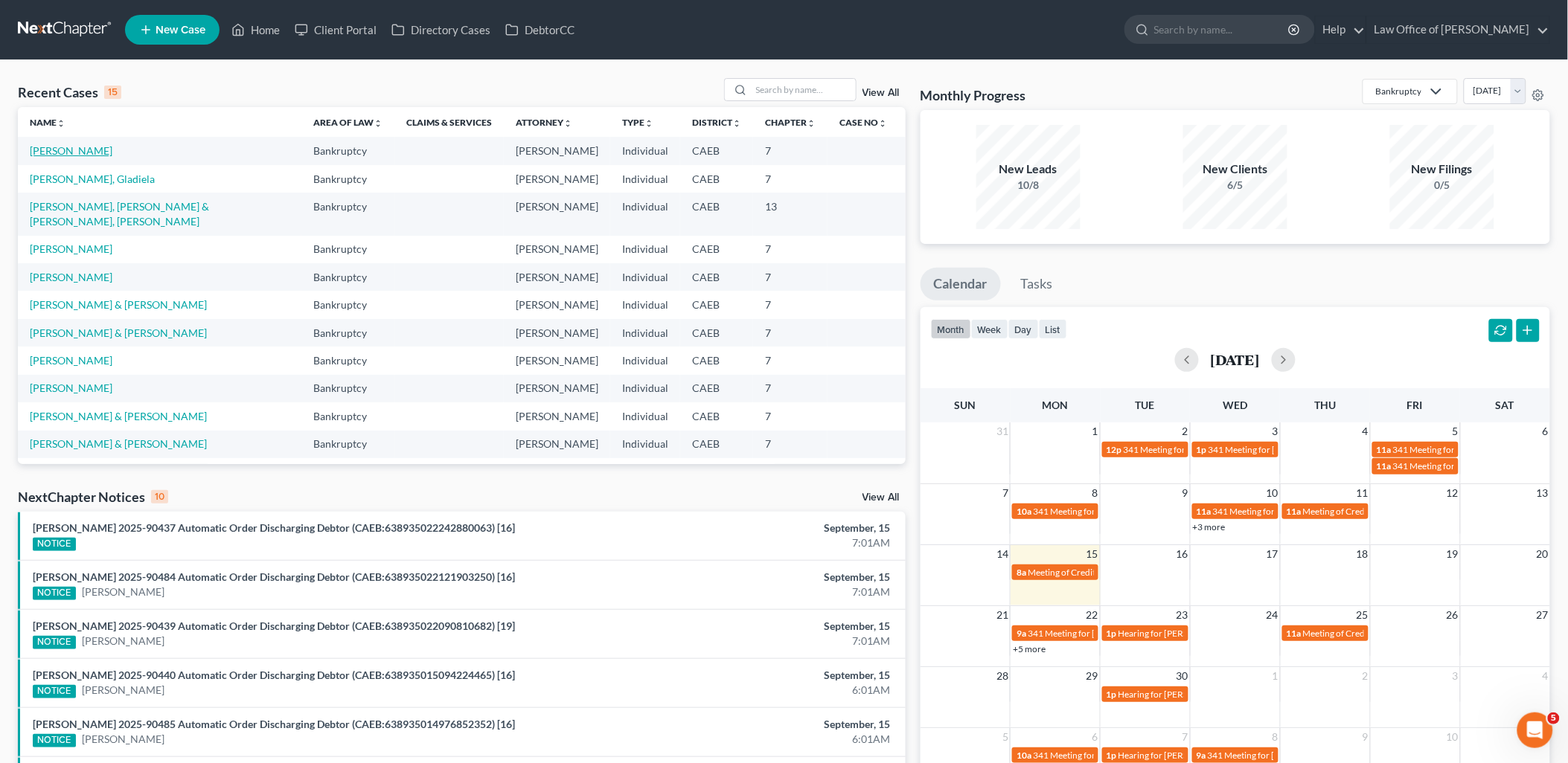
click at [47, 143] on td "[PERSON_NAME]" at bounding box center [159, 151] width 283 height 28
drag, startPoint x: 52, startPoint y: 152, endPoint x: 76, endPoint y: 159, distance: 25.0
click at [52, 151] on link "[PERSON_NAME]" at bounding box center [71, 150] width 83 height 13
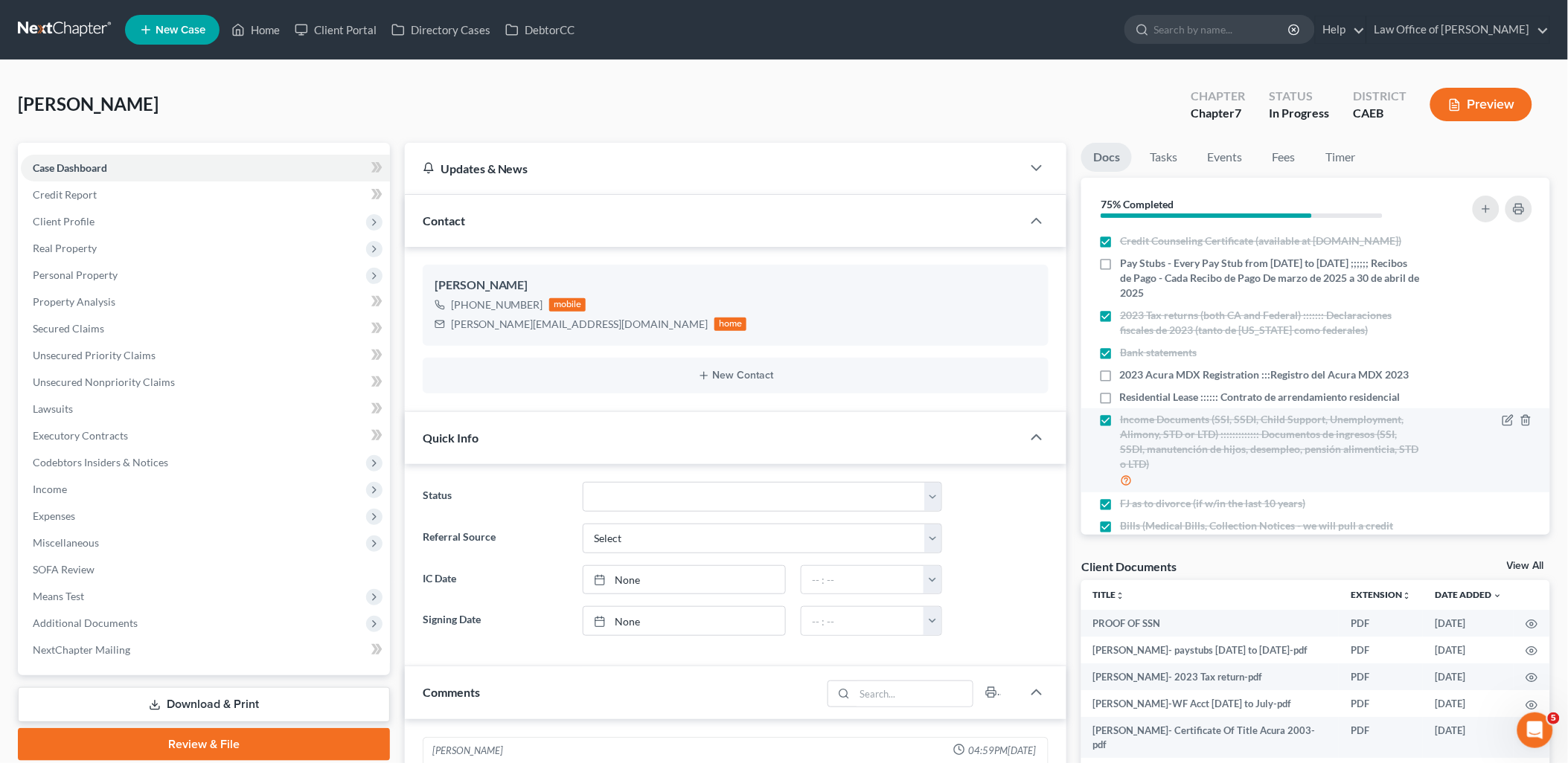
scroll to position [253, 0]
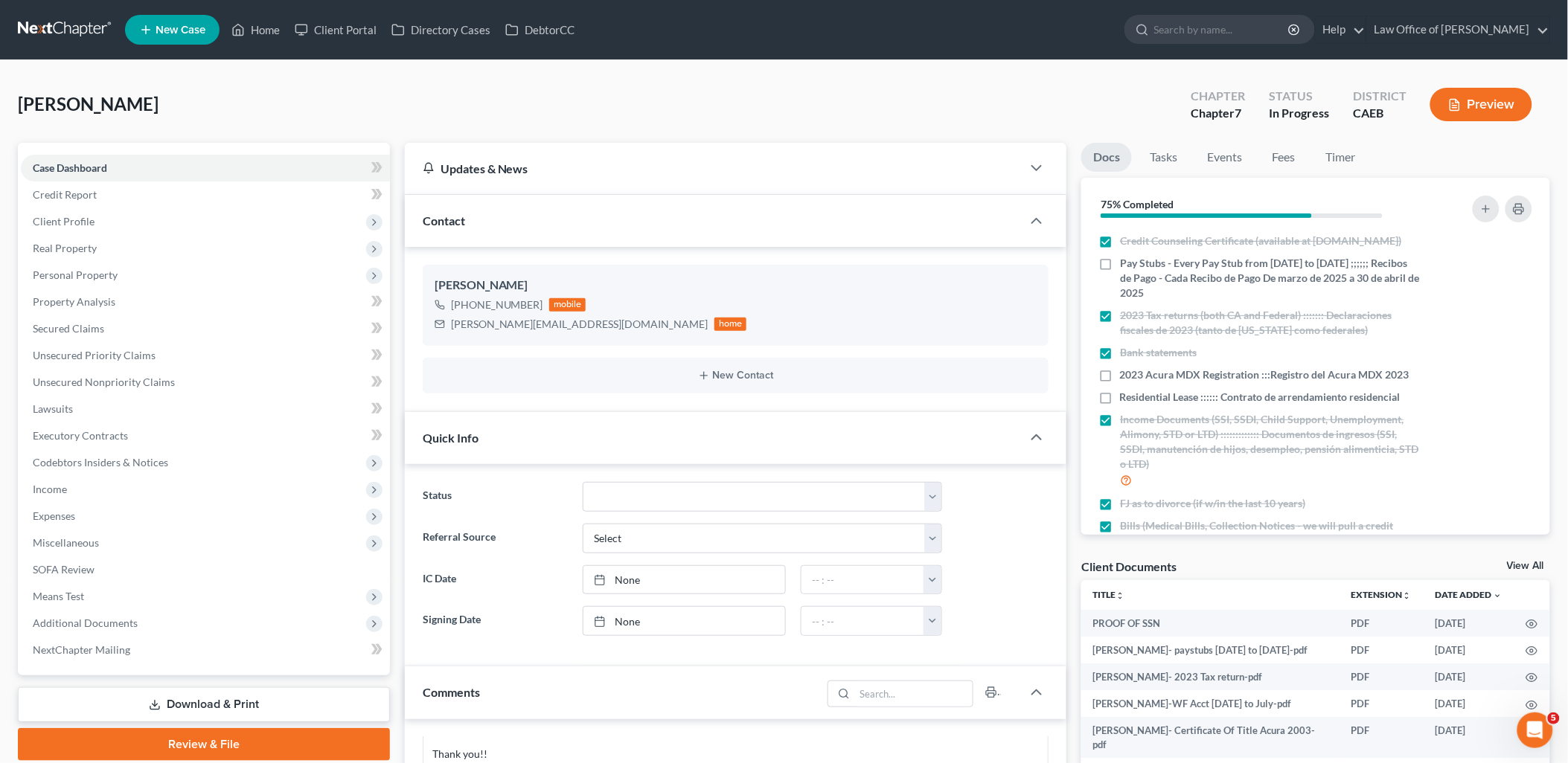
click at [1536, 567] on link "View All" at bounding box center [1526, 566] width 38 height 11
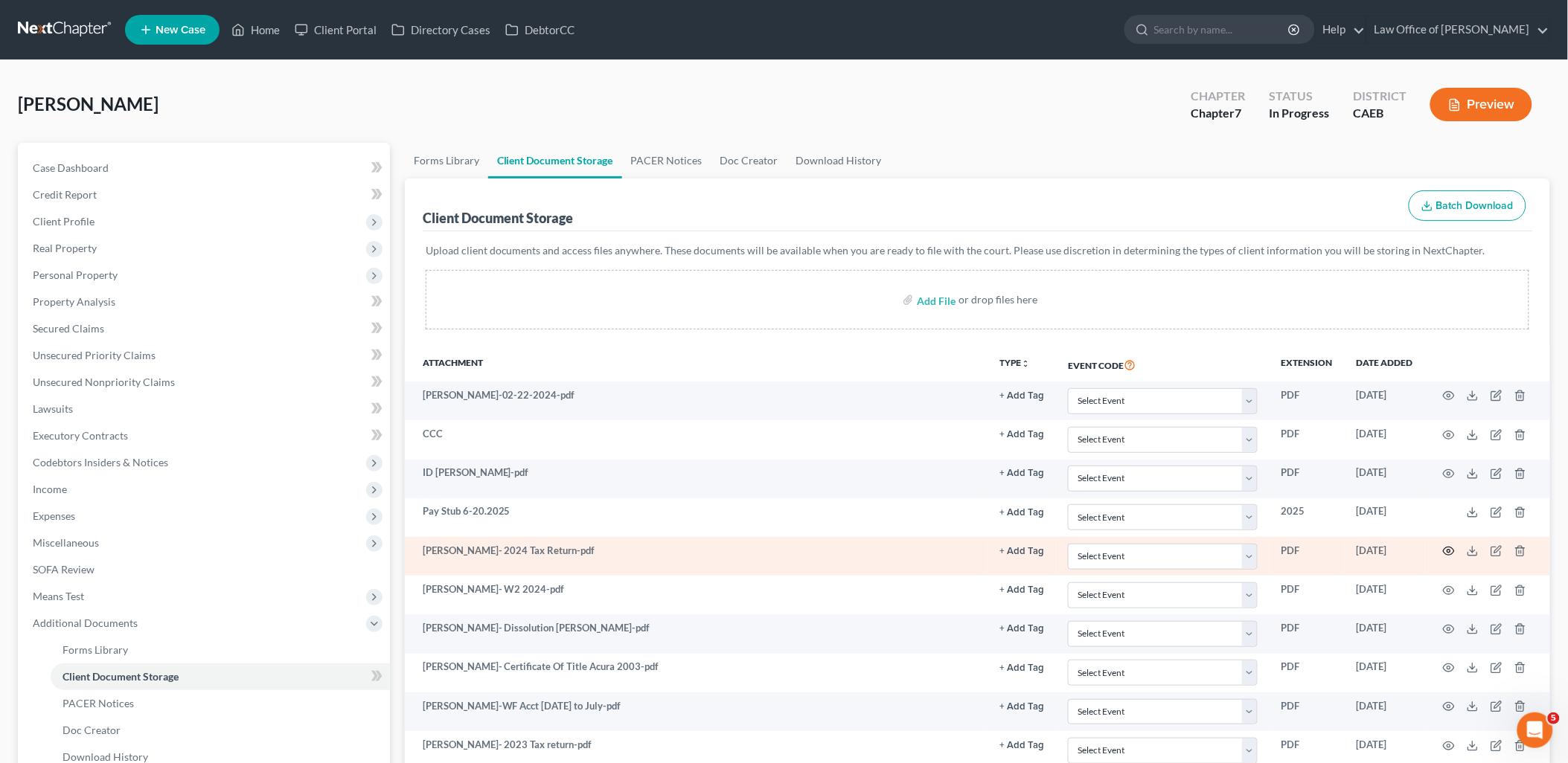
click at [1455, 549] on icon "button" at bounding box center [1450, 552] width 12 height 12
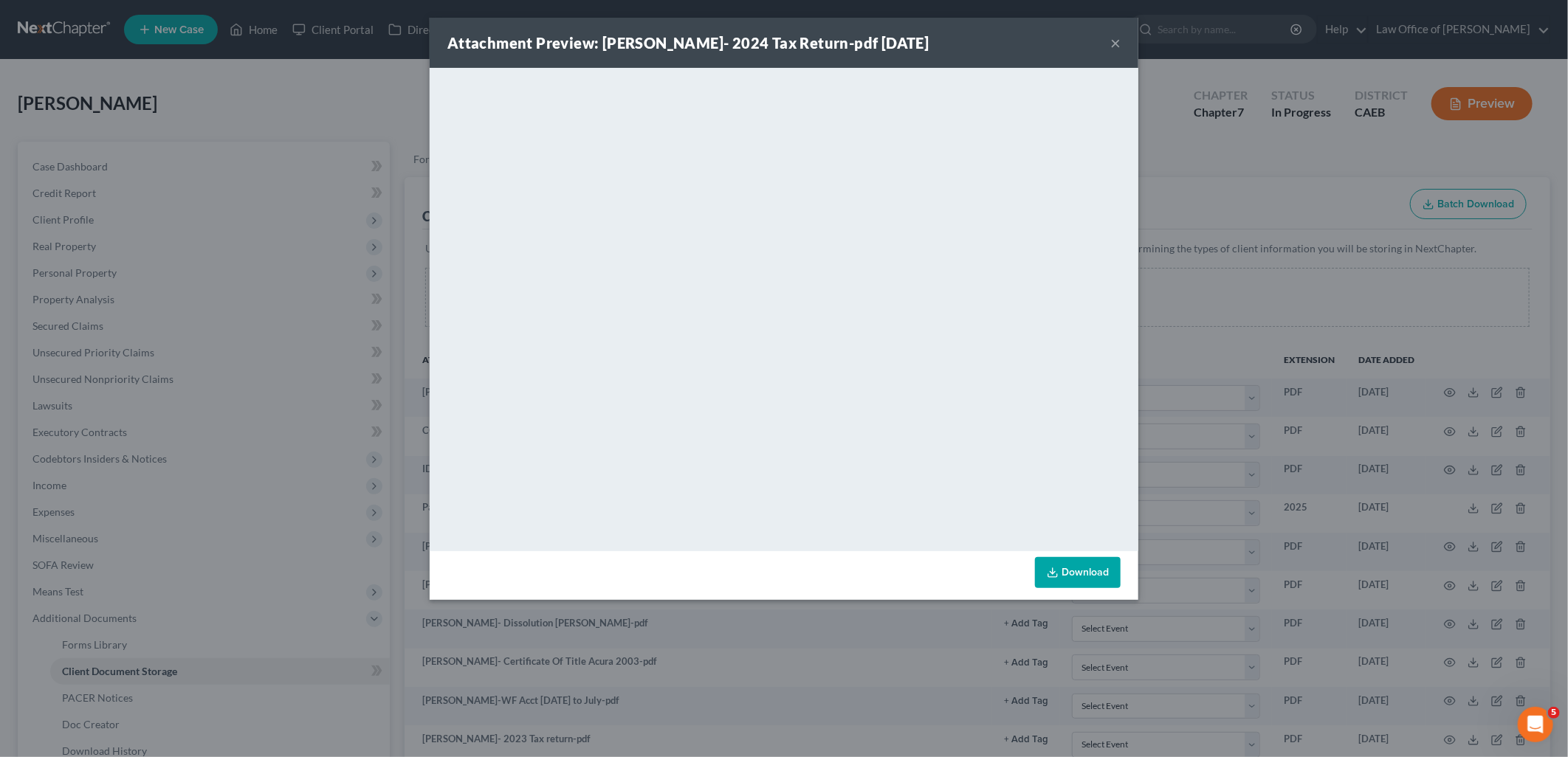
click at [1120, 39] on div "Attachment Preview: [PERSON_NAME]- 2024 Tax Return-pdf [DATE] ×" at bounding box center [784, 42] width 709 height 50
click at [1116, 38] on button "×" at bounding box center [1116, 43] width 11 height 18
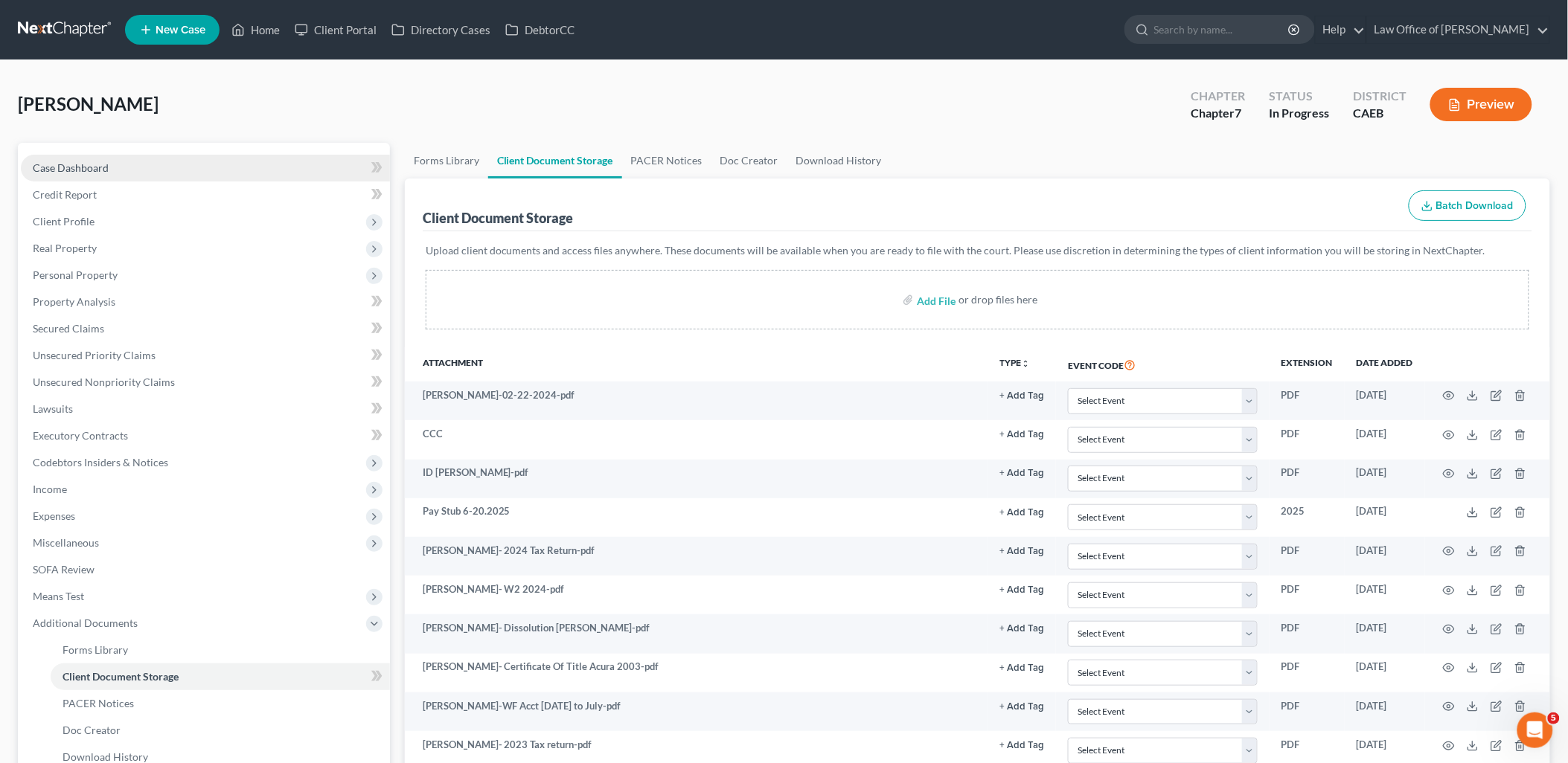
click at [83, 165] on span "Case Dashboard" at bounding box center [70, 168] width 76 height 13
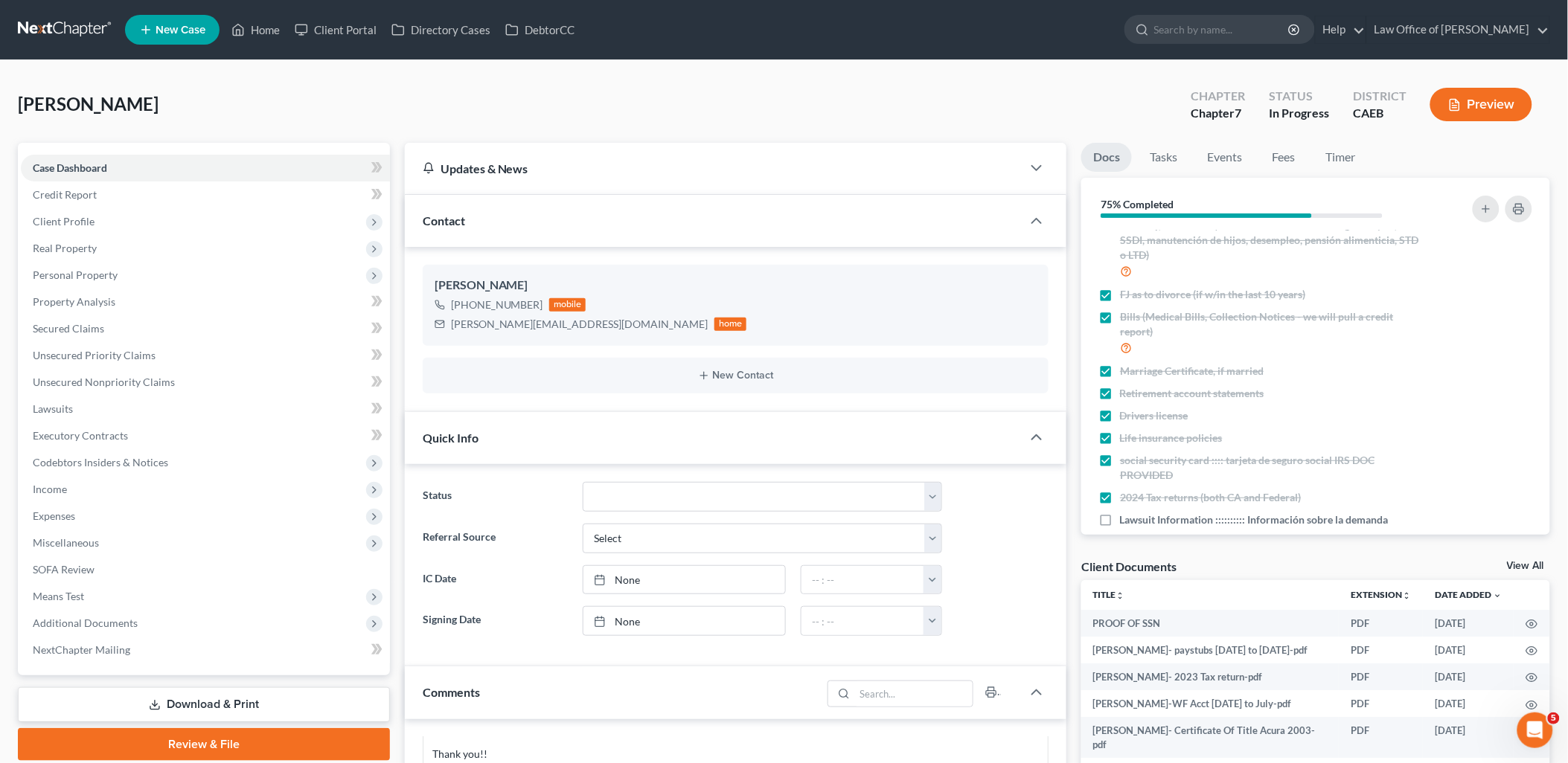
scroll to position [243, 0]
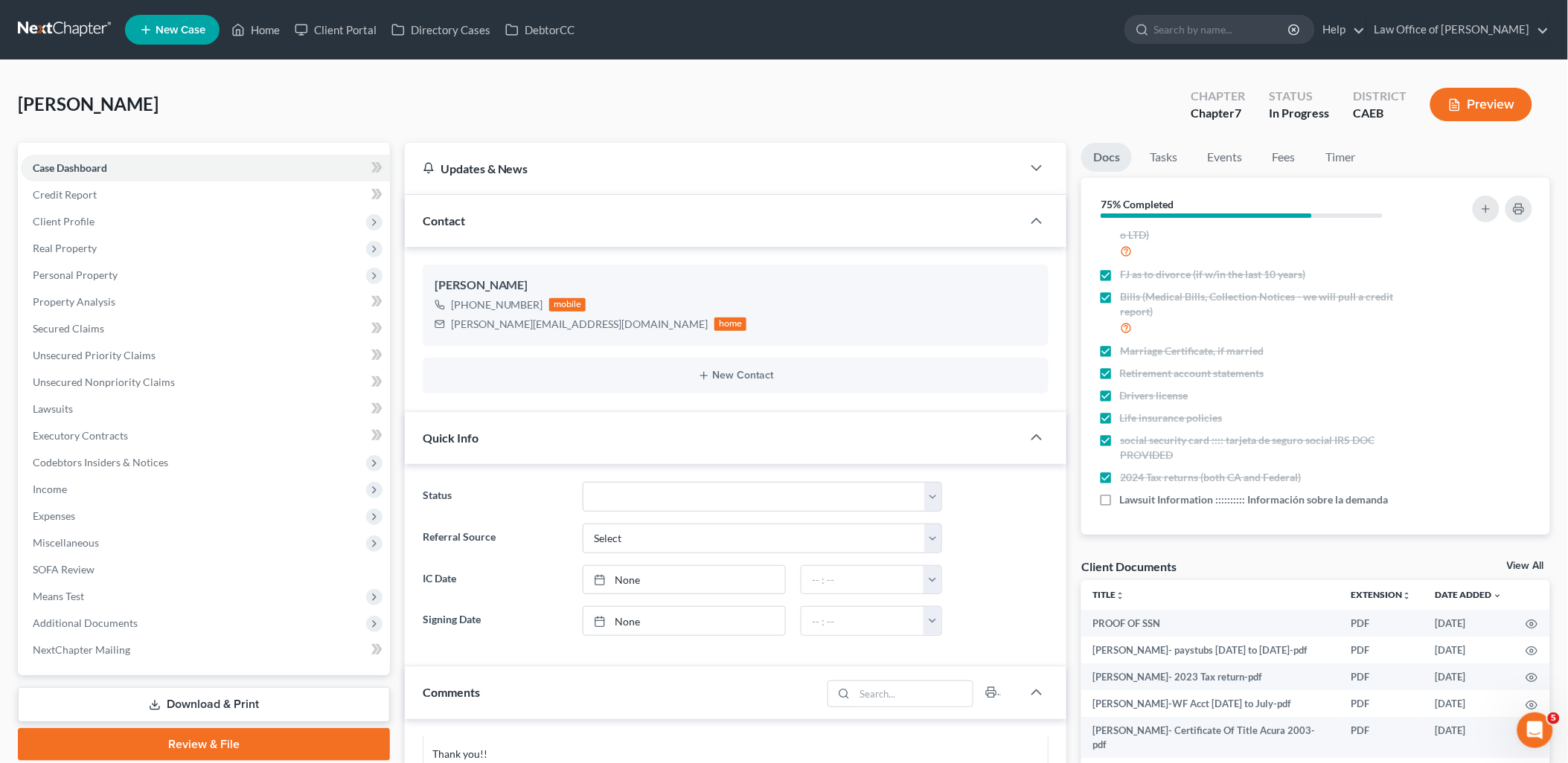
drag, startPoint x: 1533, startPoint y: 564, endPoint x: 1321, endPoint y: 530, distance: 214.7
click at [1534, 564] on link "View All" at bounding box center [1526, 566] width 38 height 11
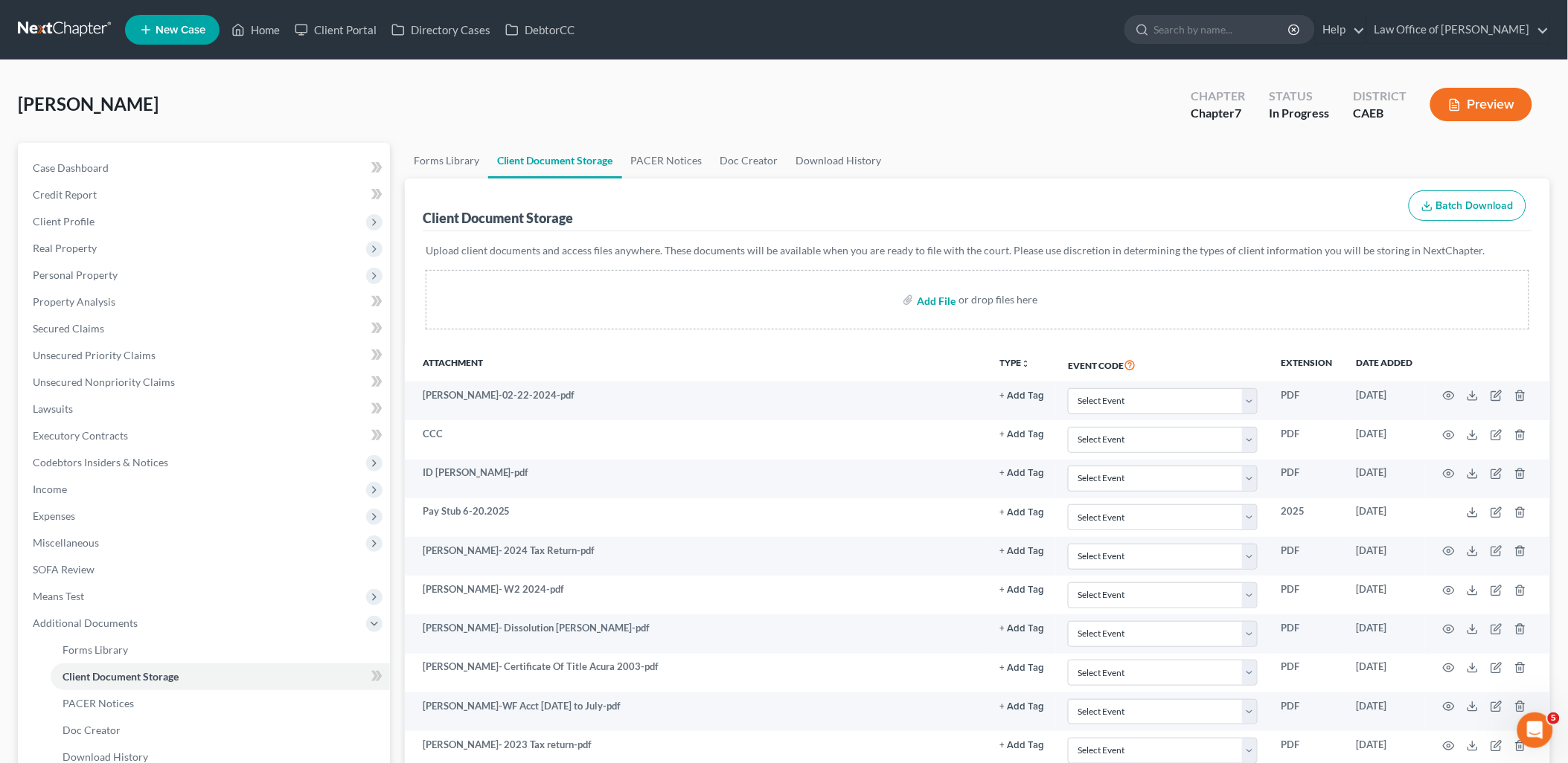
click at [938, 288] on input "file" at bounding box center [935, 299] width 36 height 27
type input "C:\fakepath\OneMain Lawsuit.pdf"
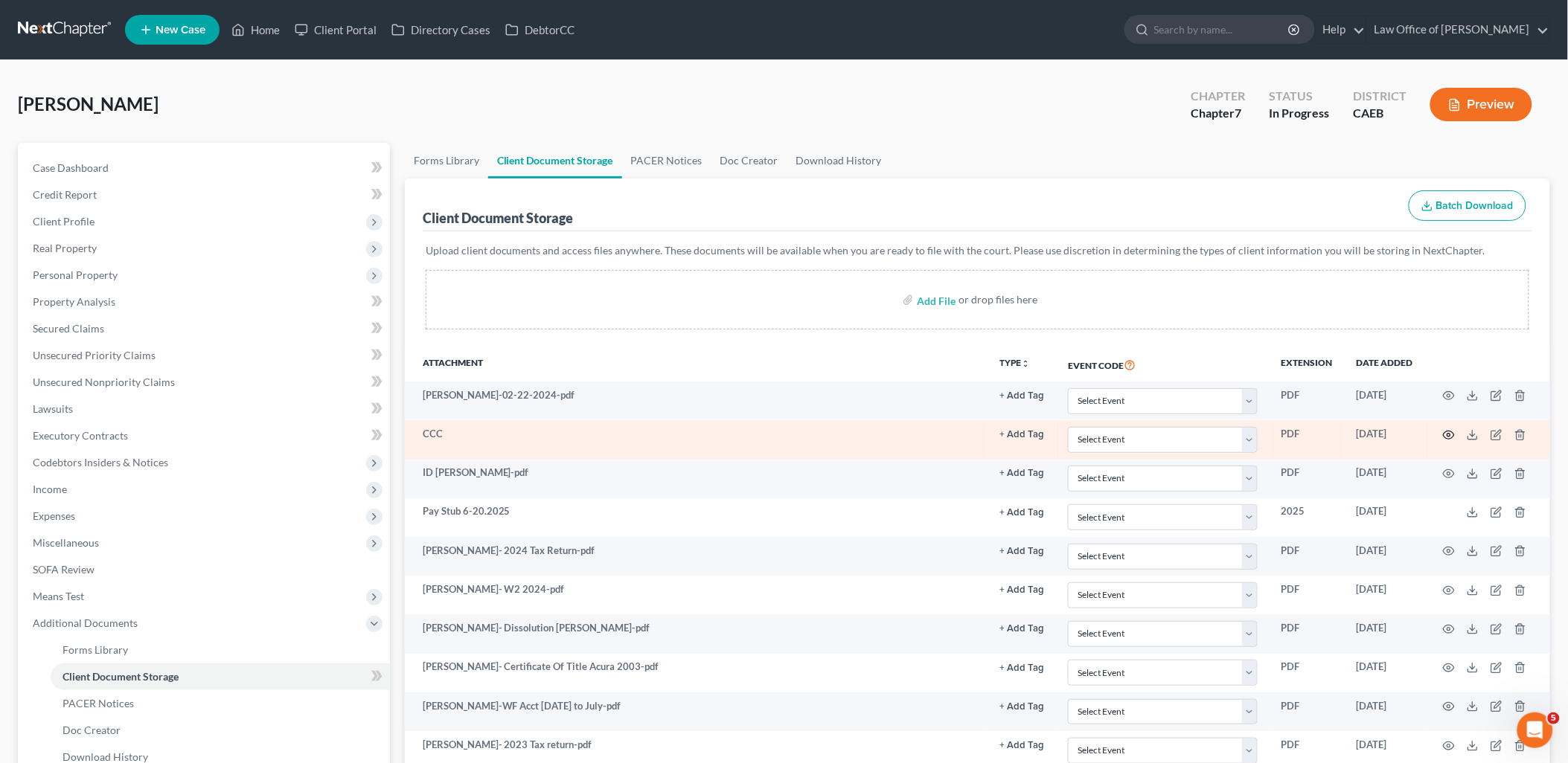
click at [1445, 435] on icon "button" at bounding box center [1449, 434] width 11 height 8
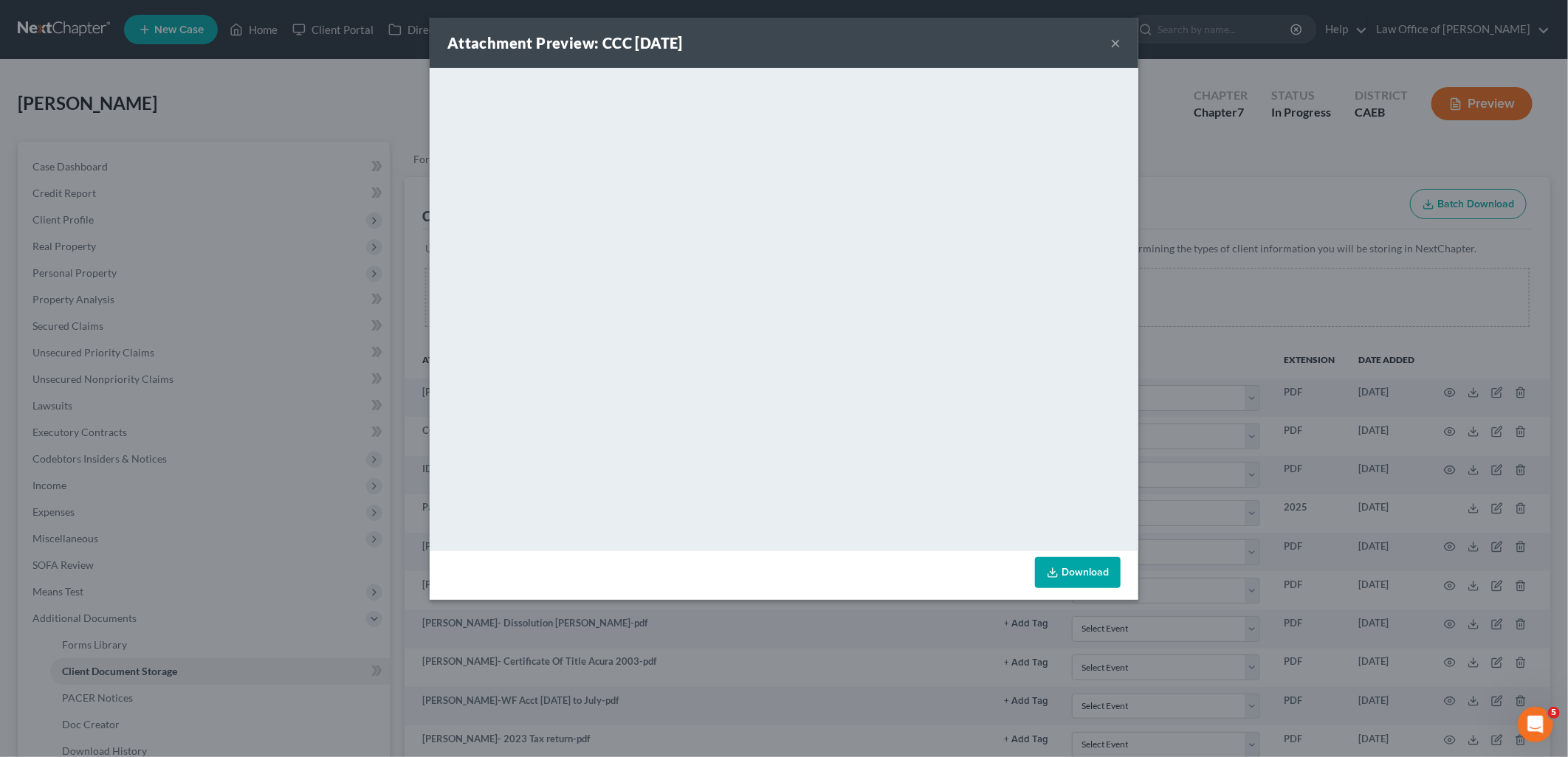
click at [1120, 43] on button "×" at bounding box center [1116, 43] width 11 height 18
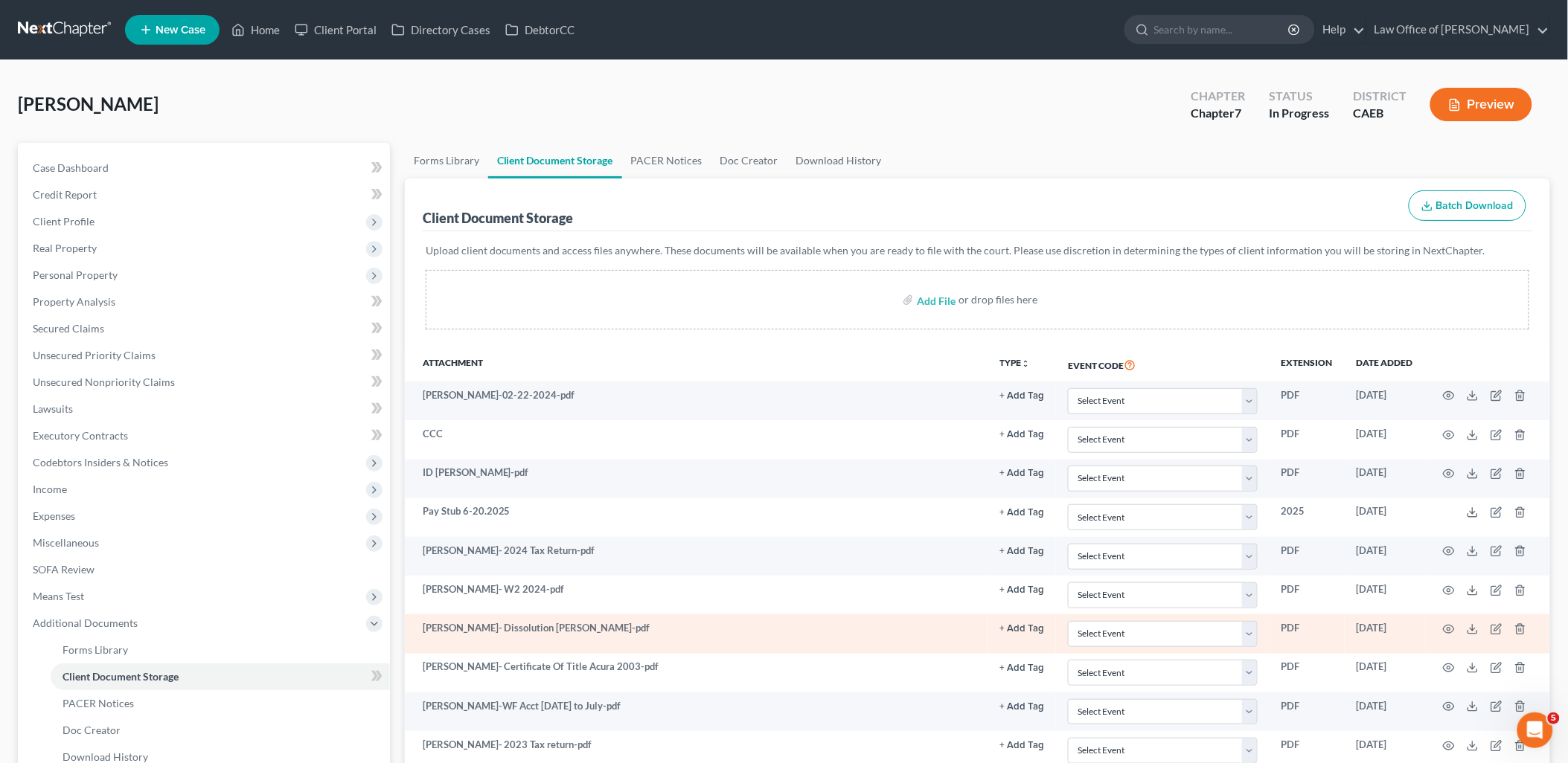
scroll to position [165, 0]
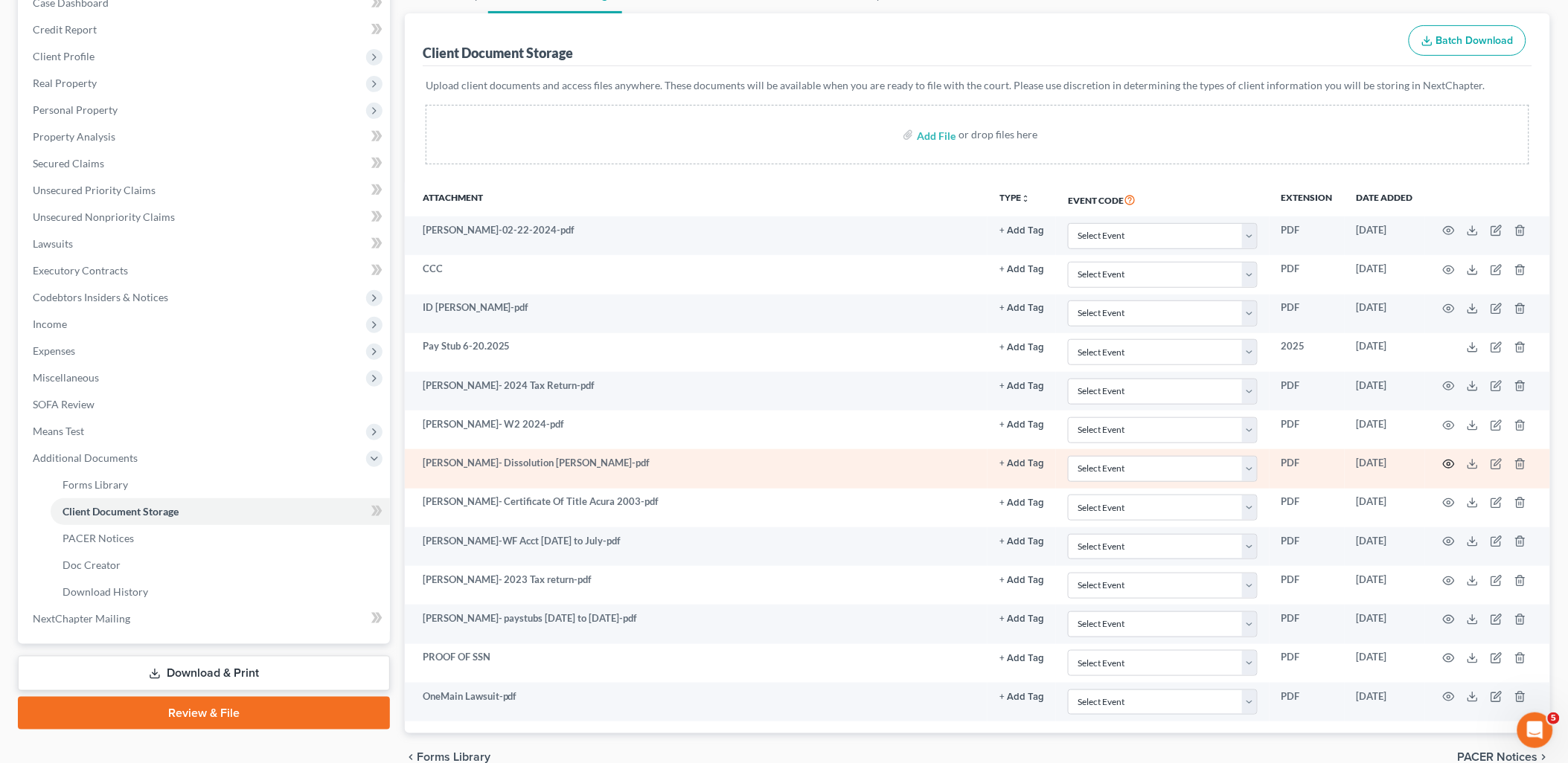
click at [1451, 462] on icon "button" at bounding box center [1450, 464] width 12 height 12
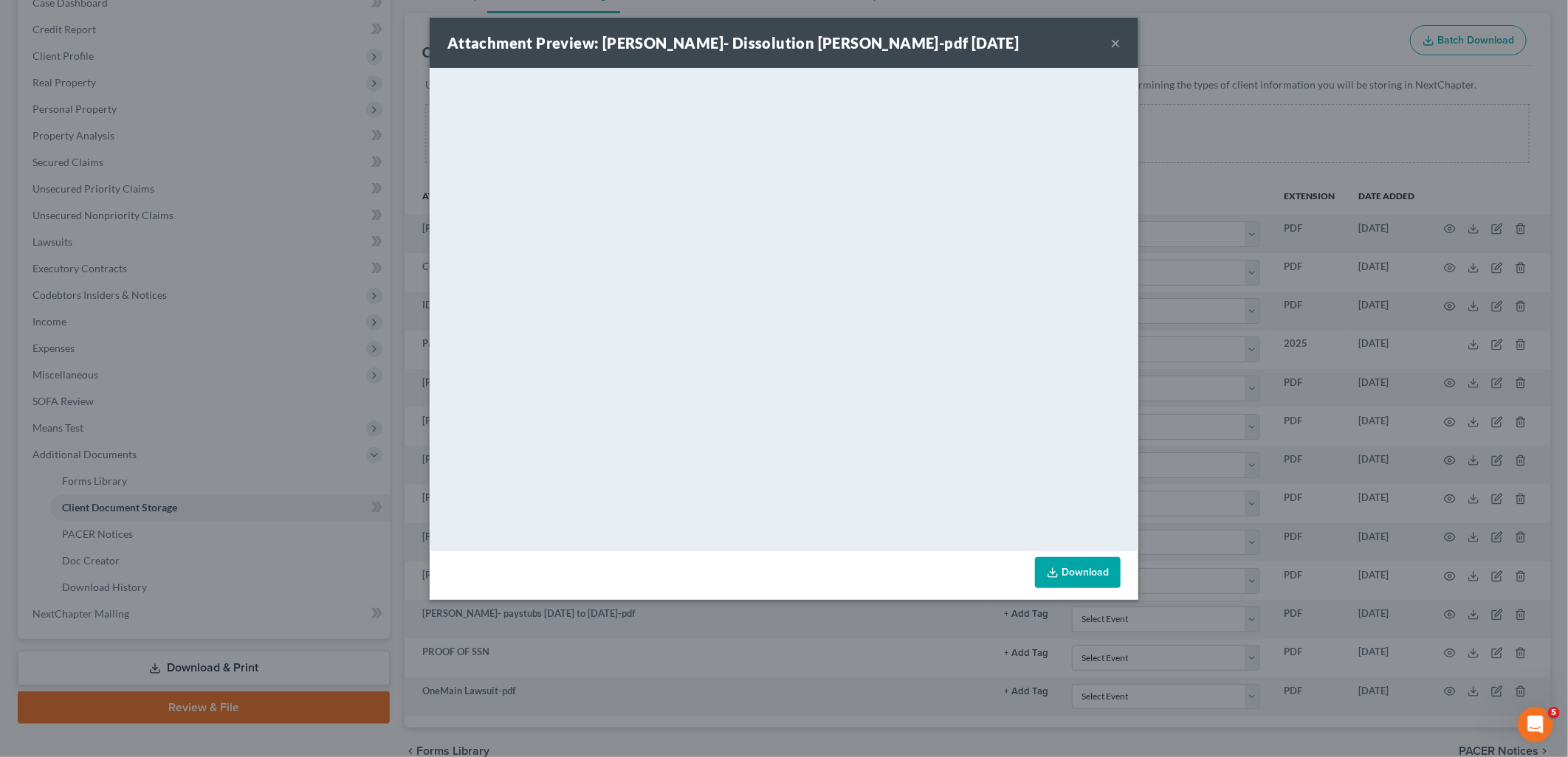
click at [1117, 38] on button "×" at bounding box center [1116, 43] width 11 height 18
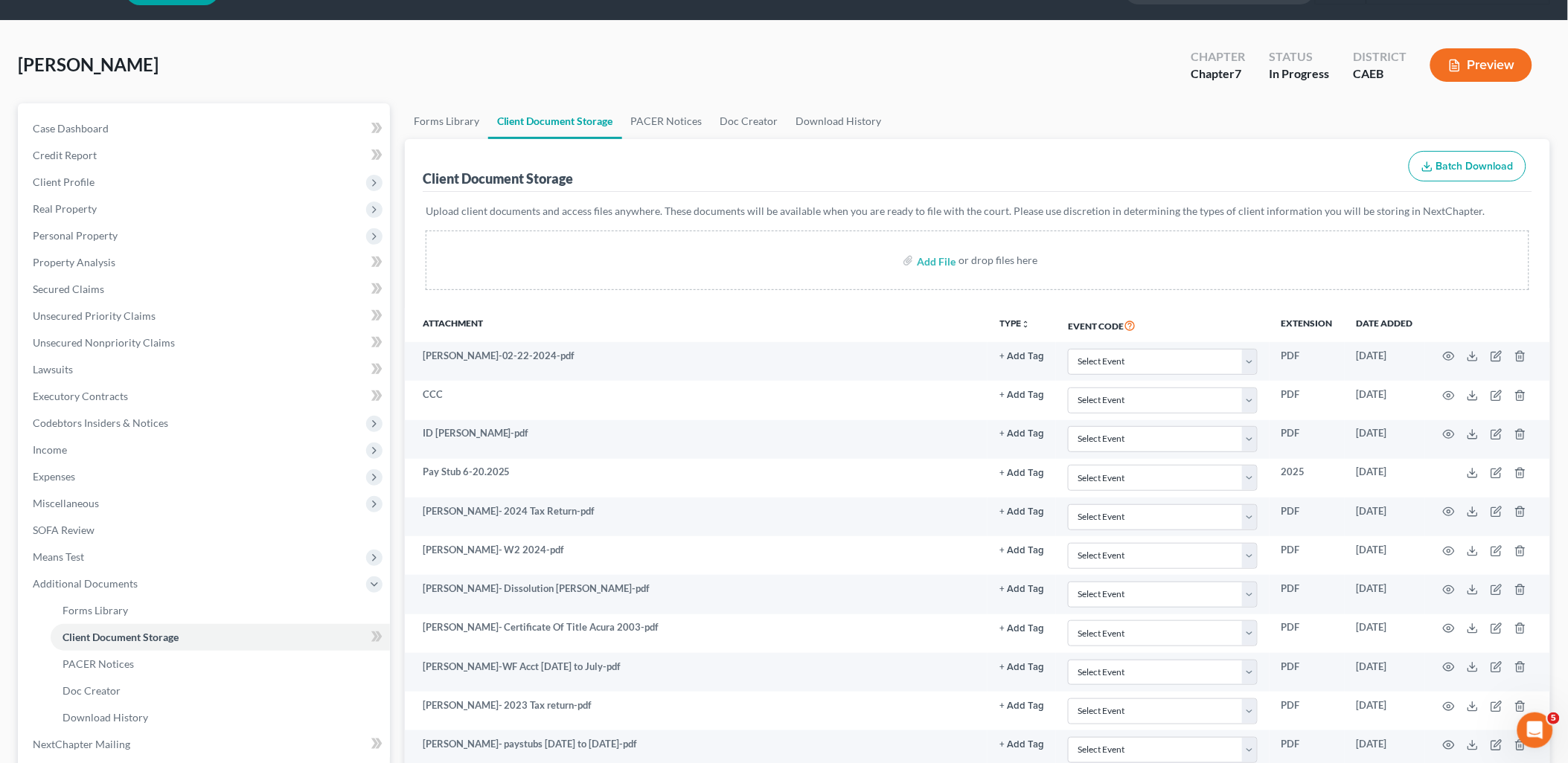
scroll to position [0, 0]
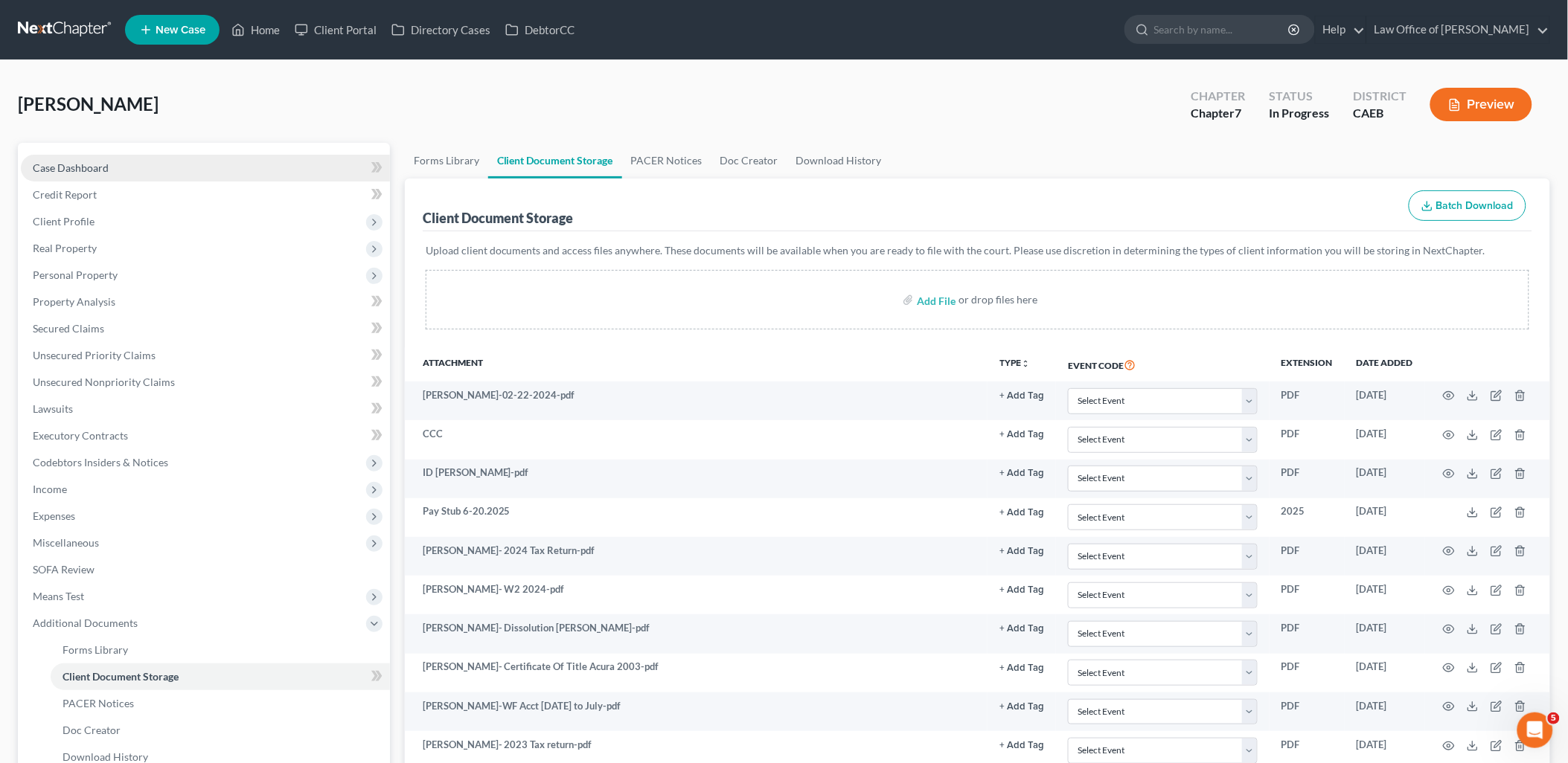
drag, startPoint x: 46, startPoint y: 168, endPoint x: 54, endPoint y: 168, distance: 8.0
click at [46, 168] on span "Case Dashboard" at bounding box center [70, 168] width 76 height 13
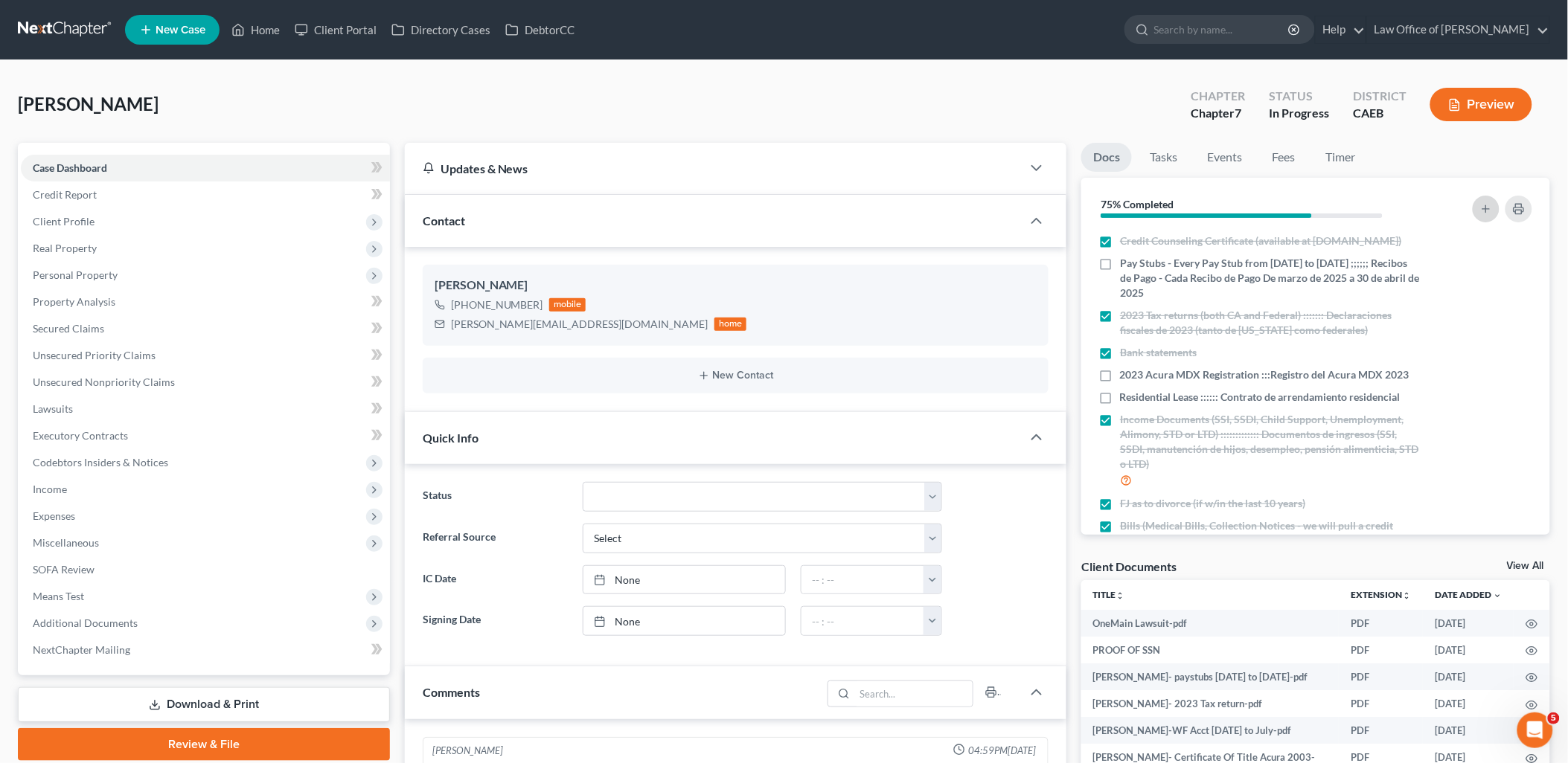
scroll to position [253, 0]
click at [1483, 210] on icon "button" at bounding box center [1486, 209] width 12 height 12
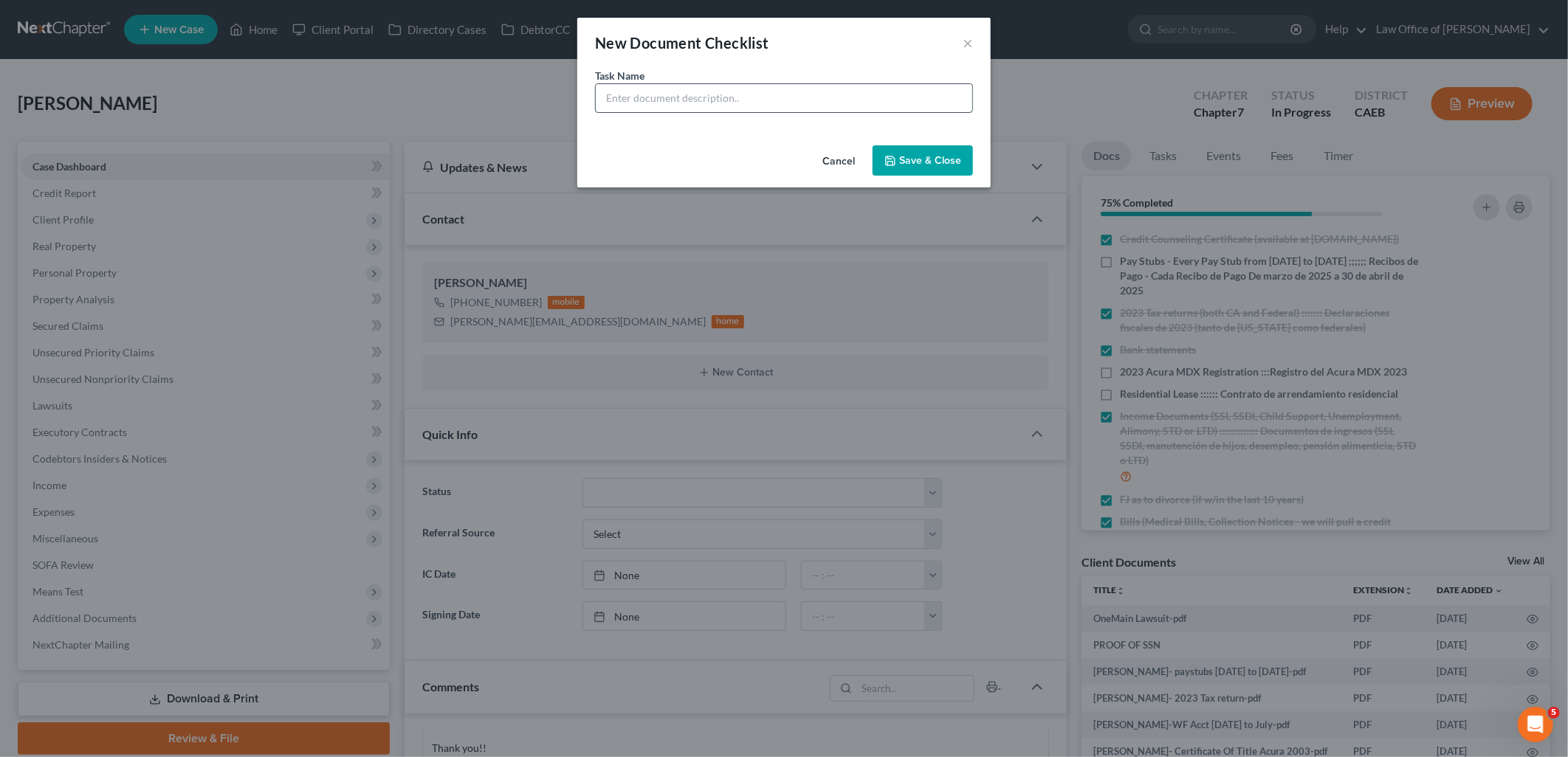
drag, startPoint x: 830, startPoint y: 108, endPoint x: 857, endPoint y: 104, distance: 27.3
click at [832, 107] on input "text" at bounding box center [784, 98] width 376 height 28
type input "Child Support Award pages from Divorce FJ"
click at [955, 166] on button "Save & Close" at bounding box center [923, 162] width 101 height 31
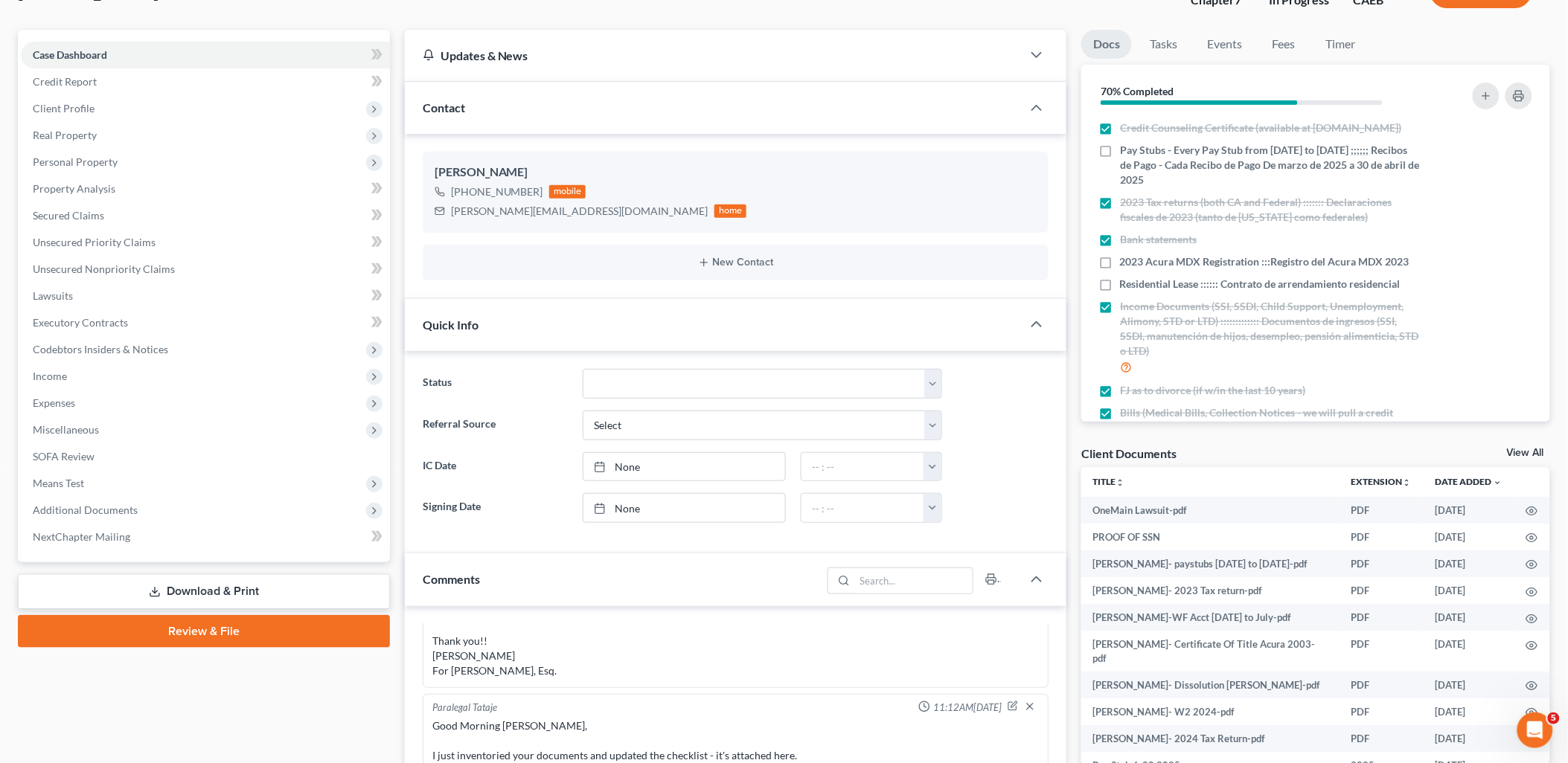
scroll to position [165, 0]
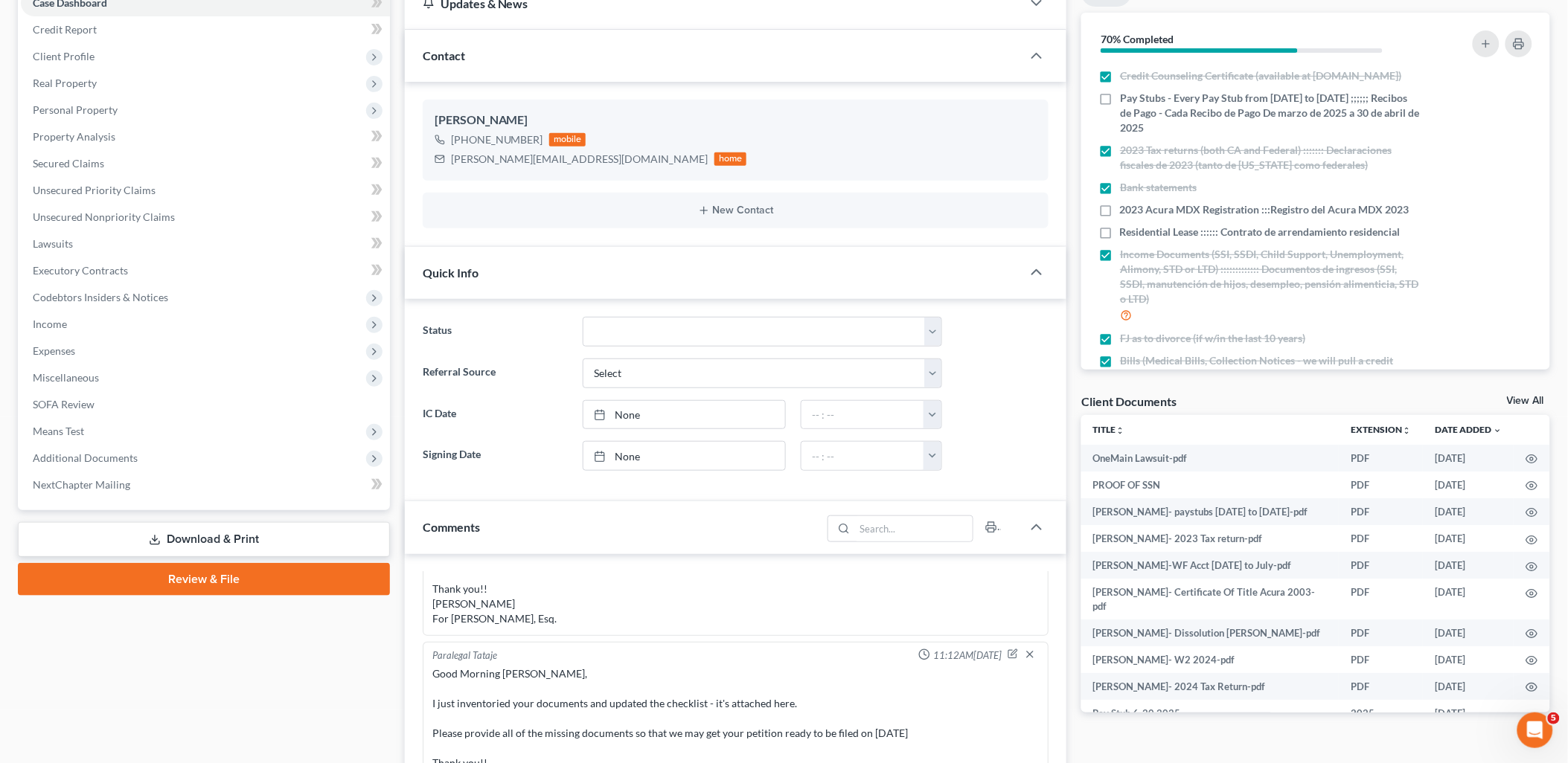
click at [1531, 397] on link "View All" at bounding box center [1526, 401] width 38 height 11
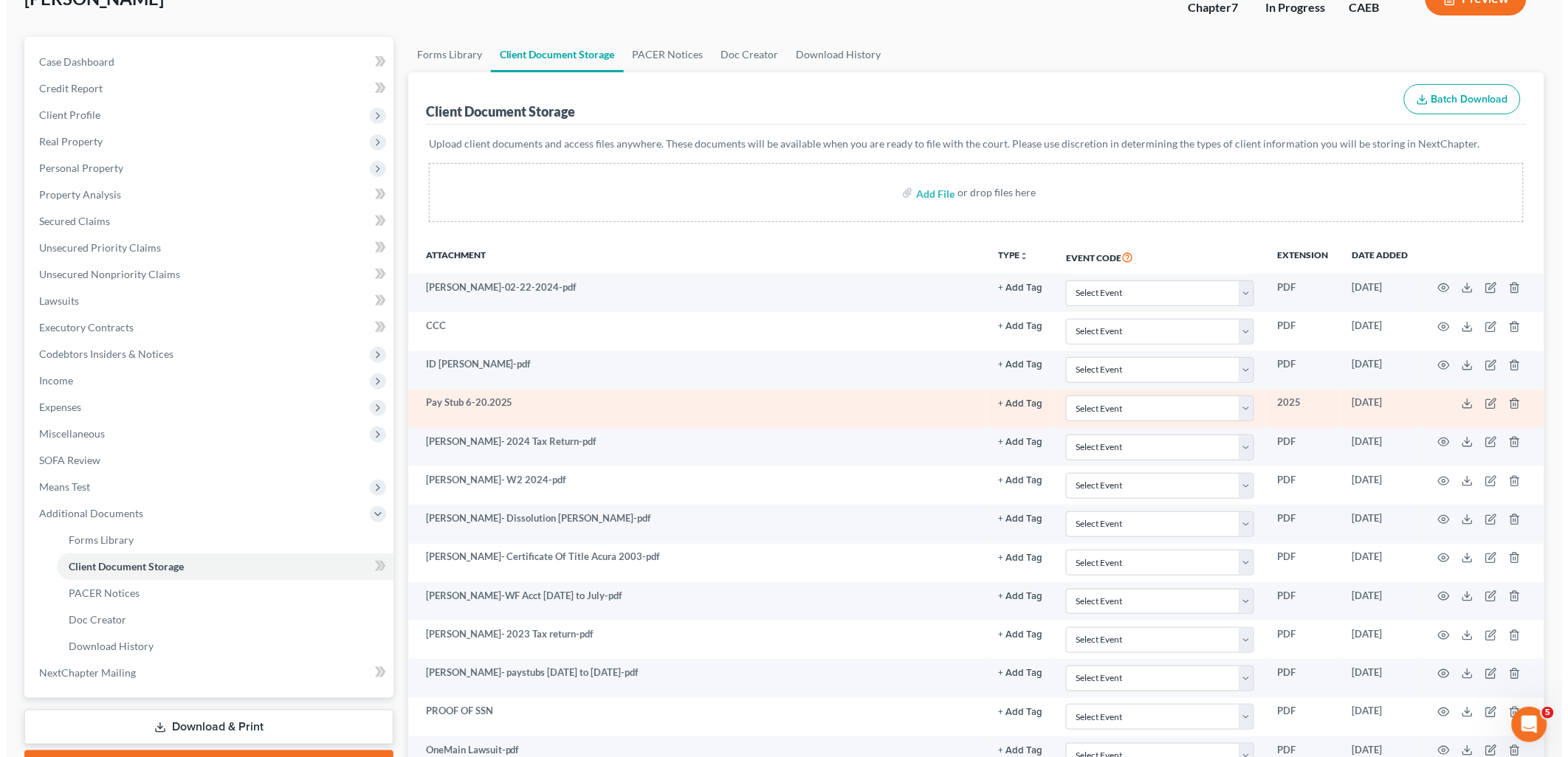
scroll to position [164, 0]
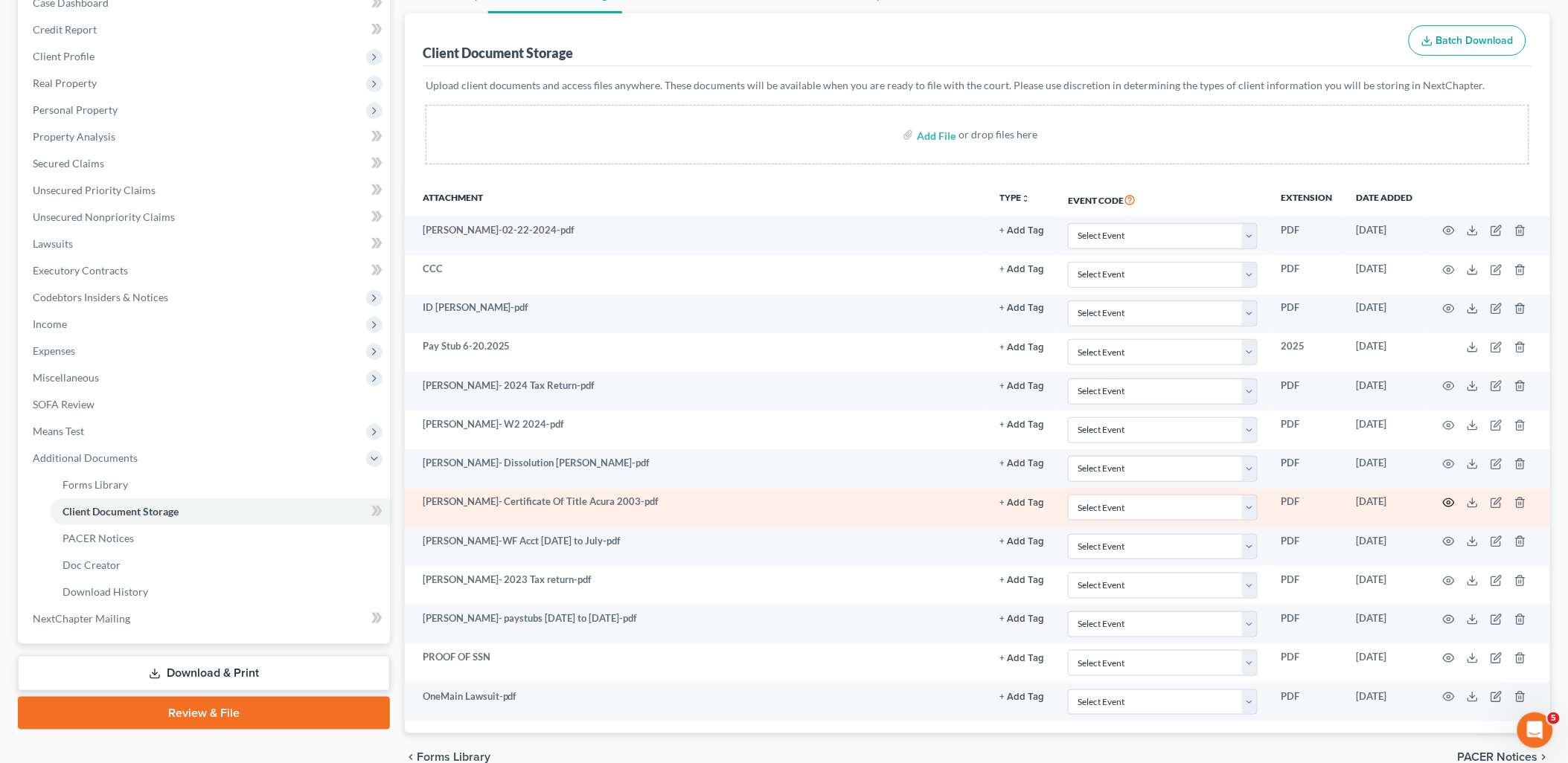
click at [1448, 500] on icon "button" at bounding box center [1450, 503] width 12 height 12
